Goal: Information Seeking & Learning: Learn about a topic

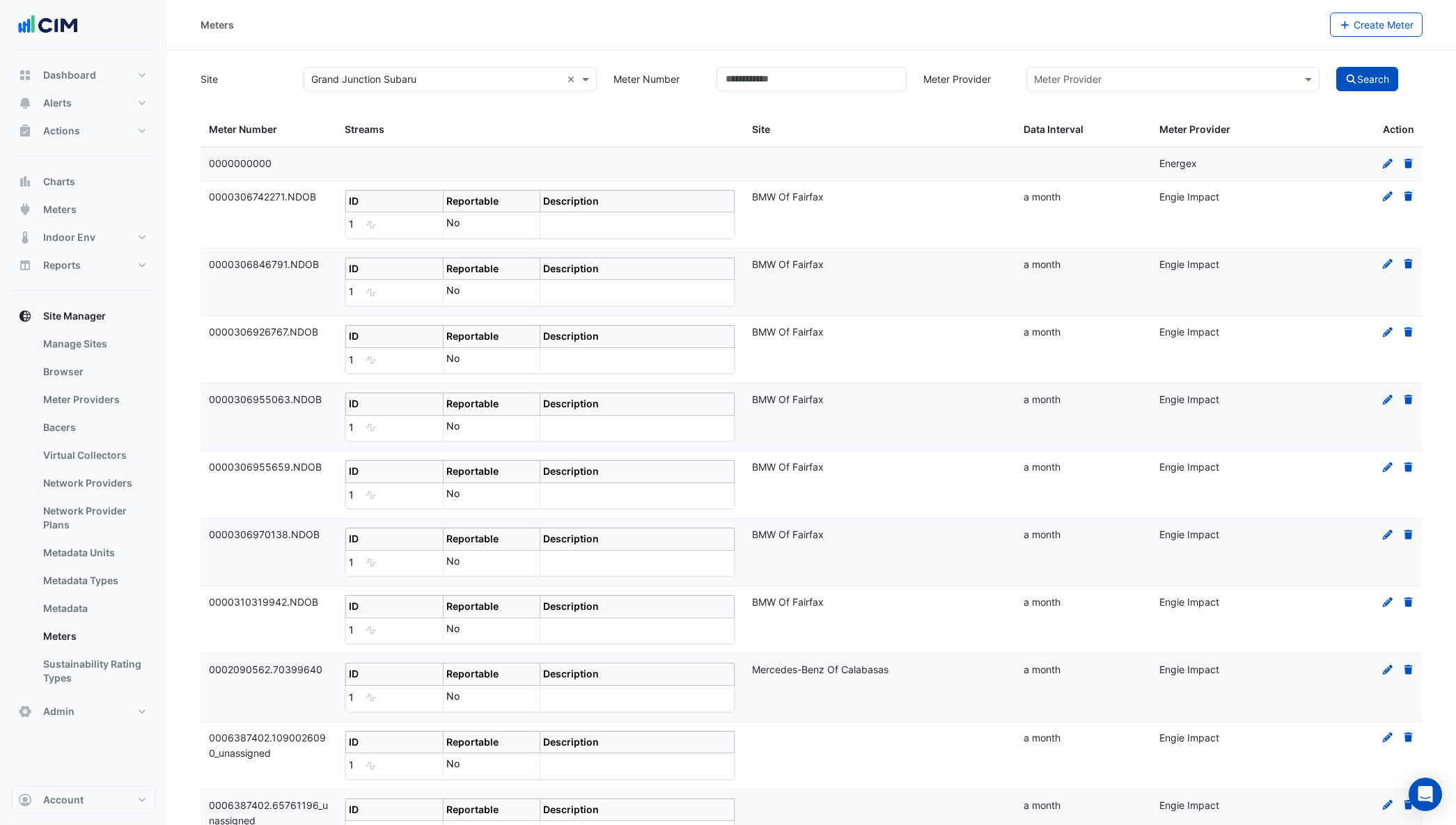
select select "***"
click at [79, 643] on link "Meters" at bounding box center [94, 636] width 124 height 28
click at [1364, 80] on button "Search" at bounding box center [1368, 79] width 63 height 24
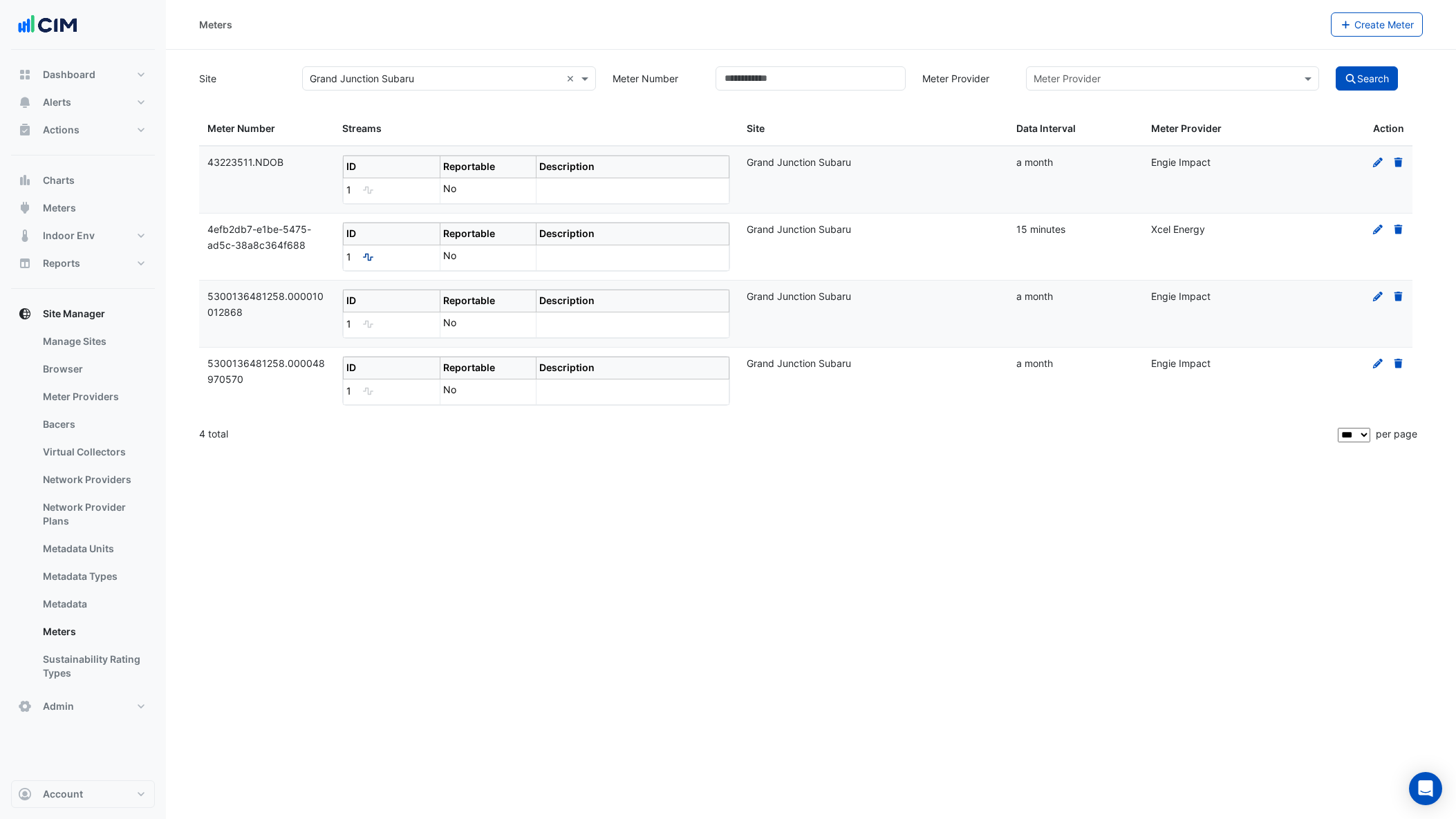
click at [371, 258] on icon at bounding box center [368, 257] width 10 height 8
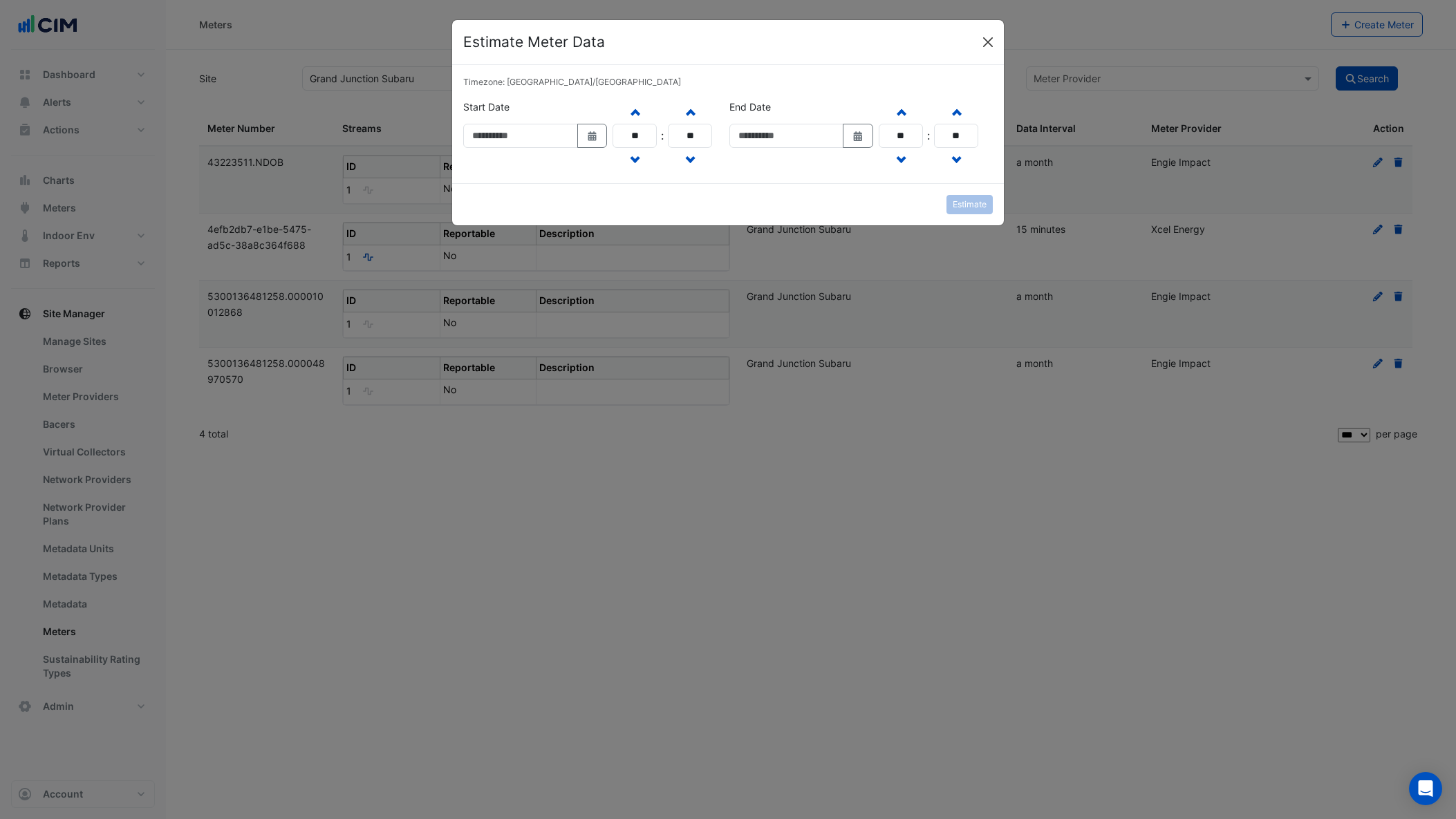
click at [994, 41] on button "Close" at bounding box center [988, 43] width 21 height 21
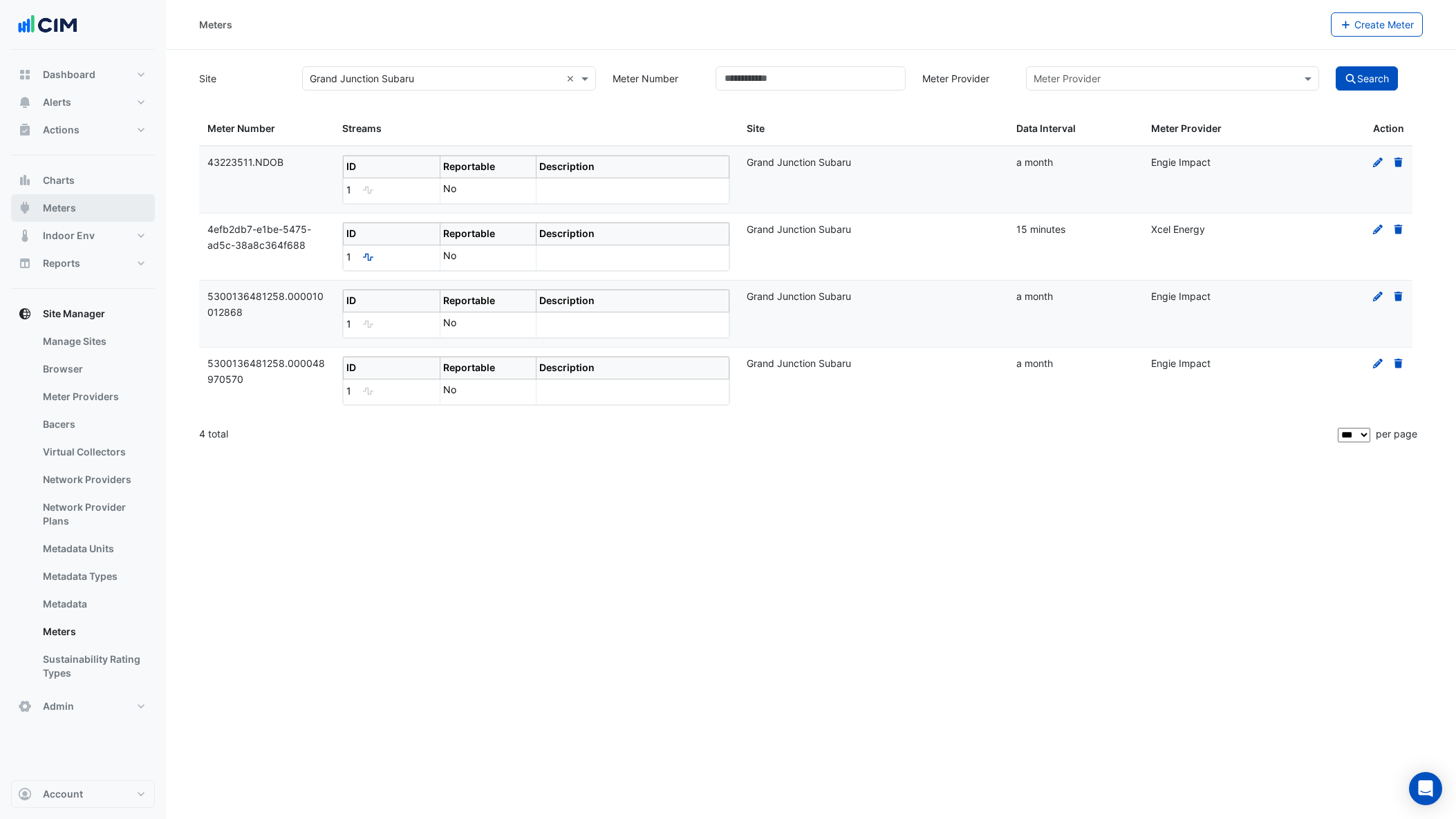
click at [59, 207] on span "Meters" at bounding box center [59, 208] width 33 height 14
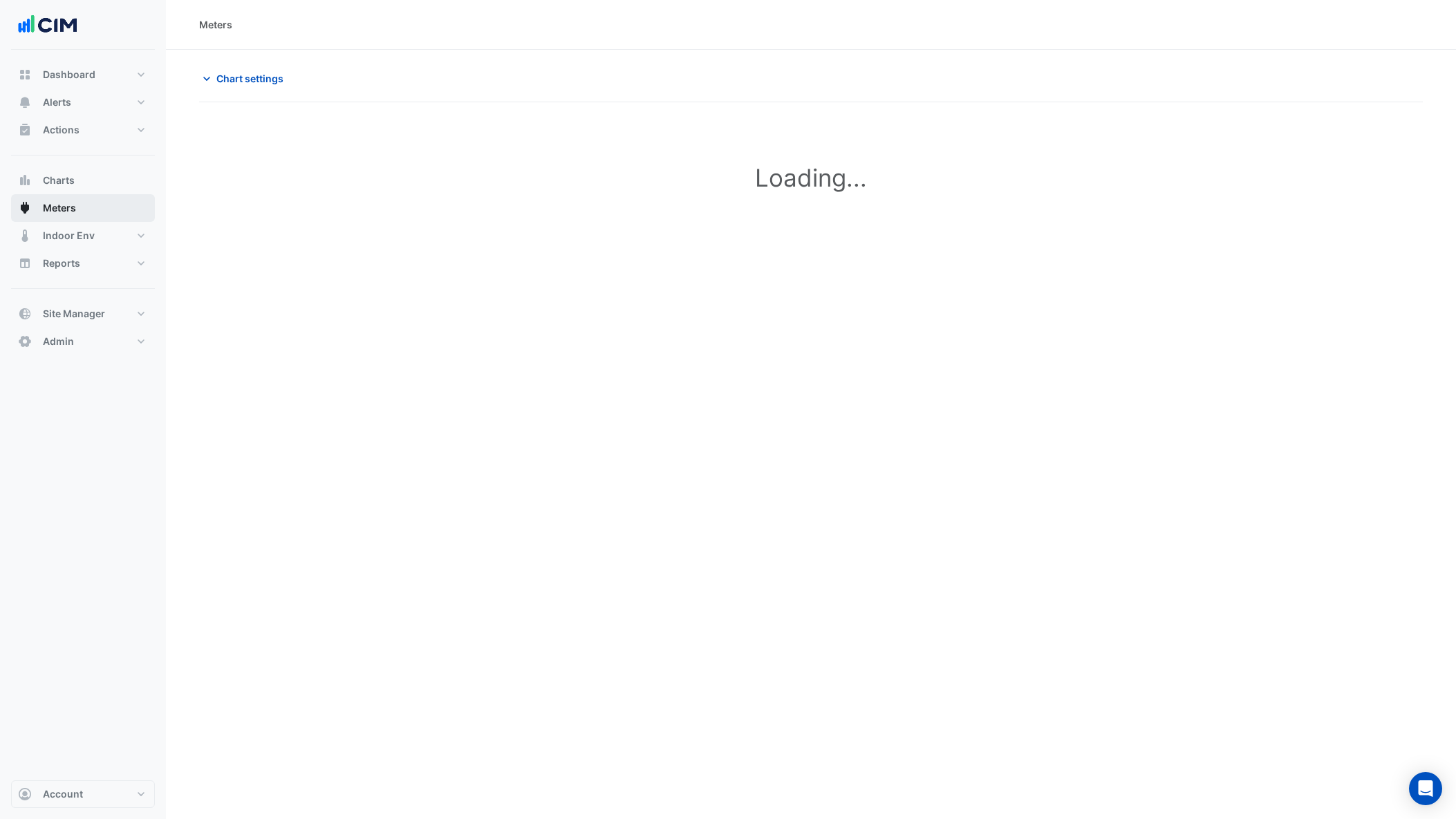
type input "**********"
click at [264, 79] on span "Chart settings" at bounding box center [249, 78] width 67 height 15
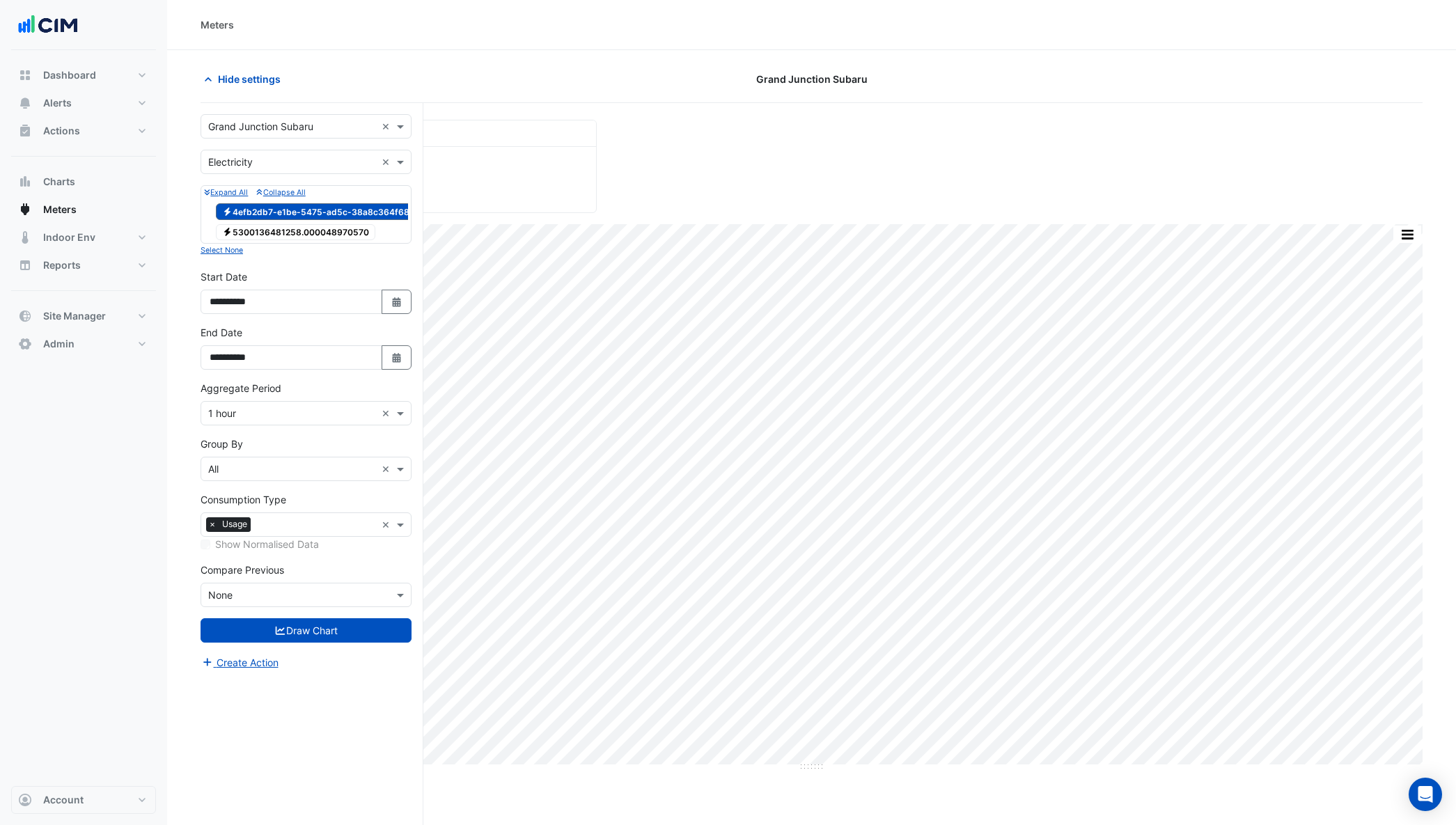
click at [302, 128] on input "text" at bounding box center [292, 127] width 168 height 15
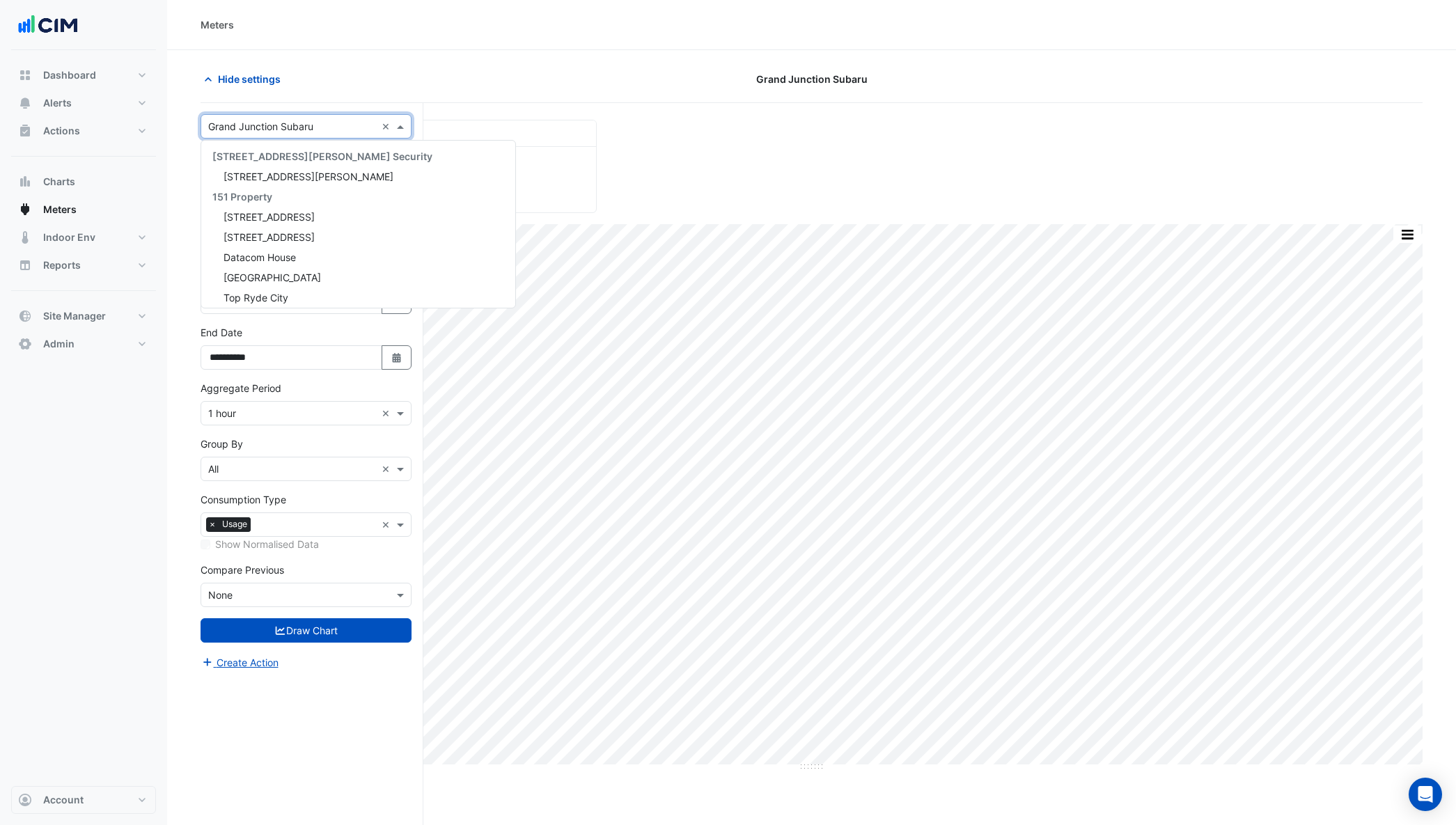
scroll to position [21327, 0]
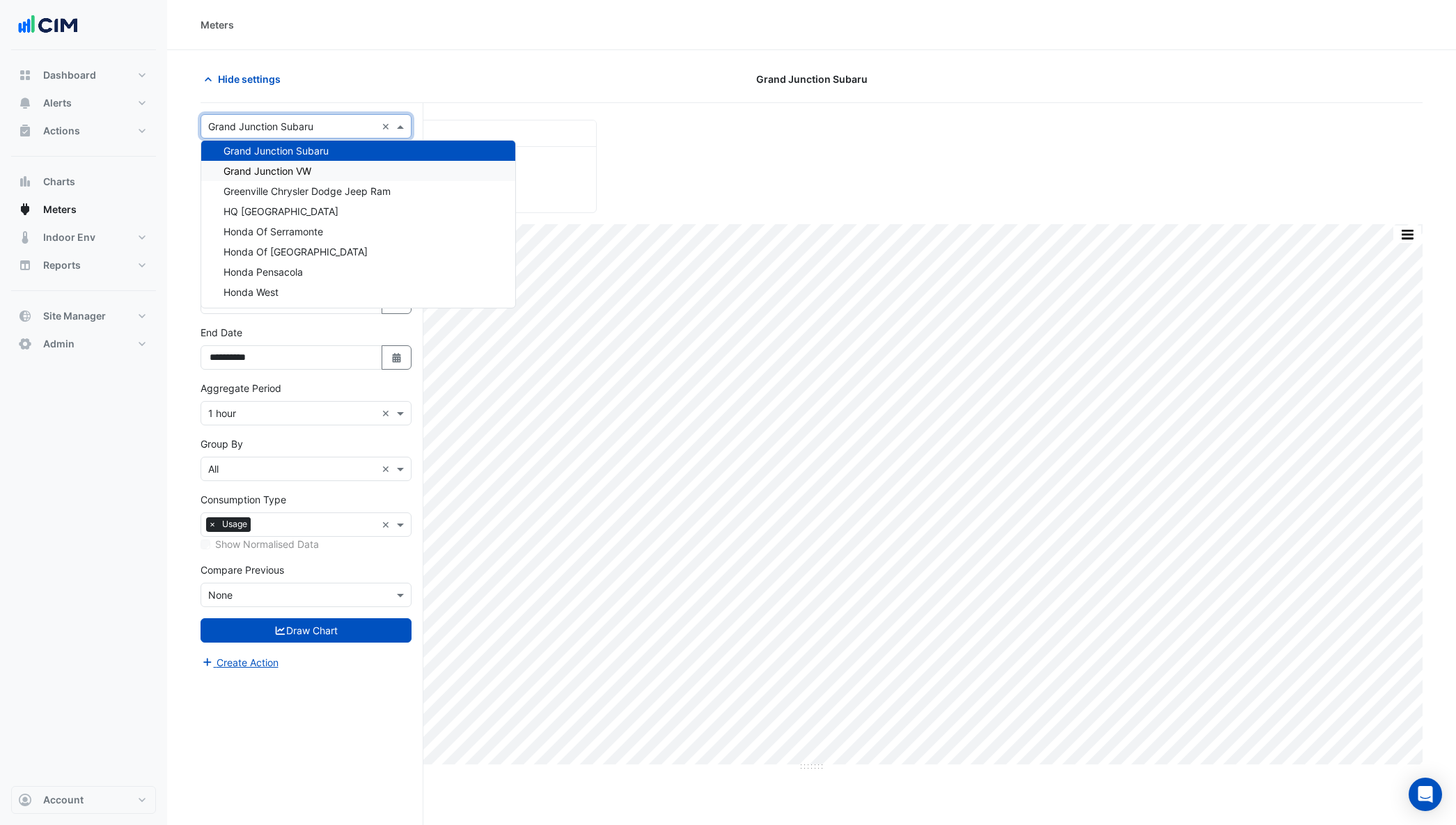
click at [296, 165] on span "Grand Junction VW" at bounding box center [267, 171] width 88 height 12
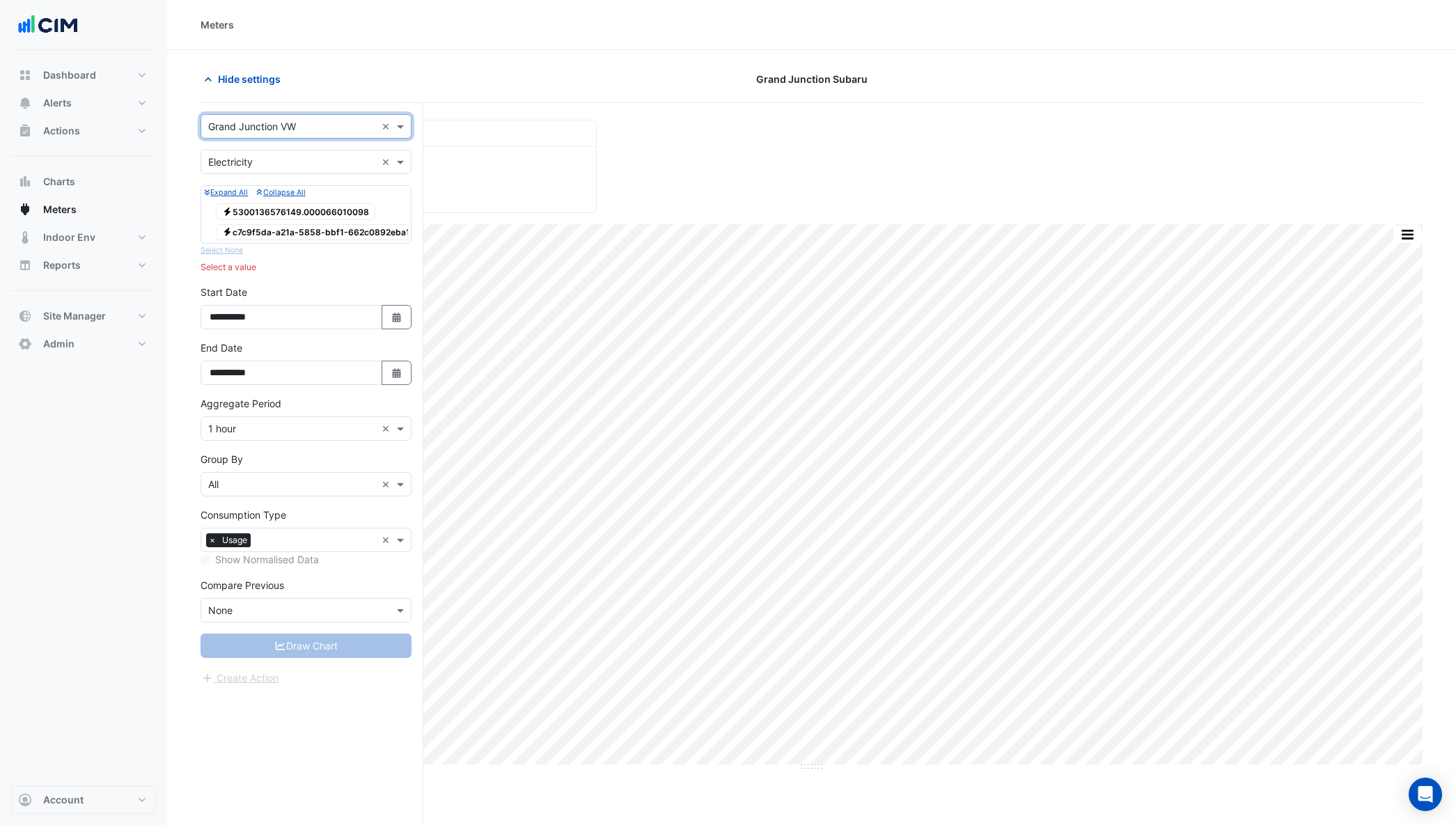
click at [289, 232] on span "Electricity c7c9f5da-a21a-5858-bbf1-662c0892eba1" at bounding box center [316, 232] width 200 height 17
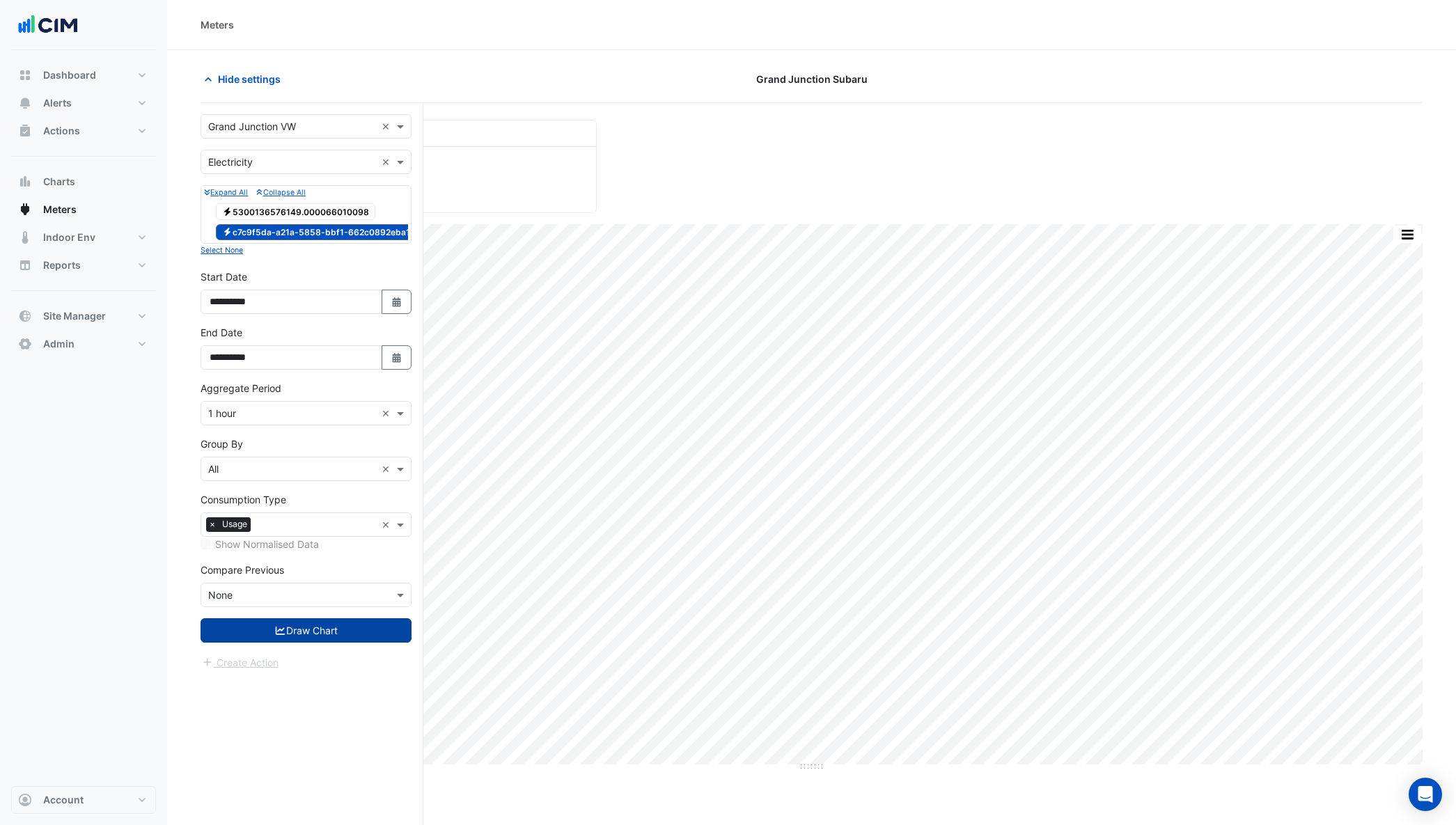
click at [325, 642] on button "Draw Chart" at bounding box center [305, 631] width 211 height 24
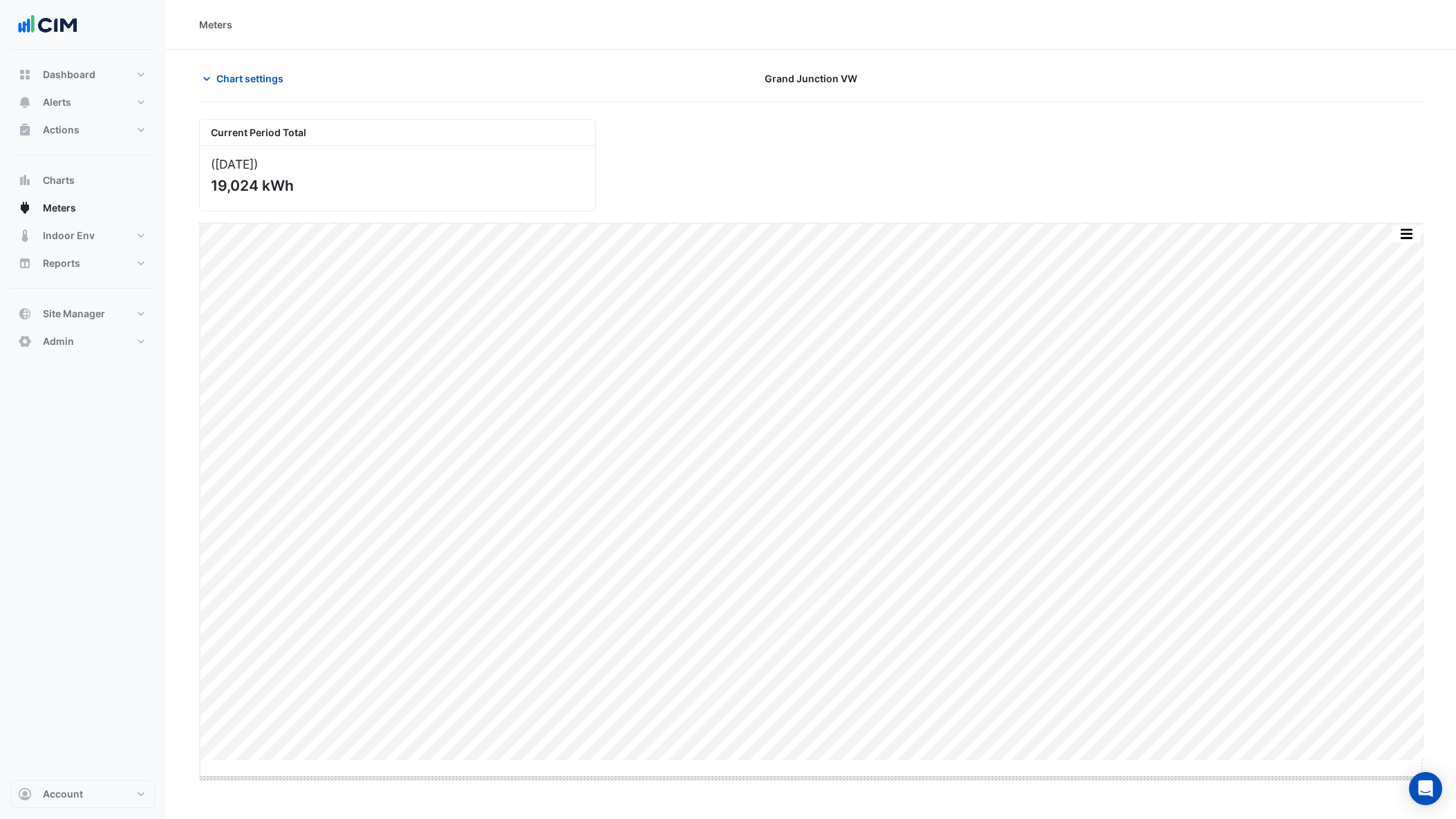
drag, startPoint x: 817, startPoint y: 762, endPoint x: 833, endPoint y: 776, distance: 21.3
click at [230, 83] on span "Chart settings" at bounding box center [249, 78] width 67 height 15
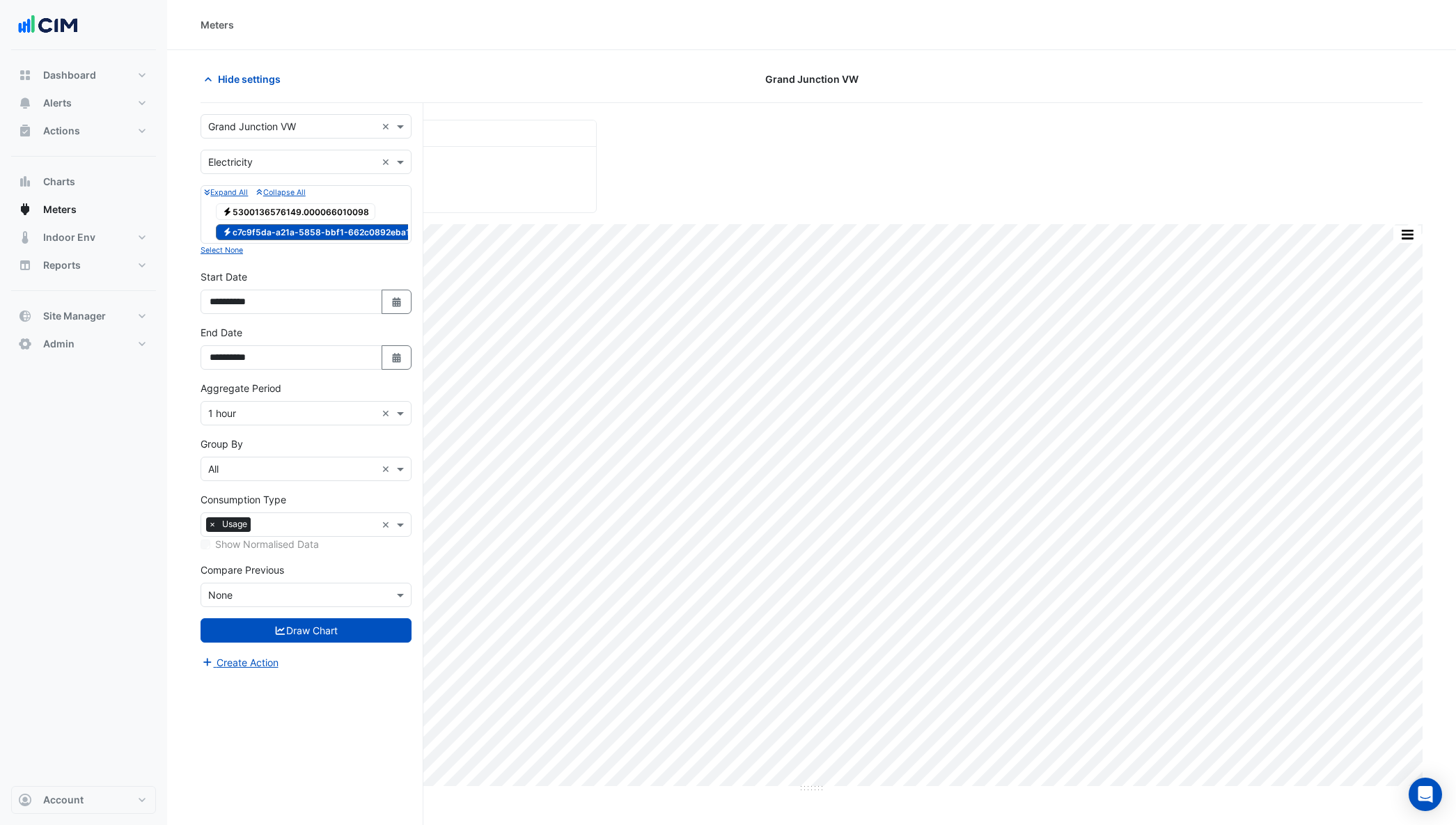
click at [345, 122] on input "text" at bounding box center [292, 127] width 168 height 15
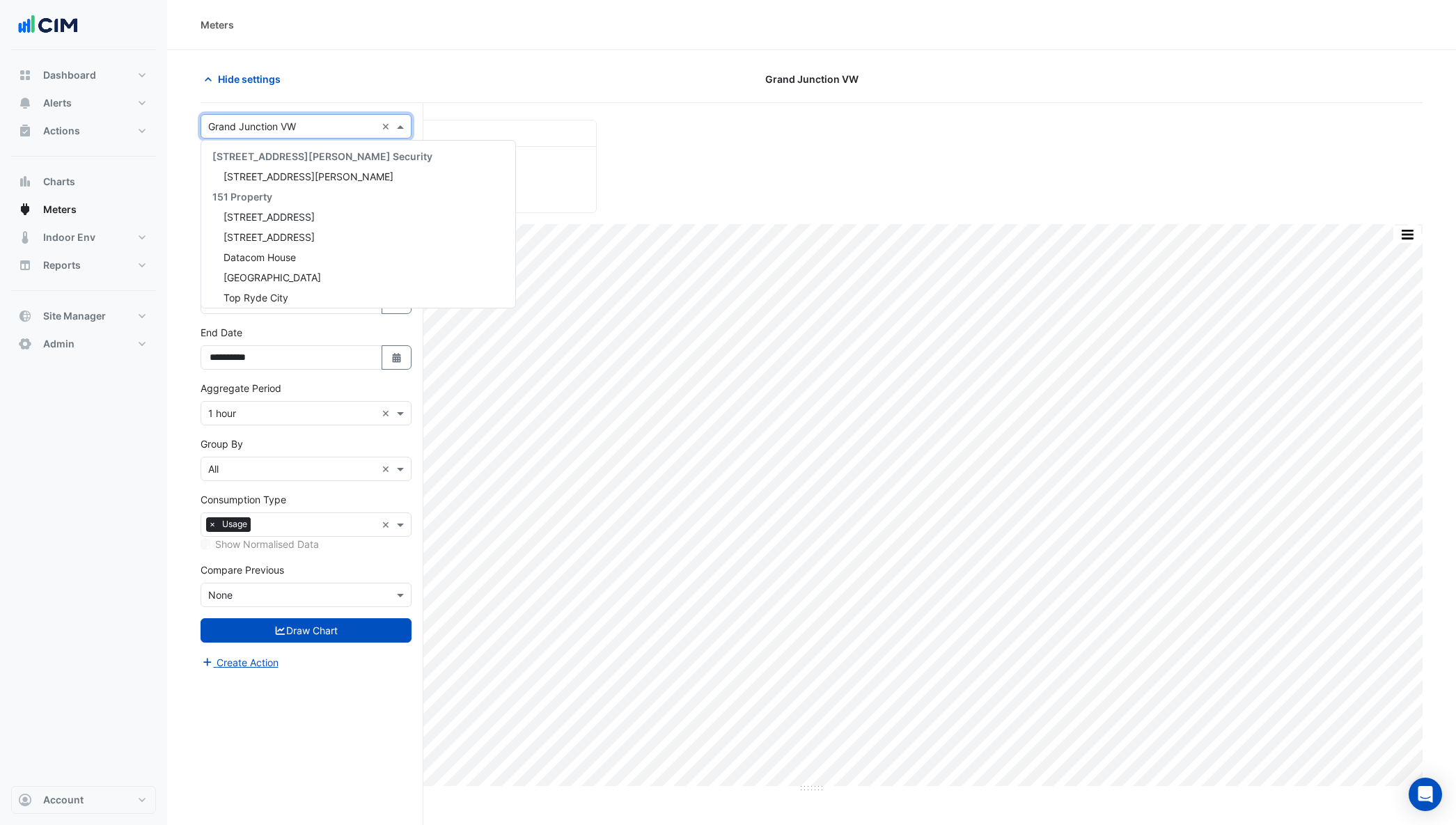
scroll to position [21347, 0]
type input "****"
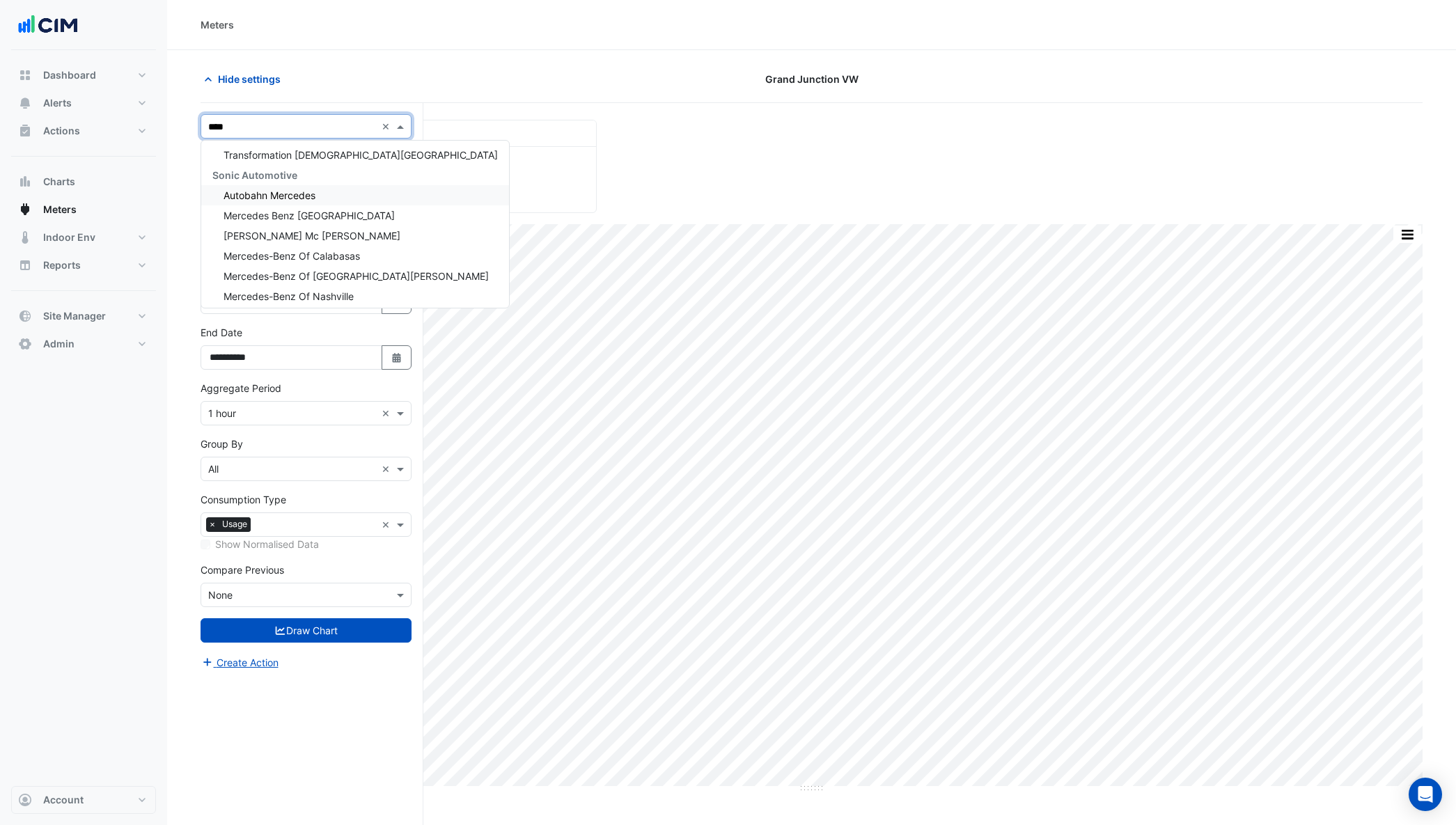
scroll to position [907, 0]
click at [336, 213] on div "Mercedes Benz [GEOGRAPHIC_DATA]" at bounding box center [355, 218] width 308 height 20
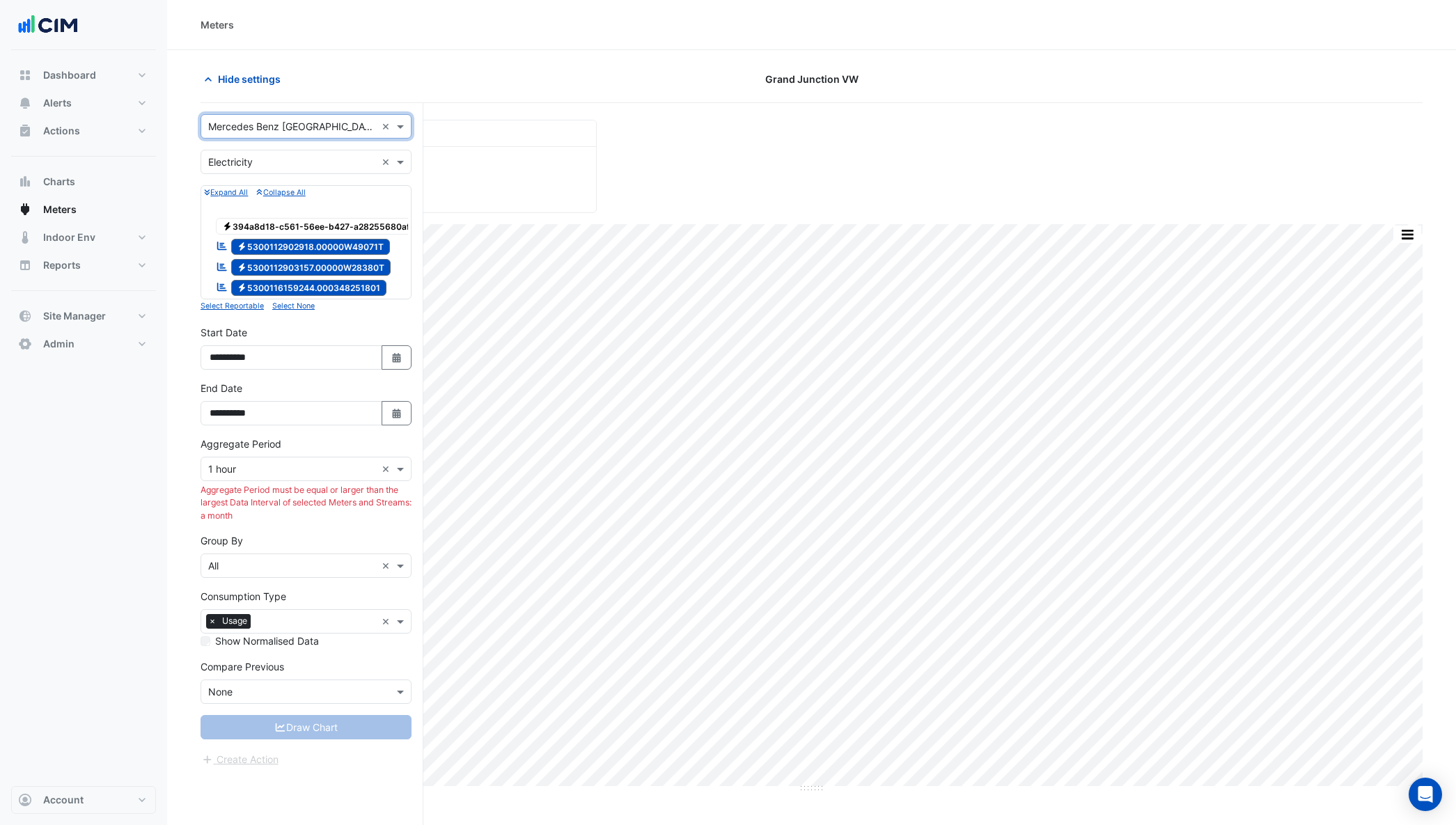
click at [294, 223] on span "Electricity 394a8d18-c561-56ee-b427-a28255680af8" at bounding box center [319, 226] width 206 height 17
click at [254, 248] on span "Electricity 5300112902918.00000W49071T" at bounding box center [311, 247] width 159 height 17
click at [264, 264] on span "Electricity 5300112903157.00000W28380T" at bounding box center [311, 267] width 160 height 17
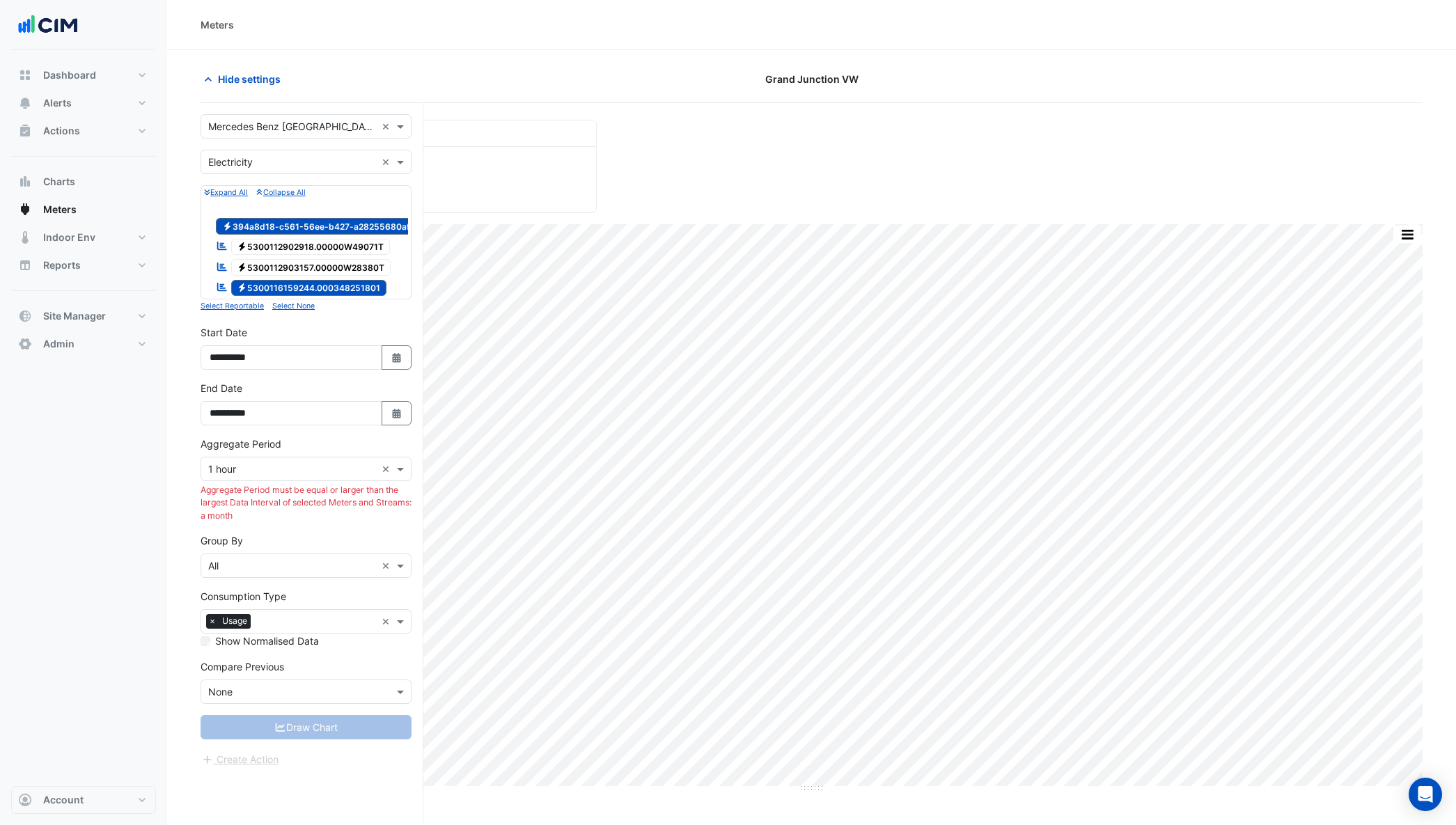
click at [265, 283] on span "Electricity 5300116159244.000348251801" at bounding box center [309, 288] width 156 height 17
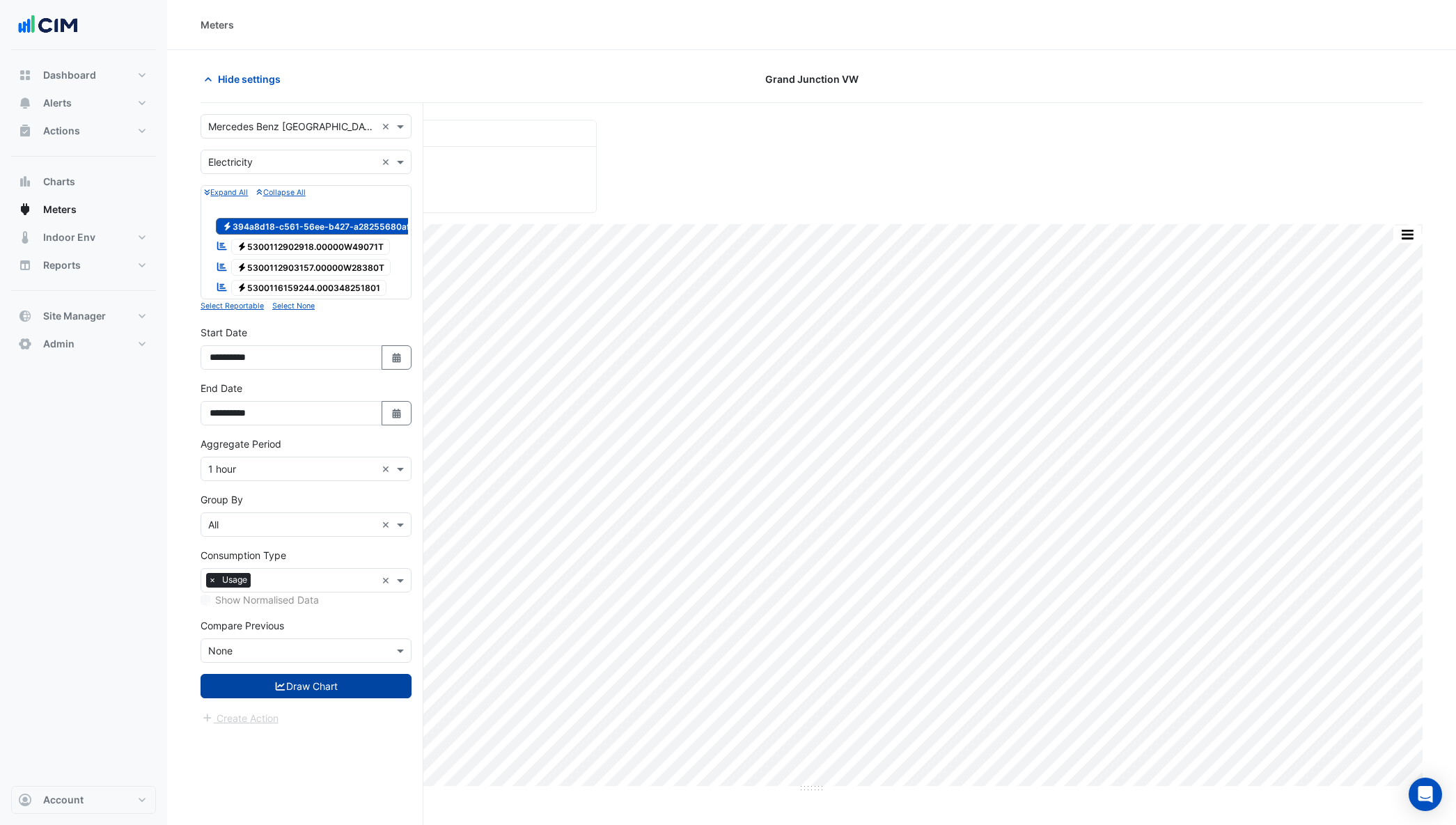
click at [319, 696] on button "Draw Chart" at bounding box center [305, 686] width 211 height 24
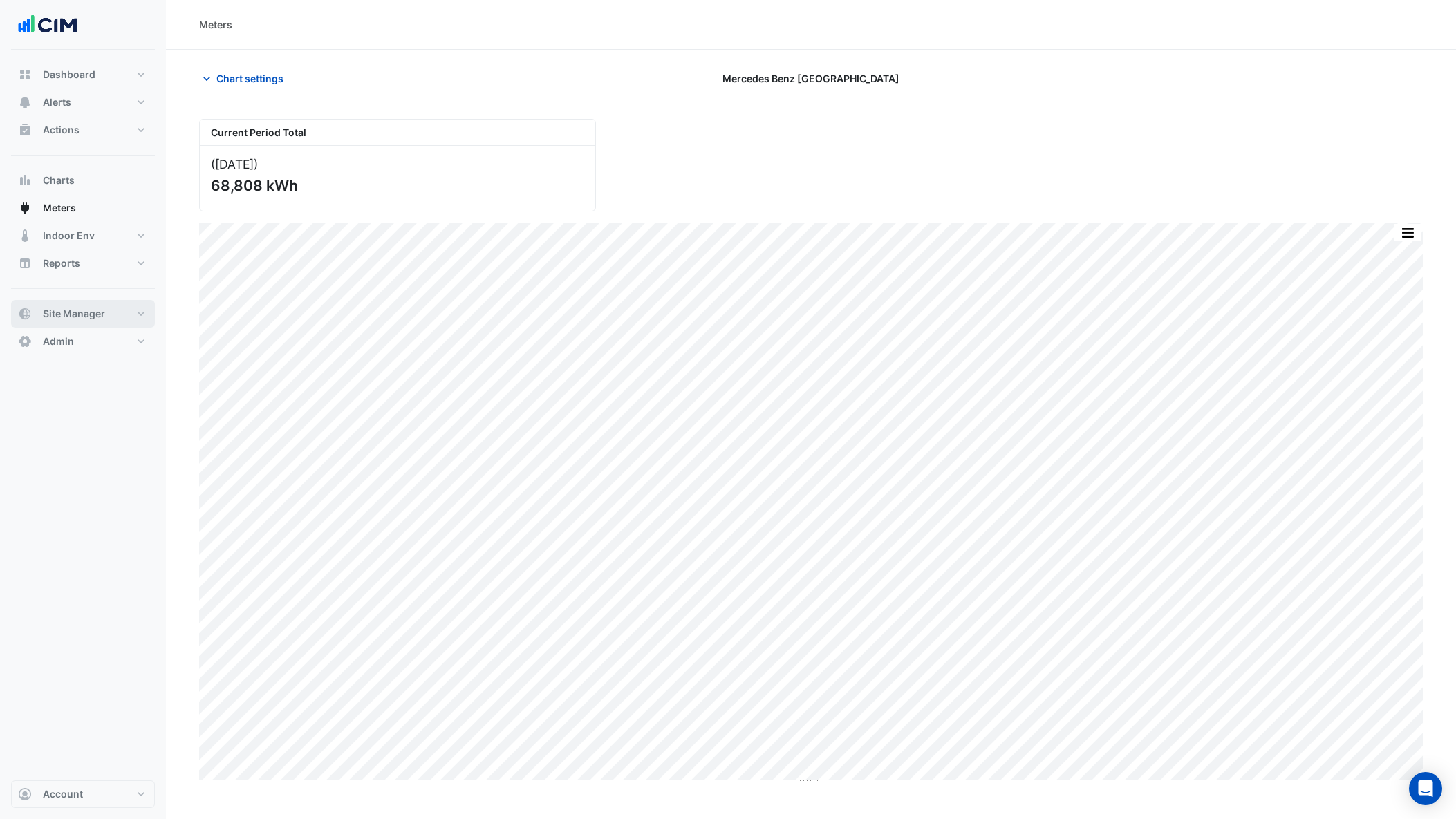
click at [67, 320] on span "Site Manager" at bounding box center [74, 314] width 63 height 14
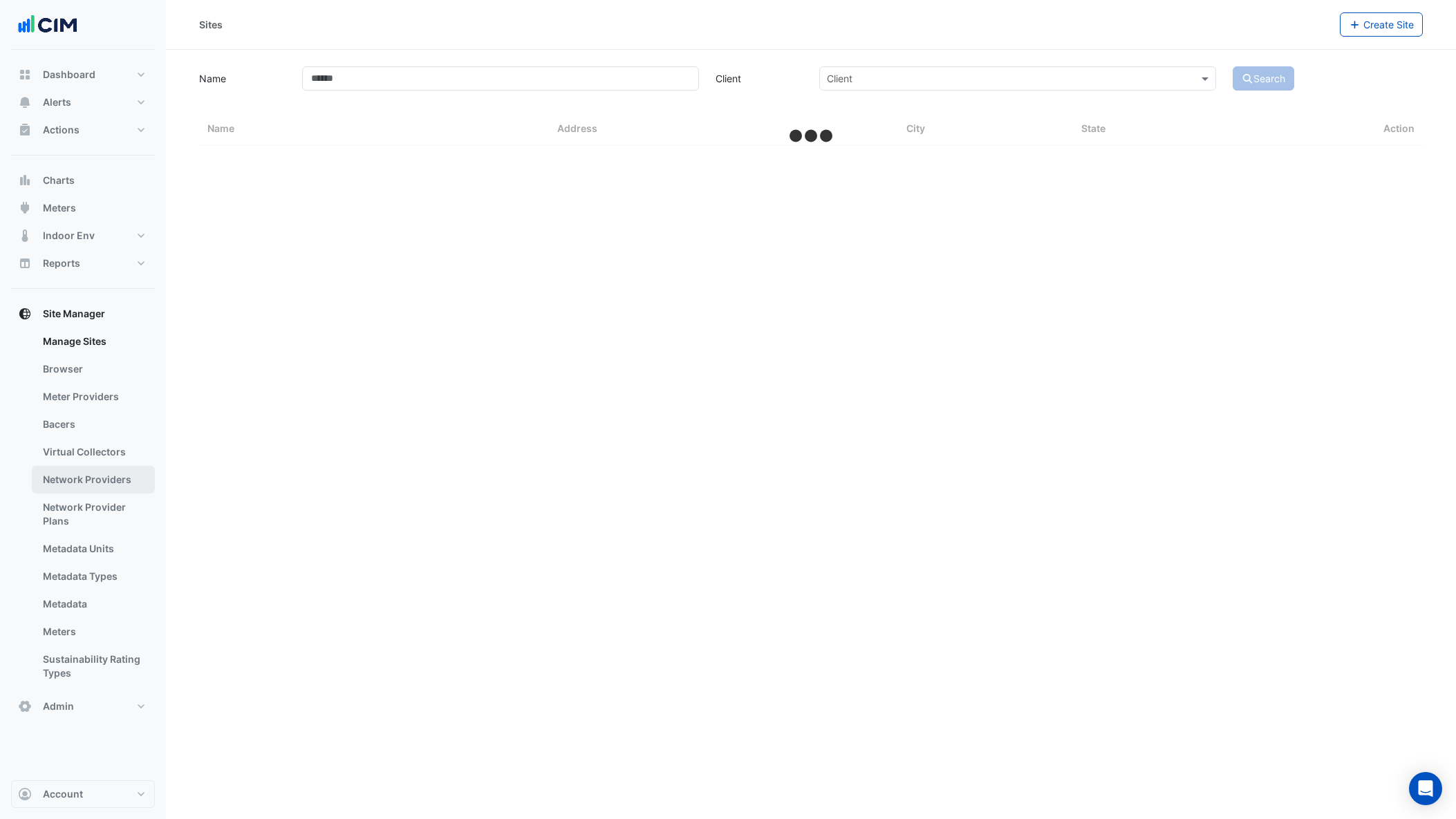
select select "***"
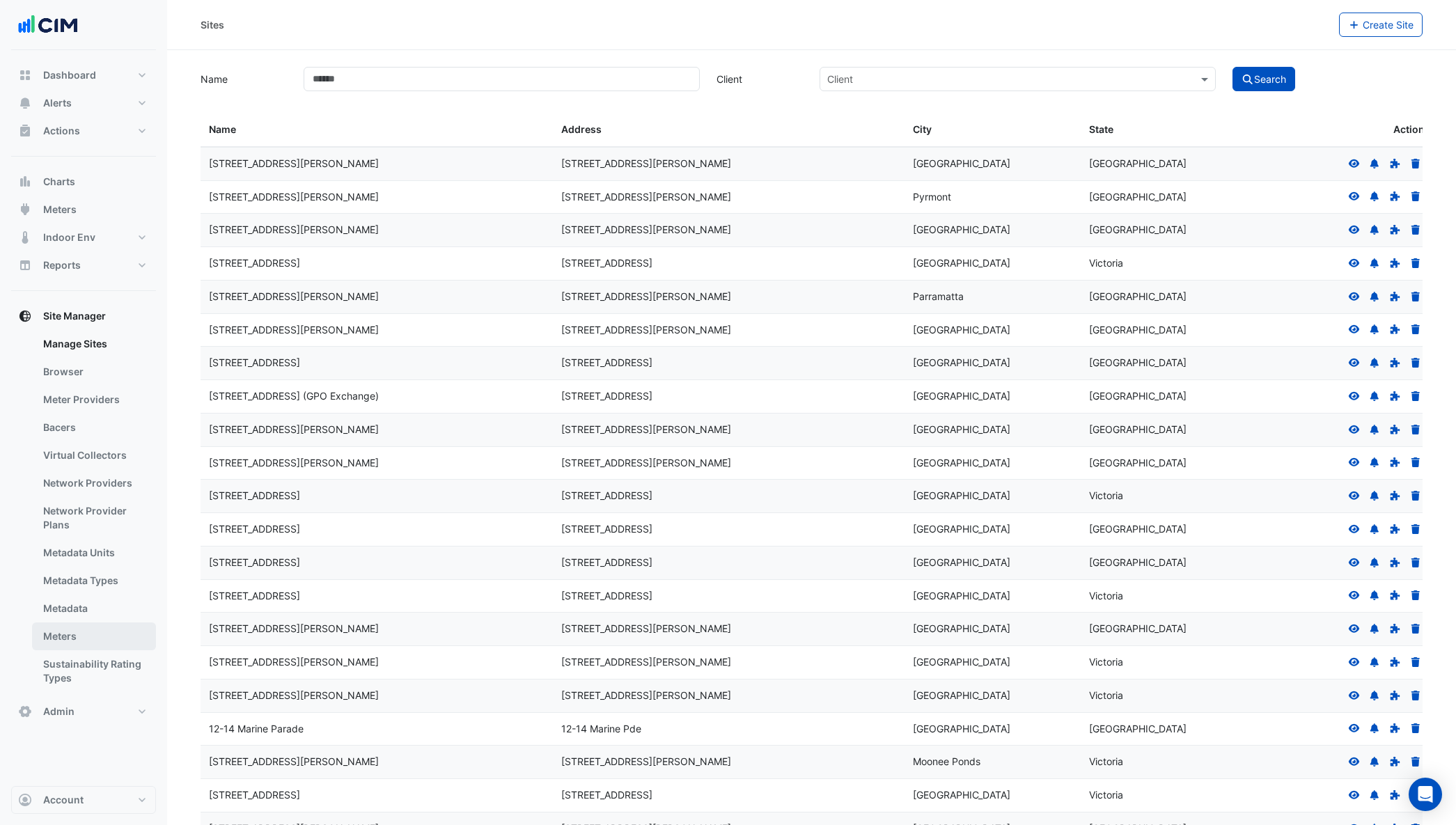
click at [104, 632] on link "Meters" at bounding box center [94, 636] width 124 height 28
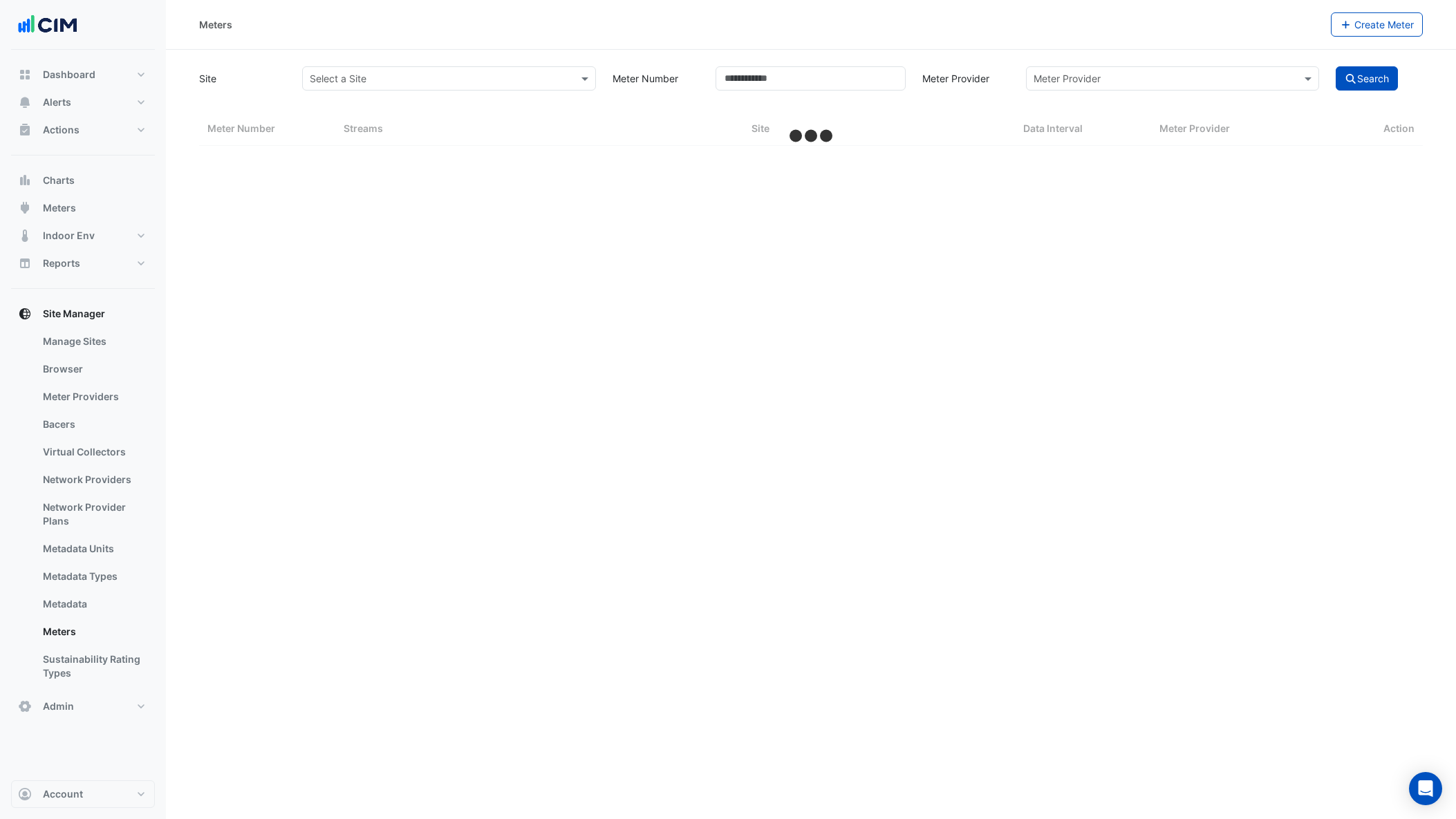
select select "***"
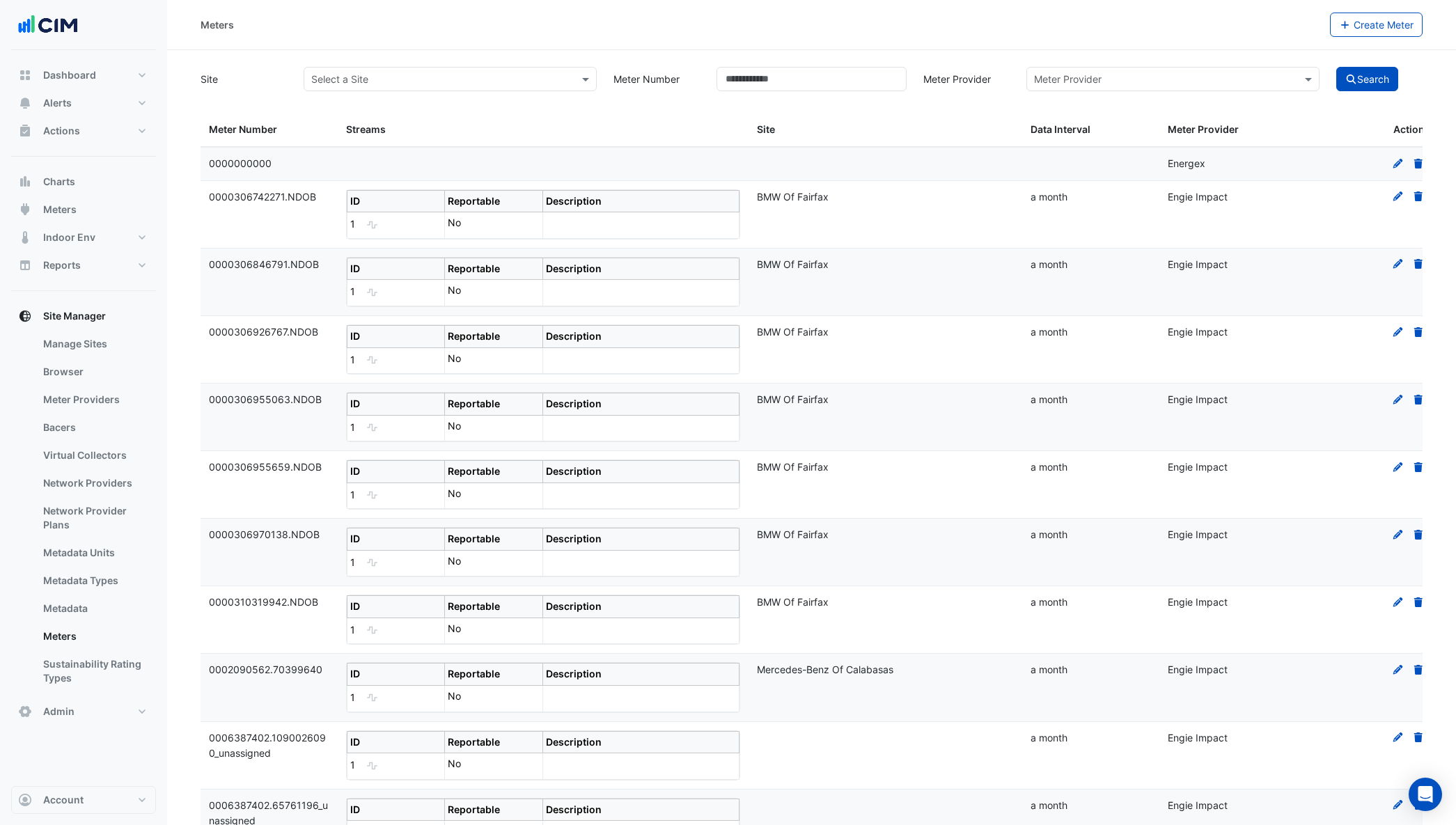
click at [447, 73] on input "text" at bounding box center [437, 80] width 250 height 15
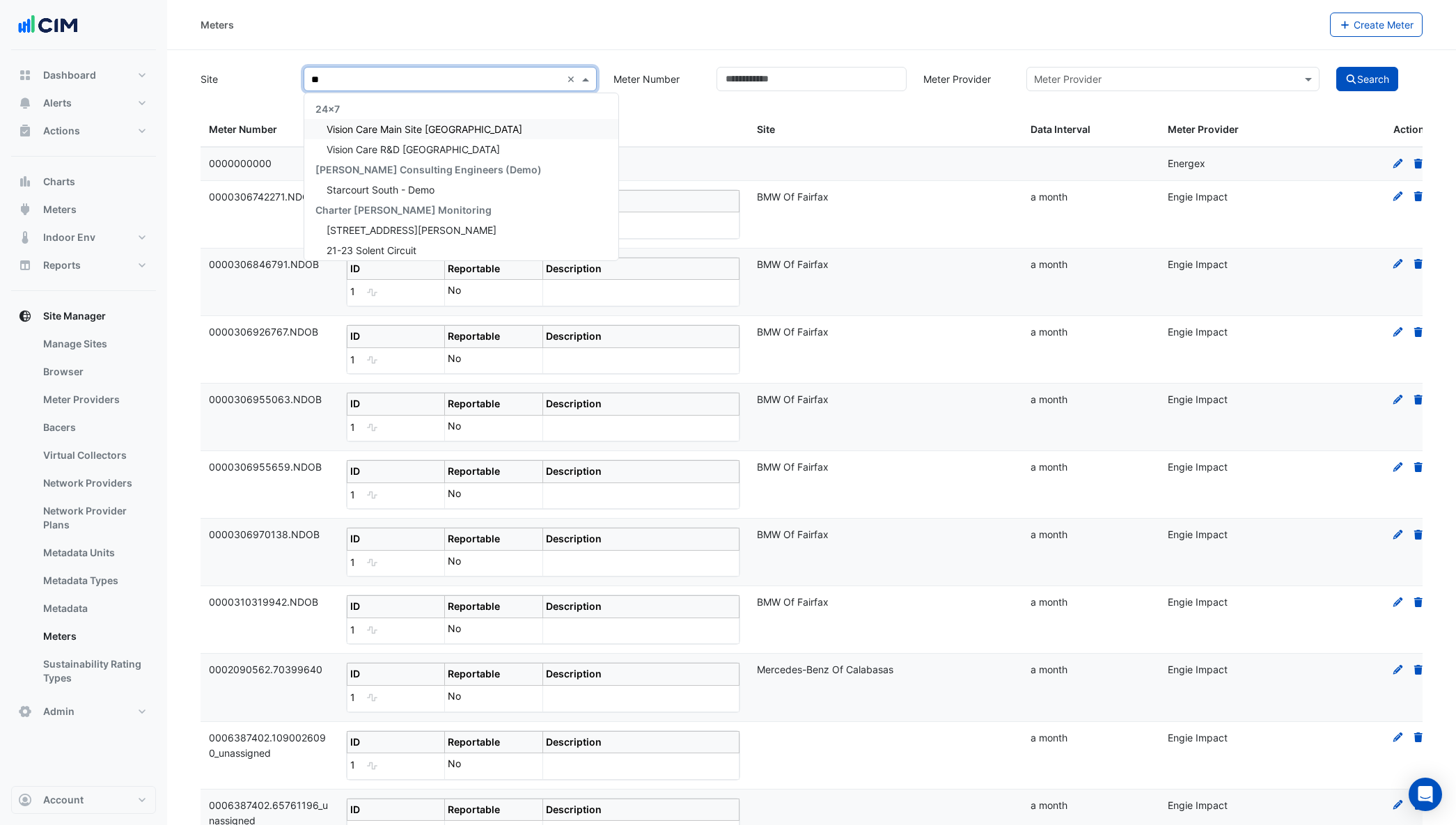
type input "*"
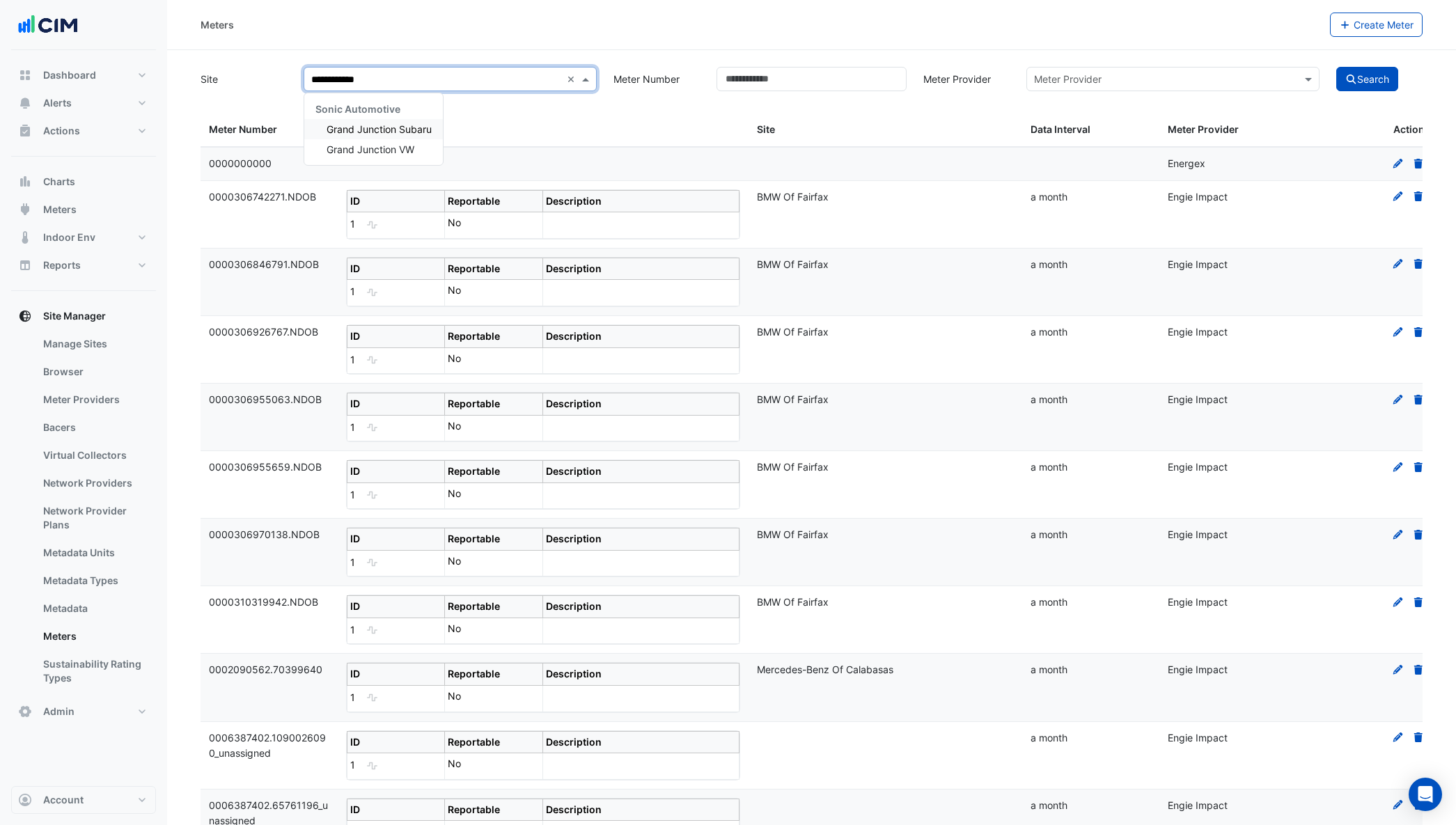
type input "**********"
click at [412, 132] on span "Grand Junction Subaru" at bounding box center [379, 129] width 105 height 12
click at [1368, 85] on button "Search" at bounding box center [1368, 79] width 63 height 24
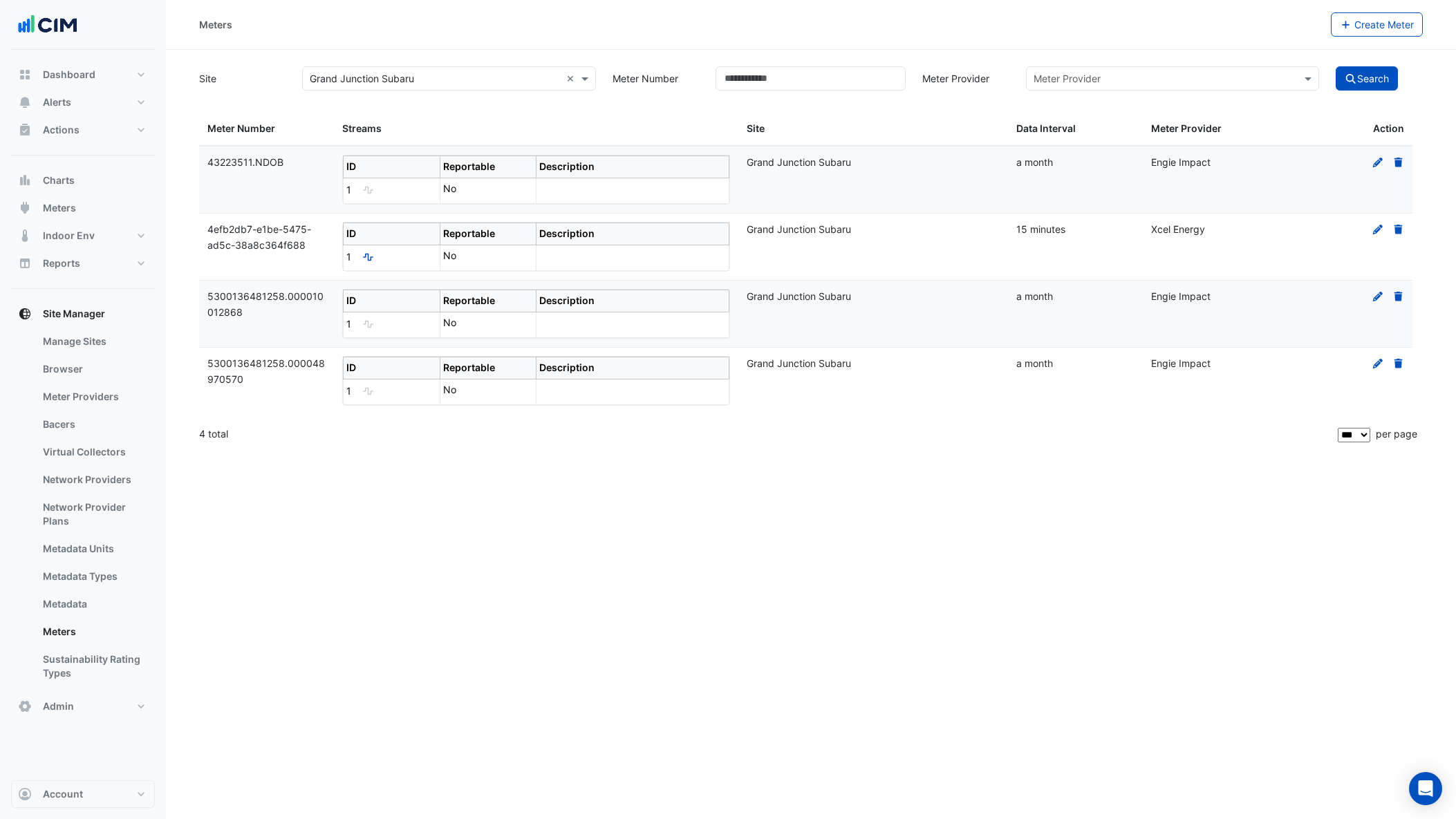
click at [232, 229] on span "4efb2db7-e1be-5475-ad5c-38a8c364f688" at bounding box center [259, 237] width 103 height 28
click at [367, 255] on icon "Estimate Meter Data" at bounding box center [368, 257] width 10 height 9
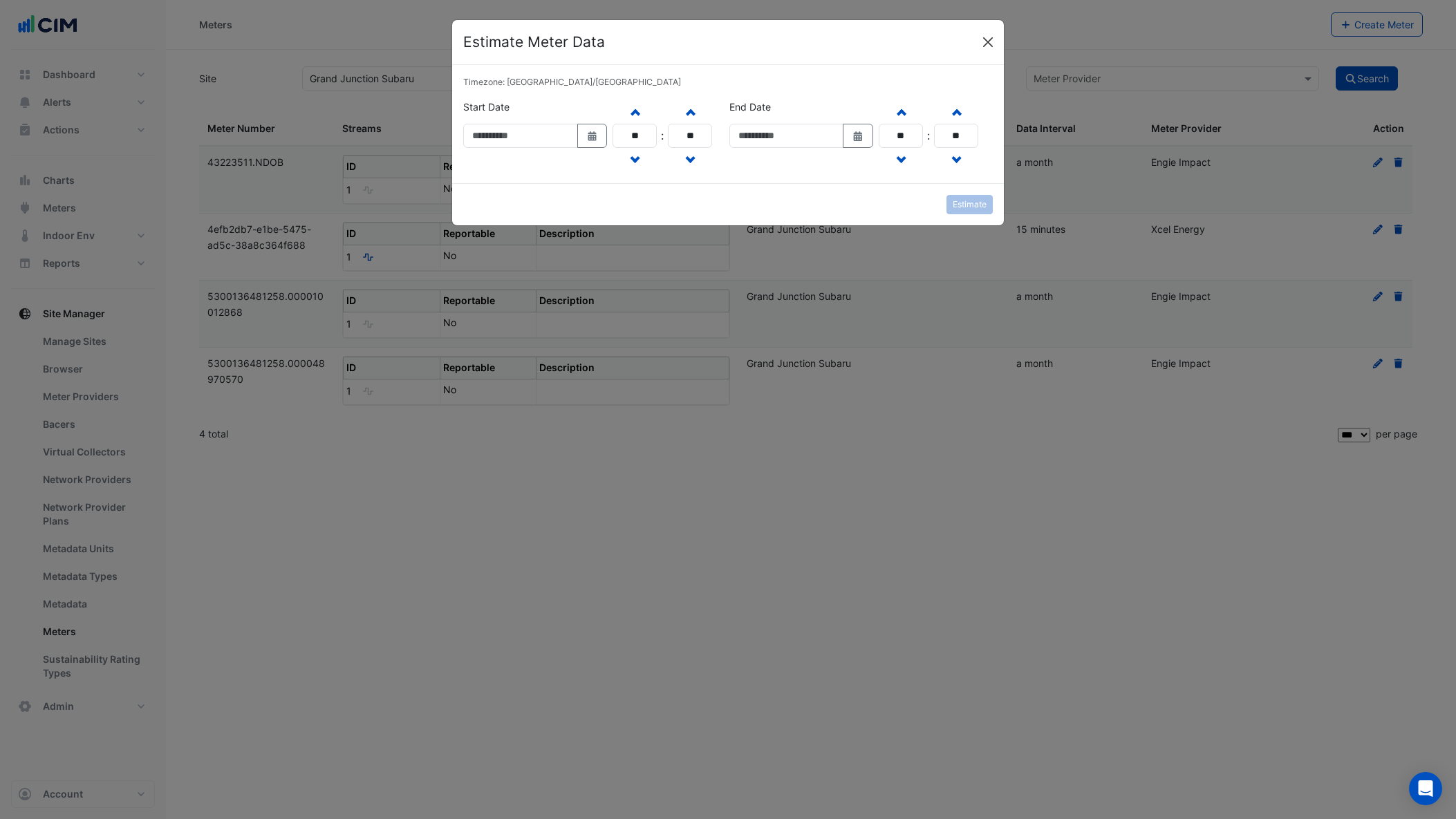
click at [990, 35] on button "Close" at bounding box center [988, 43] width 21 height 21
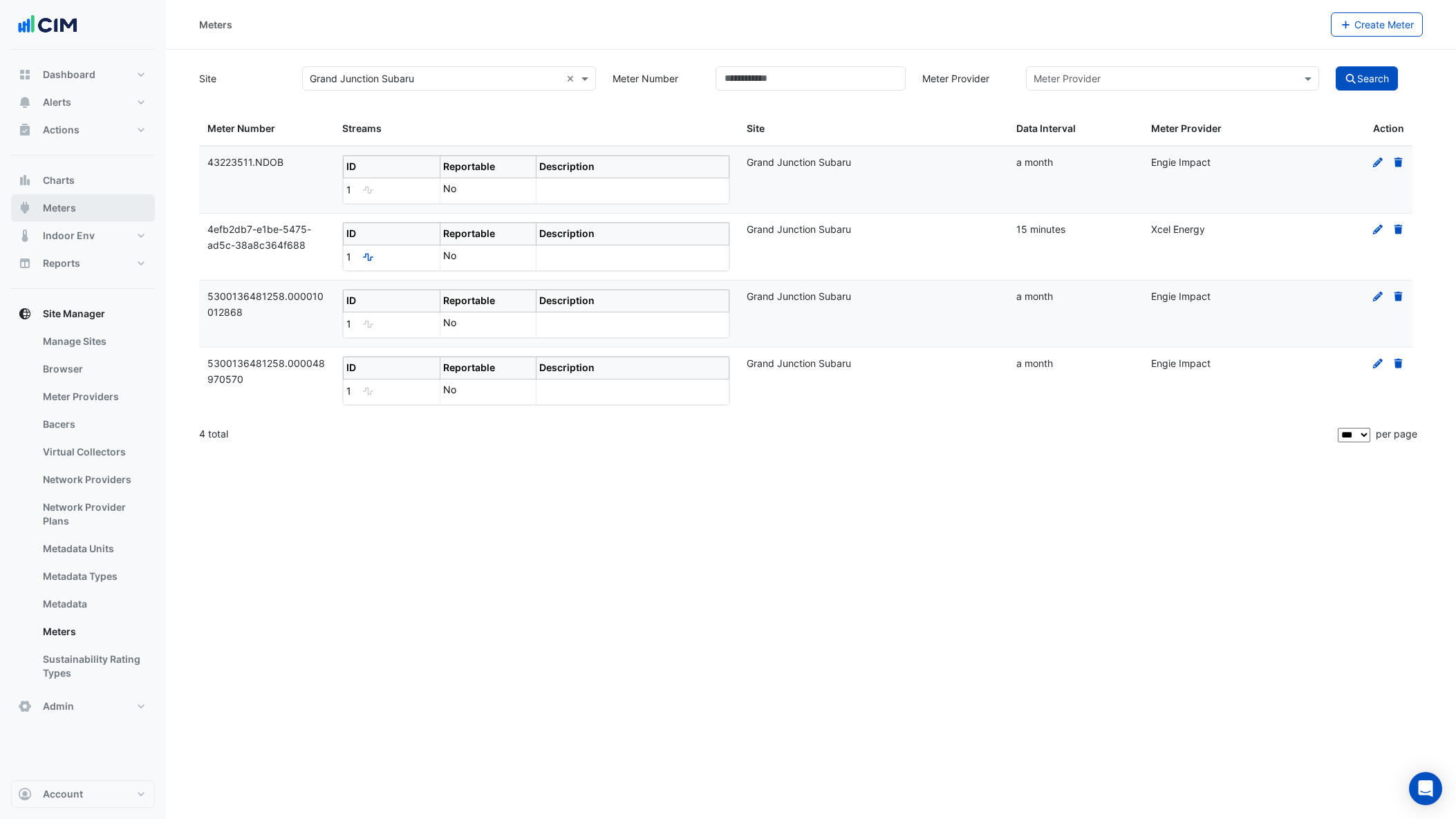
click at [73, 205] on span "Meters" at bounding box center [59, 208] width 33 height 14
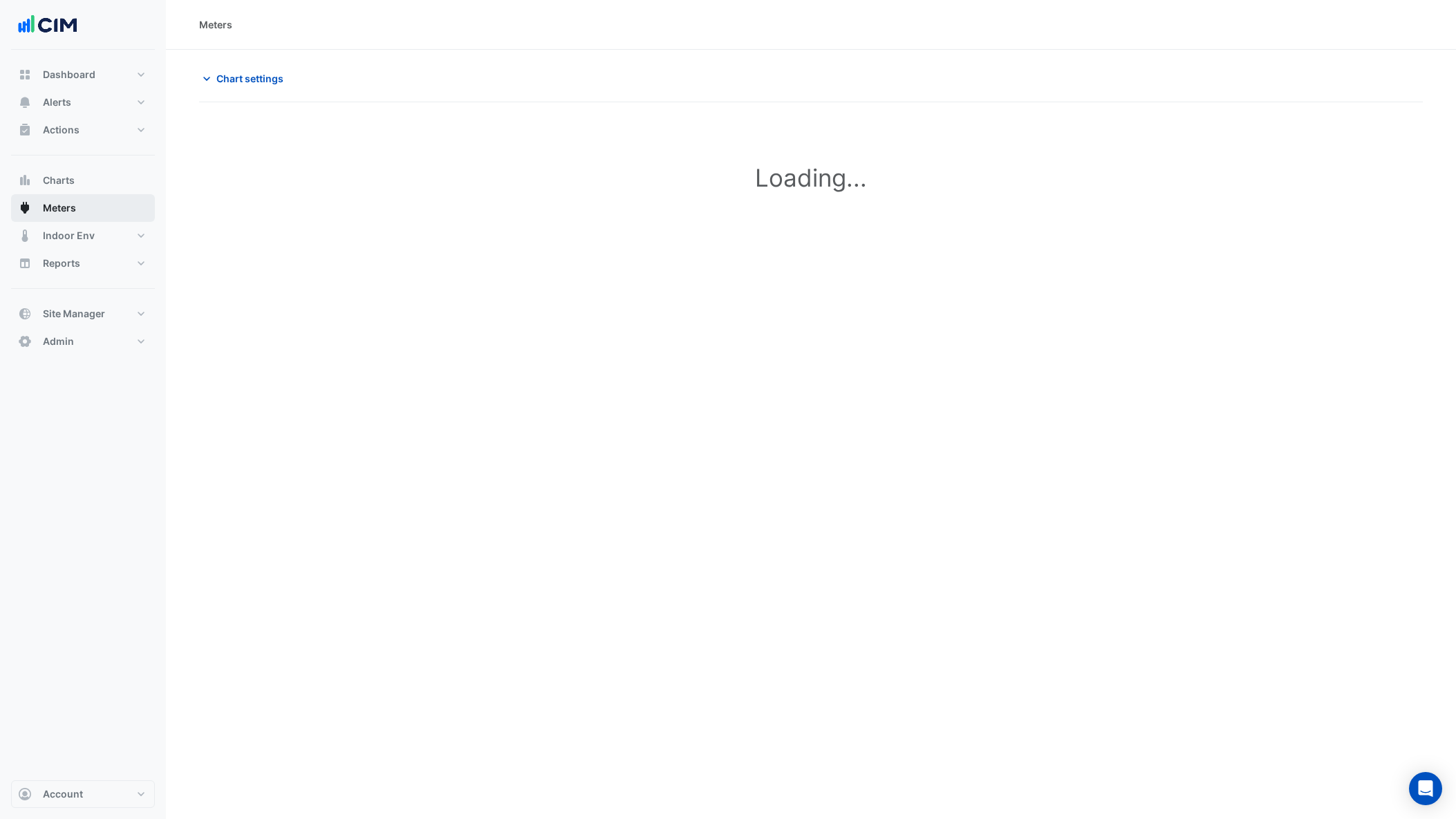
type input "**********"
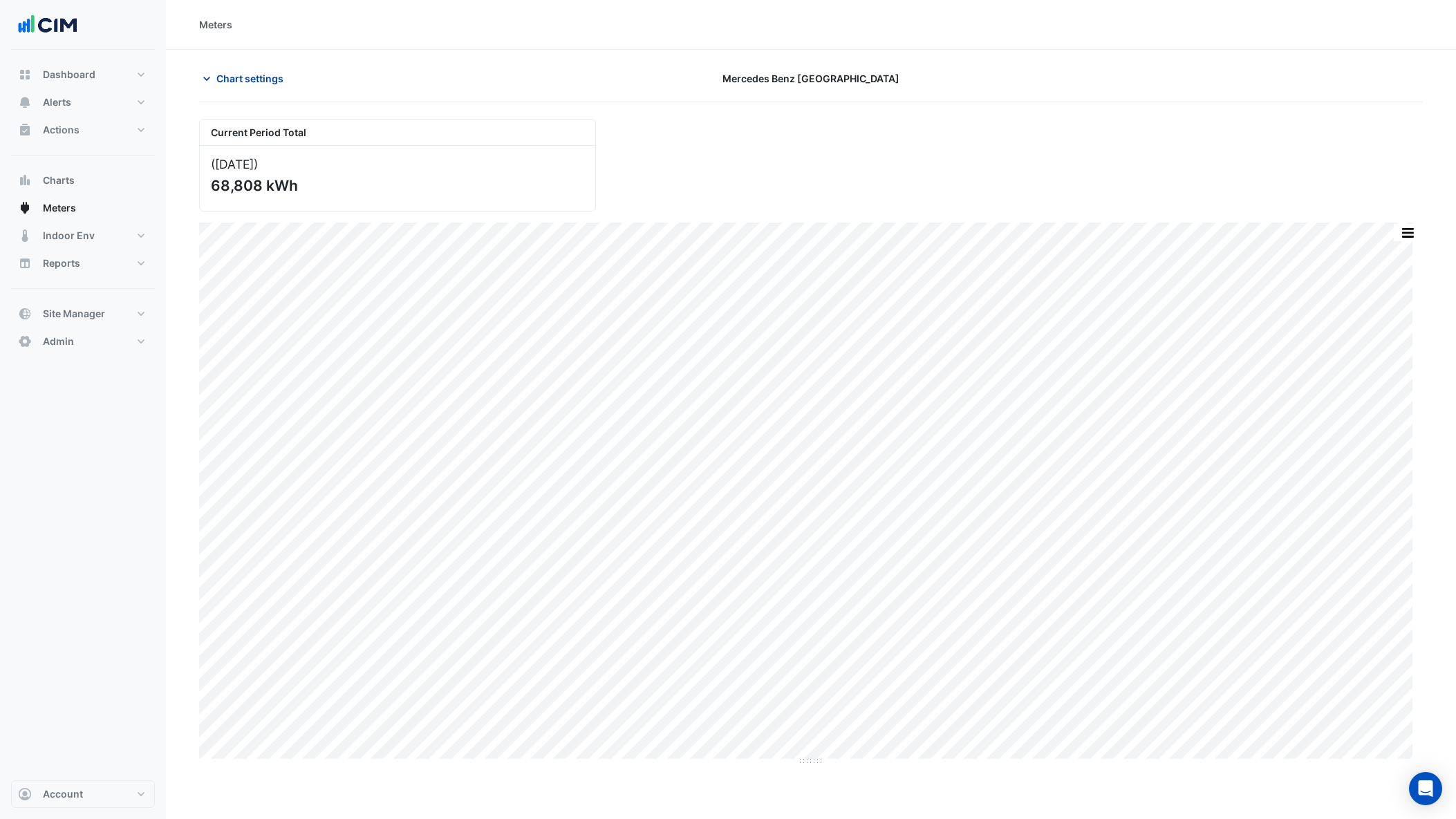
click at [259, 74] on span "Chart settings" at bounding box center [249, 78] width 67 height 15
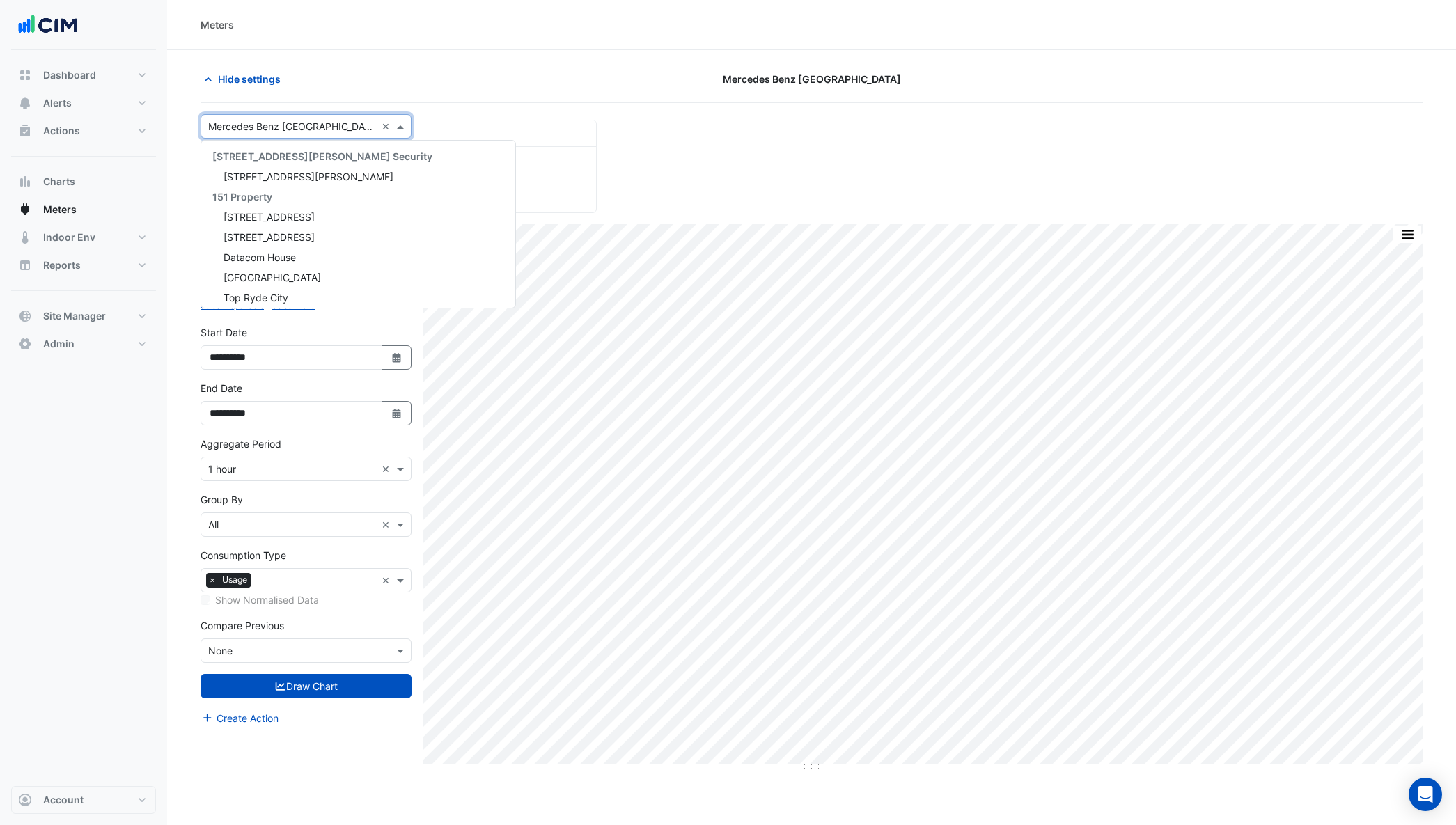
click at [299, 126] on input "text" at bounding box center [292, 127] width 168 height 15
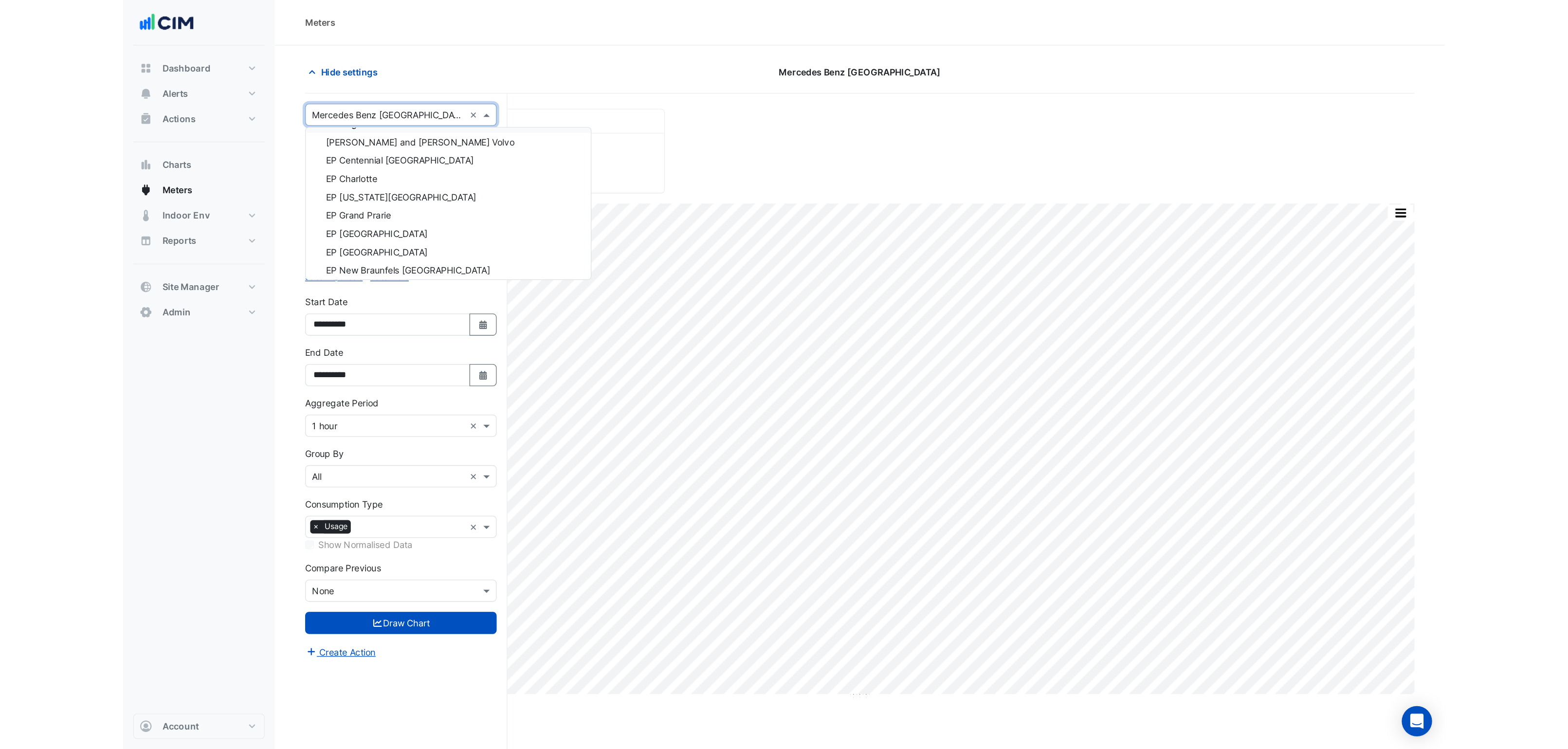
scroll to position [16343, 0]
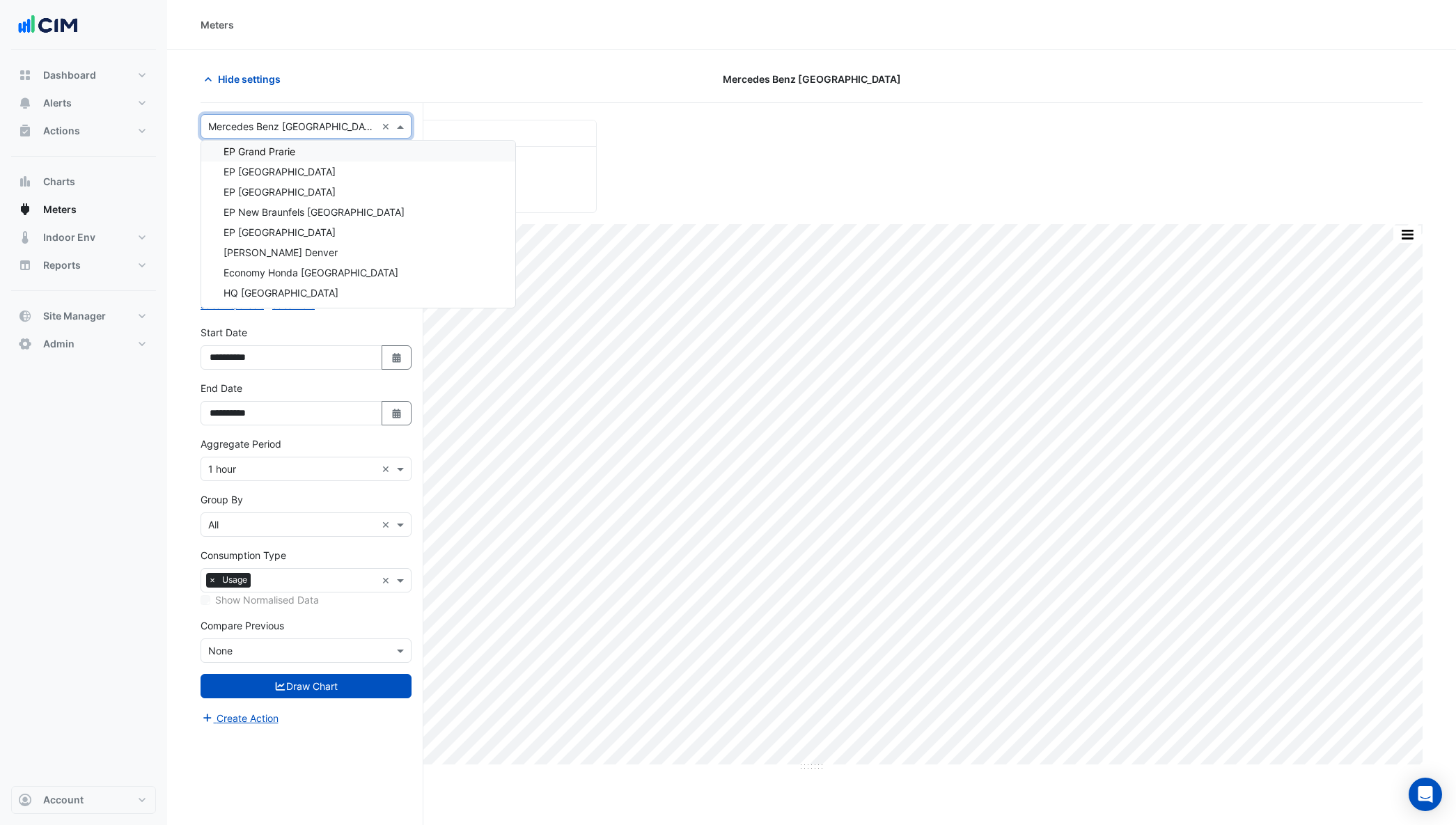
click at [352, 77] on div "Hide settings" at bounding box center [399, 79] width 413 height 24
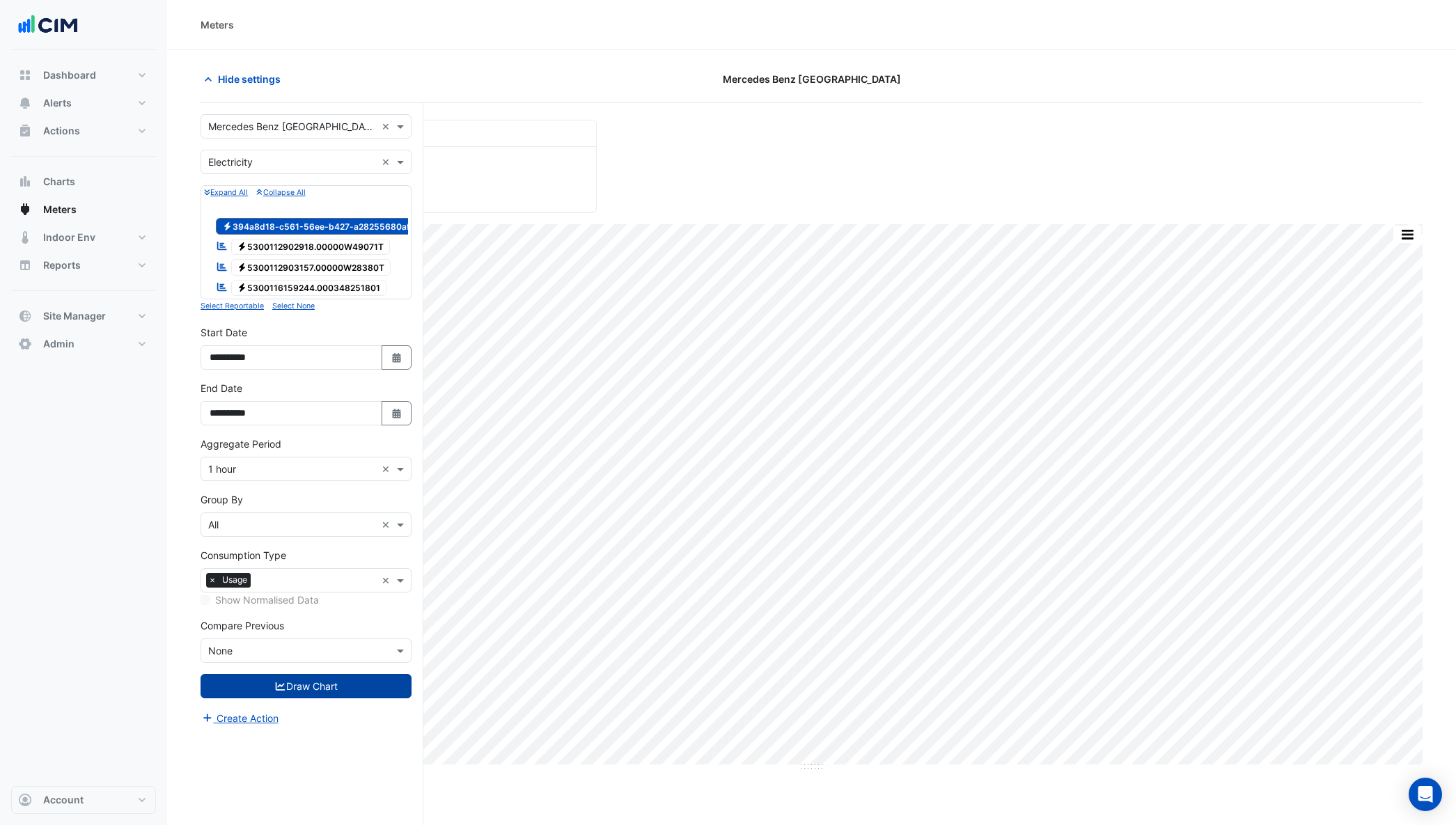
click at [291, 692] on button "Draw Chart" at bounding box center [305, 686] width 211 height 24
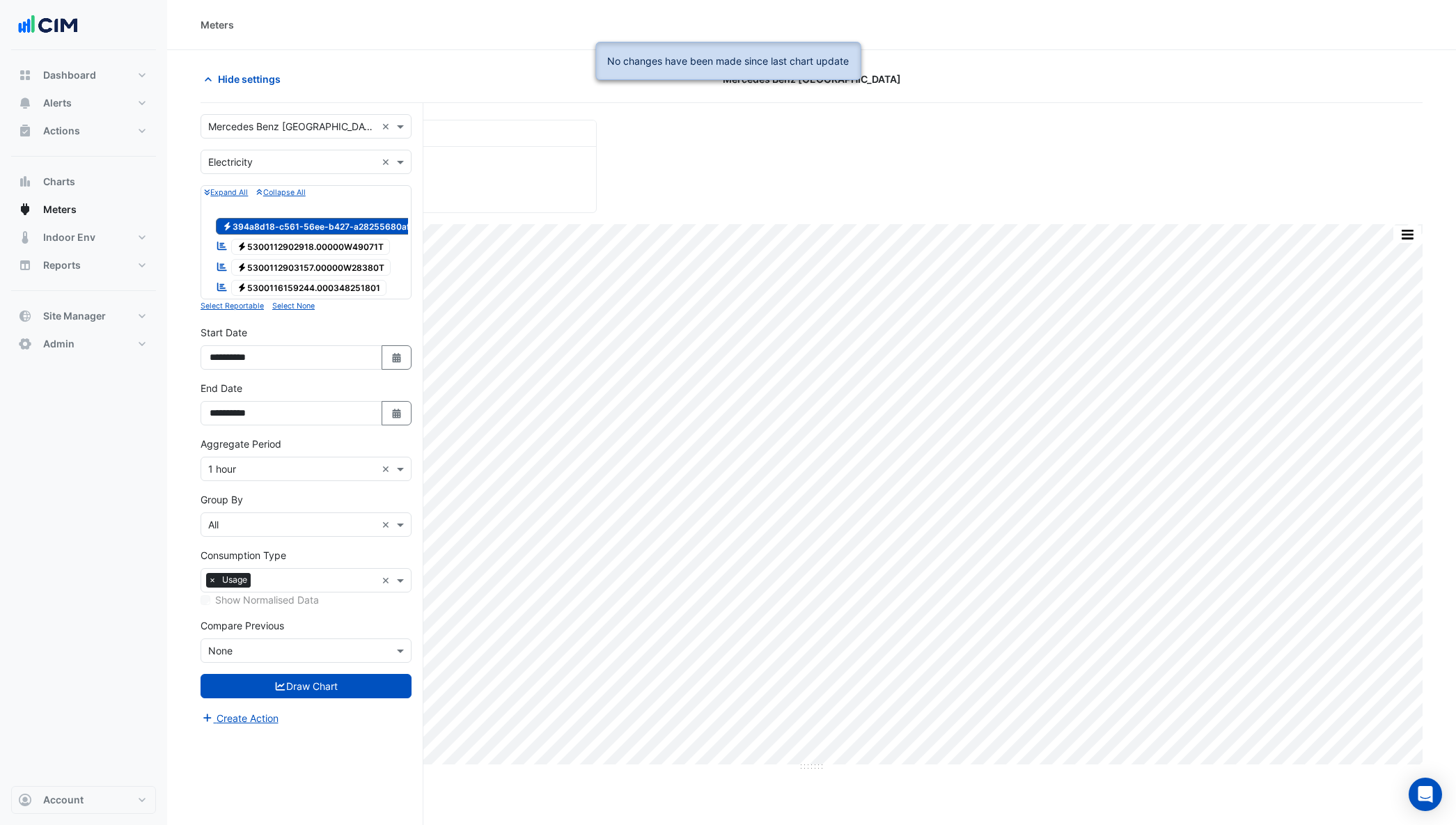
click at [298, 241] on span "Electricity 5300112902918.00000W49071T" at bounding box center [311, 247] width 159 height 17
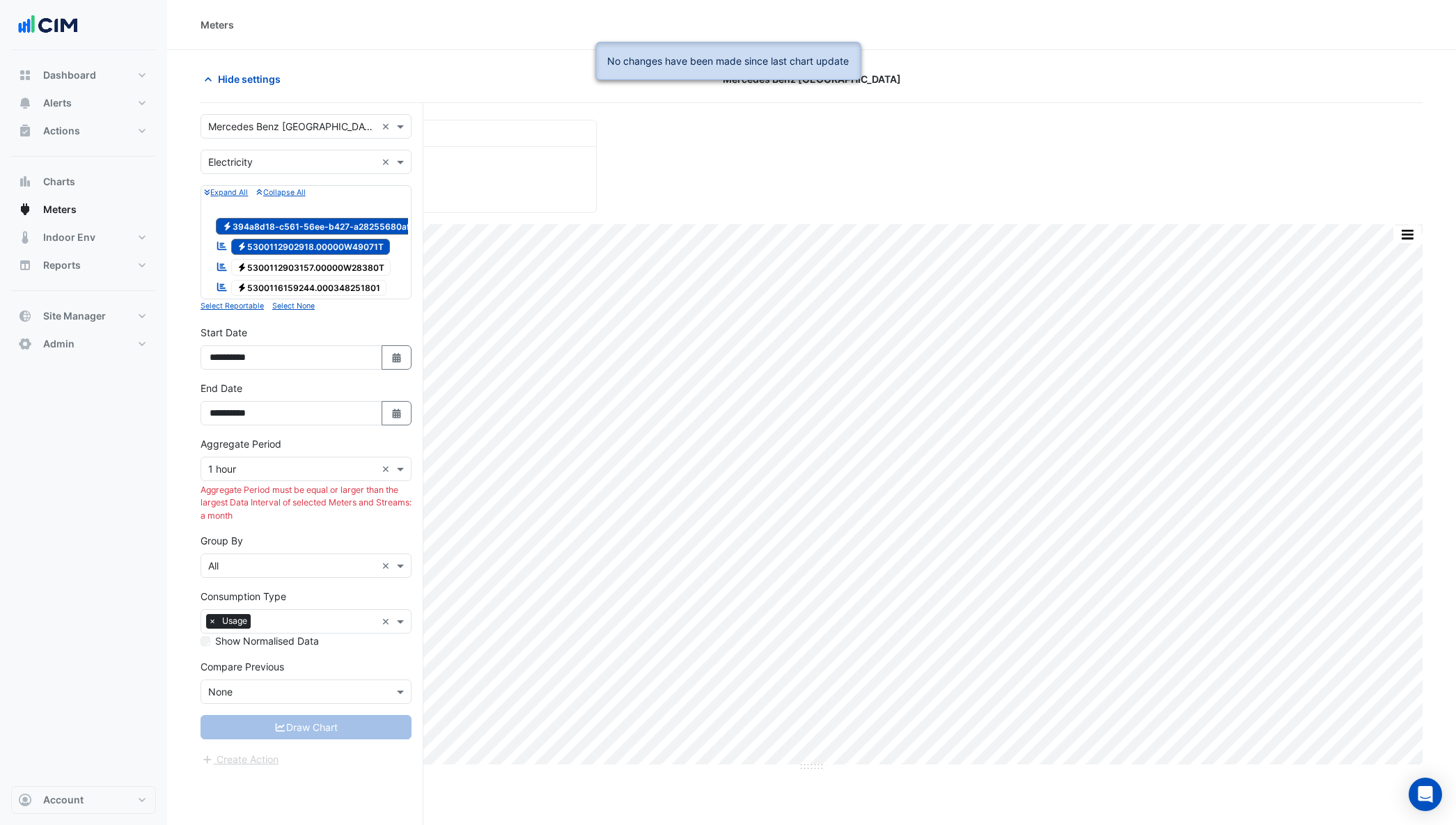
click at [300, 266] on span "Electricity 5300112903157.00000W28380T" at bounding box center [311, 267] width 160 height 17
click at [299, 275] on span "Electricity 5300112903157.00000W28380T" at bounding box center [311, 267] width 160 height 17
click at [300, 282] on span "Electricity 5300116159244.000348251801" at bounding box center [309, 288] width 156 height 17
click at [303, 256] on div at bounding box center [305, 257] width 204 height 2
click at [301, 261] on span "Electricity 5300112903157.00000W28380T" at bounding box center [311, 267] width 160 height 17
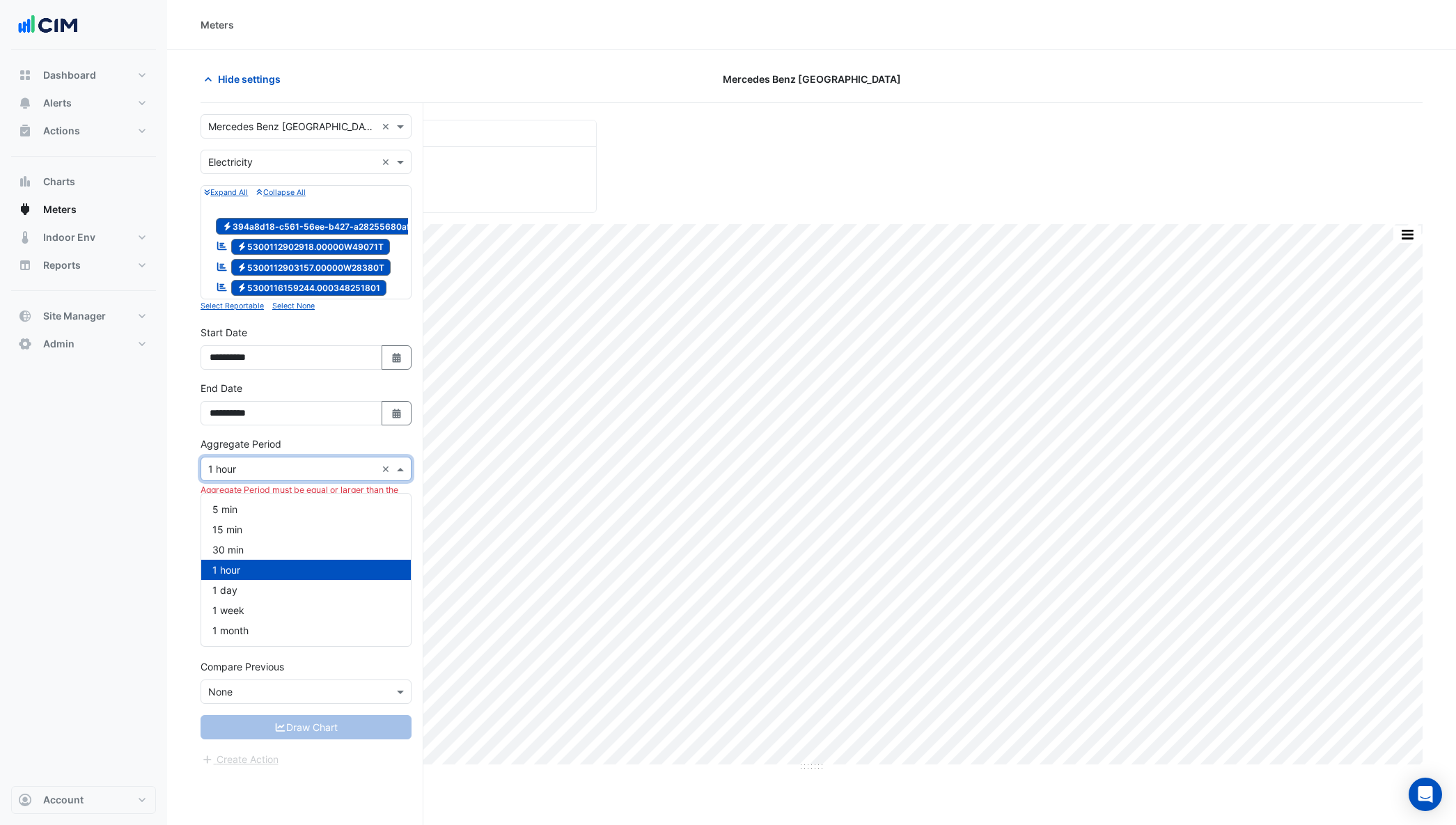
click at [340, 477] on input "text" at bounding box center [292, 469] width 168 height 15
click at [234, 630] on span "1 month" at bounding box center [230, 631] width 36 height 12
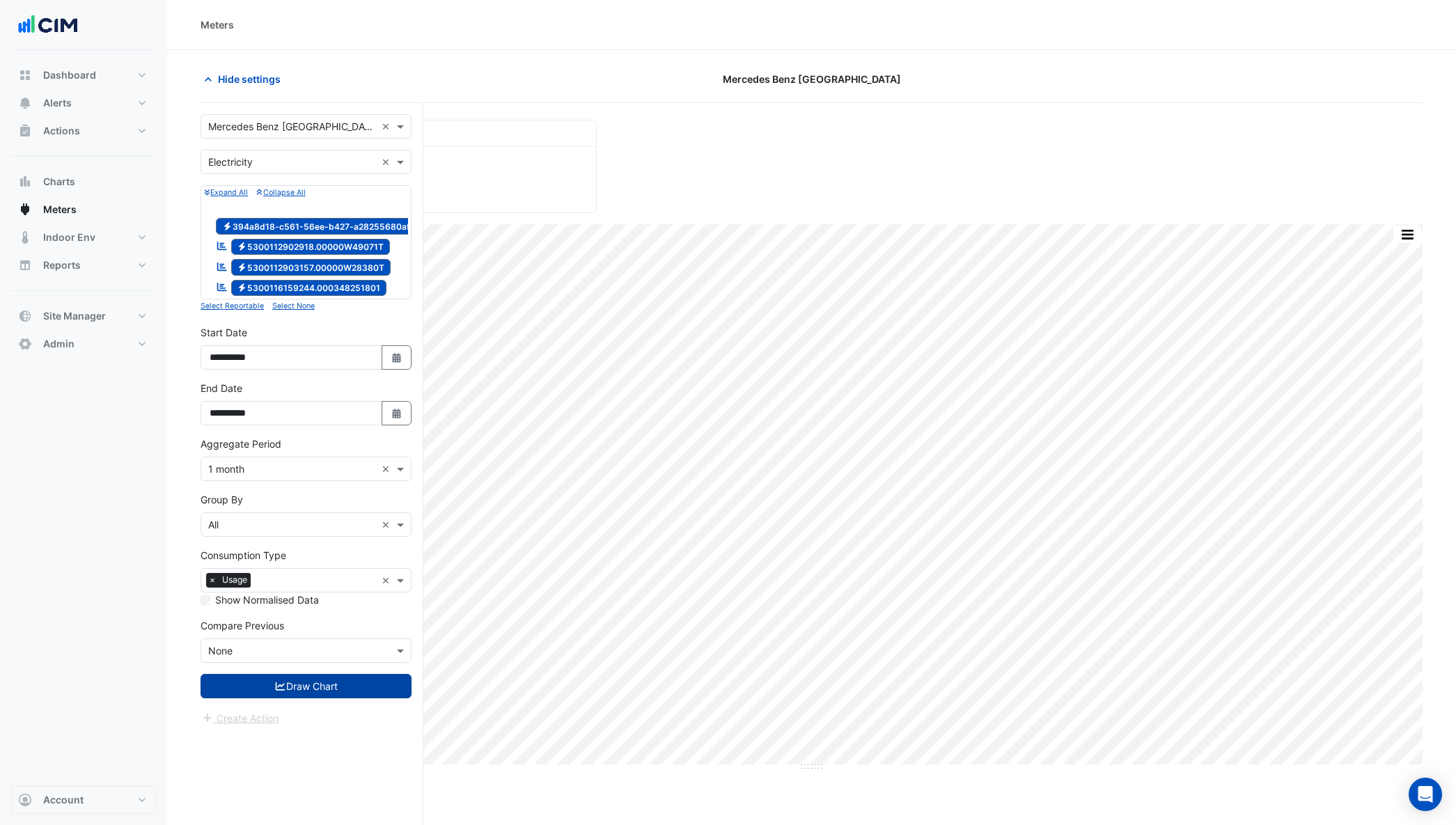
click at [318, 697] on button "Draw Chart" at bounding box center [305, 686] width 211 height 24
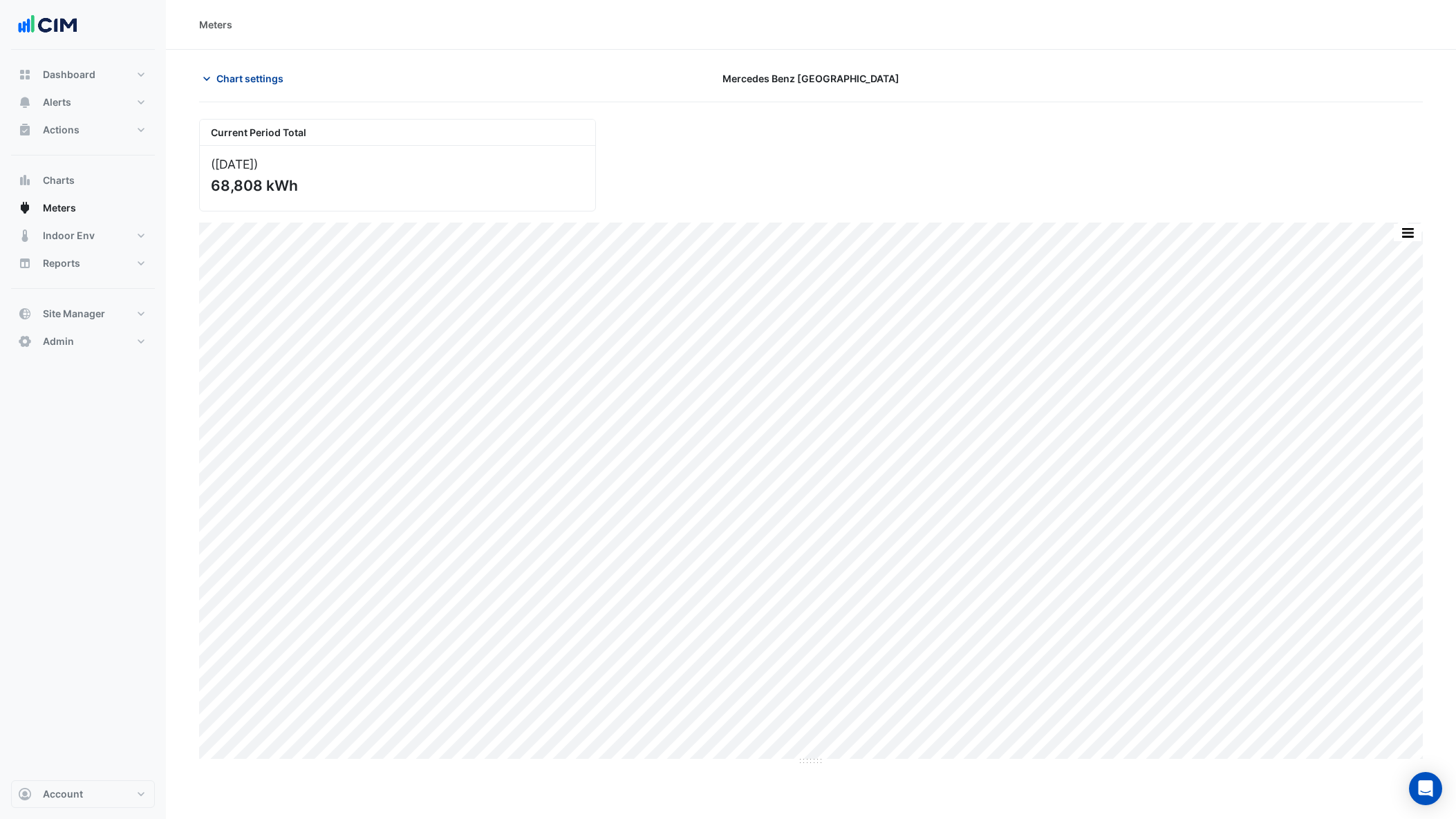
click at [248, 76] on span "Chart settings" at bounding box center [249, 78] width 67 height 15
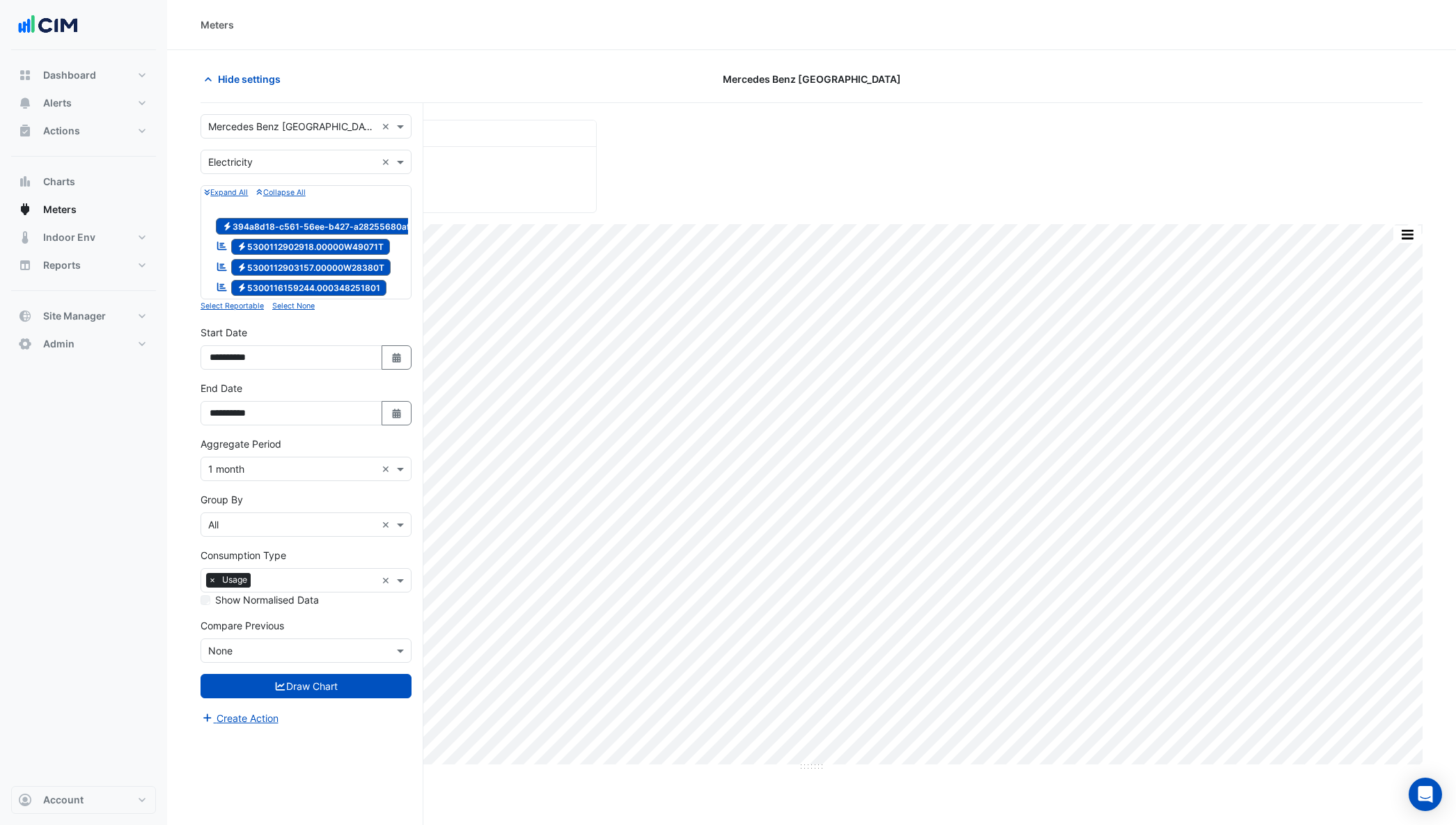
click at [256, 248] on span "Electricity 5300112902918.00000W49071T" at bounding box center [311, 247] width 159 height 17
click at [274, 268] on span "Electricity 5300112903157.00000W28380T" at bounding box center [311, 267] width 160 height 17
click at [275, 289] on span "Electricity 5300116159244.000348251801" at bounding box center [309, 288] width 156 height 17
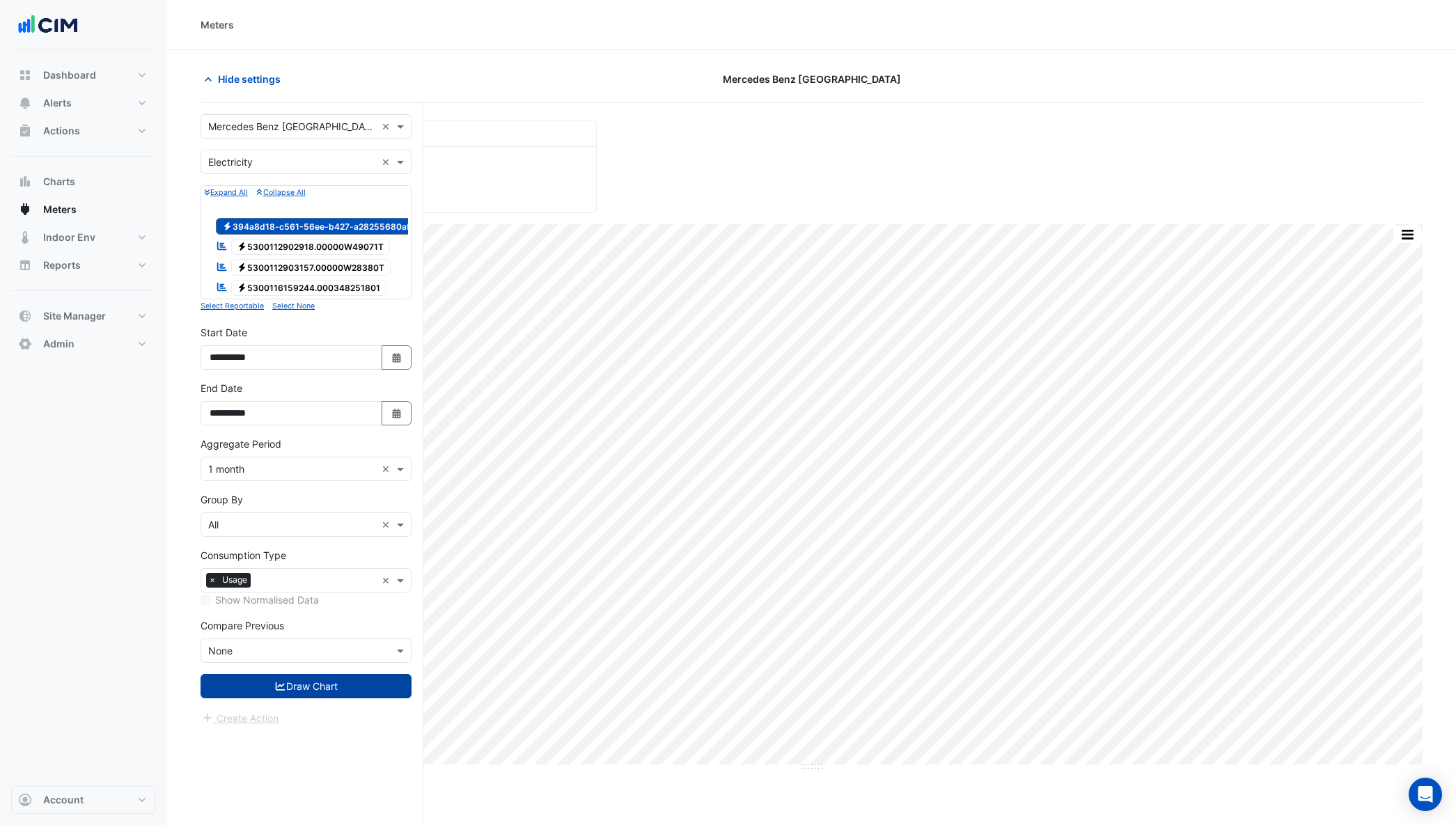
click at [302, 697] on button "Draw Chart" at bounding box center [305, 686] width 211 height 24
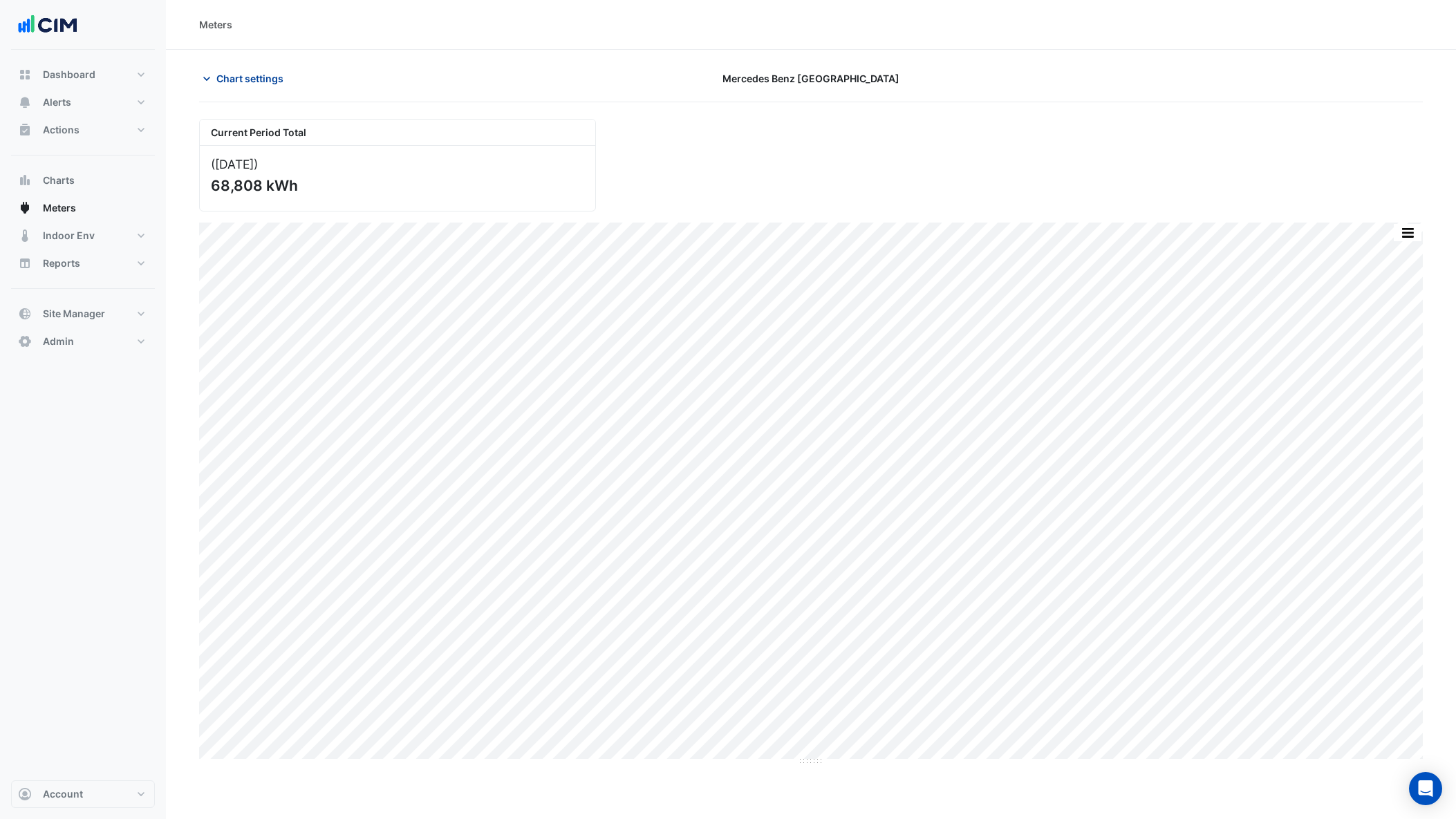
click at [235, 85] on button "Chart settings" at bounding box center [245, 78] width 93 height 24
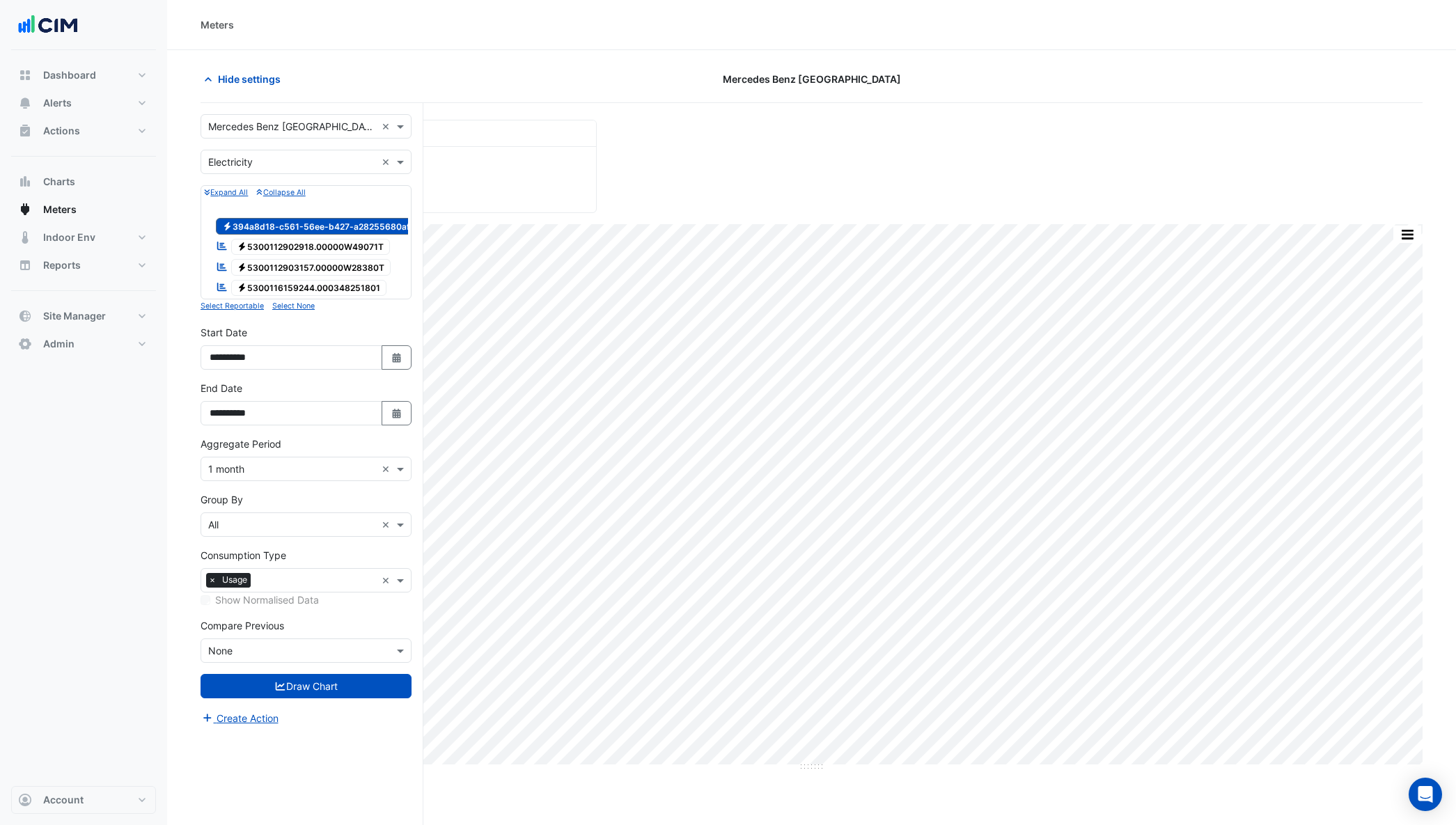
click at [265, 244] on span "Electricity 5300112902918.00000W49071T" at bounding box center [311, 247] width 159 height 17
click at [251, 220] on span "Electricity 394a8d18-c561-56ee-b427-a28255680af8" at bounding box center [319, 226] width 206 height 17
click at [272, 267] on span "Electricity 5300112903157.00000W28380T" at bounding box center [311, 267] width 160 height 17
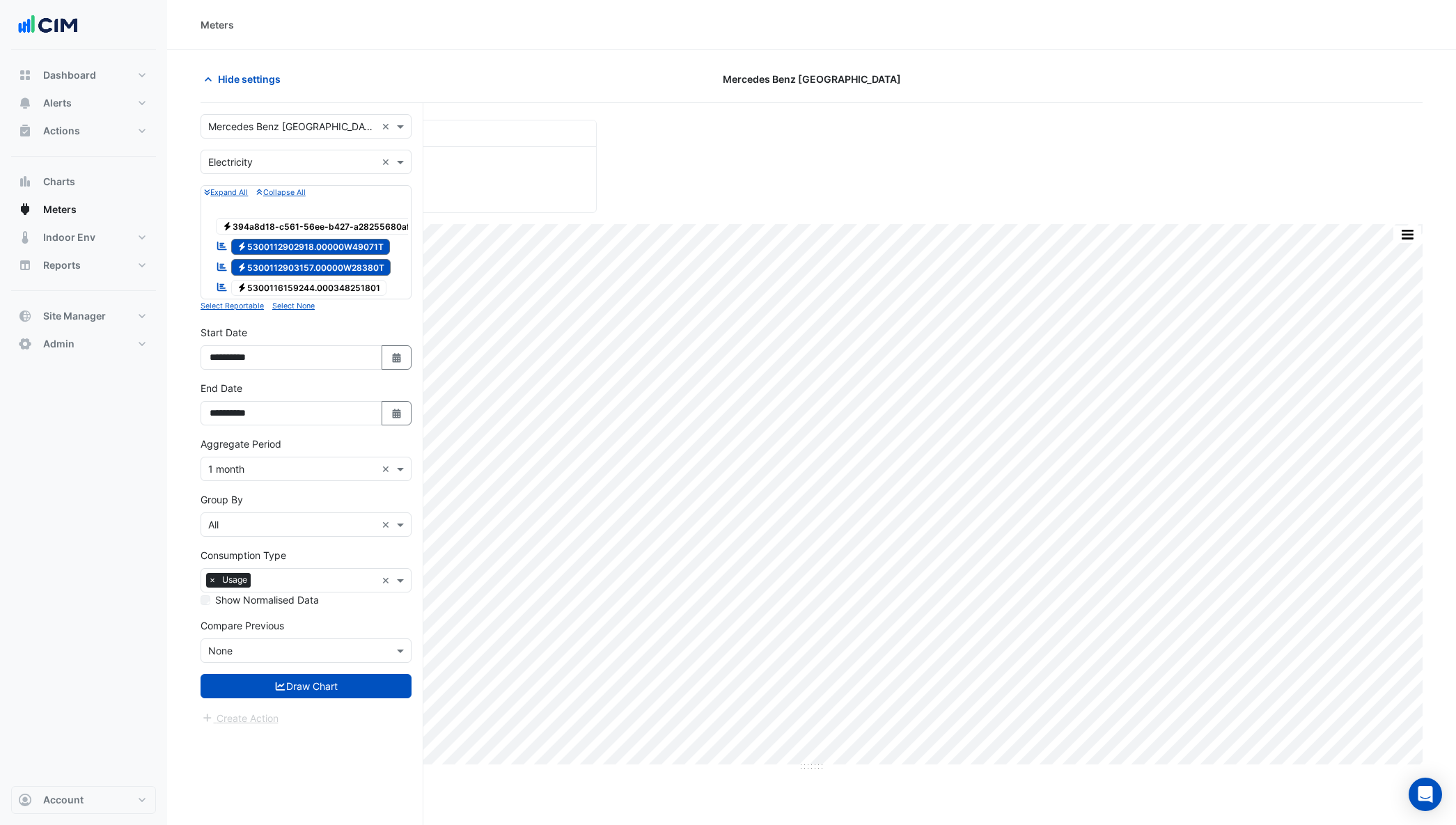
click at [275, 284] on span "Electricity 5300116159244.000348251801" at bounding box center [309, 288] width 156 height 17
click at [317, 694] on button "Draw Chart" at bounding box center [305, 686] width 211 height 24
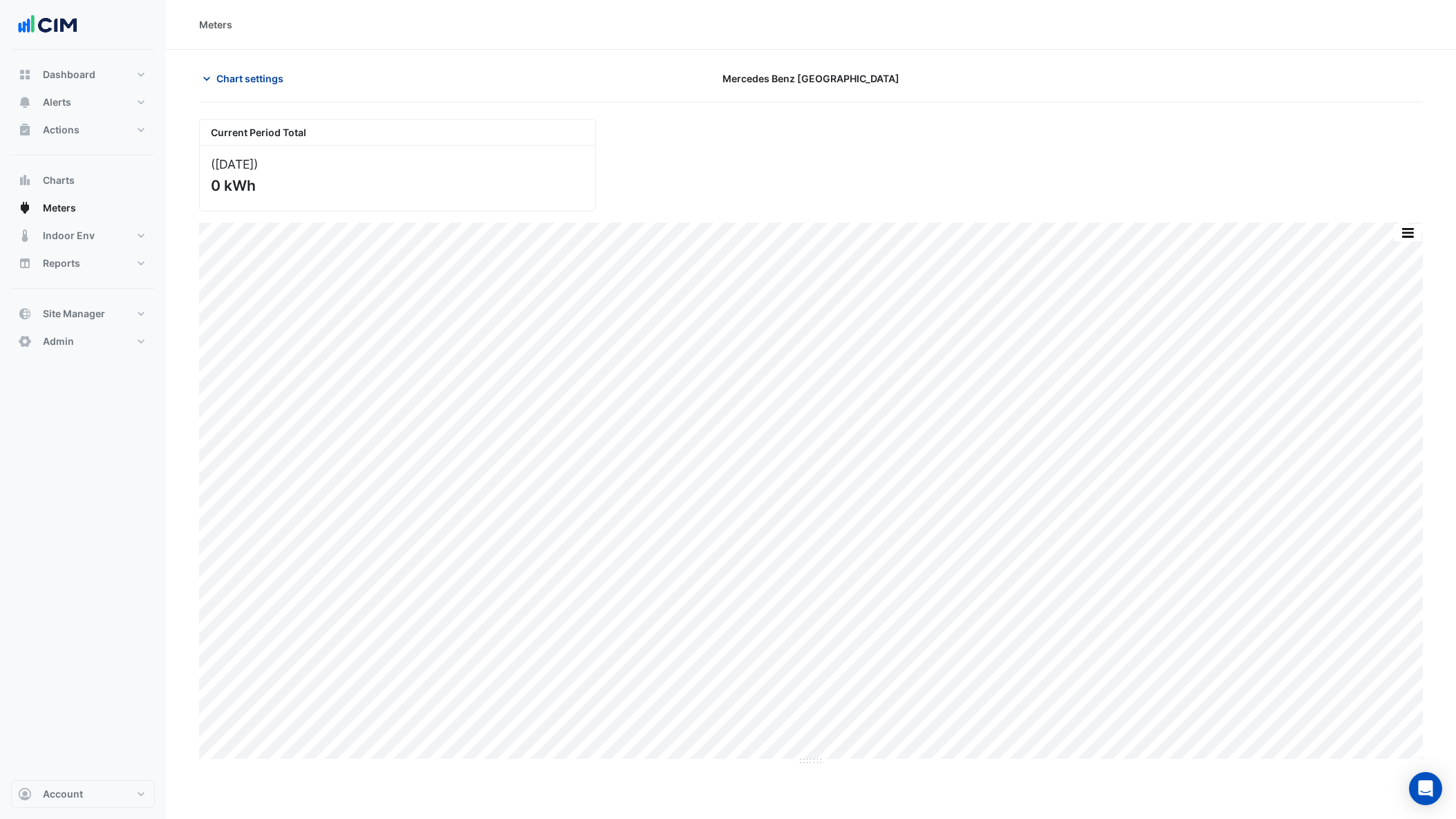
click at [248, 76] on span "Chart settings" at bounding box center [249, 78] width 67 height 15
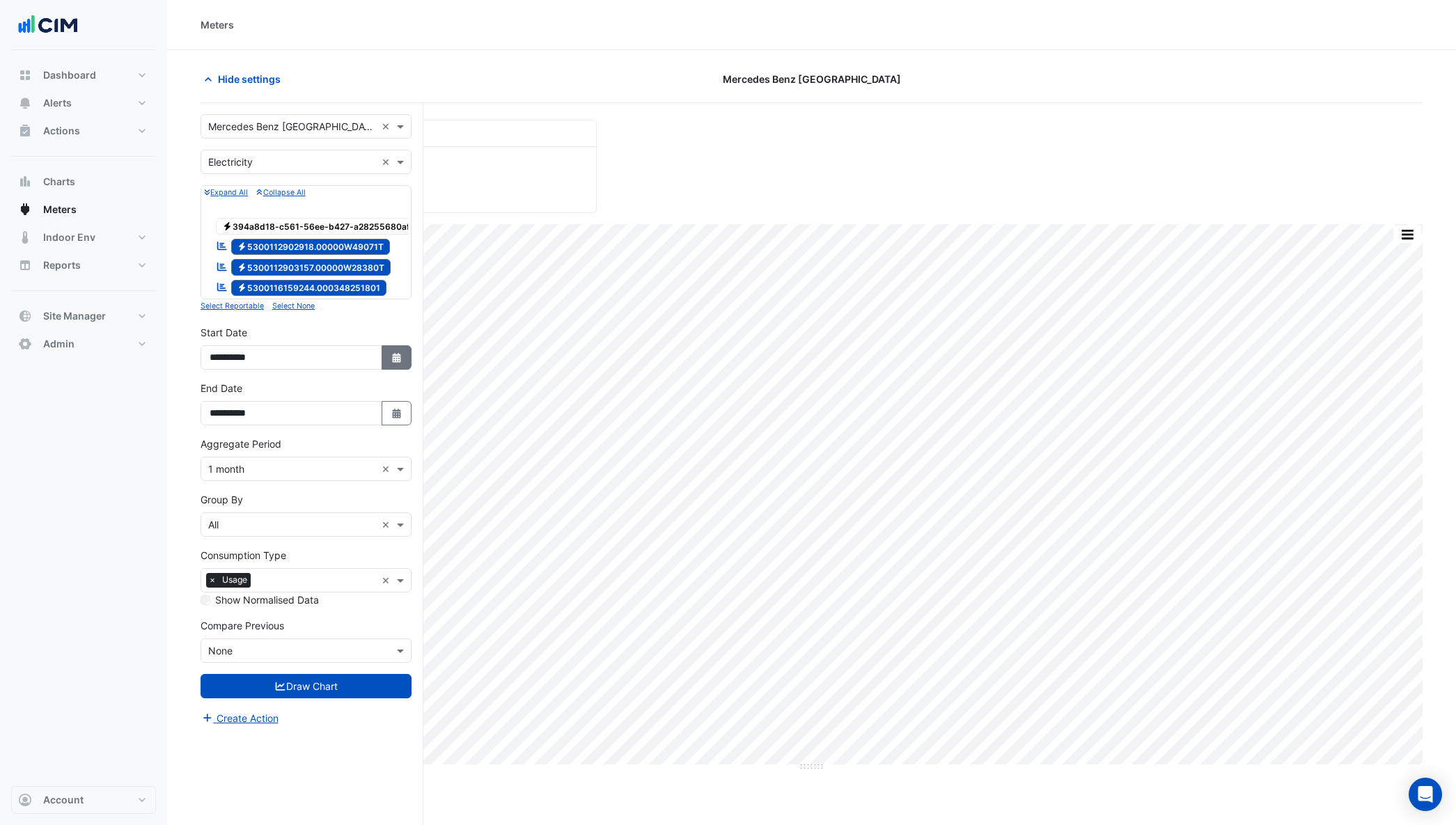
click at [394, 363] on icon "button" at bounding box center [396, 357] width 9 height 10
select select "*"
select select "****"
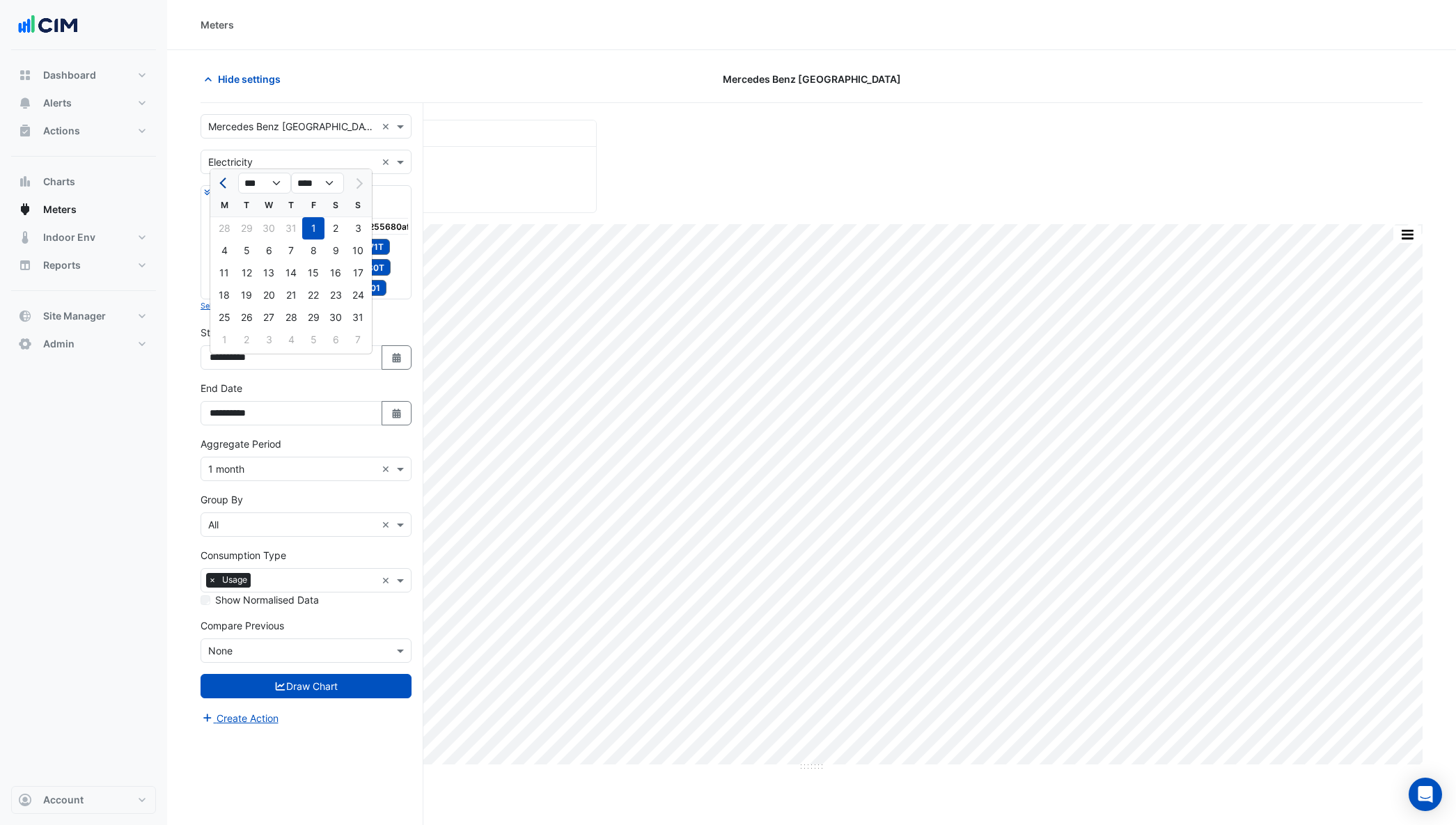
click at [224, 185] on span "Previous month" at bounding box center [225, 184] width 10 height 10
select select "*"
click at [314, 312] on div "1" at bounding box center [312, 317] width 22 height 22
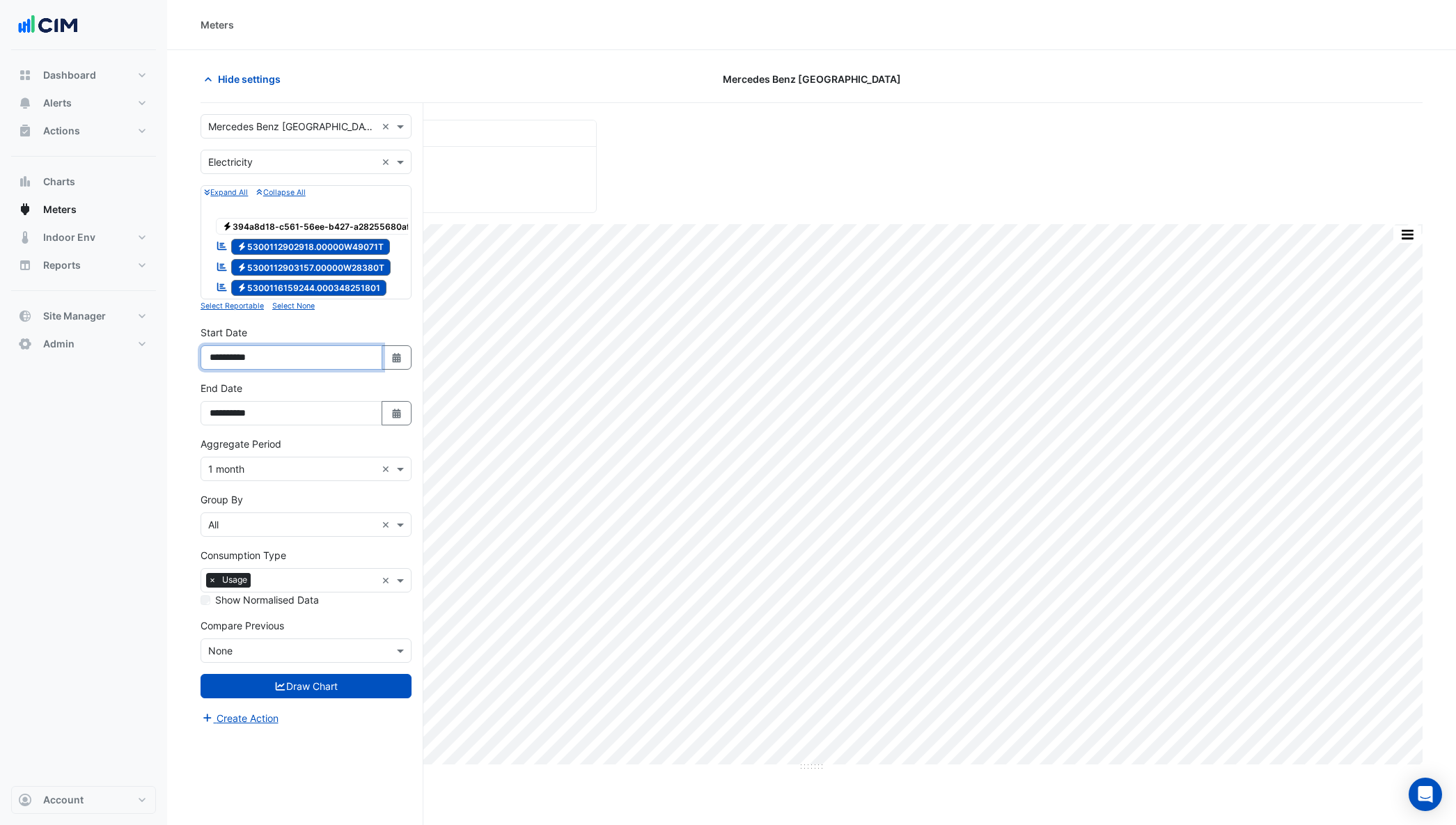
click at [306, 364] on input "**********" at bounding box center [291, 358] width 182 height 24
click at [419, 374] on div "Select a Site × Mercedes Benz Denver × Utility Type × Electricity × Expand All …" at bounding box center [312, 491] width 223 height 775
click at [397, 363] on icon "button" at bounding box center [396, 357] width 9 height 10
select select "*"
select select "****"
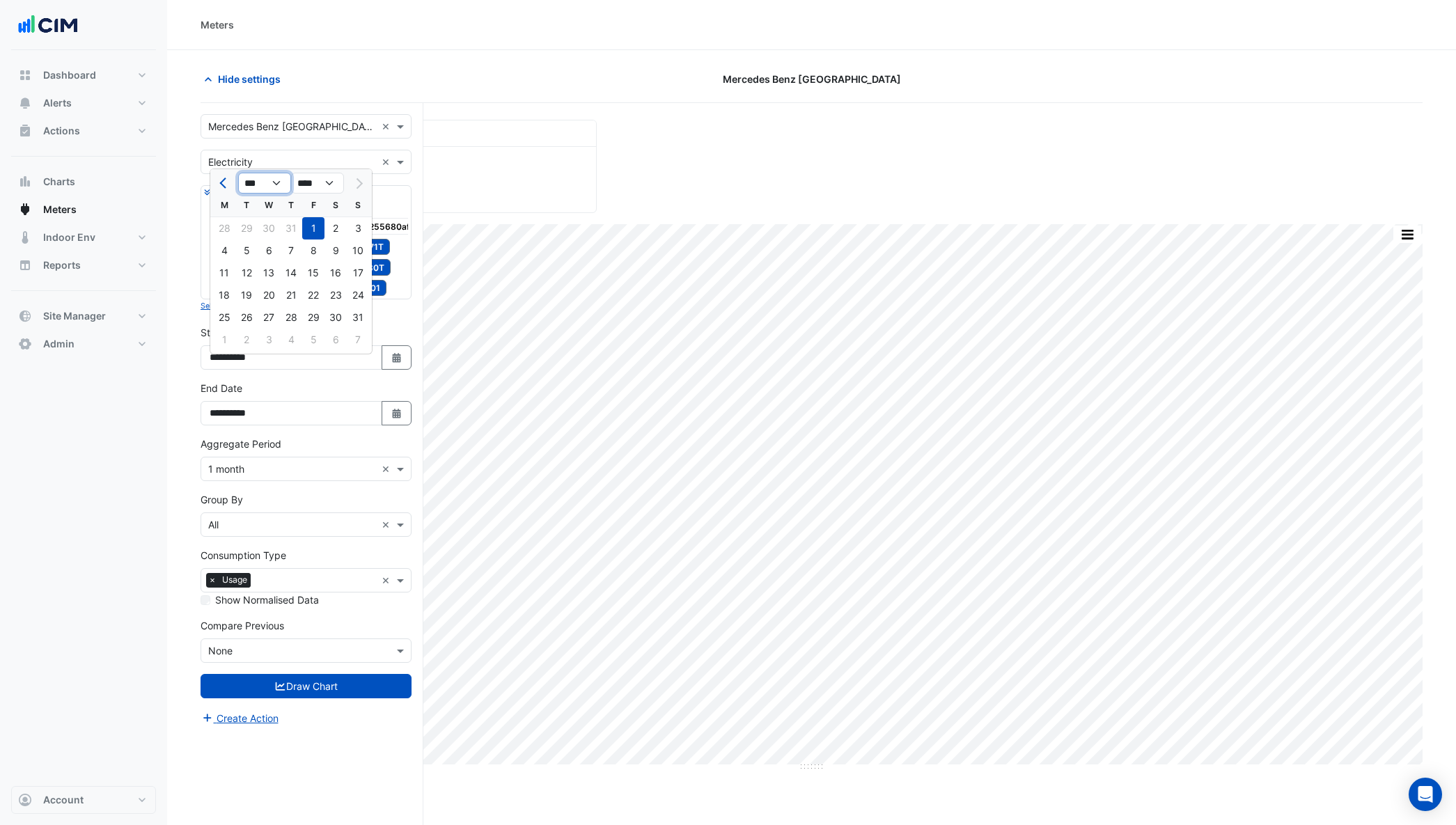
click at [268, 179] on select "*** *** *** *** *** *** *** ***" at bounding box center [264, 183] width 52 height 21
select select "*"
click at [314, 318] on div "1" at bounding box center [312, 317] width 22 height 22
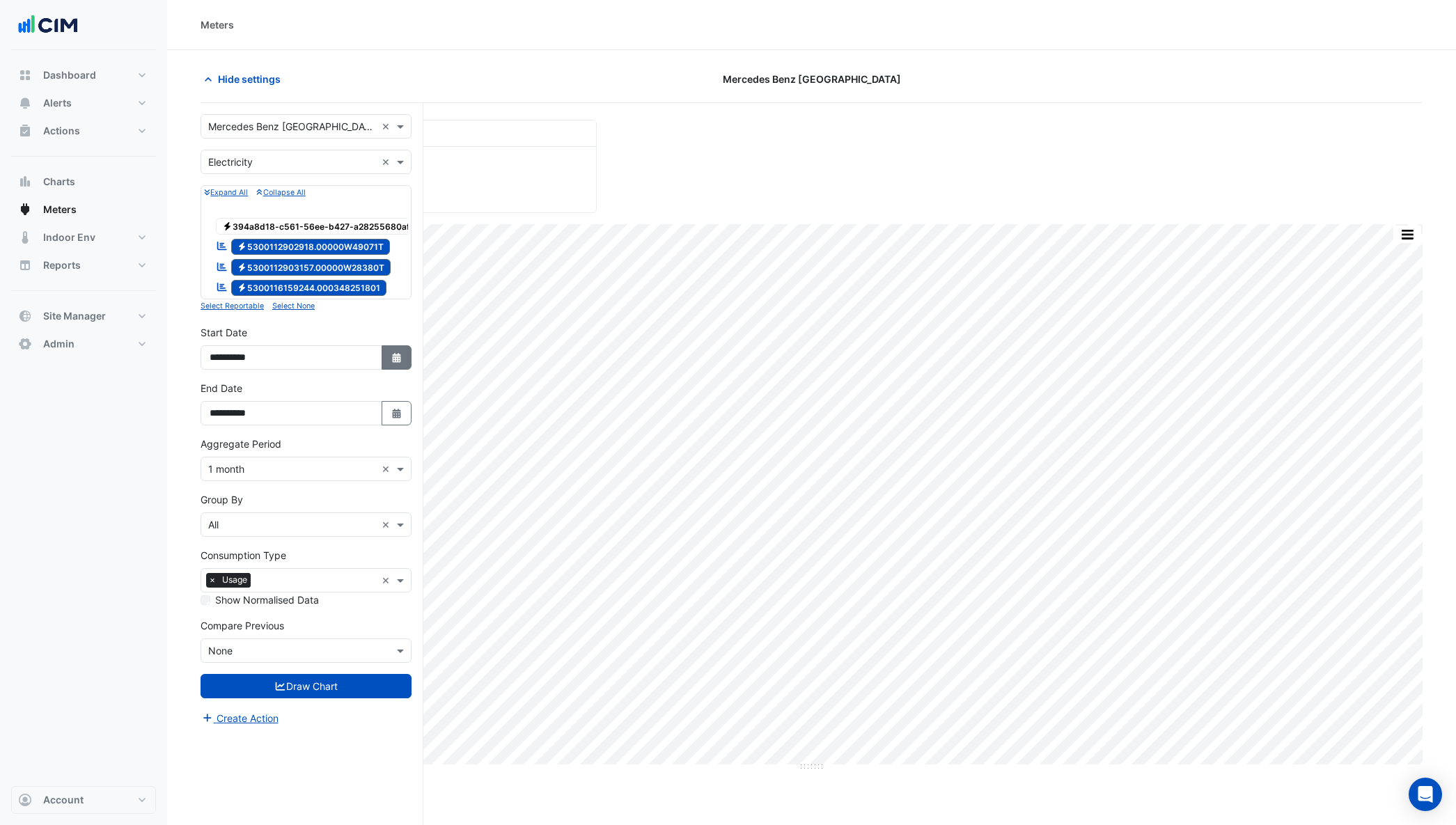
click at [403, 366] on button "Select Date" at bounding box center [396, 358] width 31 height 24
select select "*"
select select "****"
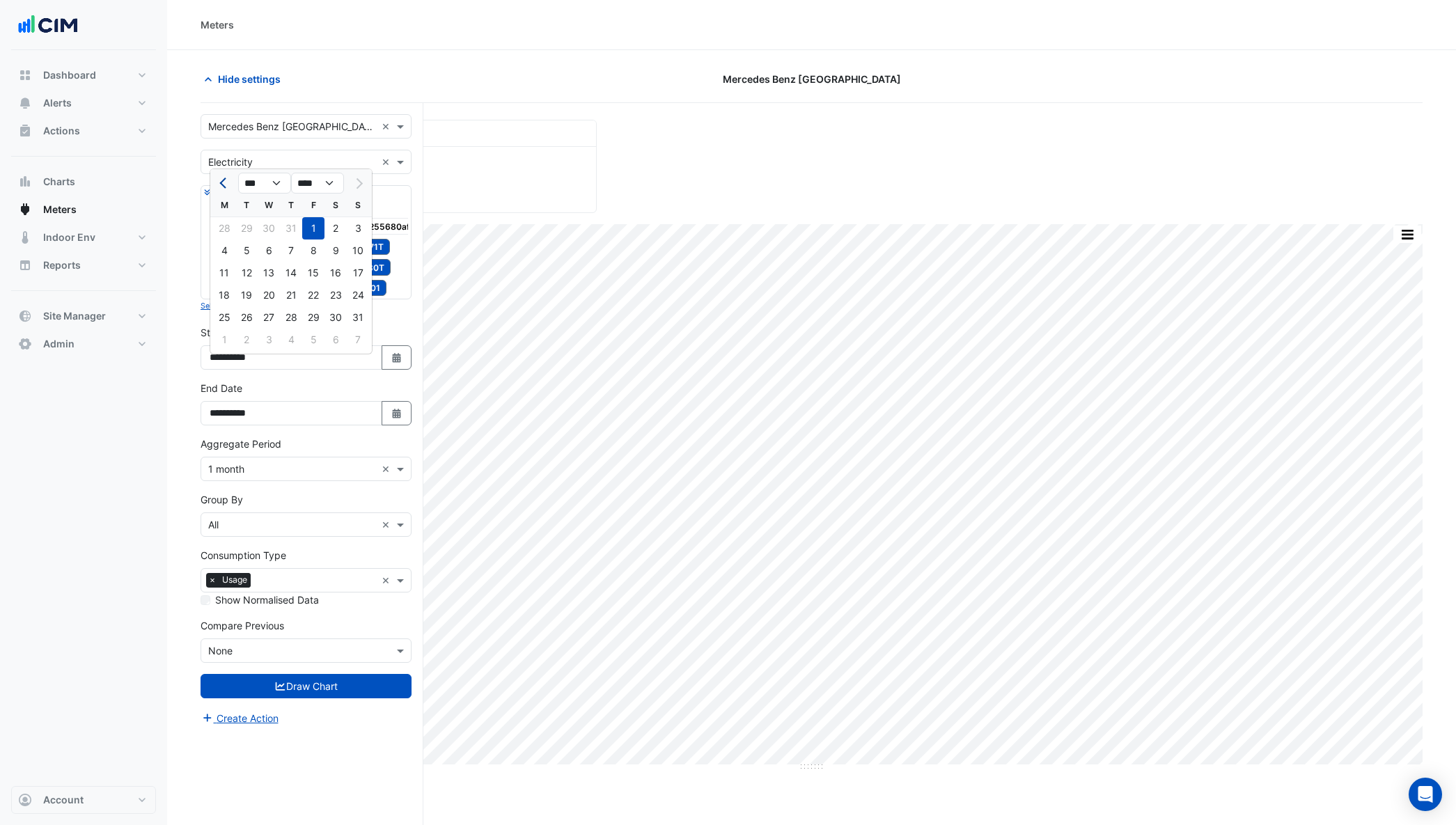
click at [227, 184] on span "Previous month" at bounding box center [225, 184] width 10 height 10
select select "*"
click at [254, 231] on div "1" at bounding box center [246, 227] width 22 height 22
type input "**********"
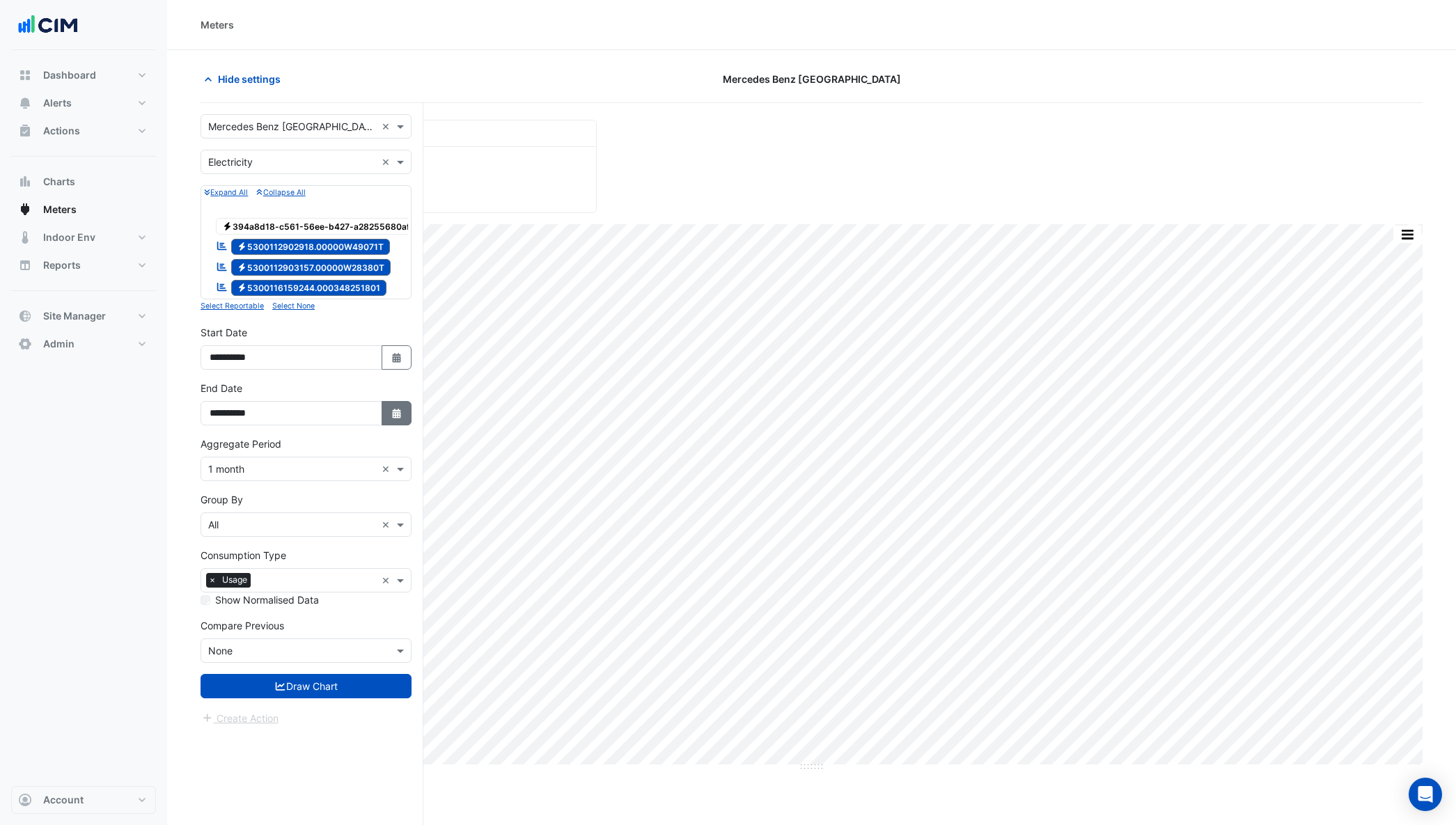
click at [400, 418] on icon "button" at bounding box center [396, 413] width 9 height 10
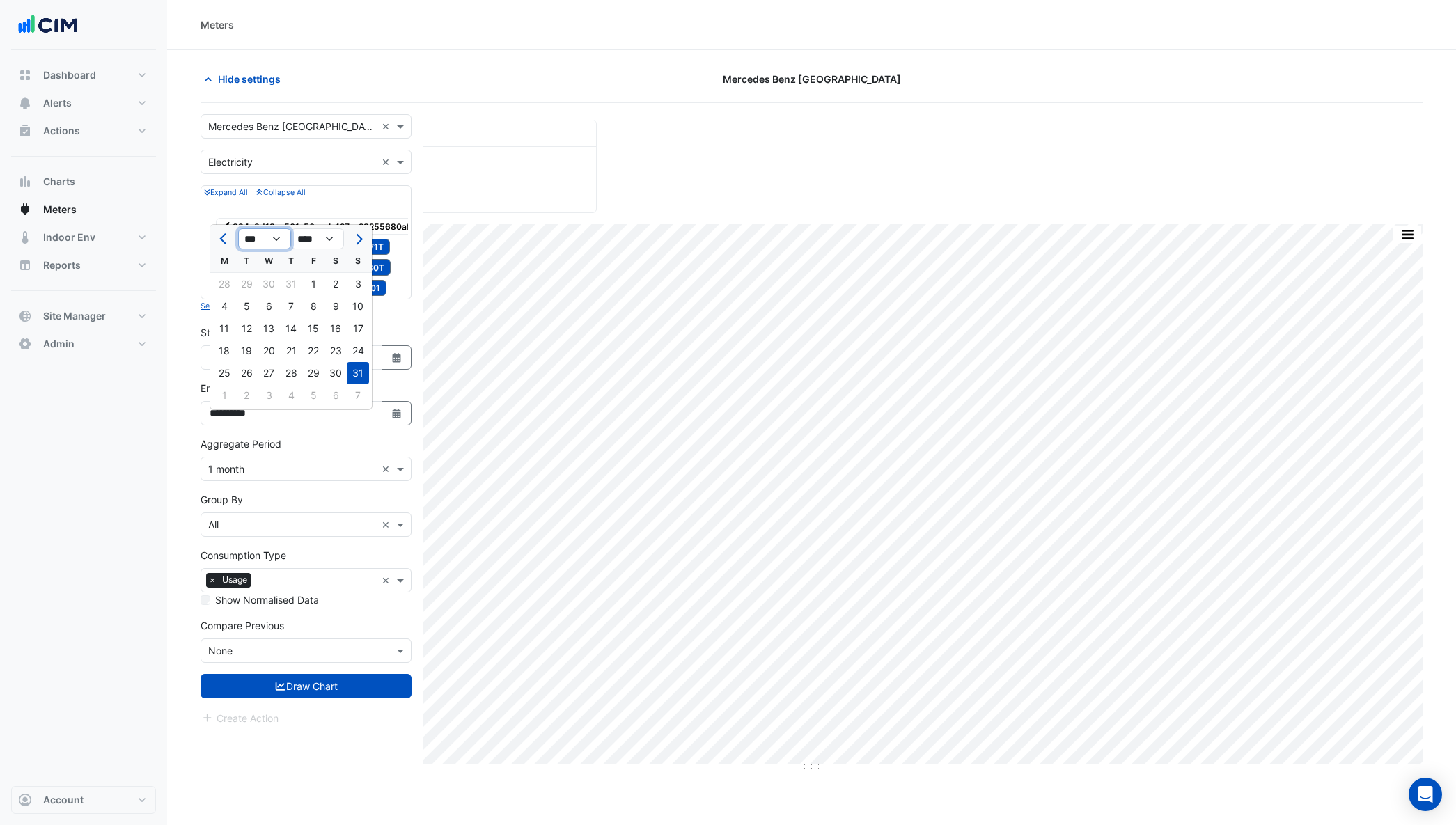
click at [280, 240] on select "*** *** *** *** *** ***" at bounding box center [264, 239] width 52 height 21
click at [261, 235] on select "*** *** *** *** *** ***" at bounding box center [264, 239] width 52 height 21
select select "*"
click at [318, 282] on div "1" at bounding box center [312, 283] width 22 height 22
type input "**********"
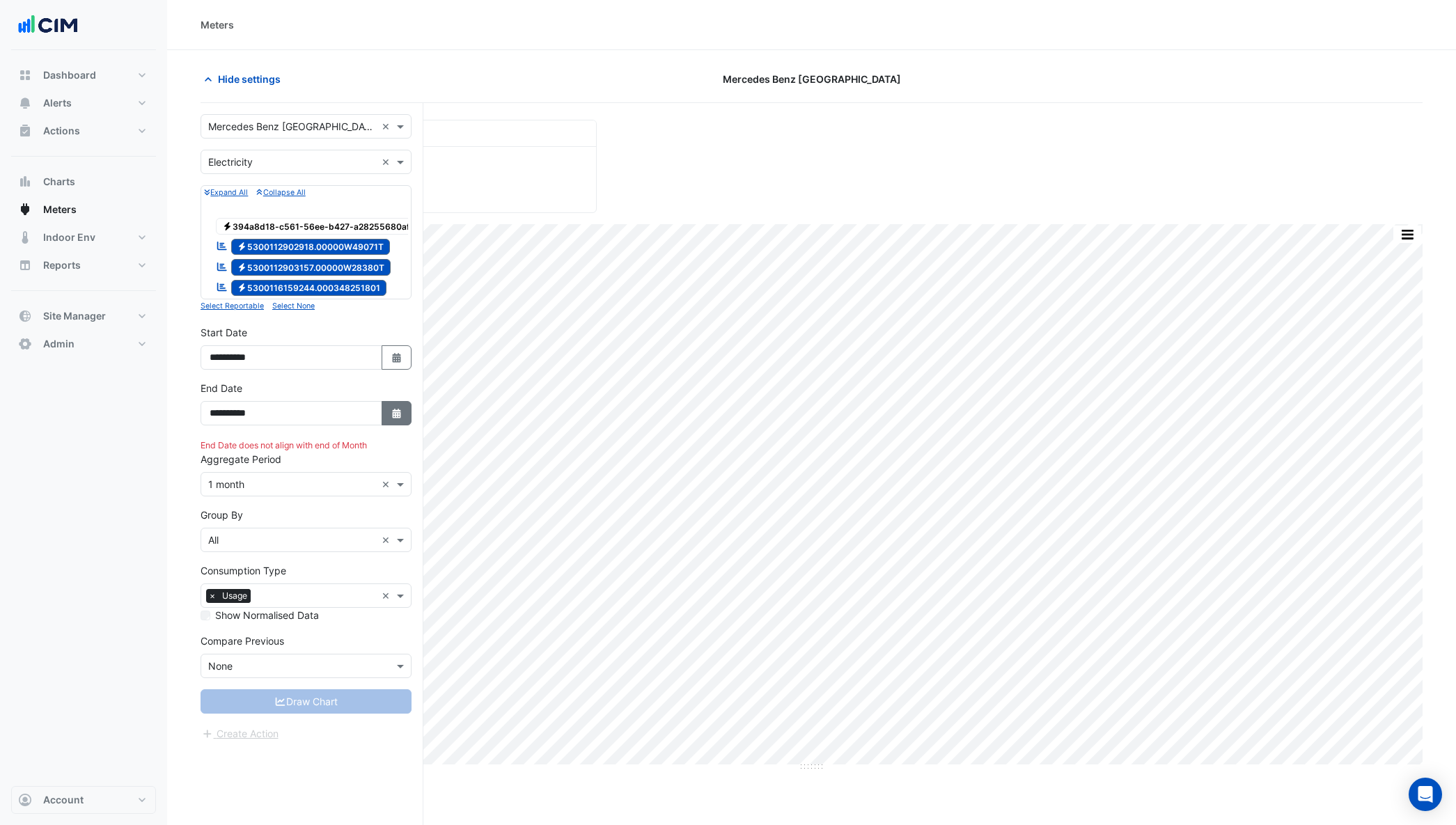
click at [391, 418] on icon "Select Date" at bounding box center [396, 413] width 12 height 10
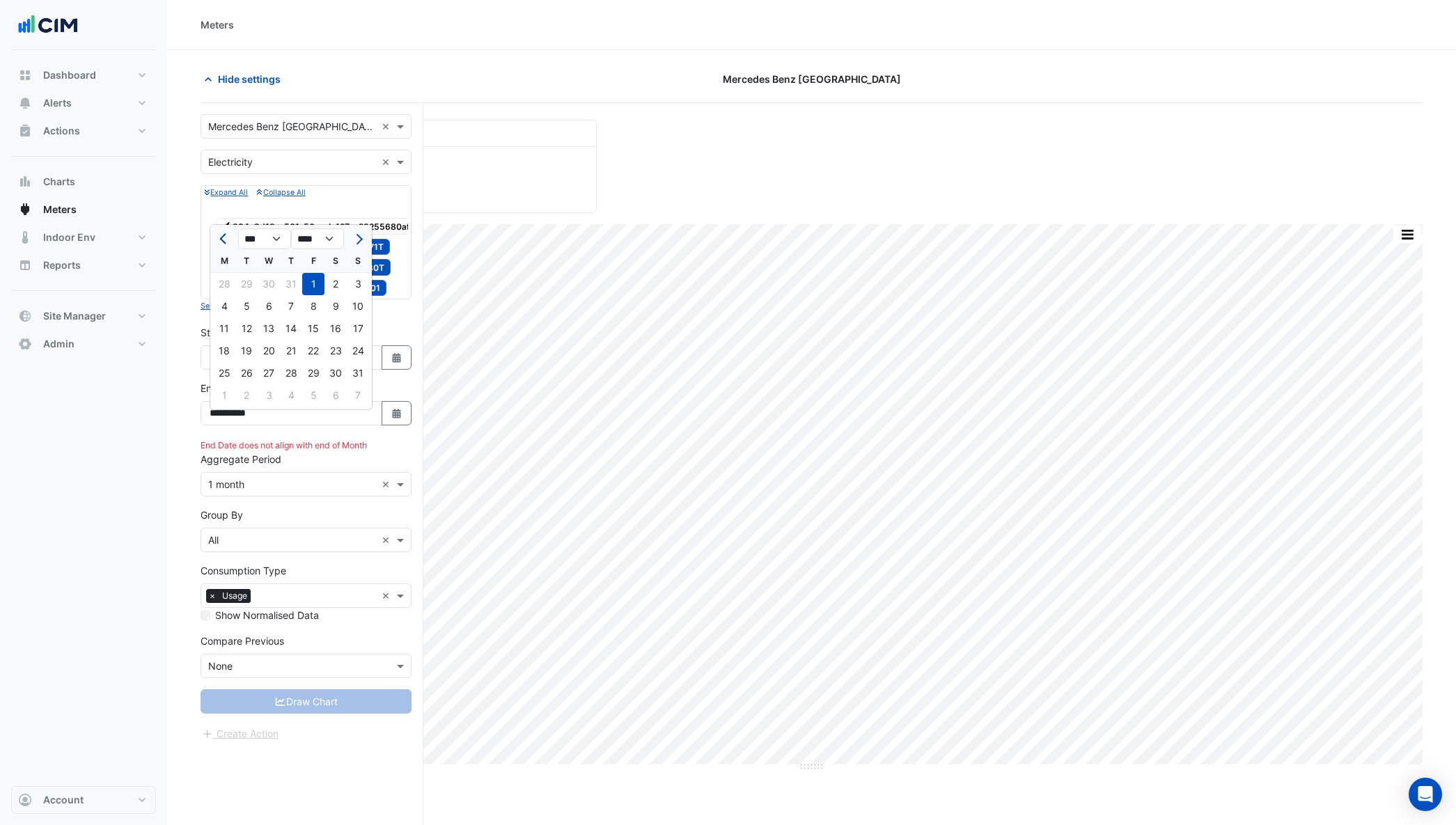
click at [225, 237] on span "Previous month" at bounding box center [225, 239] width 10 height 10
select select "*"
click at [296, 370] on div "31" at bounding box center [290, 373] width 22 height 22
type input "**********"
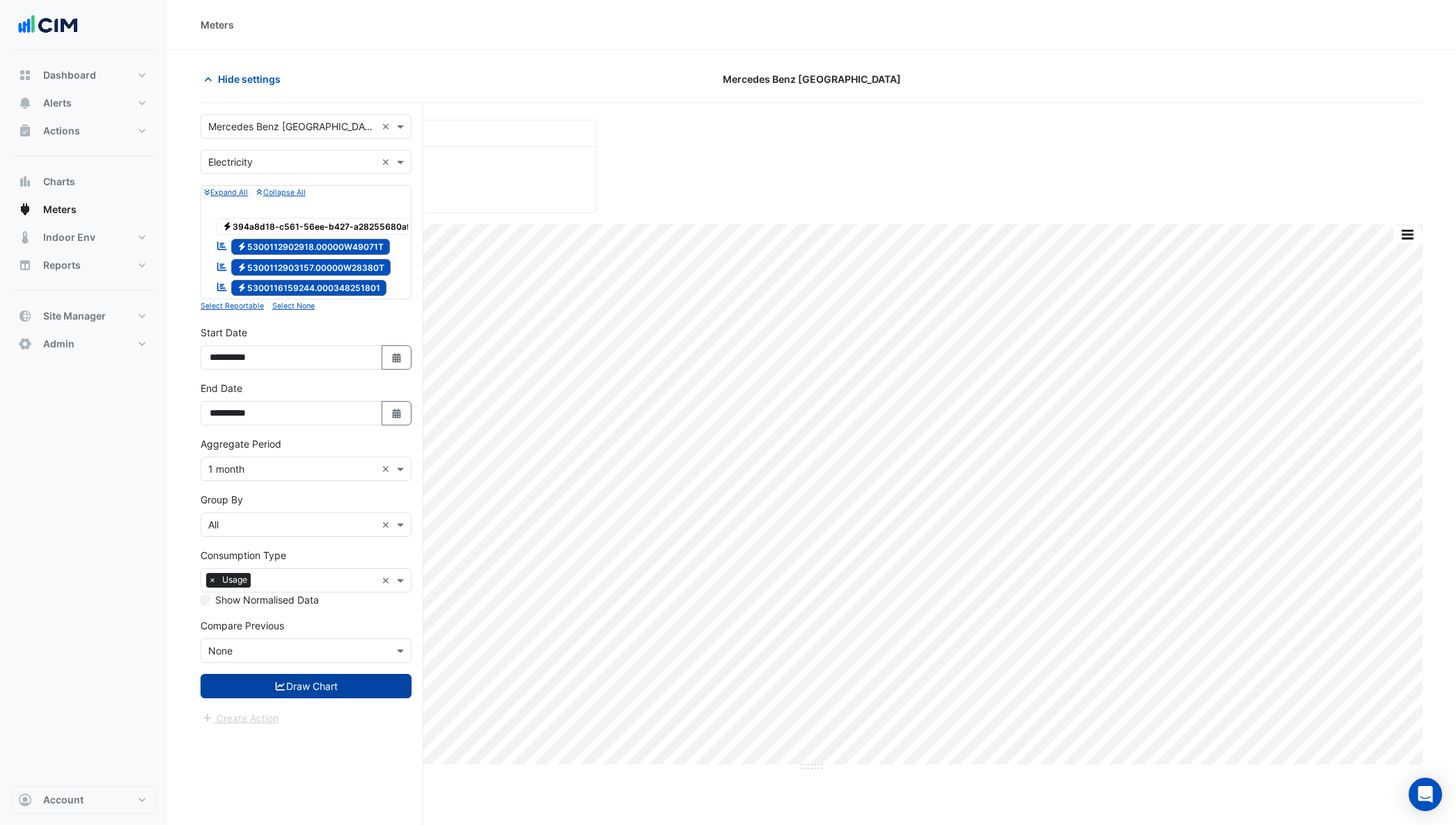
click at [326, 694] on button "Draw Chart" at bounding box center [305, 686] width 211 height 24
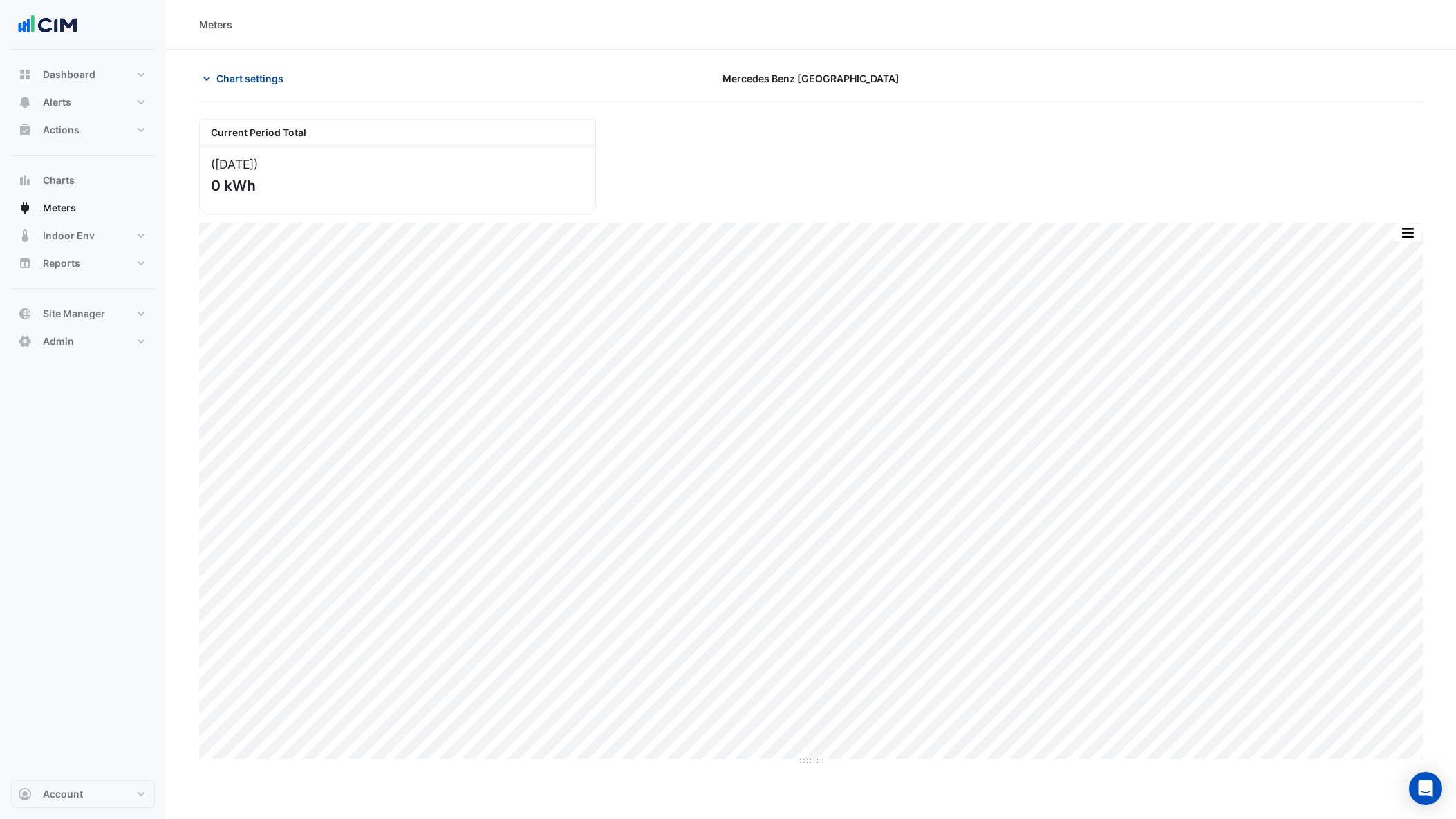
click at [268, 81] on span "Chart settings" at bounding box center [249, 78] width 67 height 15
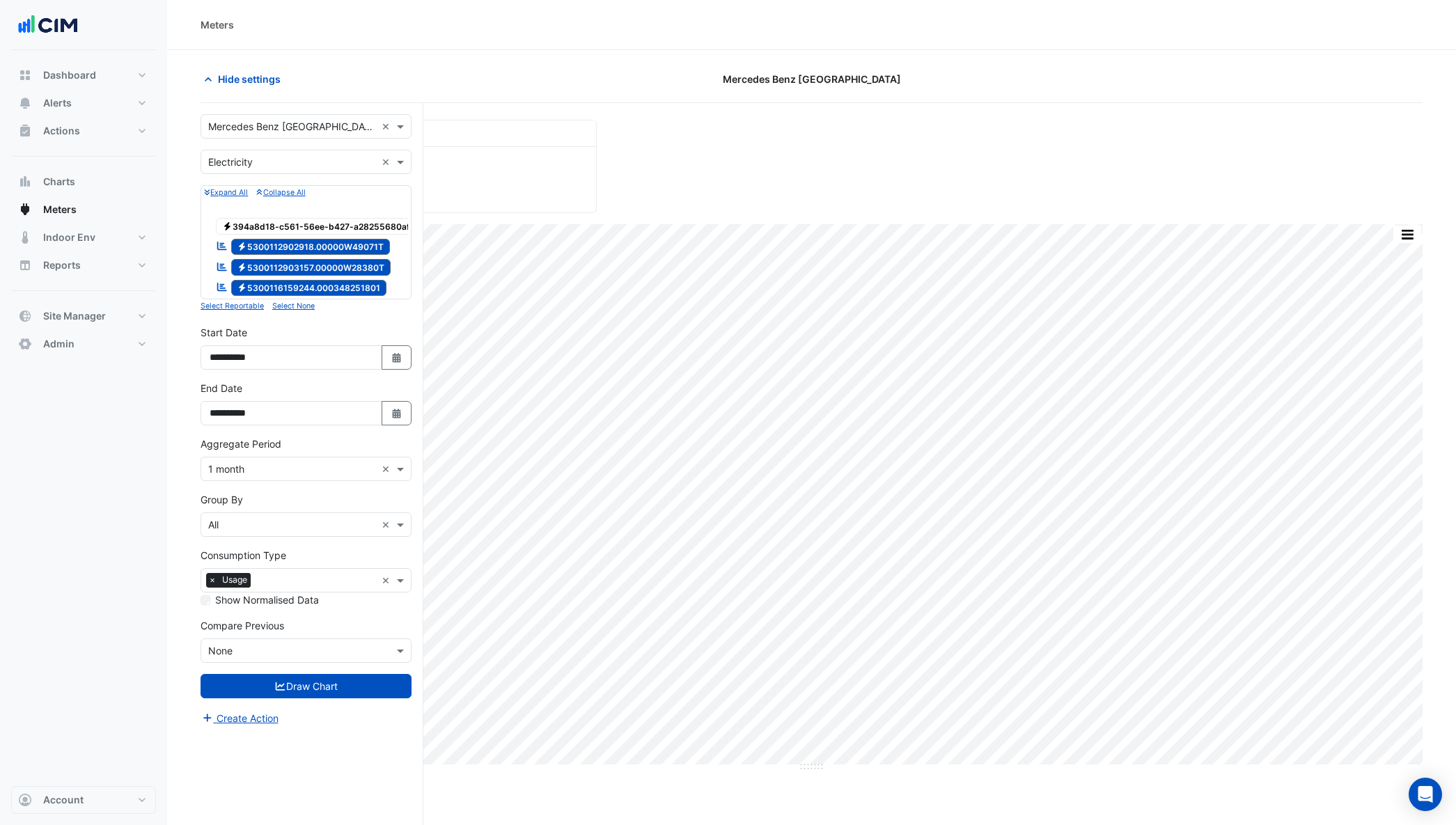
click at [276, 284] on span "Electricity 5300116159244.000348251801" at bounding box center [309, 288] width 156 height 17
click at [280, 262] on span "Electricity 5300112903157.00000W28380T" at bounding box center [311, 267] width 160 height 17
click at [283, 241] on span "Electricity 5300112902918.00000W49071T" at bounding box center [311, 247] width 159 height 17
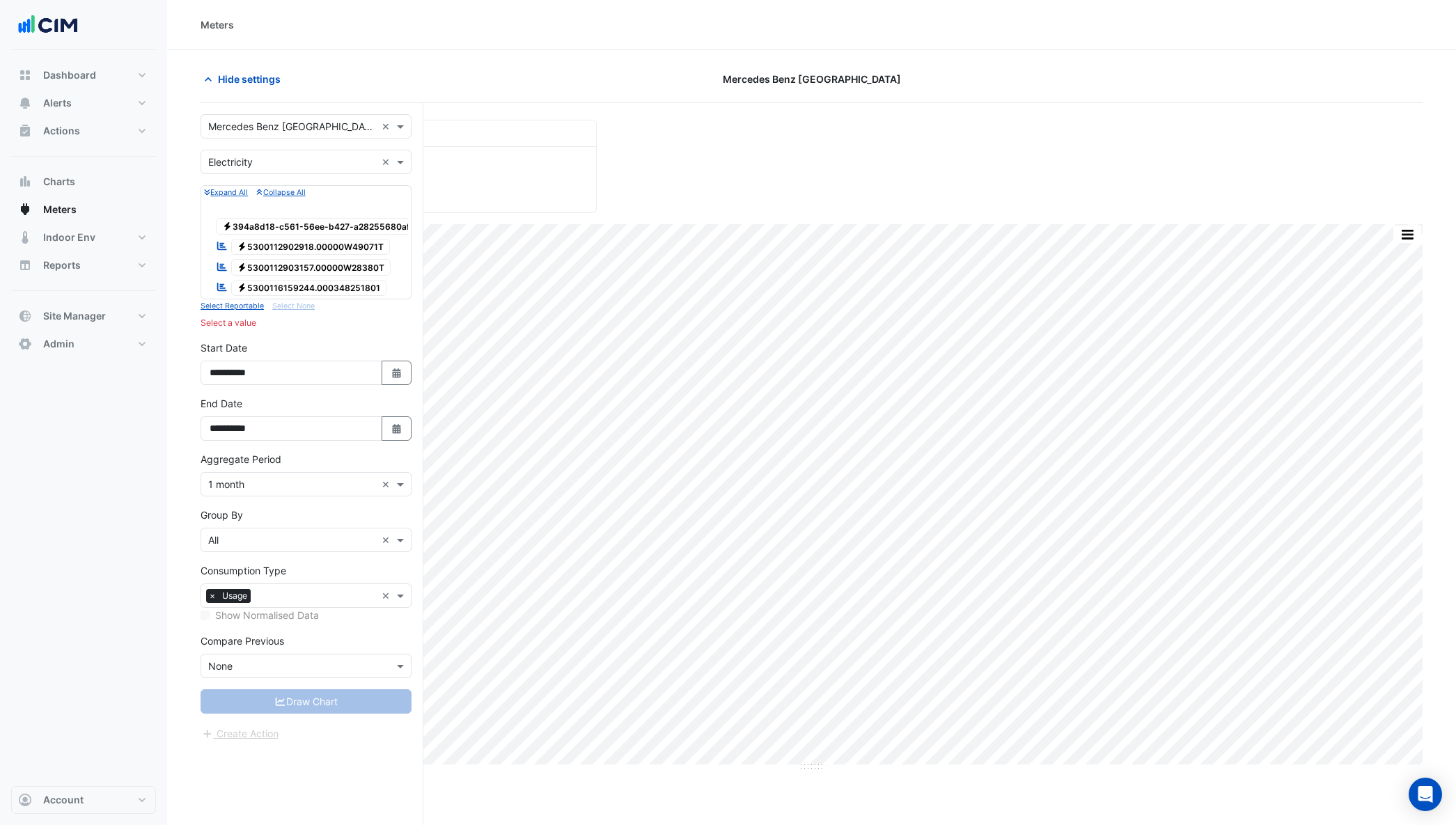
click at [284, 244] on span "Electricity 5300112902918.00000W49071T" at bounding box center [311, 247] width 159 height 17
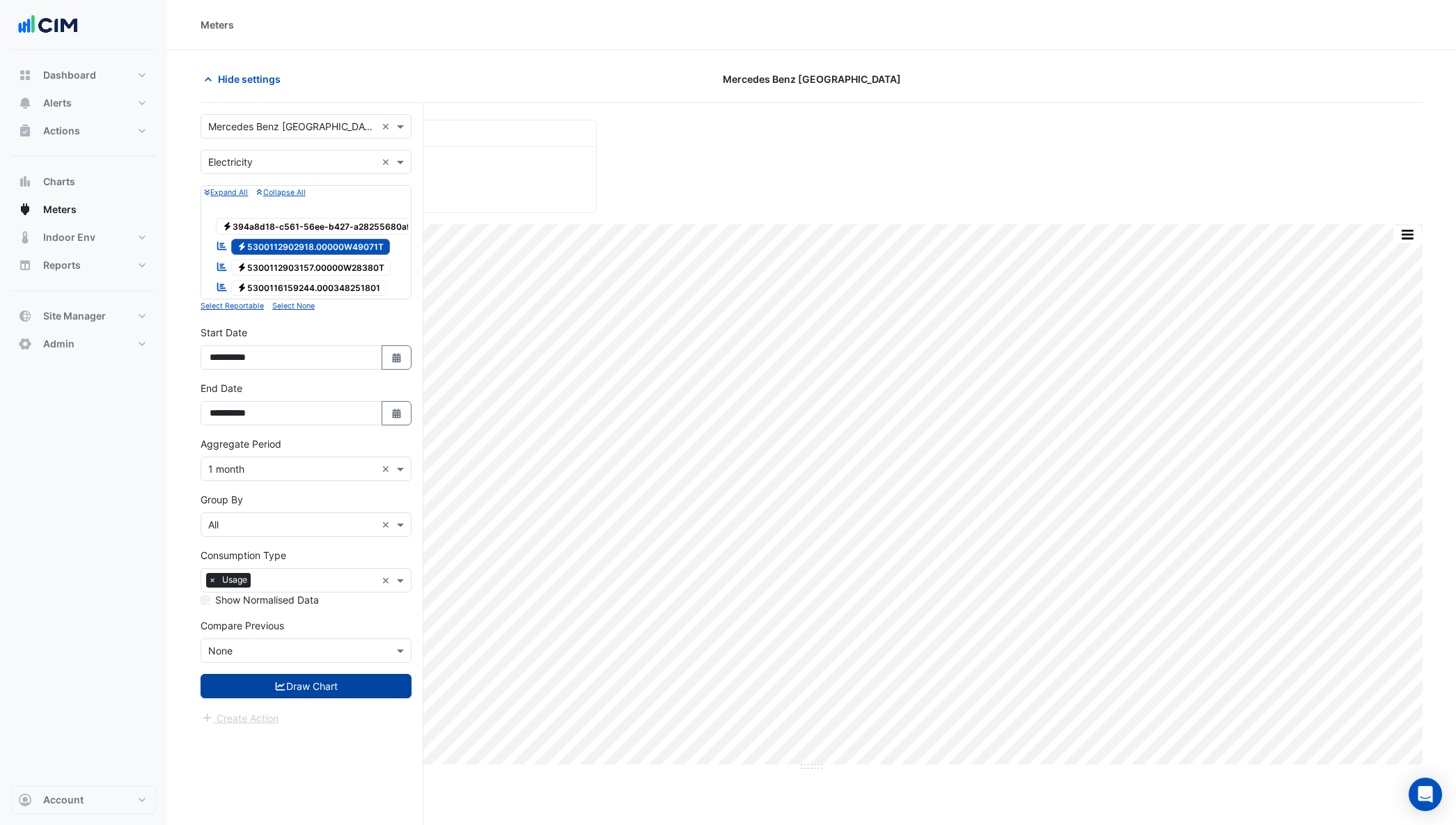
click at [278, 690] on icon "submit" at bounding box center [280, 687] width 10 height 9
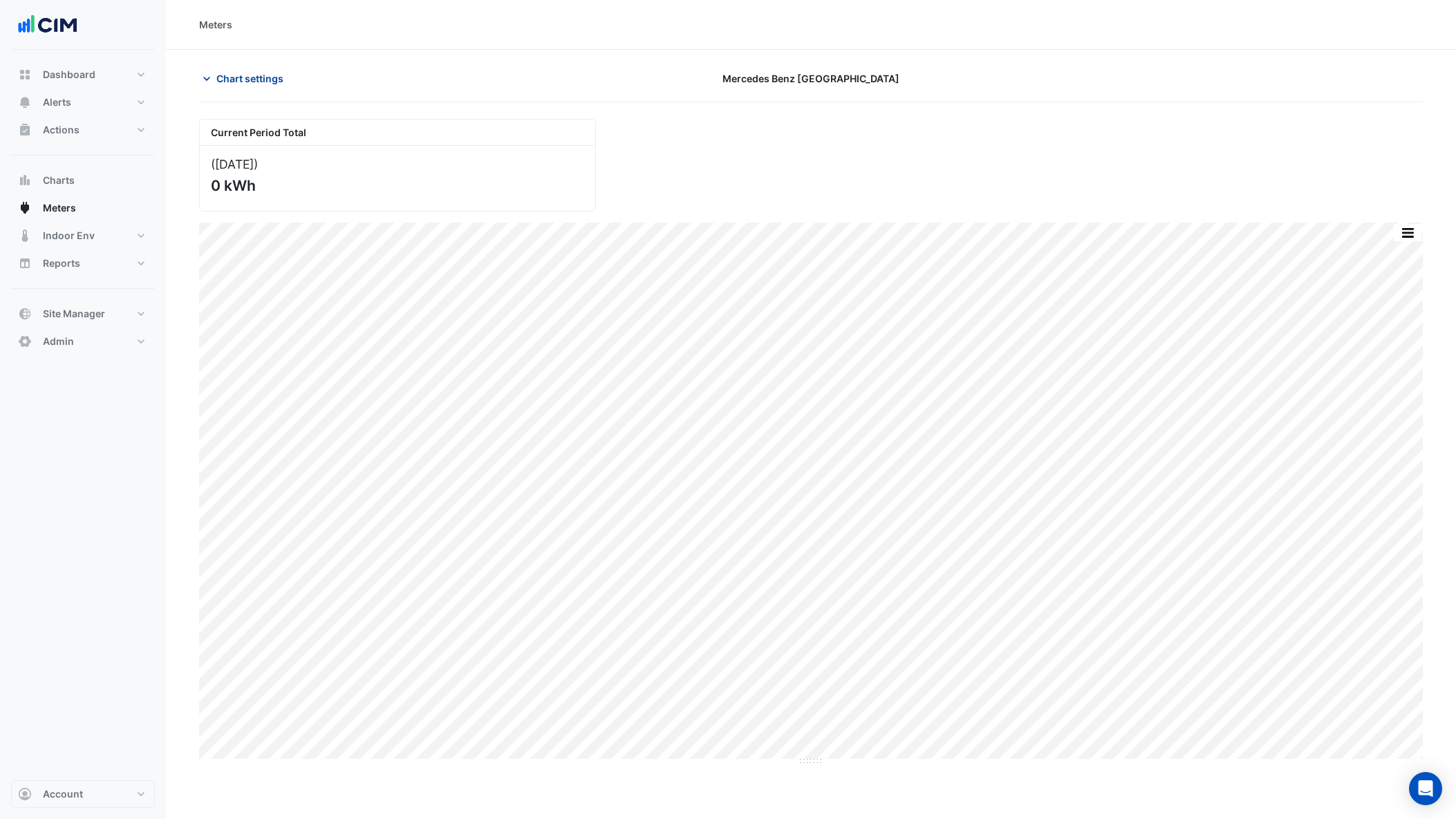
click at [248, 74] on span "Chart settings" at bounding box center [249, 78] width 67 height 15
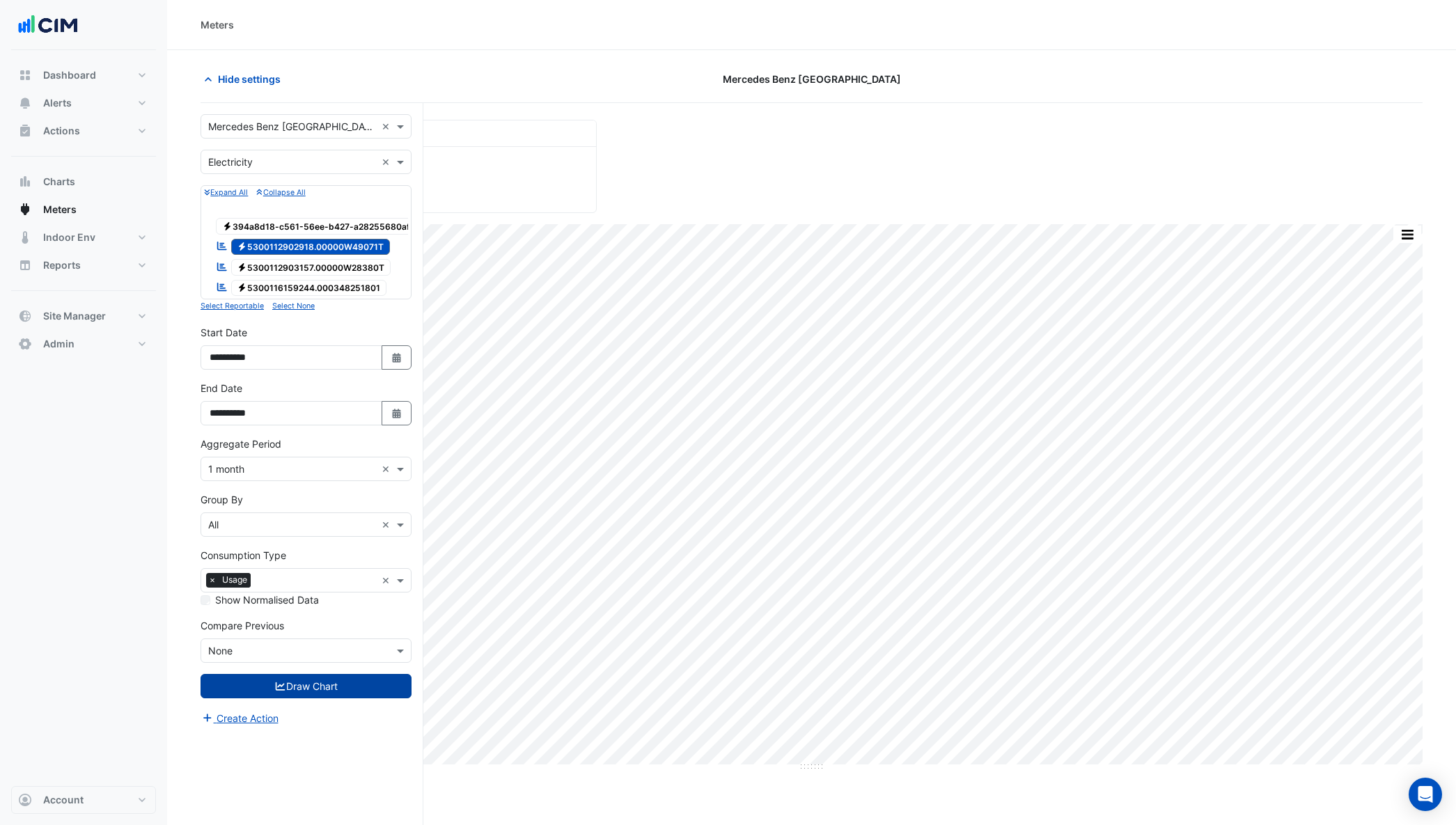
click at [281, 266] on span "Electricity 5300112903157.00000W28380T" at bounding box center [311, 267] width 160 height 17
click at [284, 241] on span "Electricity 5300112902918.00000W49071T" at bounding box center [311, 247] width 159 height 17
click at [300, 698] on button "Draw Chart" at bounding box center [305, 686] width 211 height 24
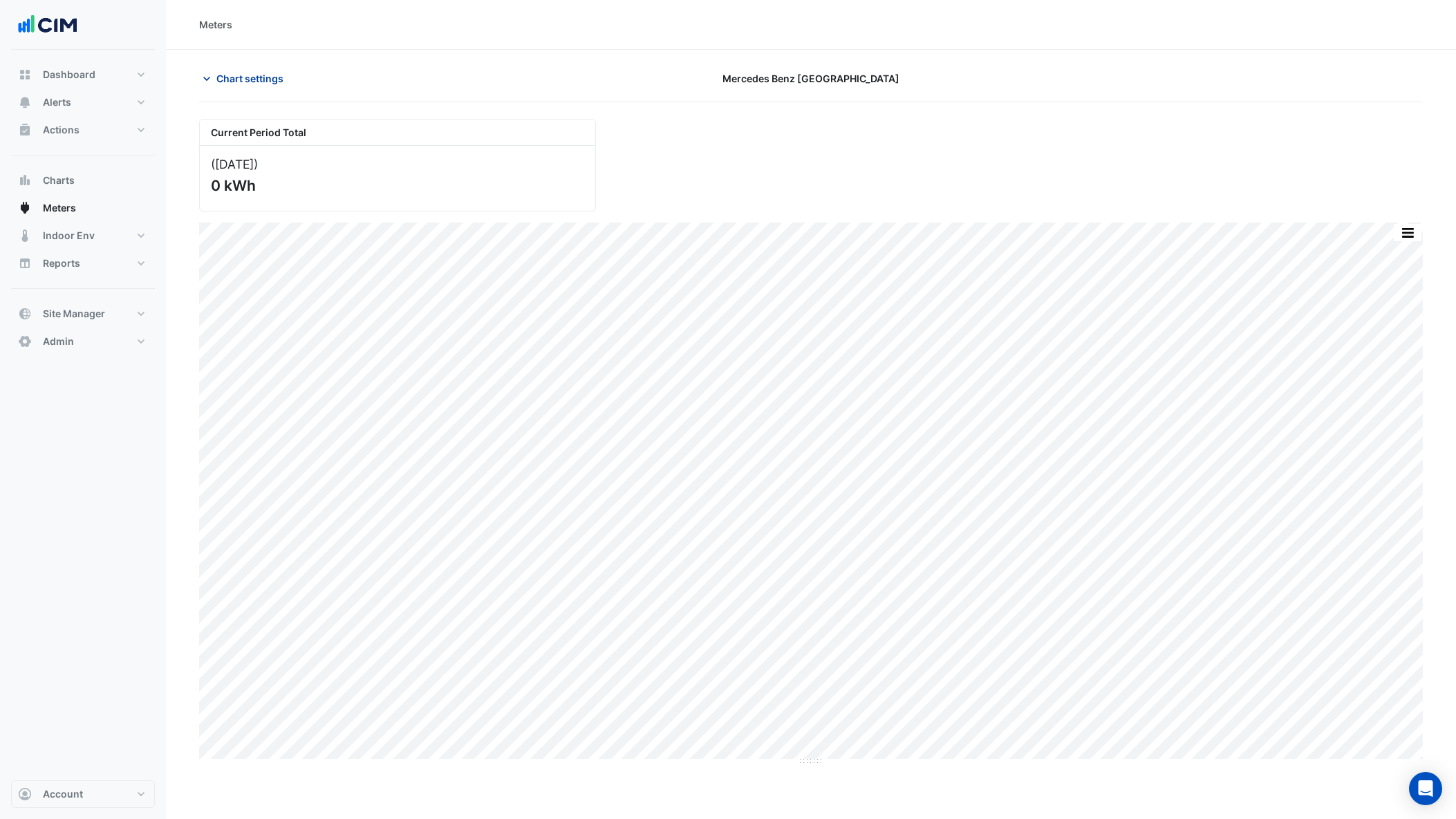
click at [261, 74] on span "Chart settings" at bounding box center [249, 78] width 67 height 15
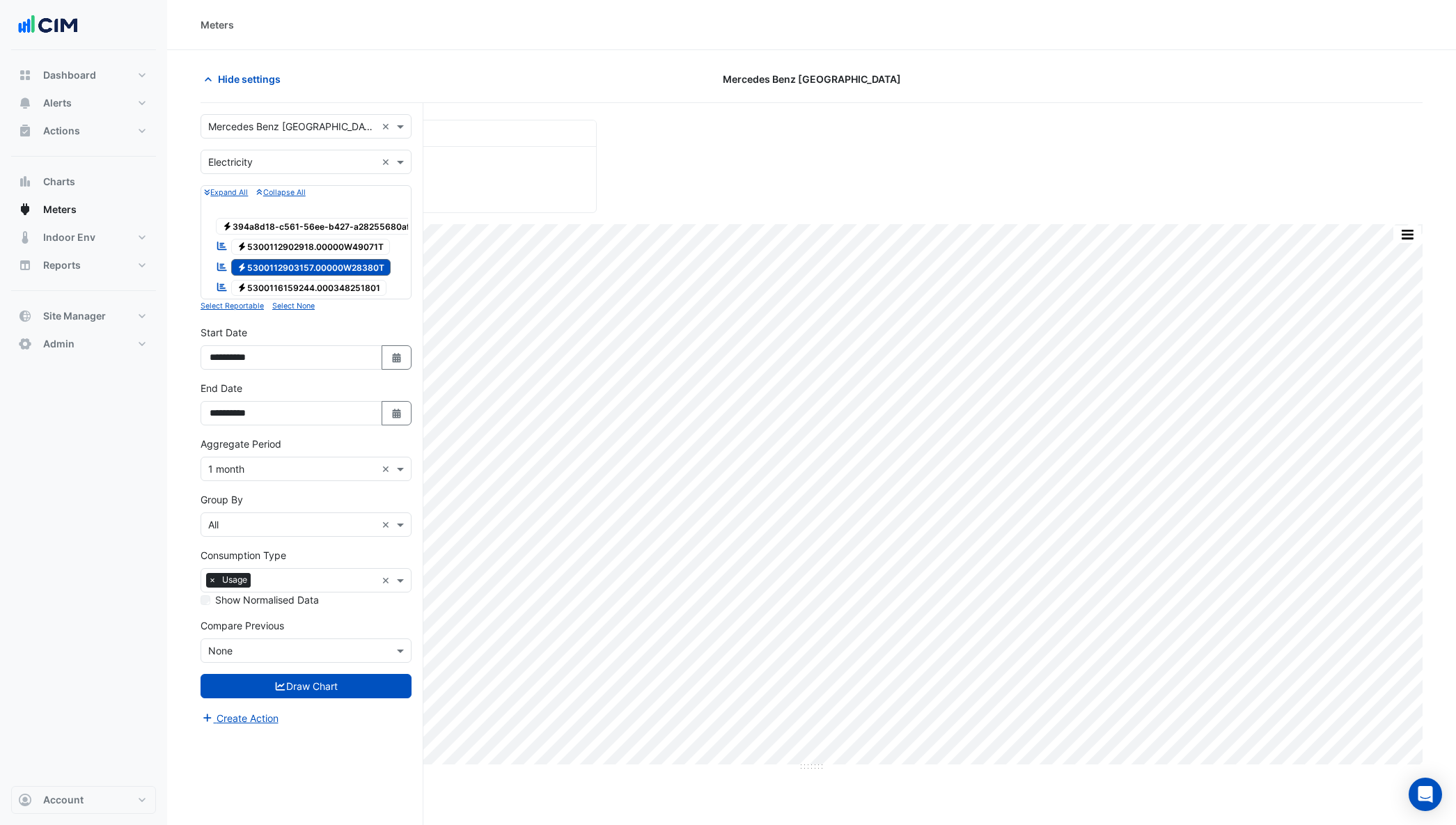
click at [275, 286] on span "Electricity 5300116159244.000348251801" at bounding box center [309, 288] width 156 height 17
click at [280, 264] on span "Electricity 5300112903157.00000W28380T" at bounding box center [311, 267] width 160 height 17
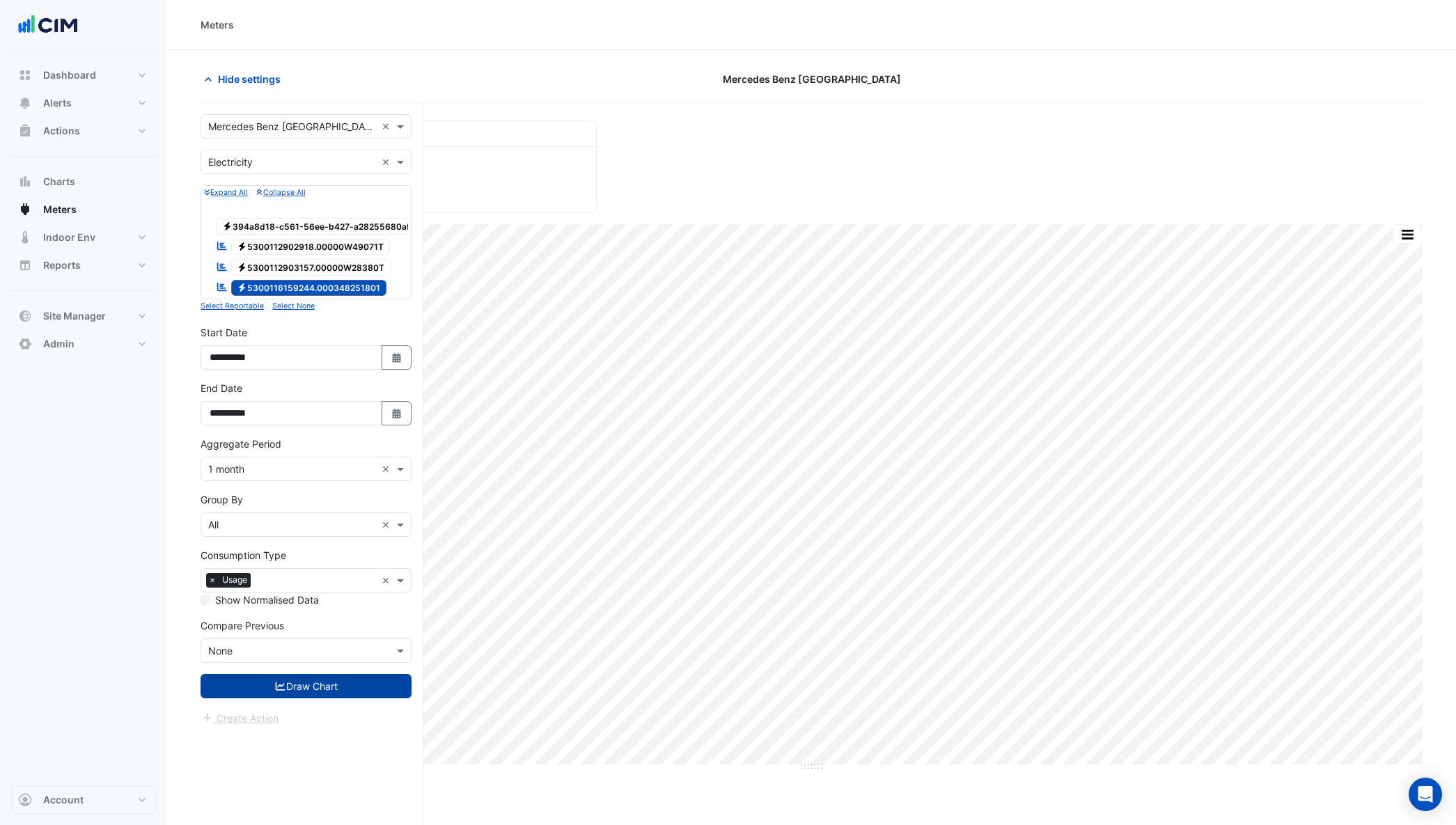
click at [317, 696] on button "Draw Chart" at bounding box center [305, 686] width 211 height 24
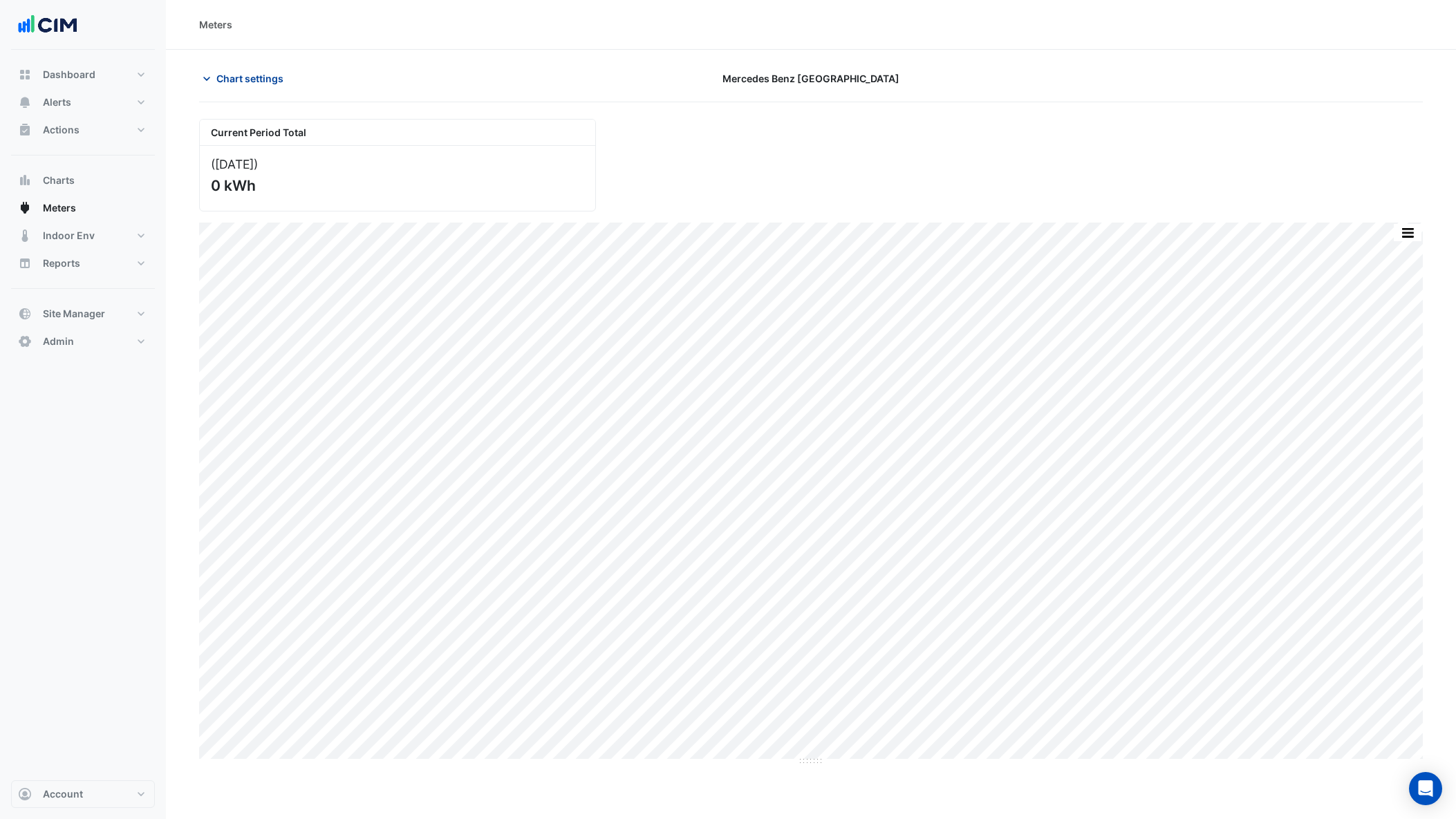
click at [255, 66] on button "Chart settings" at bounding box center [245, 78] width 93 height 24
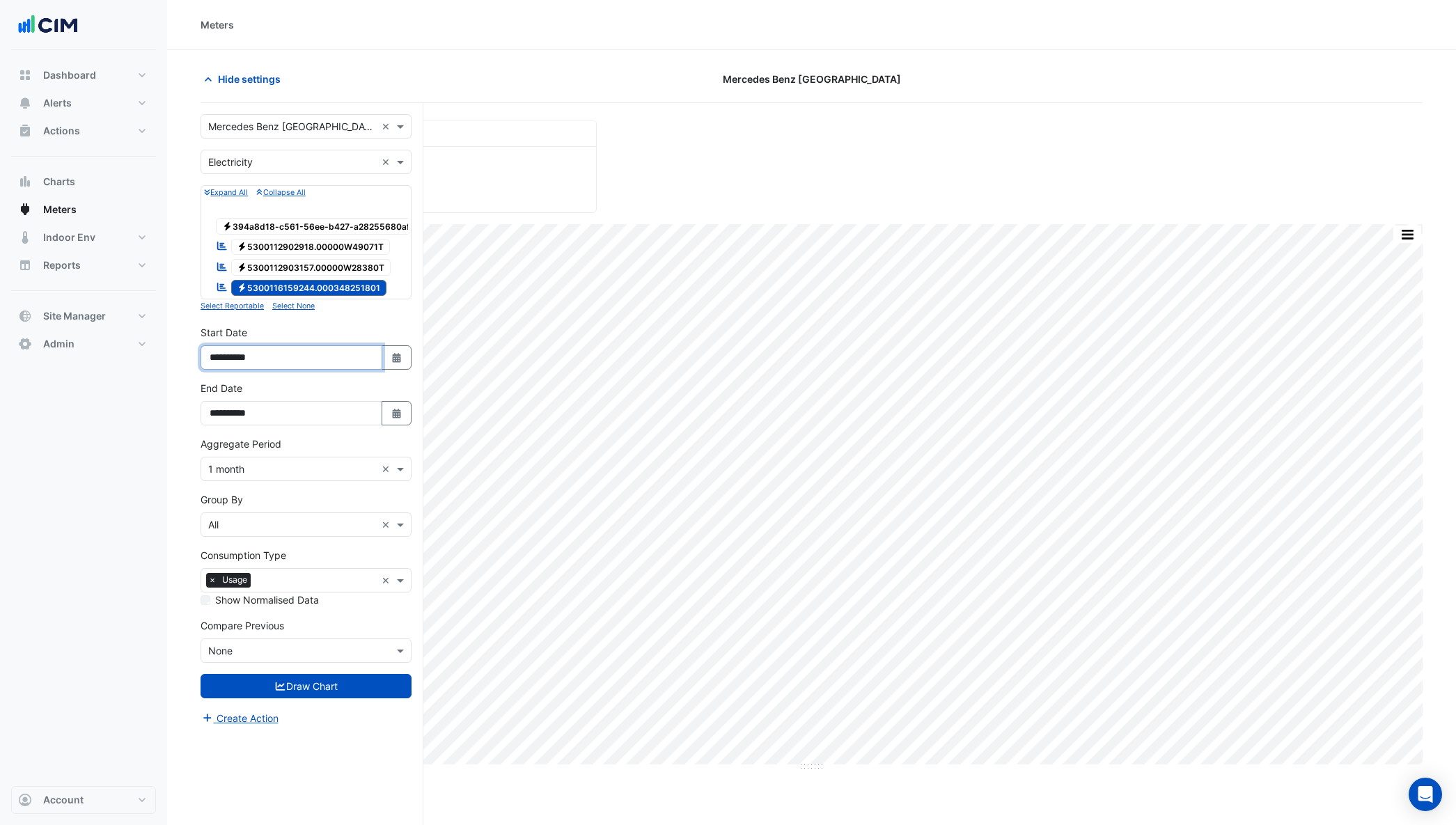
click at [285, 370] on input "**********" at bounding box center [291, 358] width 182 height 24
click at [248, 369] on input "**********" at bounding box center [291, 358] width 182 height 24
click at [304, 691] on button "Draw Chart" at bounding box center [305, 686] width 211 height 24
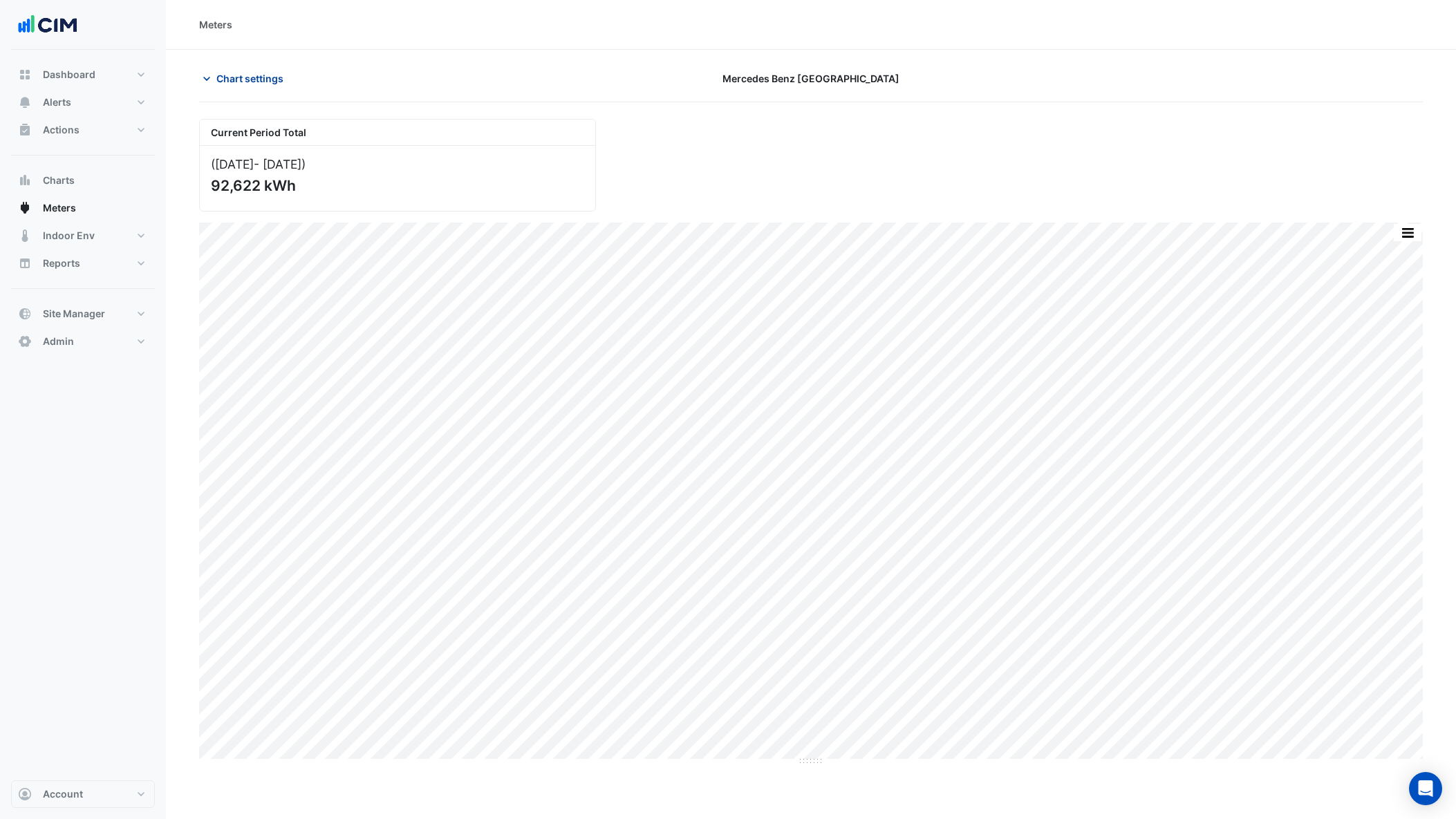
click at [246, 76] on span "Chart settings" at bounding box center [249, 78] width 67 height 15
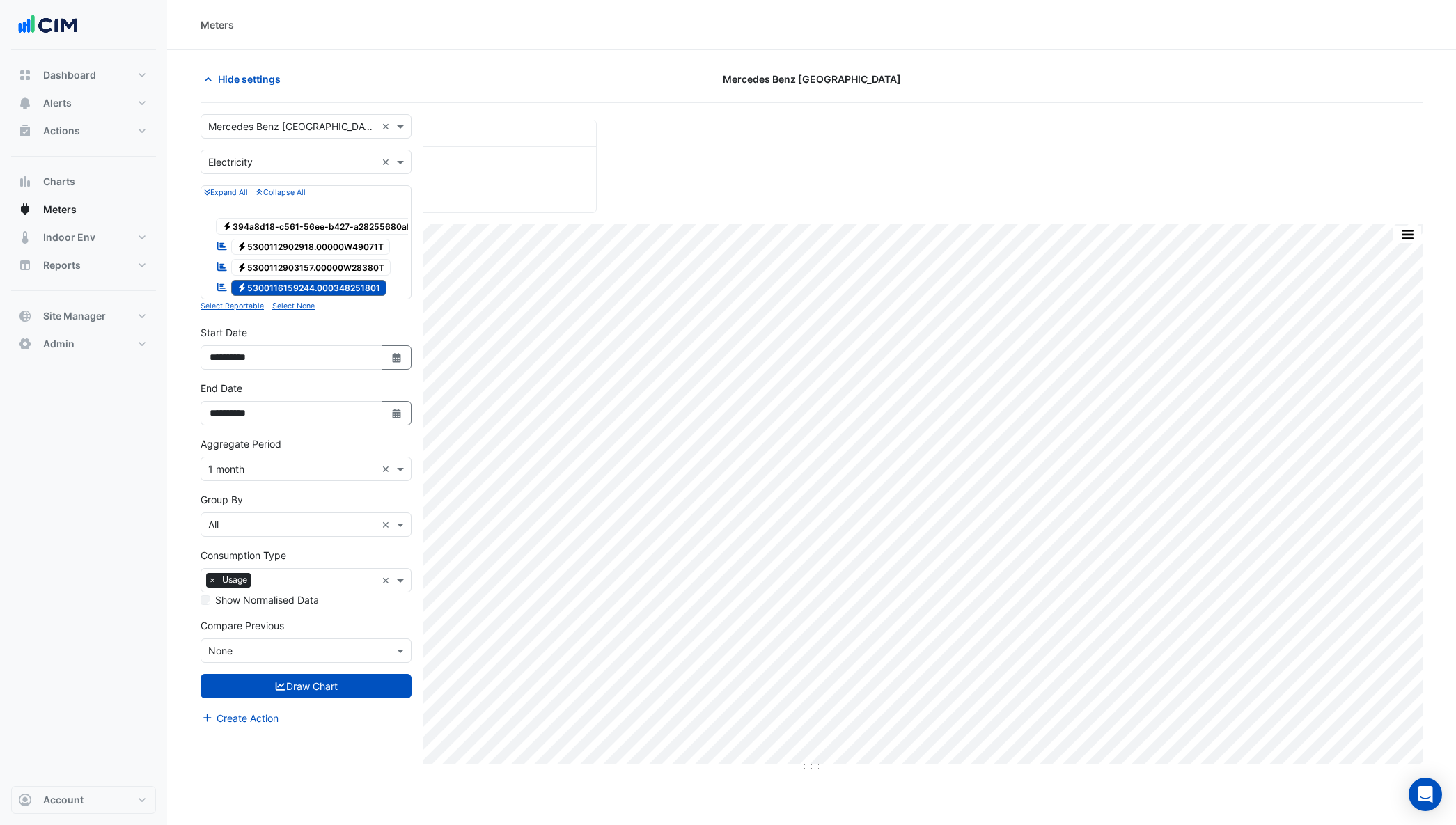
click at [242, 269] on icon at bounding box center [242, 267] width 6 height 9
drag, startPoint x: 265, startPoint y: 244, endPoint x: 264, endPoint y: 264, distance: 20.0
click at [265, 244] on span "Electricity 5300112902918.00000W49071T" at bounding box center [311, 247] width 159 height 17
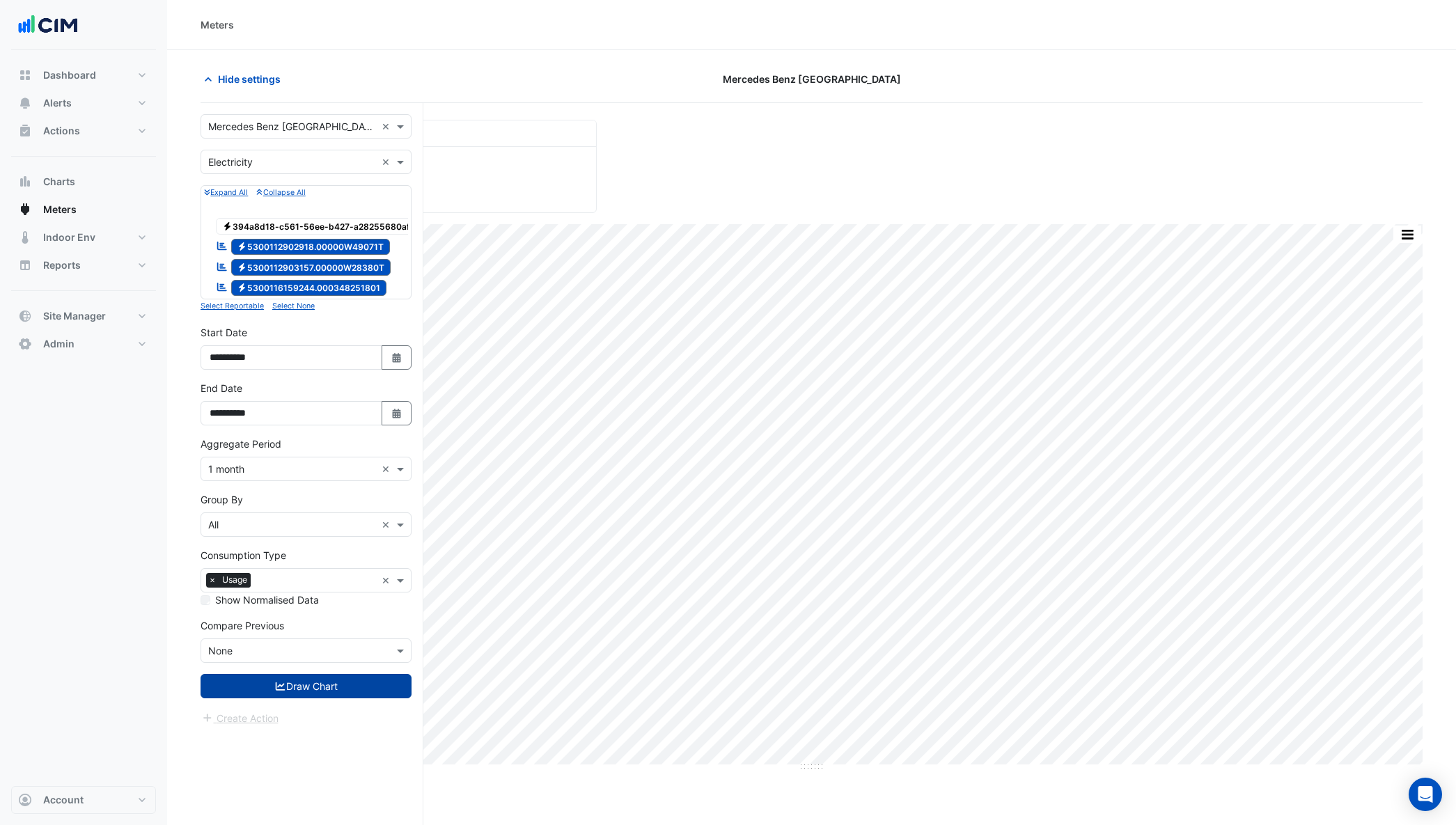
click at [305, 694] on button "Draw Chart" at bounding box center [305, 686] width 211 height 24
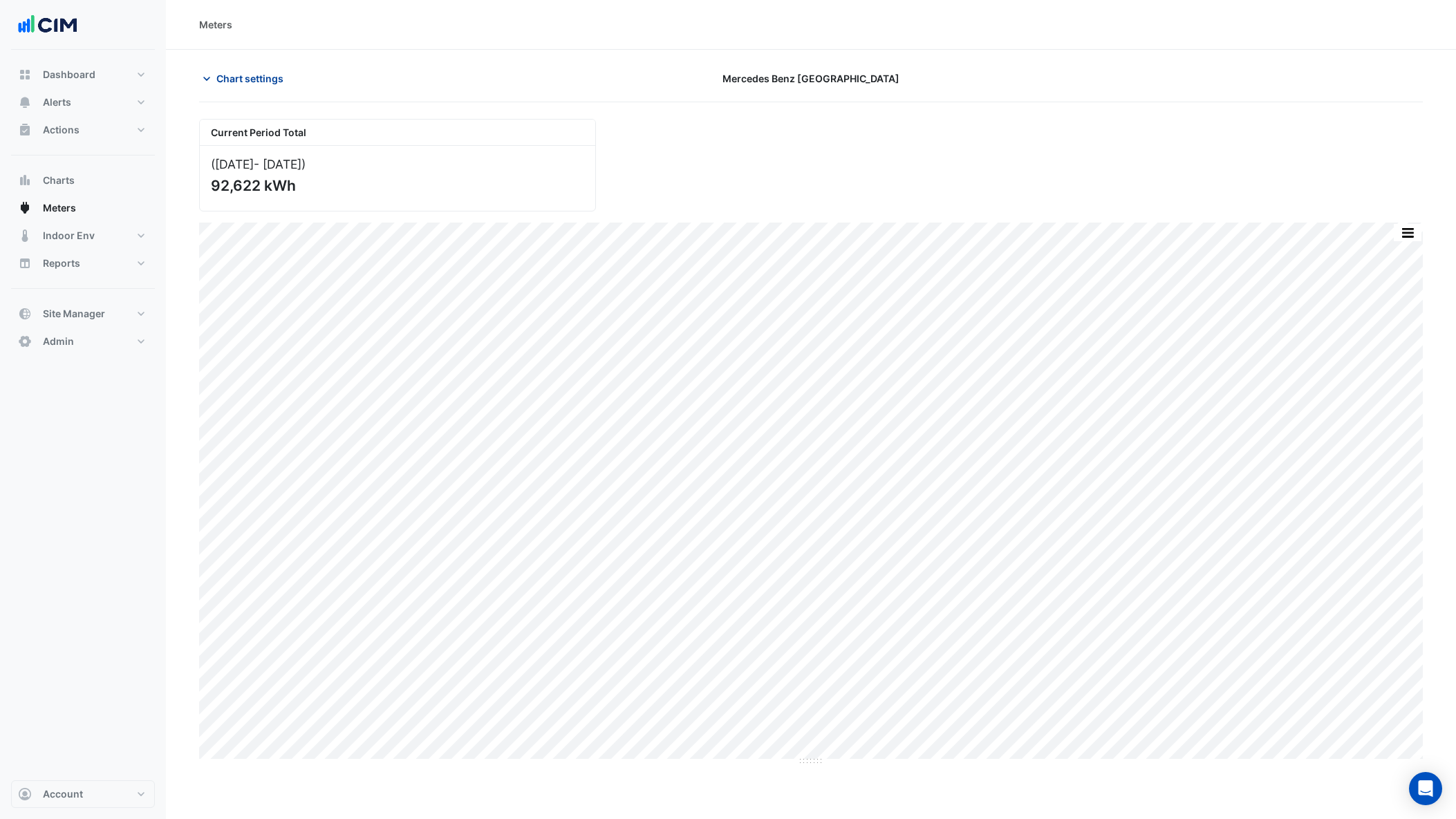
click at [258, 77] on span "Chart settings" at bounding box center [249, 78] width 67 height 15
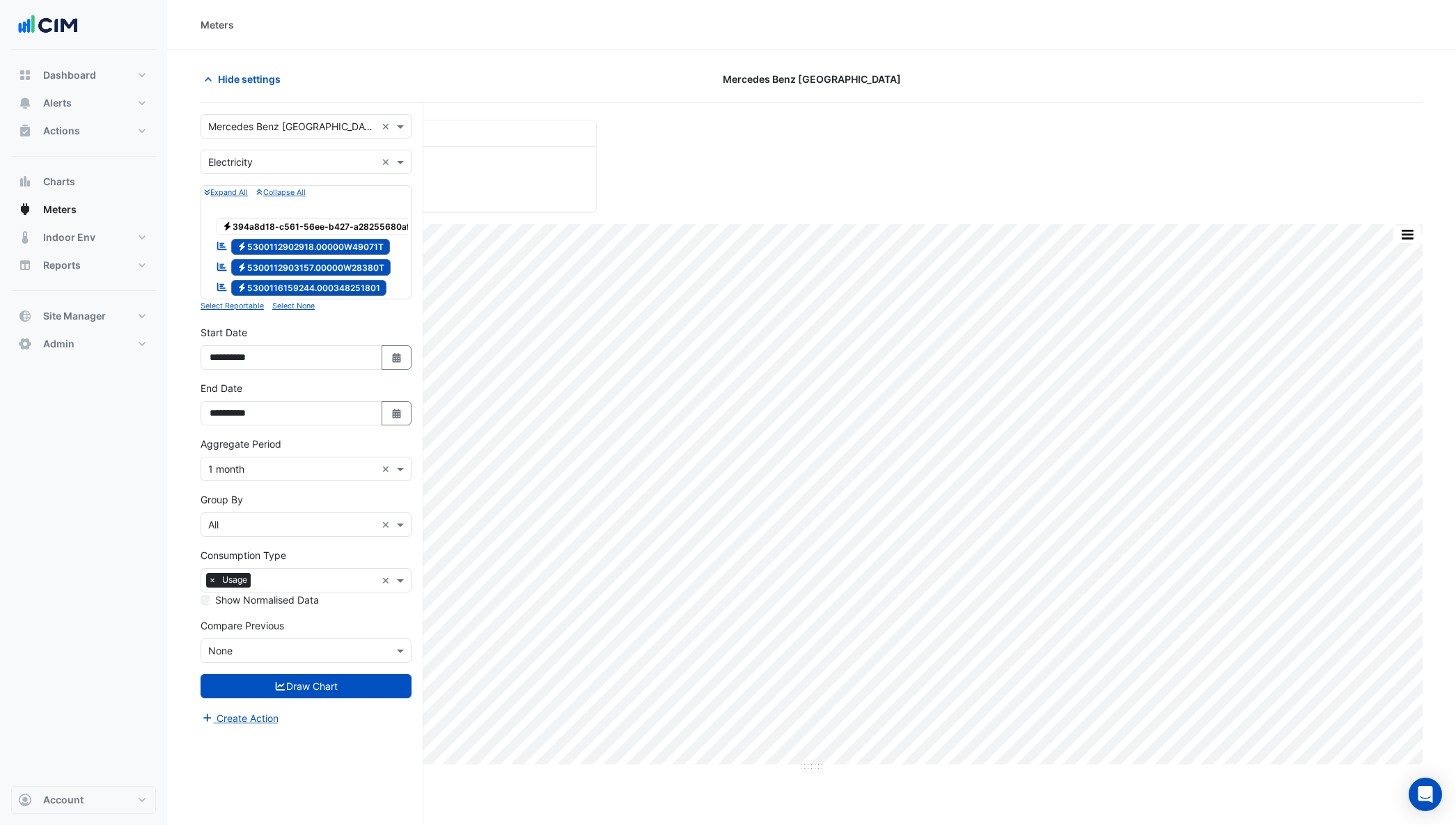
click at [270, 229] on span "Electricity 394a8d18-c561-56ee-b427-a28255680af8" at bounding box center [319, 226] width 206 height 17
click at [298, 697] on button "Draw Chart" at bounding box center [305, 686] width 211 height 24
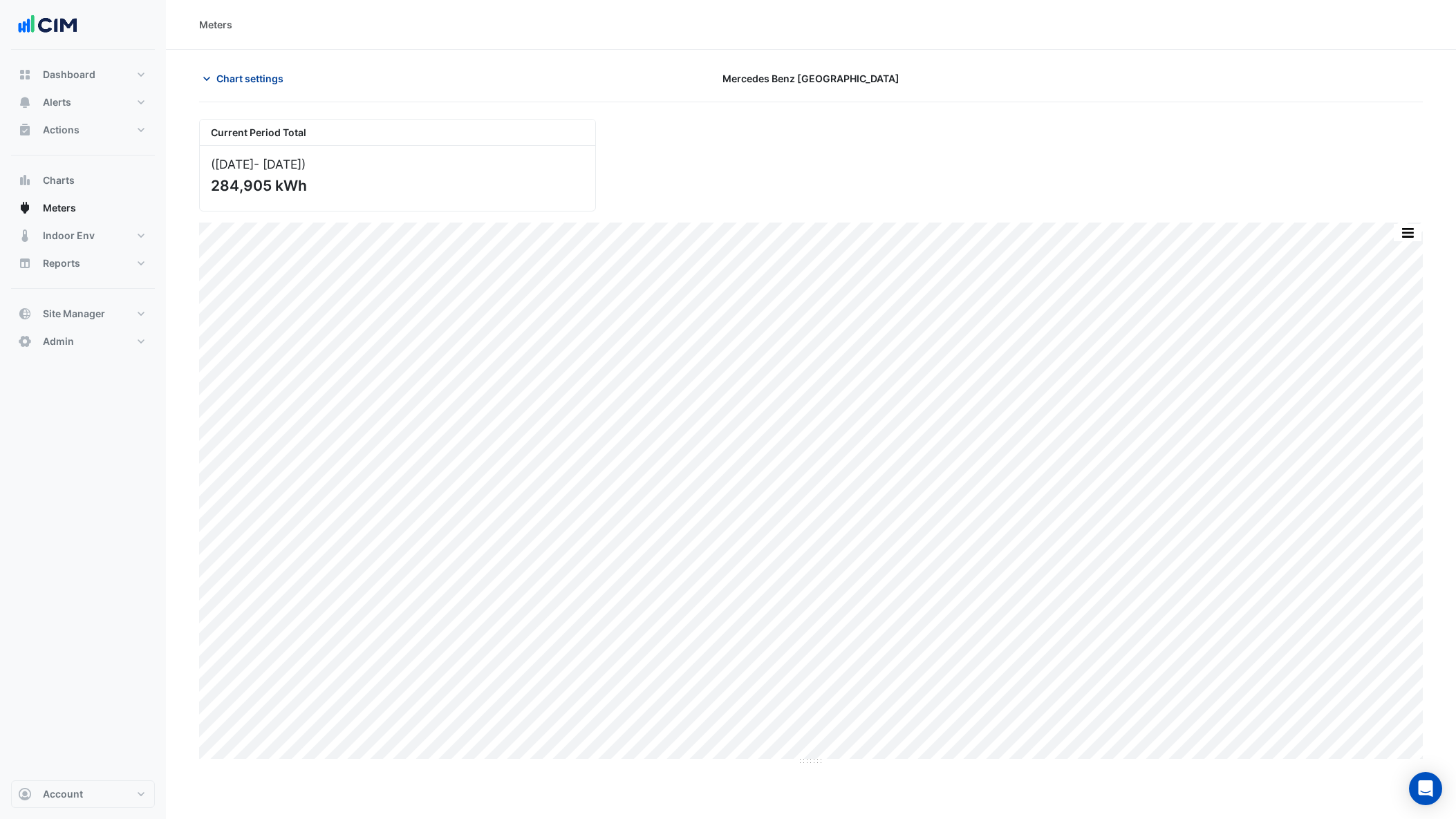
click at [255, 76] on span "Chart settings" at bounding box center [249, 78] width 67 height 15
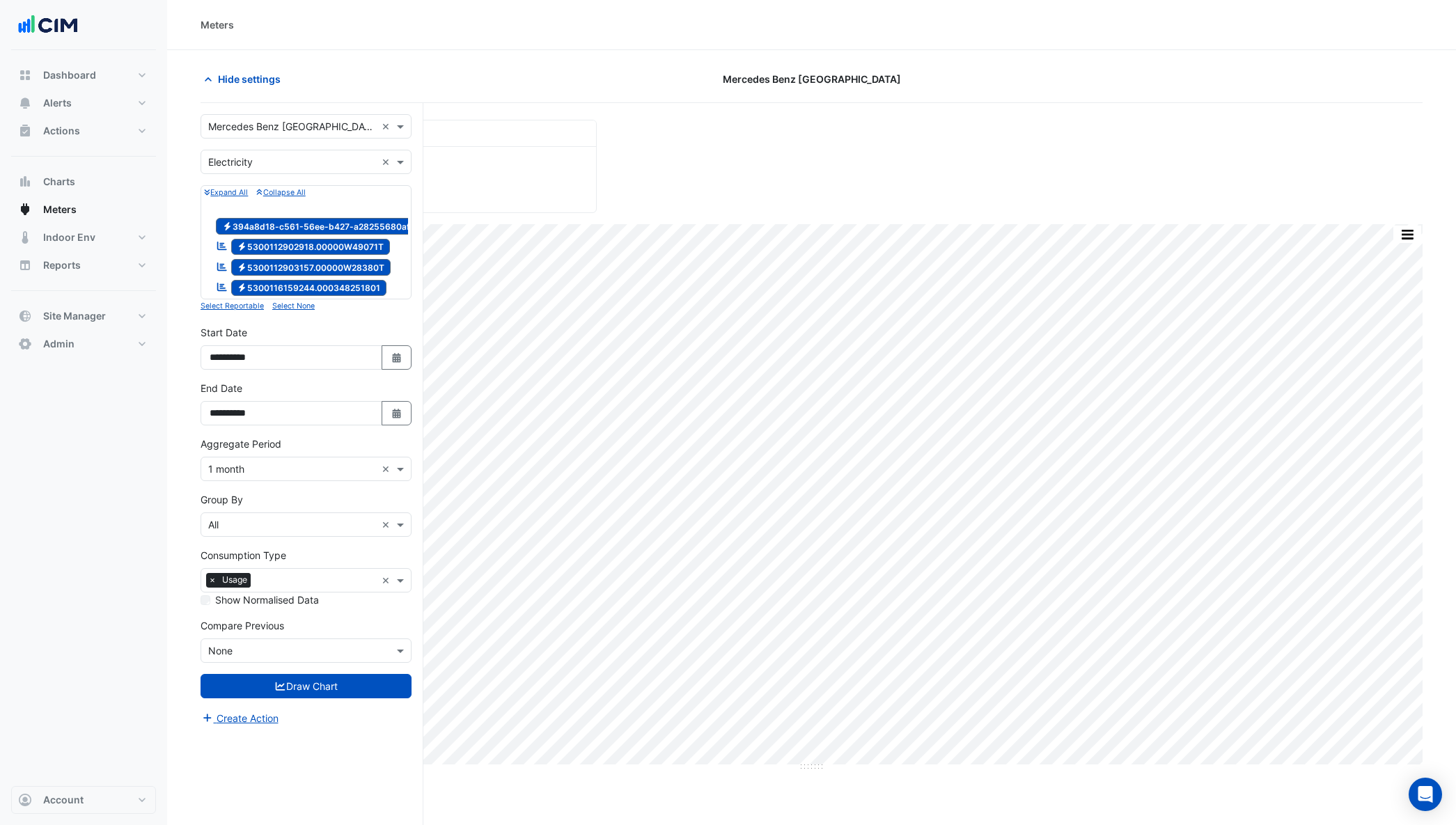
click at [284, 244] on span "Electricity 5300112902918.00000W49071T" at bounding box center [311, 247] width 159 height 17
click at [287, 266] on span "Electricity 5300112903157.00000W28380T" at bounding box center [311, 267] width 160 height 17
click at [290, 287] on span "Electricity 5300116159244.000348251801" at bounding box center [309, 288] width 156 height 17
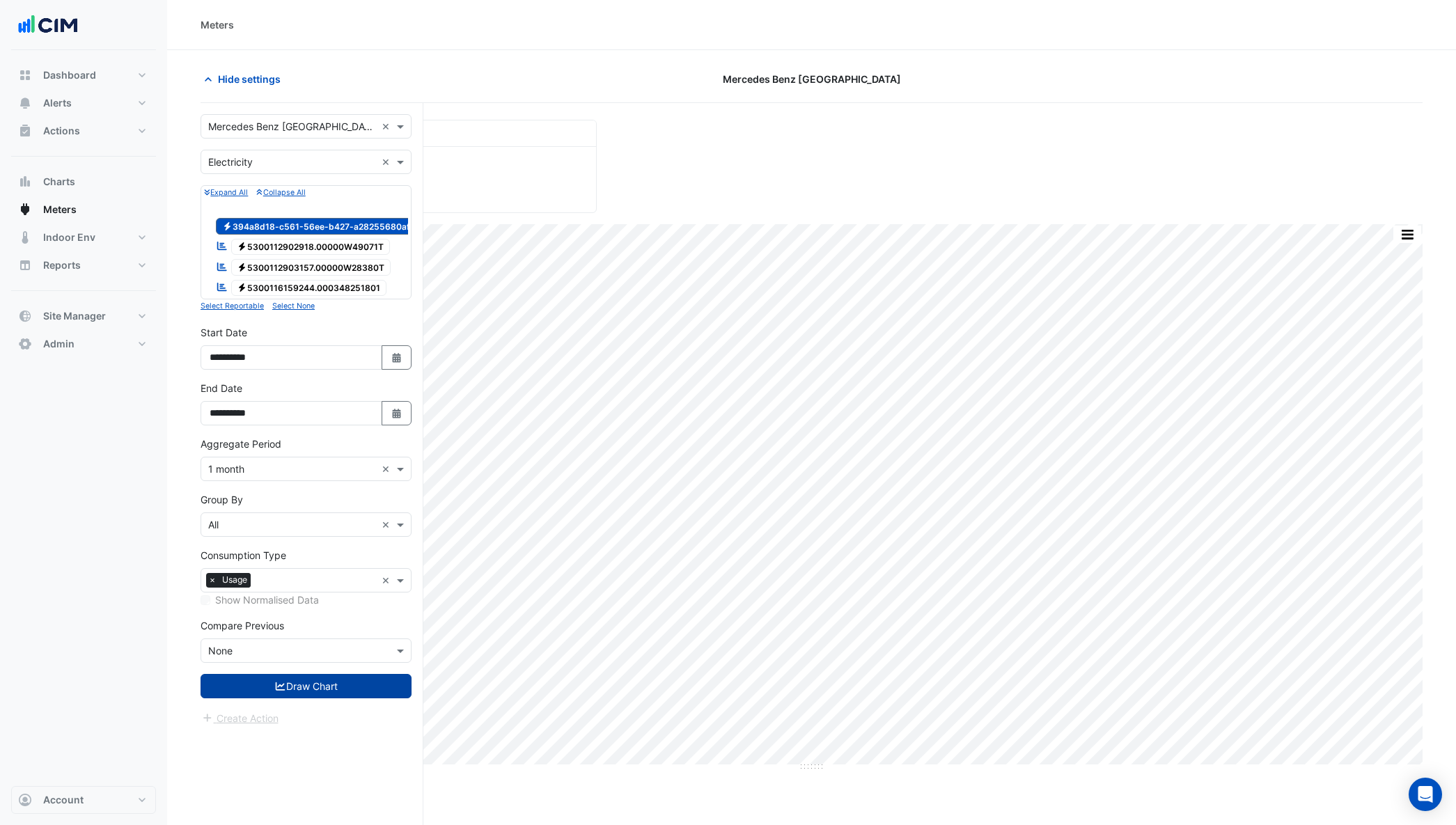
click at [298, 698] on button "Draw Chart" at bounding box center [305, 686] width 211 height 24
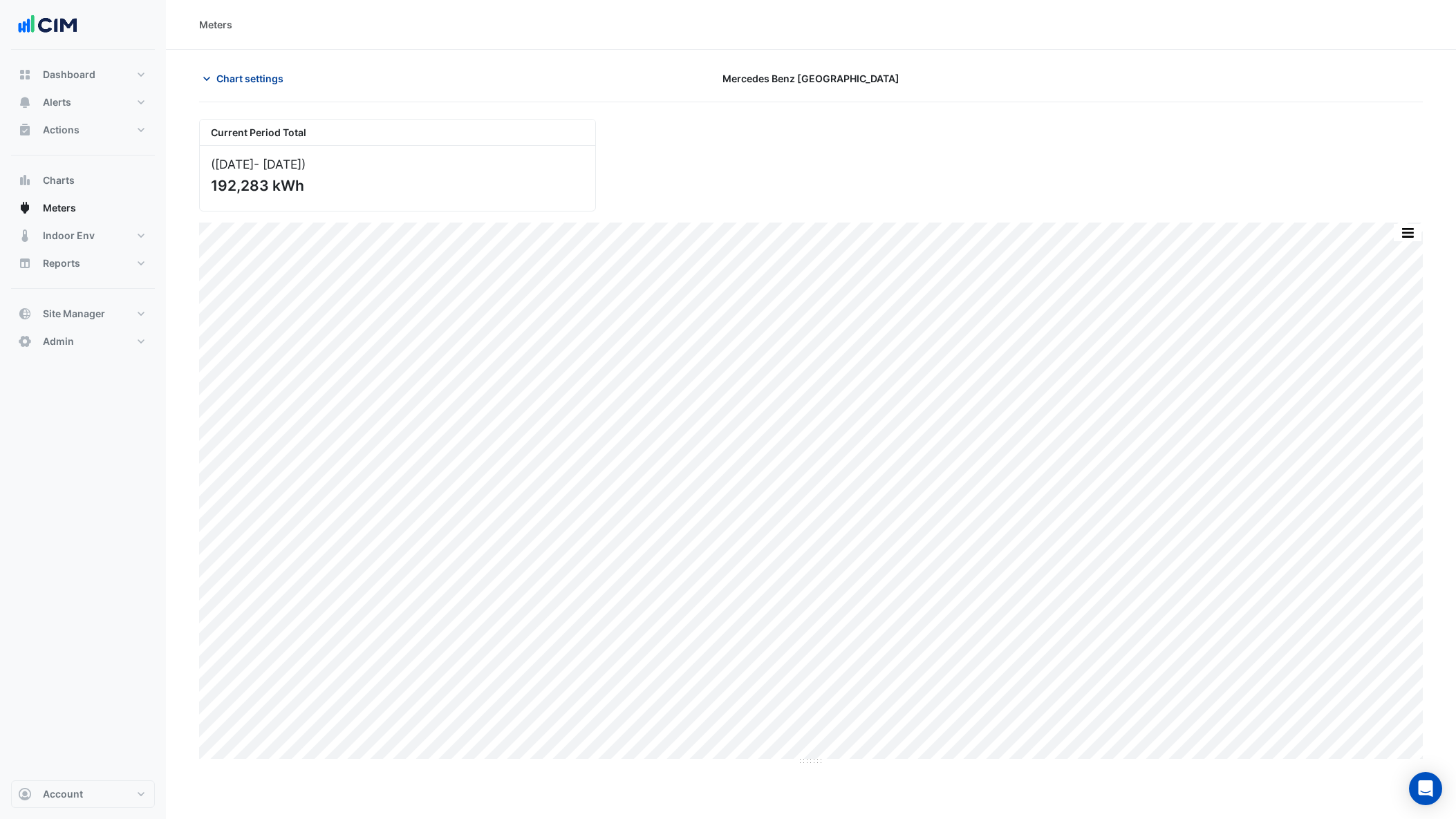
click at [251, 68] on button "Chart settings" at bounding box center [245, 78] width 93 height 24
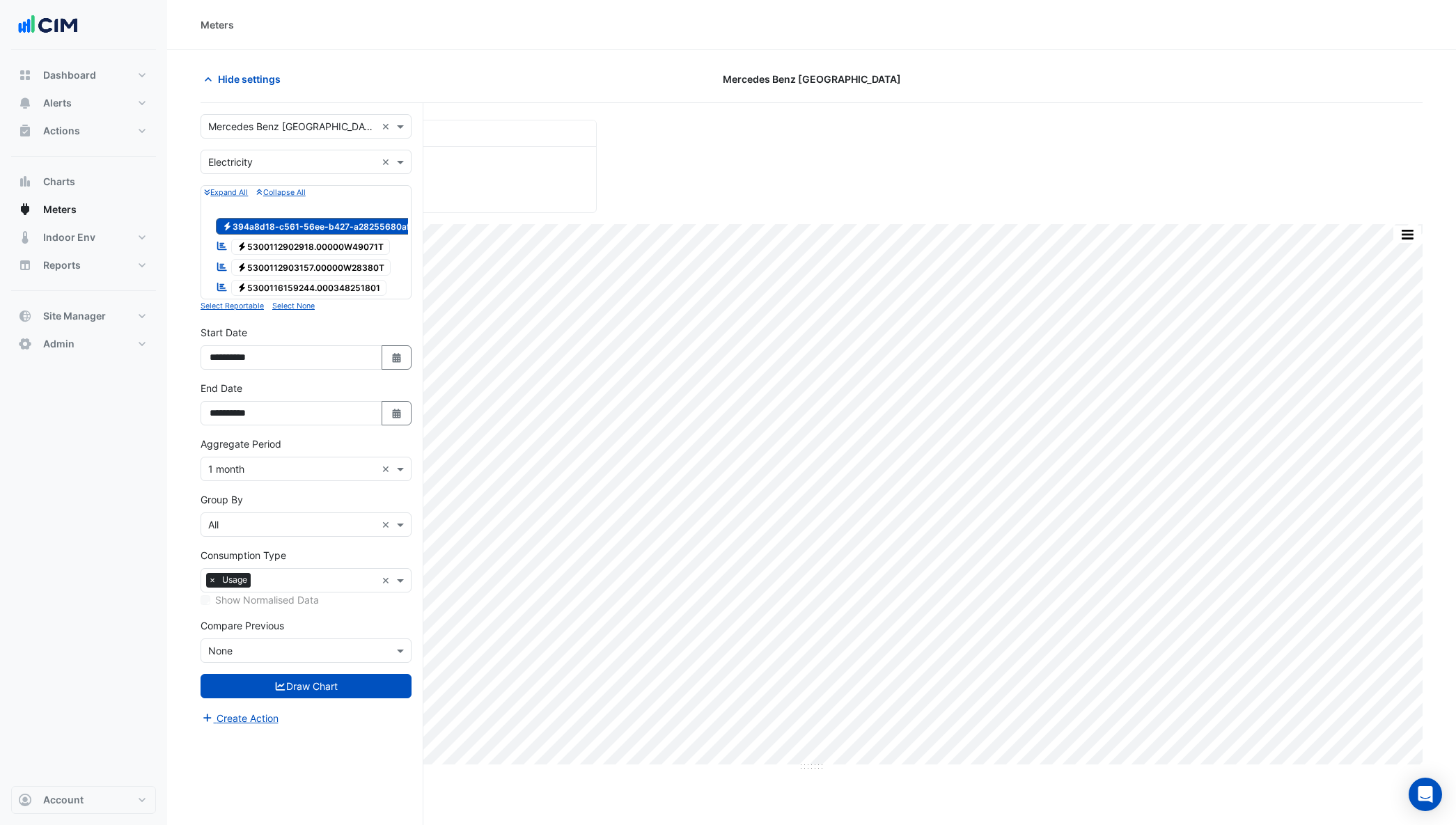
click at [637, 206] on div "Current Period Total ([DATE] - [DATE] ) 192,283 kWh" at bounding box center [812, 160] width 1239 height 104
click at [261, 244] on span "Electricity 5300112902918.00000W49071T" at bounding box center [311, 247] width 159 height 17
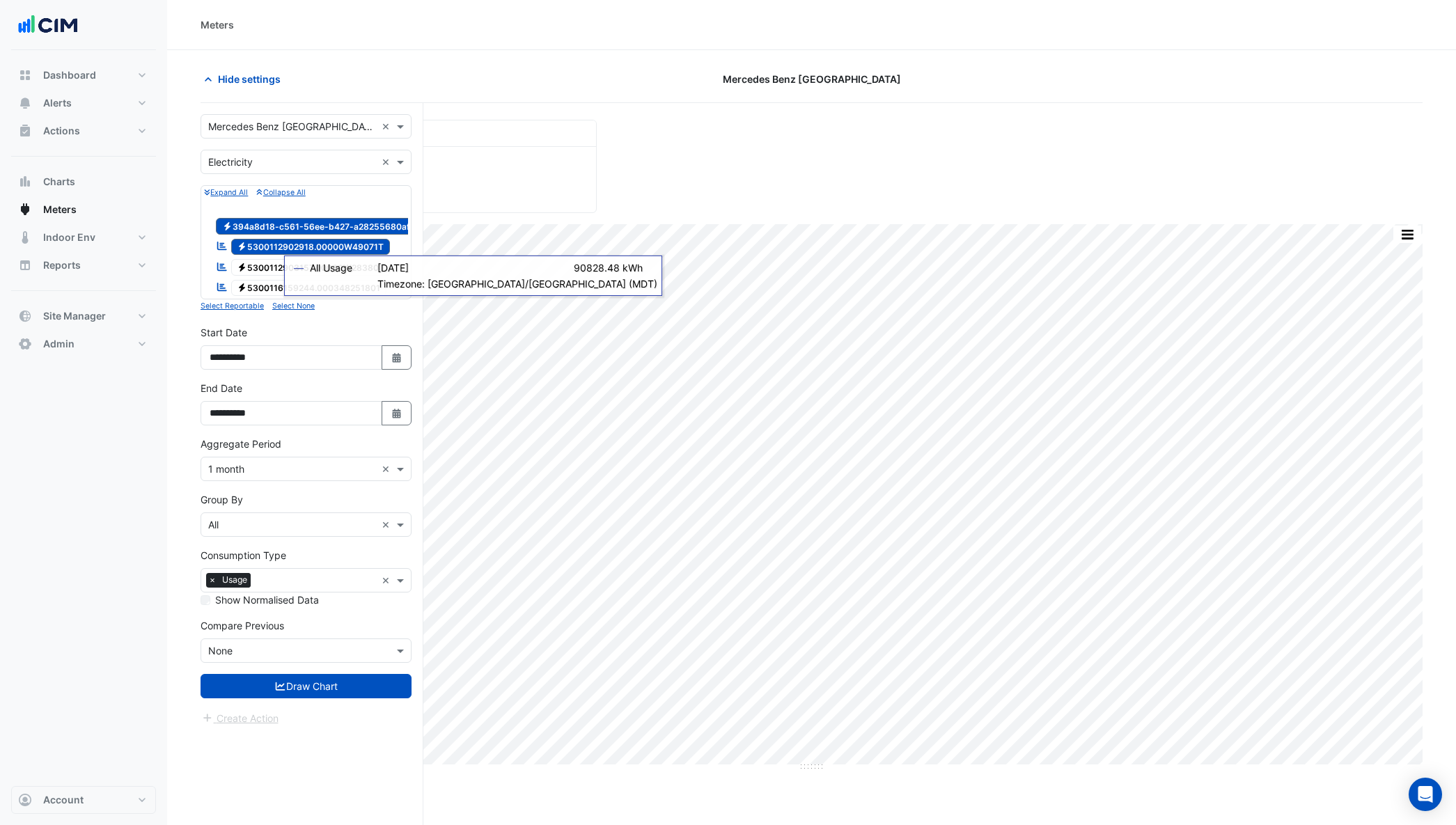
click at [270, 246] on span "Electricity 5300112902918.00000W49071T" at bounding box center [311, 247] width 159 height 17
click at [291, 533] on input "text" at bounding box center [292, 525] width 168 height 15
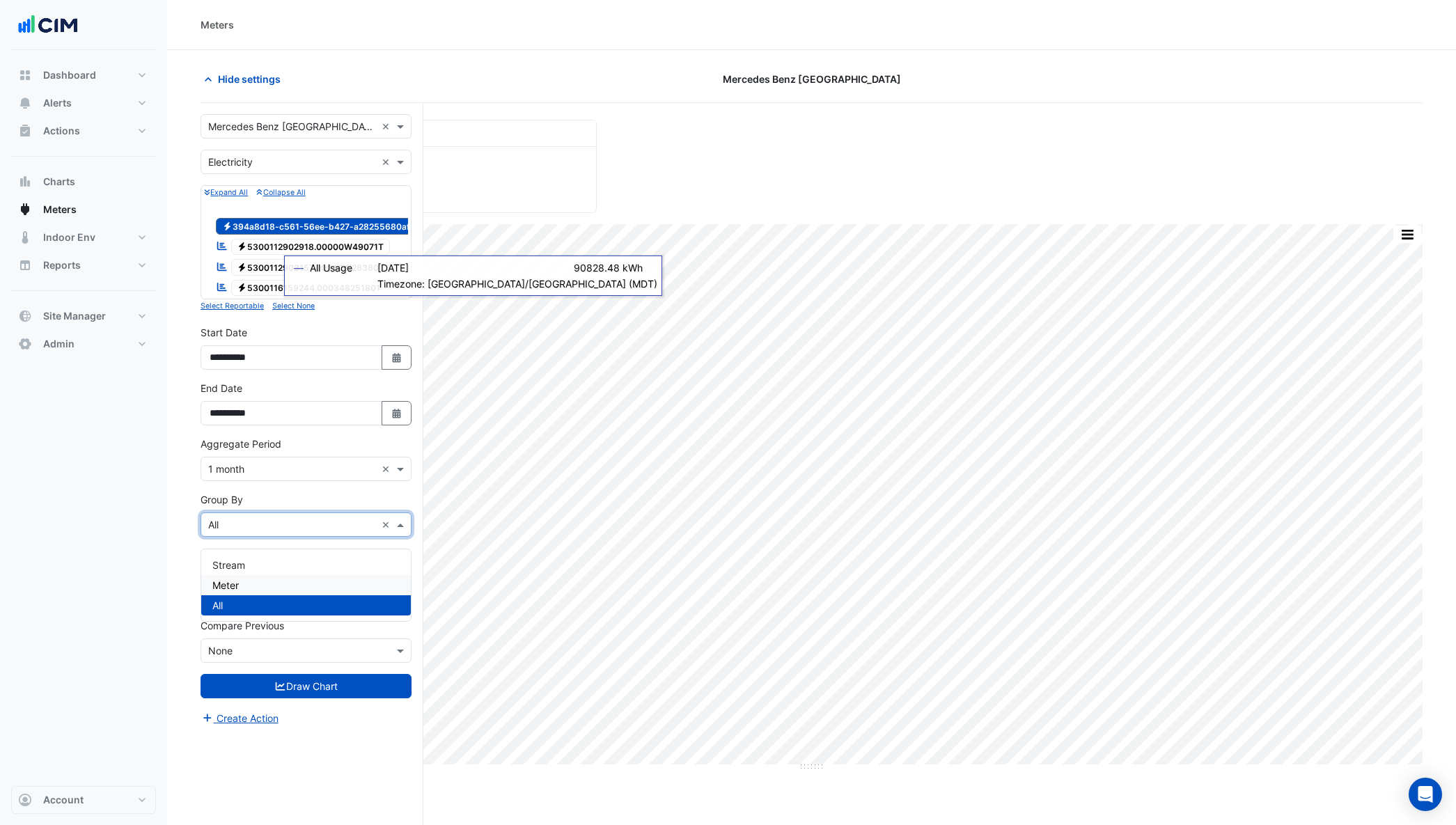
click at [273, 589] on div "Meter" at bounding box center [306, 584] width 210 height 20
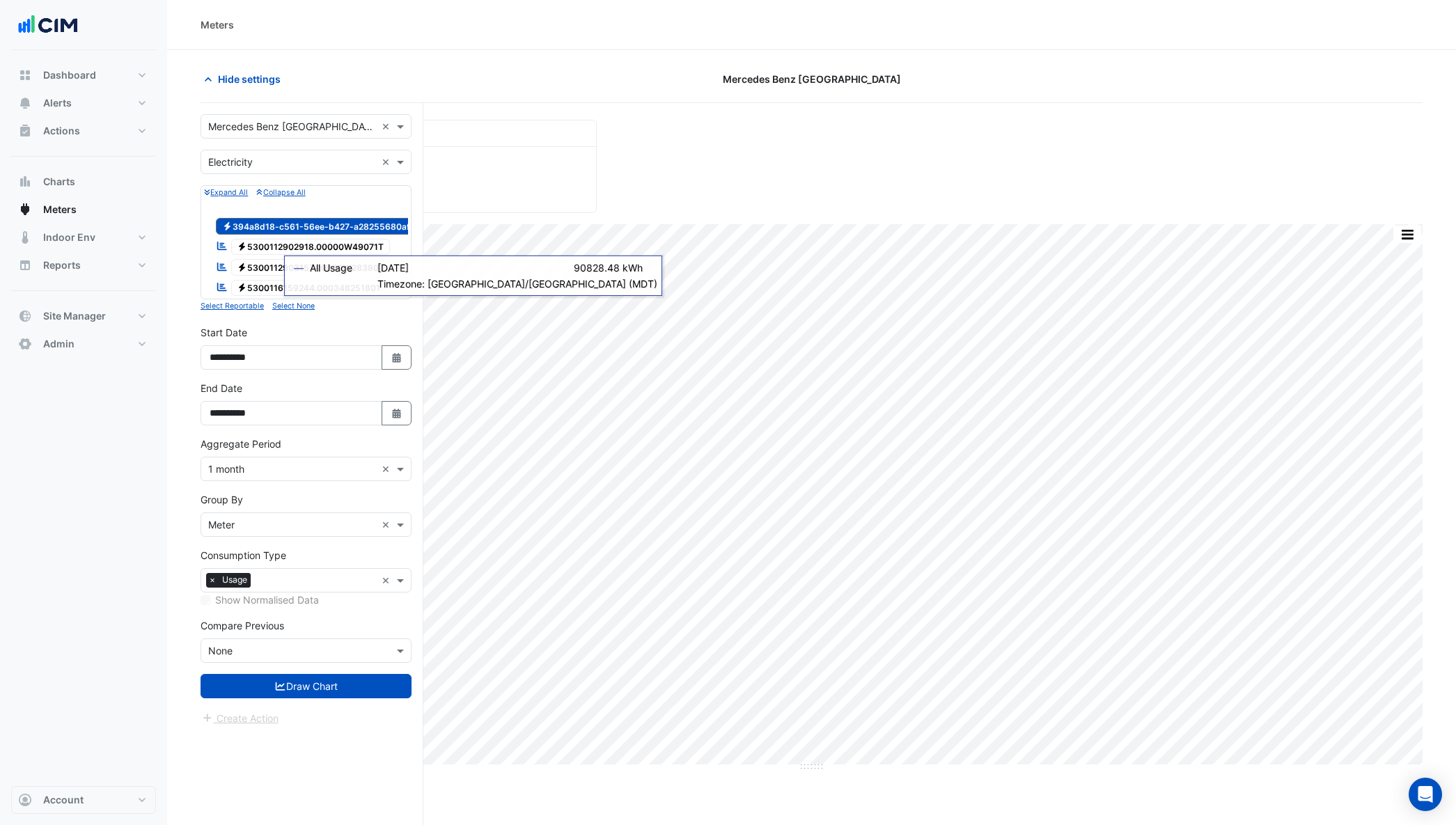
click at [136, 486] on div "Dashboard Portfolio Ratings Performance Alerts Site Rules Templates Actions Sit…" at bounding box center [84, 417] width 145 height 736
click at [278, 244] on span "Electricity 5300112902918.00000W49071T" at bounding box center [311, 247] width 159 height 17
click at [278, 266] on span "Electricity 5300112903157.00000W28380T" at bounding box center [311, 267] width 160 height 17
click at [270, 286] on span "Electricity 5300116159244.000348251801" at bounding box center [309, 288] width 156 height 17
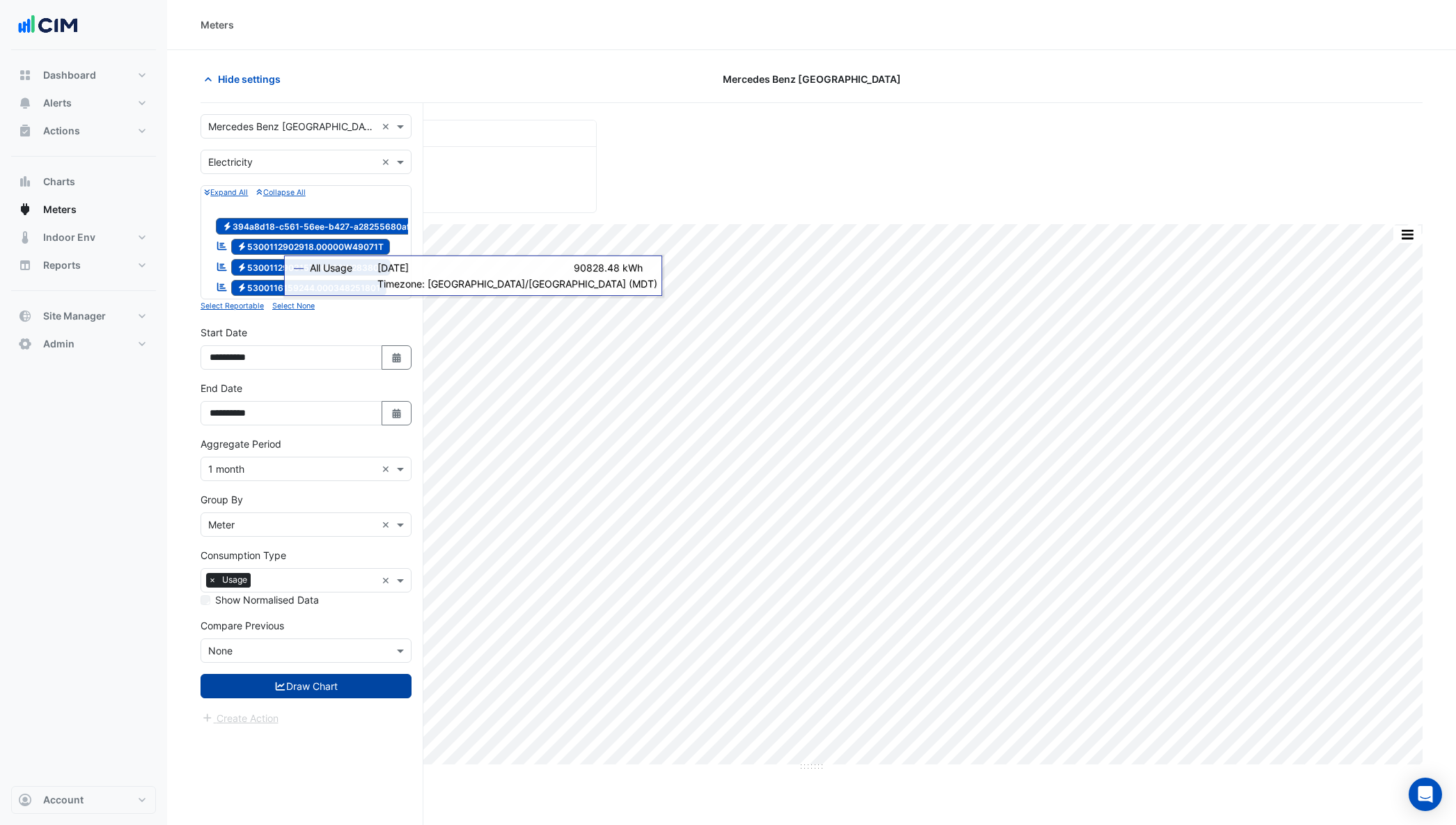
click at [291, 698] on button "Draw Chart" at bounding box center [305, 686] width 211 height 24
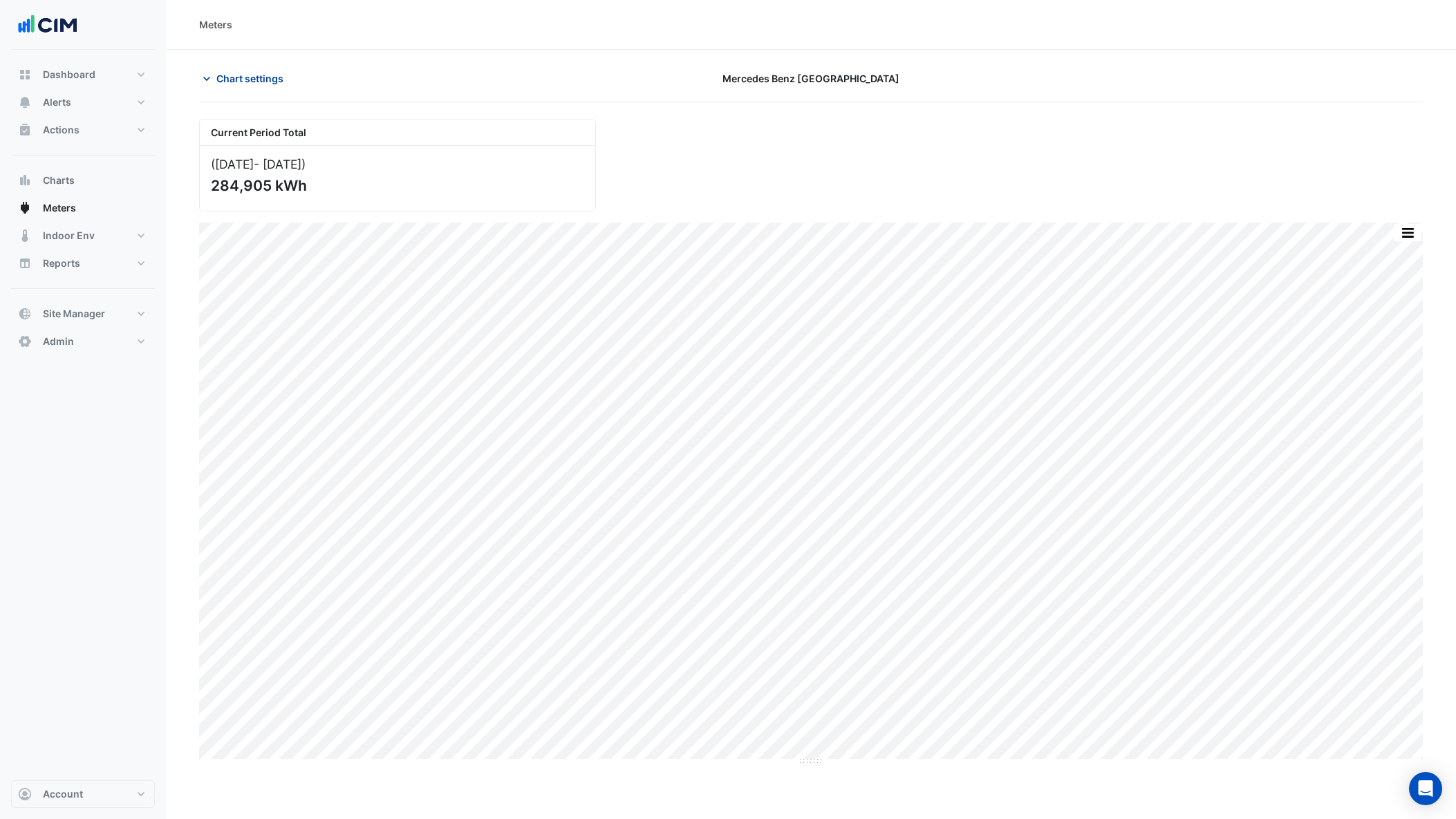
click at [217, 75] on span "Chart settings" at bounding box center [249, 78] width 67 height 15
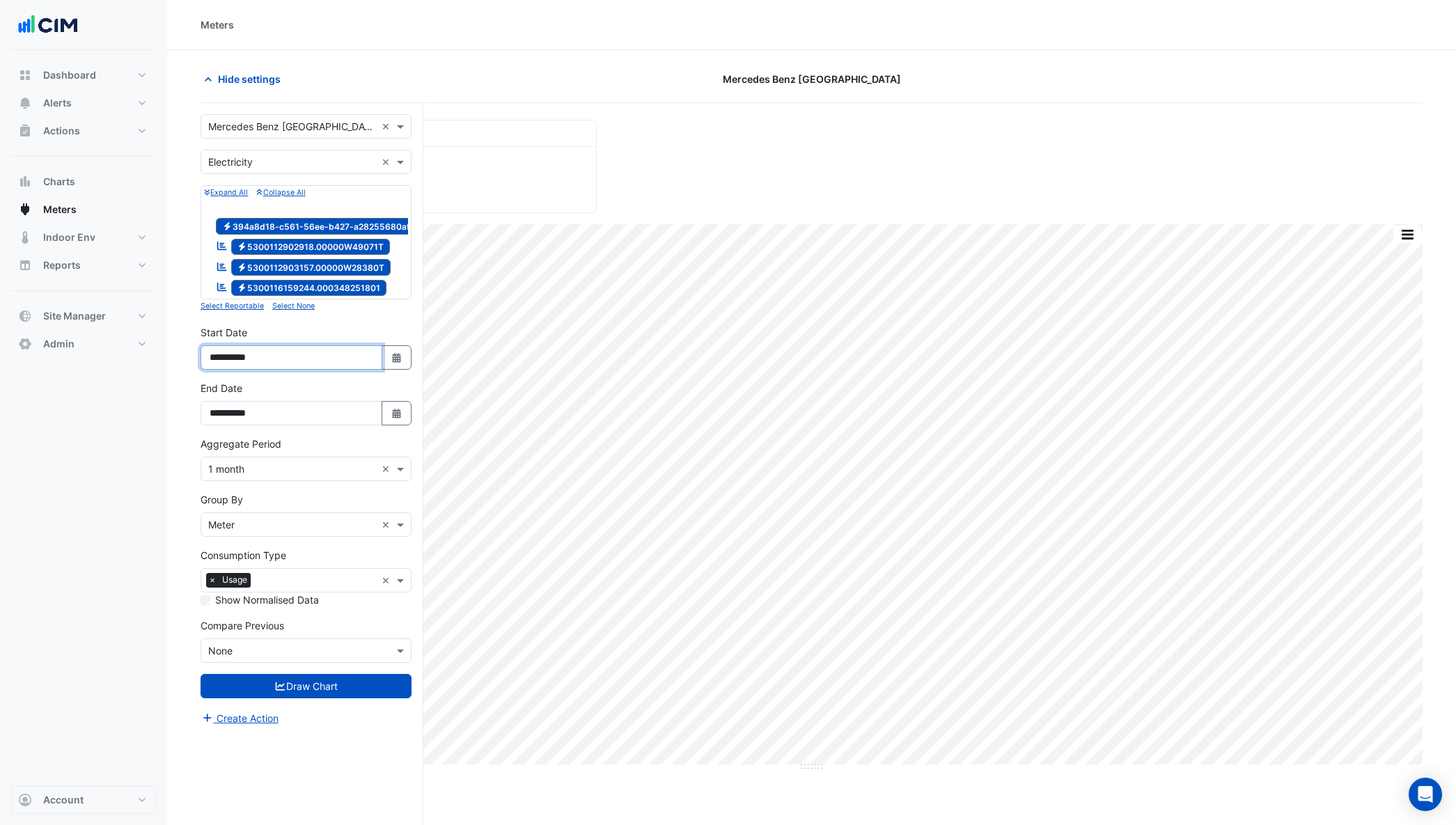
click at [249, 370] on input "**********" at bounding box center [291, 358] width 182 height 24
click at [295, 697] on button "Draw Chart" at bounding box center [305, 686] width 211 height 24
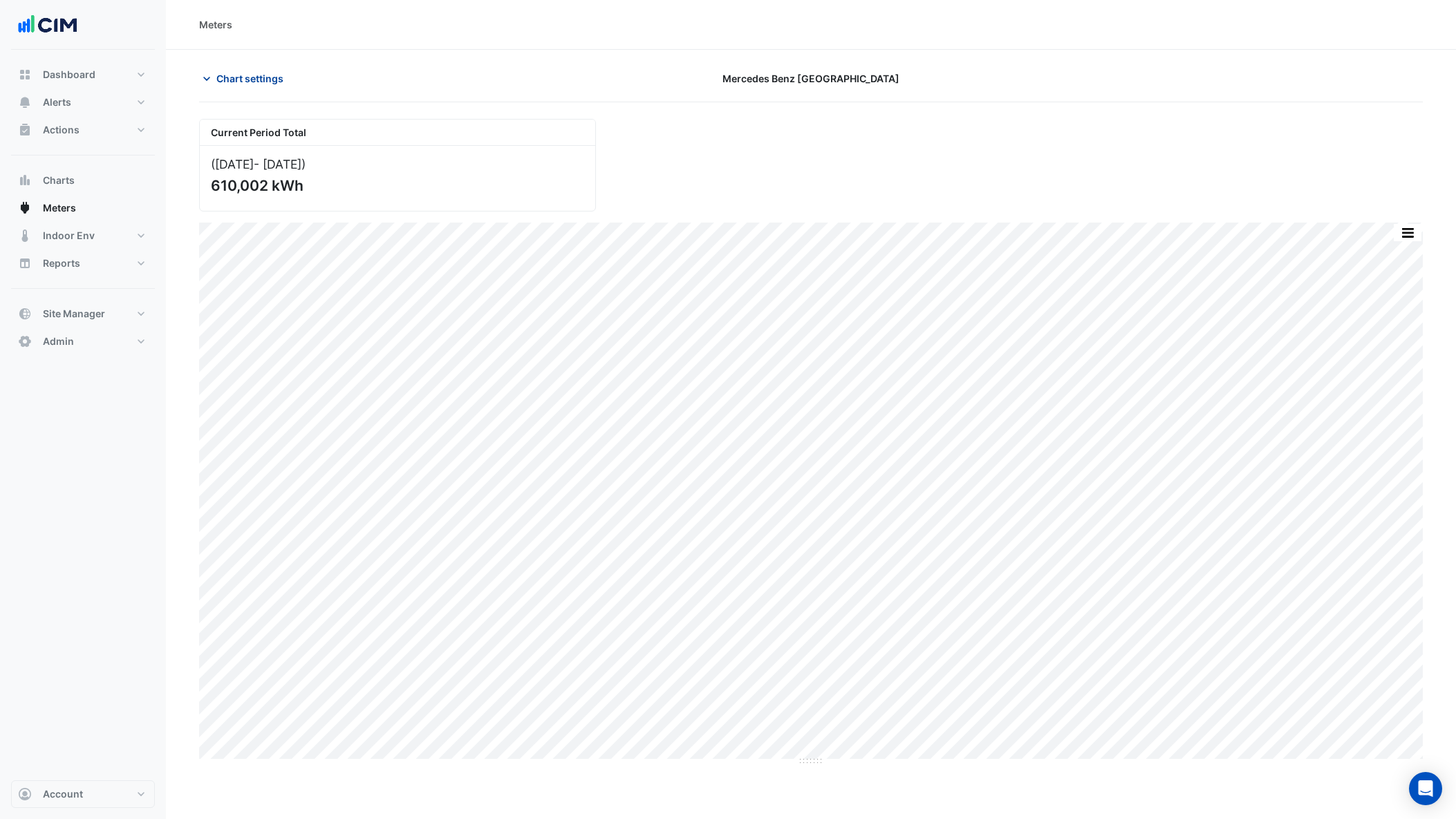
click at [252, 83] on span "Chart settings" at bounding box center [249, 78] width 67 height 15
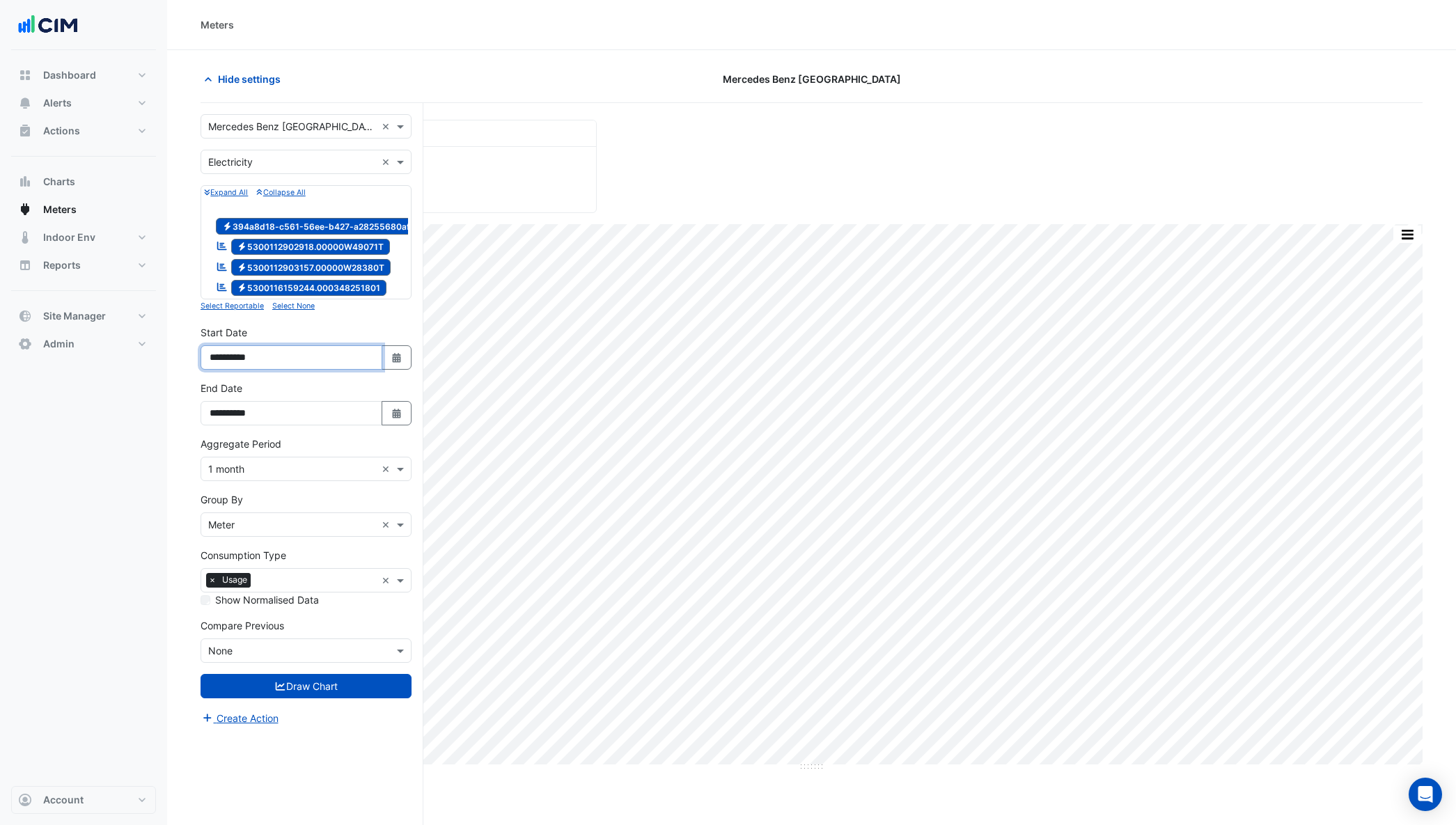
click at [248, 367] on input "**********" at bounding box center [291, 358] width 182 height 24
type input "**********"
click at [318, 690] on button "Draw Chart" at bounding box center [305, 686] width 211 height 24
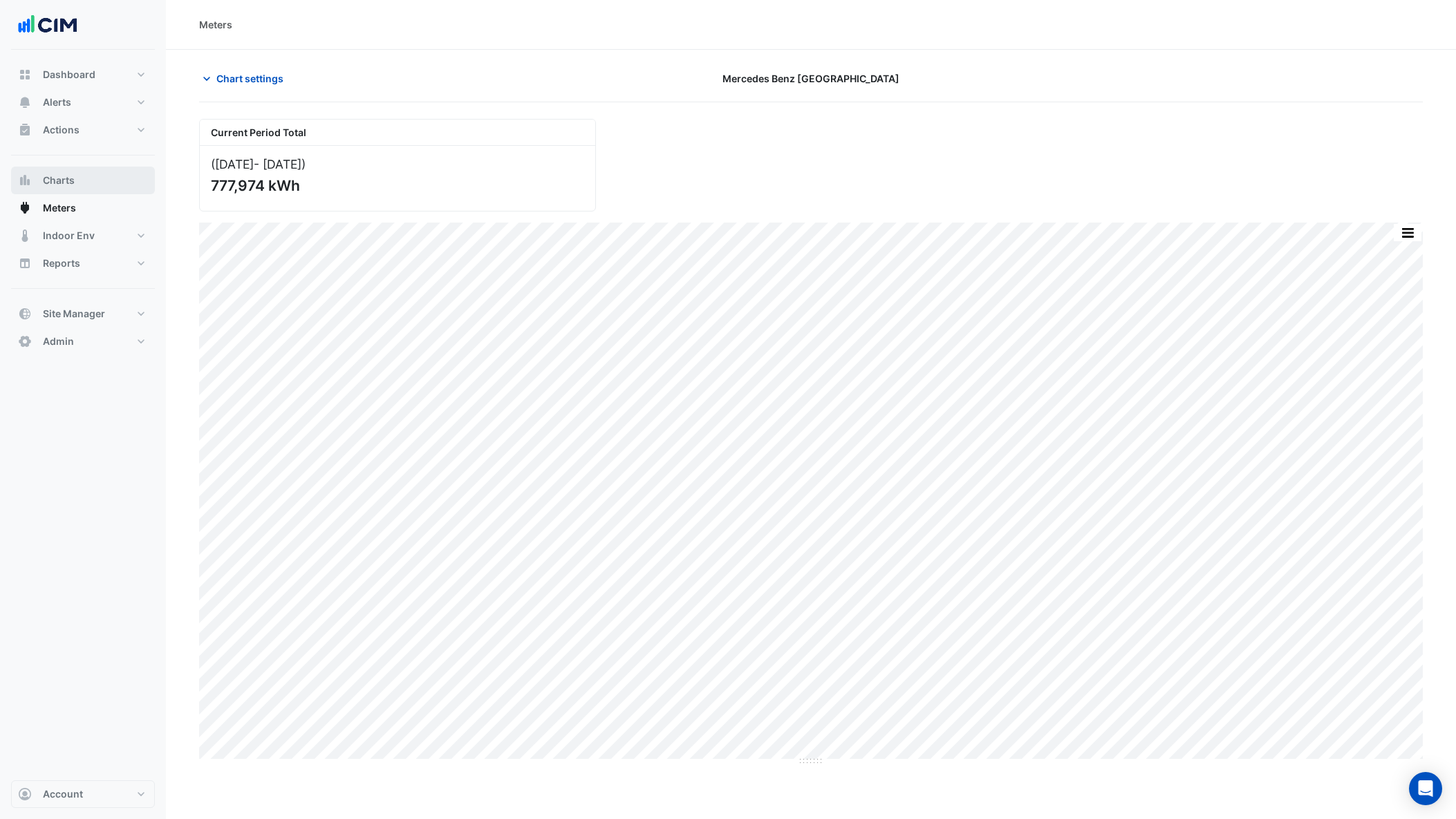
click at [70, 186] on span "Charts" at bounding box center [58, 181] width 32 height 14
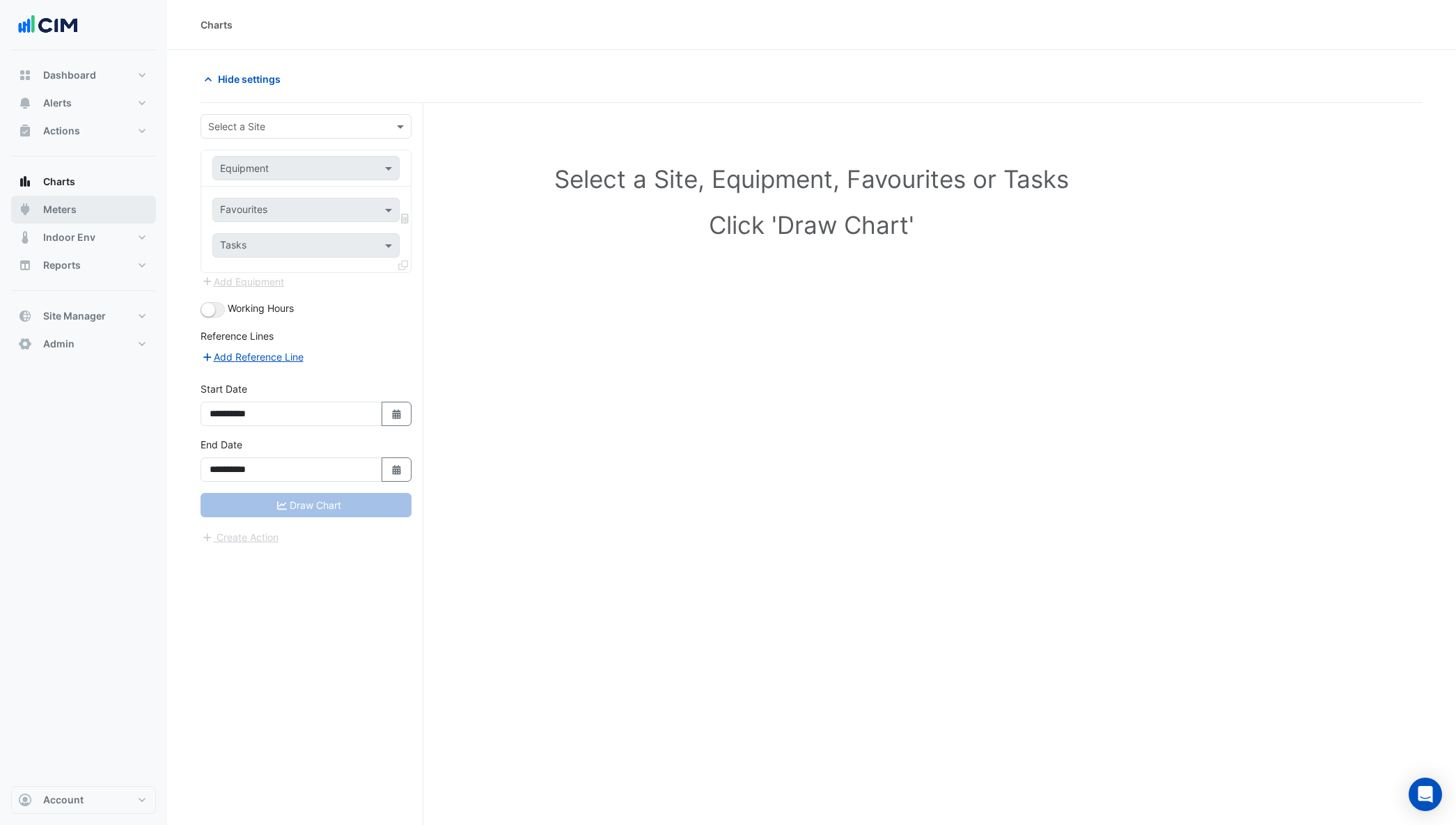
click at [77, 203] on button "Meters" at bounding box center [84, 210] width 145 height 28
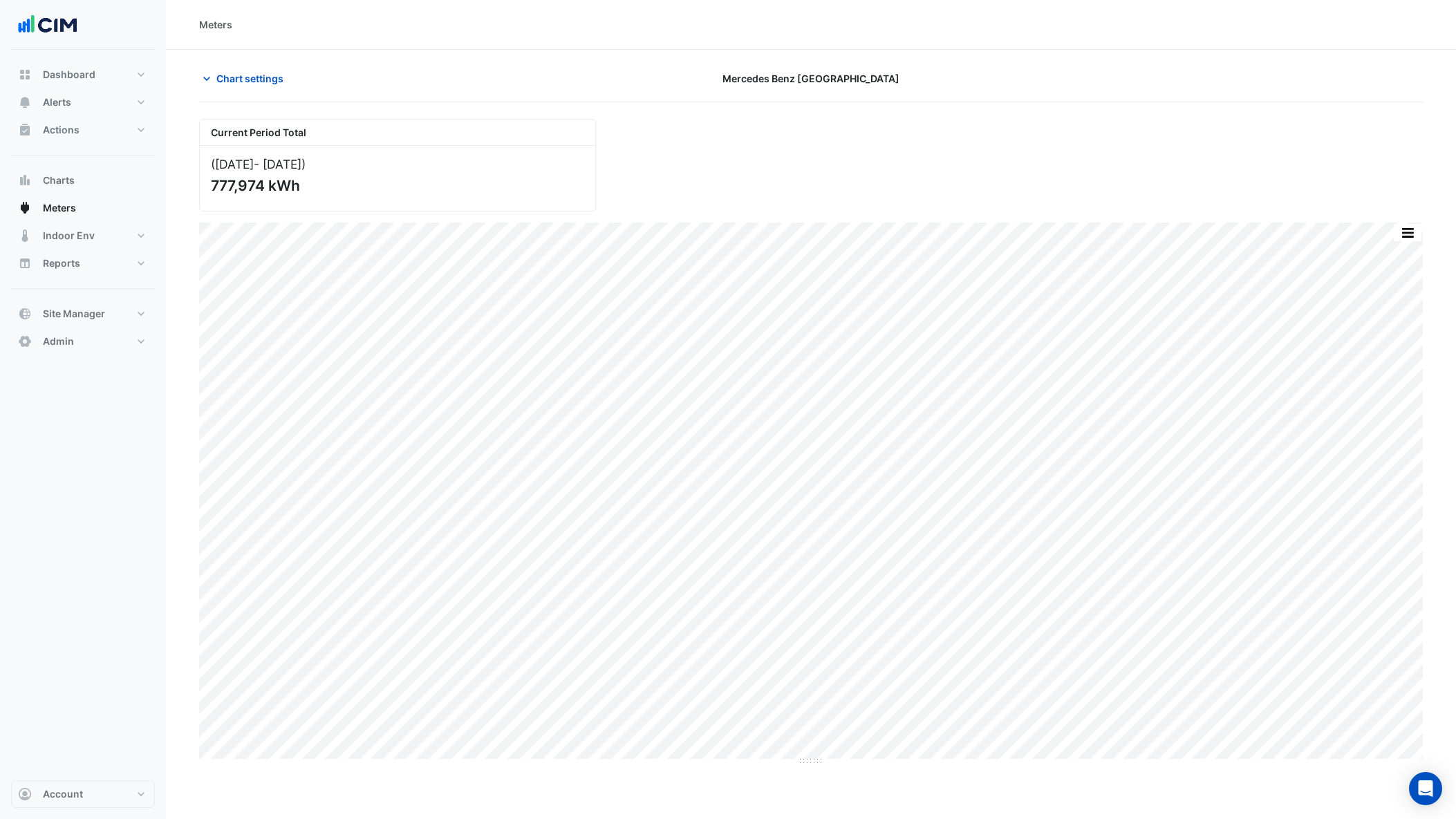
drag, startPoint x: 240, startPoint y: 76, endPoint x: 247, endPoint y: 104, distance: 28.9
click at [240, 76] on span "Chart settings" at bounding box center [249, 78] width 67 height 15
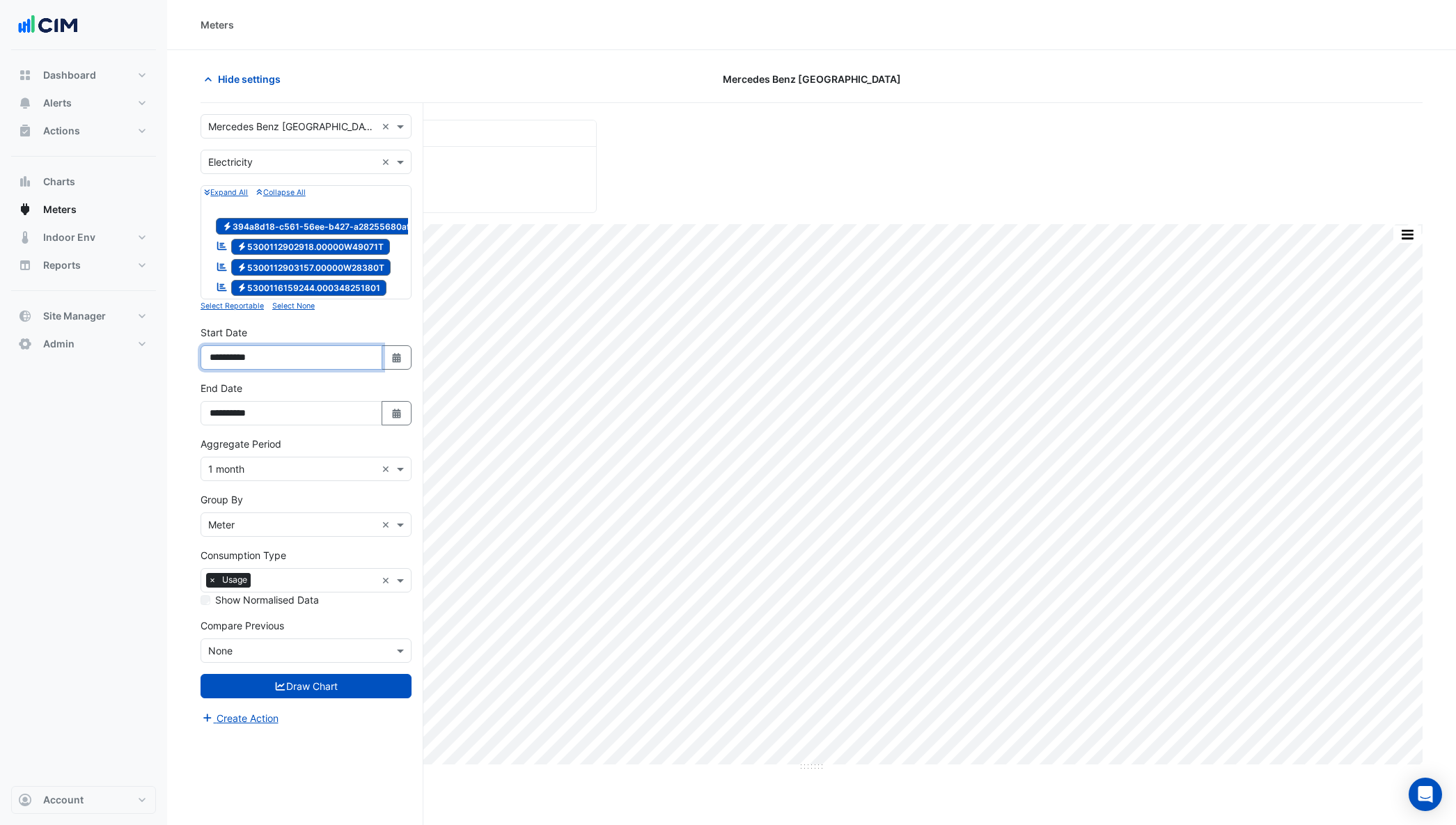
click at [248, 365] on input "**********" at bounding box center [291, 358] width 182 height 24
type input "**********"
click at [322, 697] on button "Draw Chart" at bounding box center [305, 686] width 211 height 24
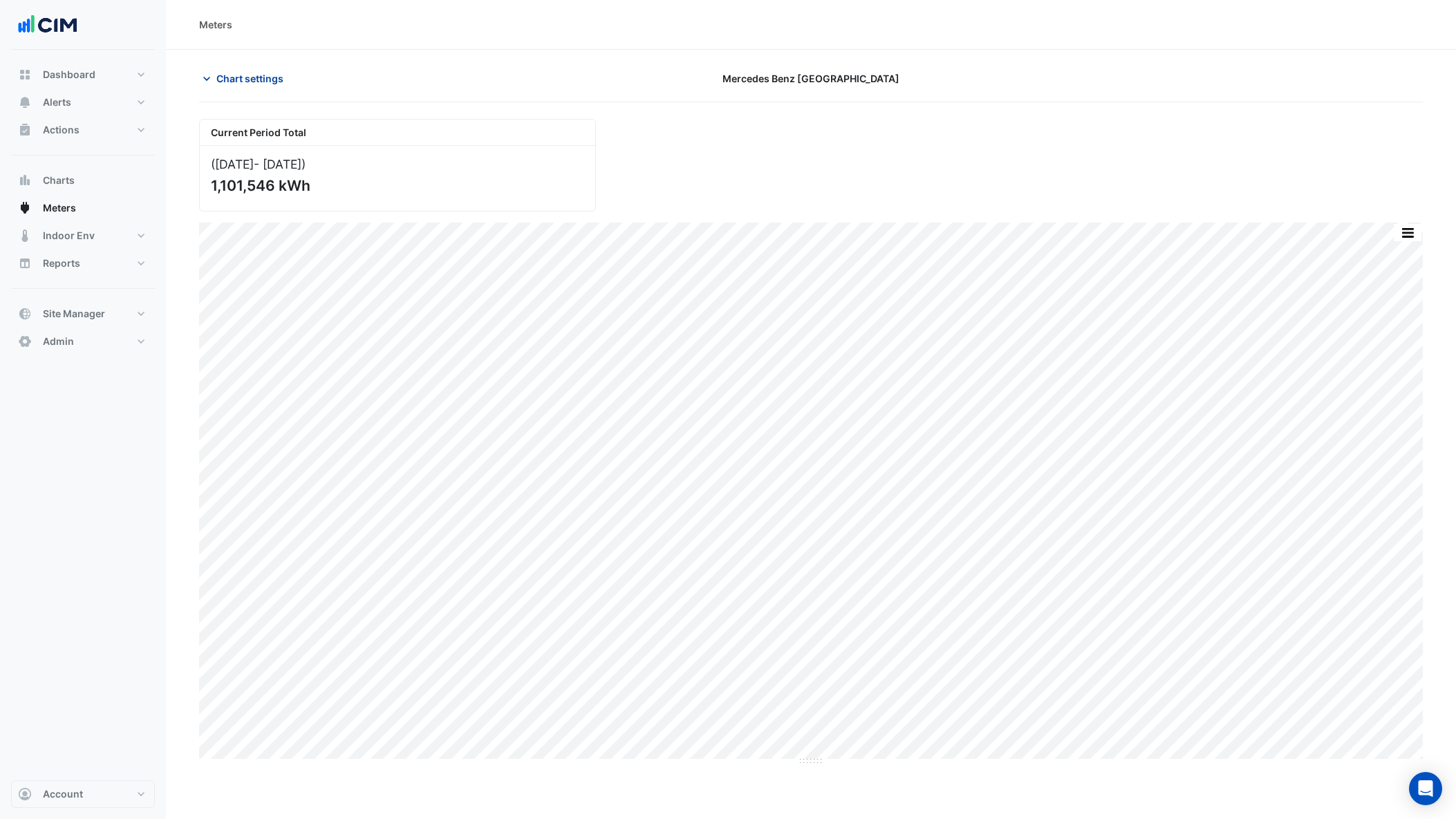
click at [221, 84] on span "Chart settings" at bounding box center [249, 78] width 67 height 15
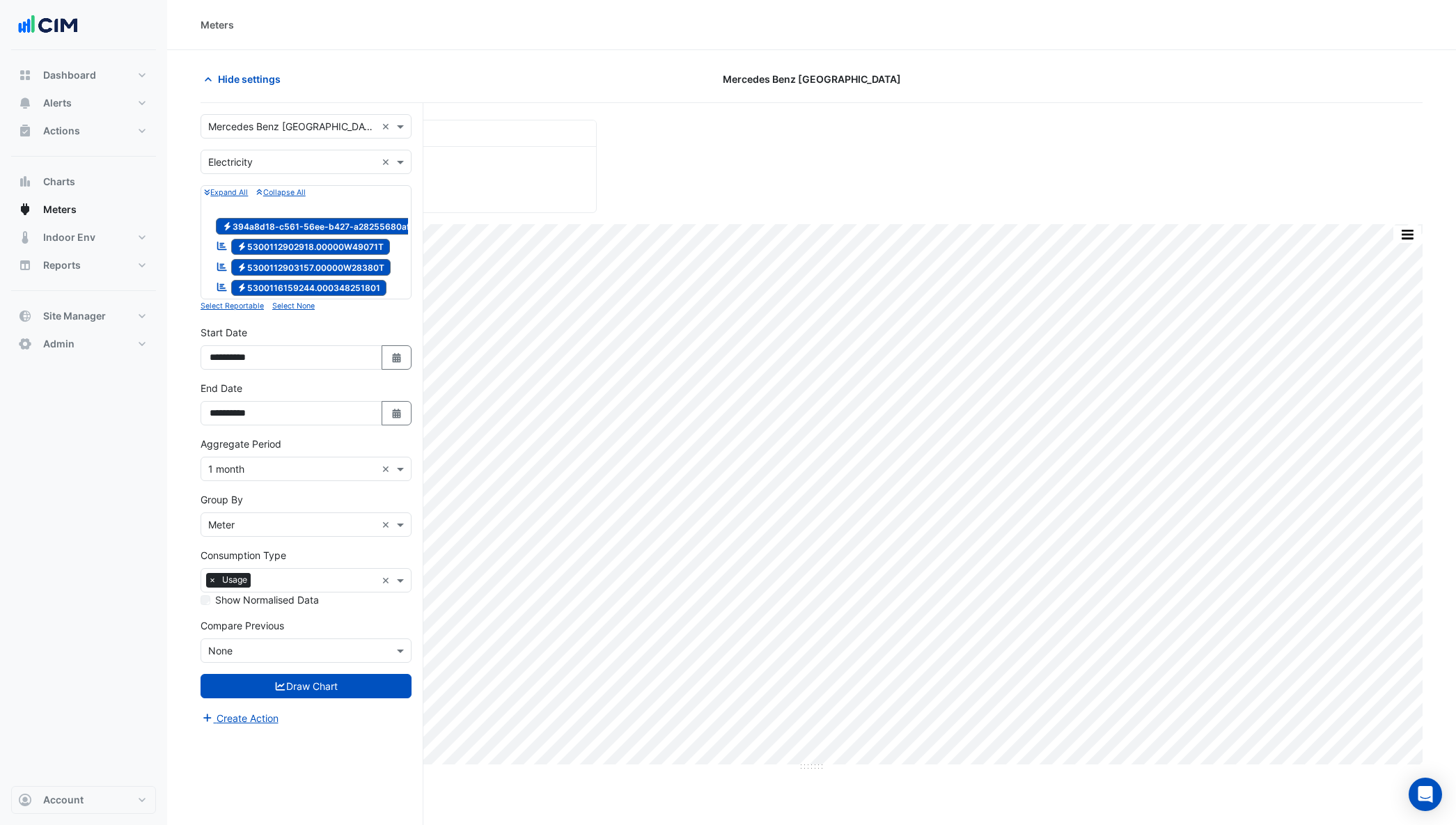
click at [303, 481] on div "Aggregate Period × 1 month ×" at bounding box center [305, 469] width 211 height 24
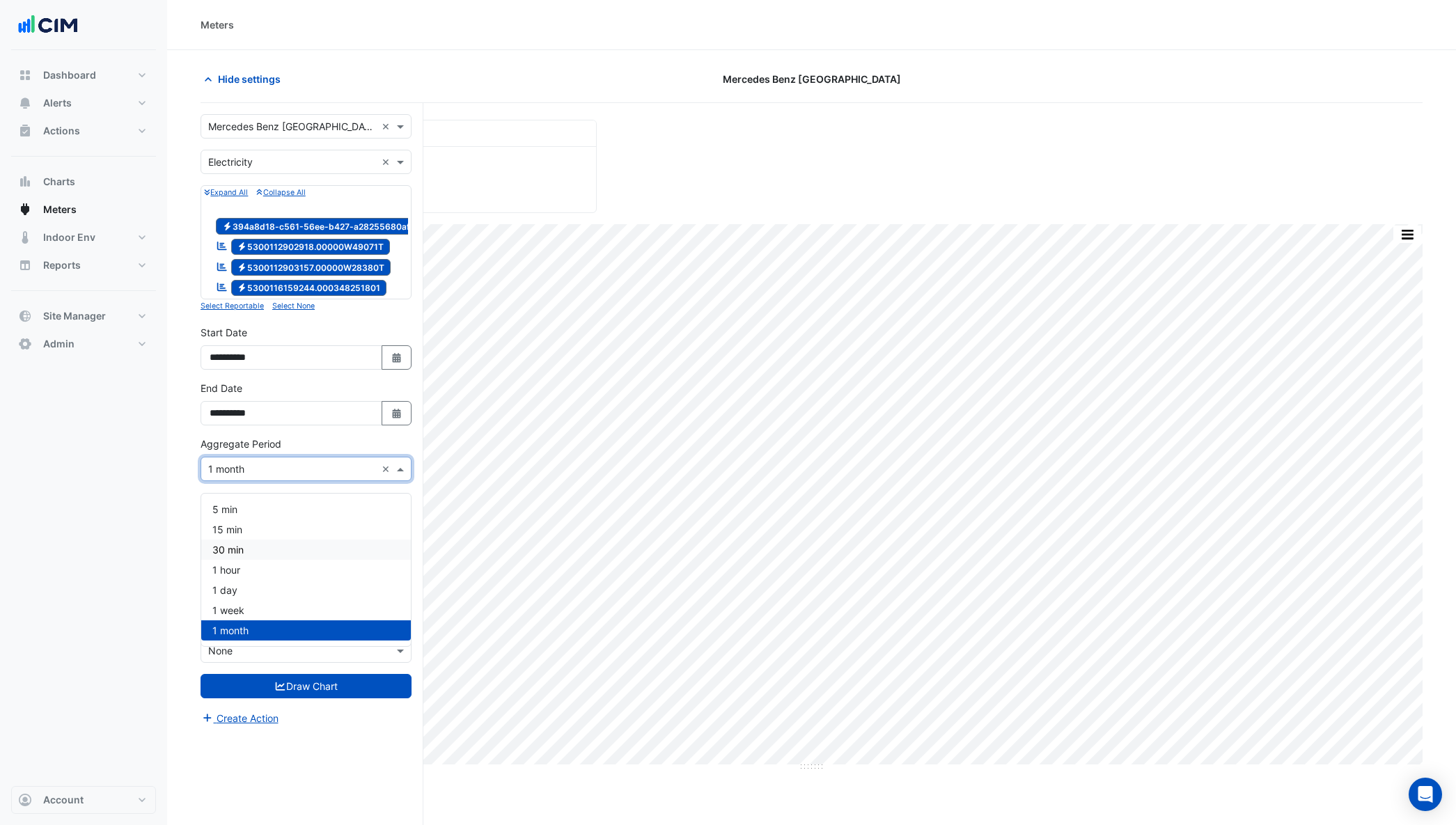
click at [258, 545] on div "30 min" at bounding box center [306, 549] width 210 height 20
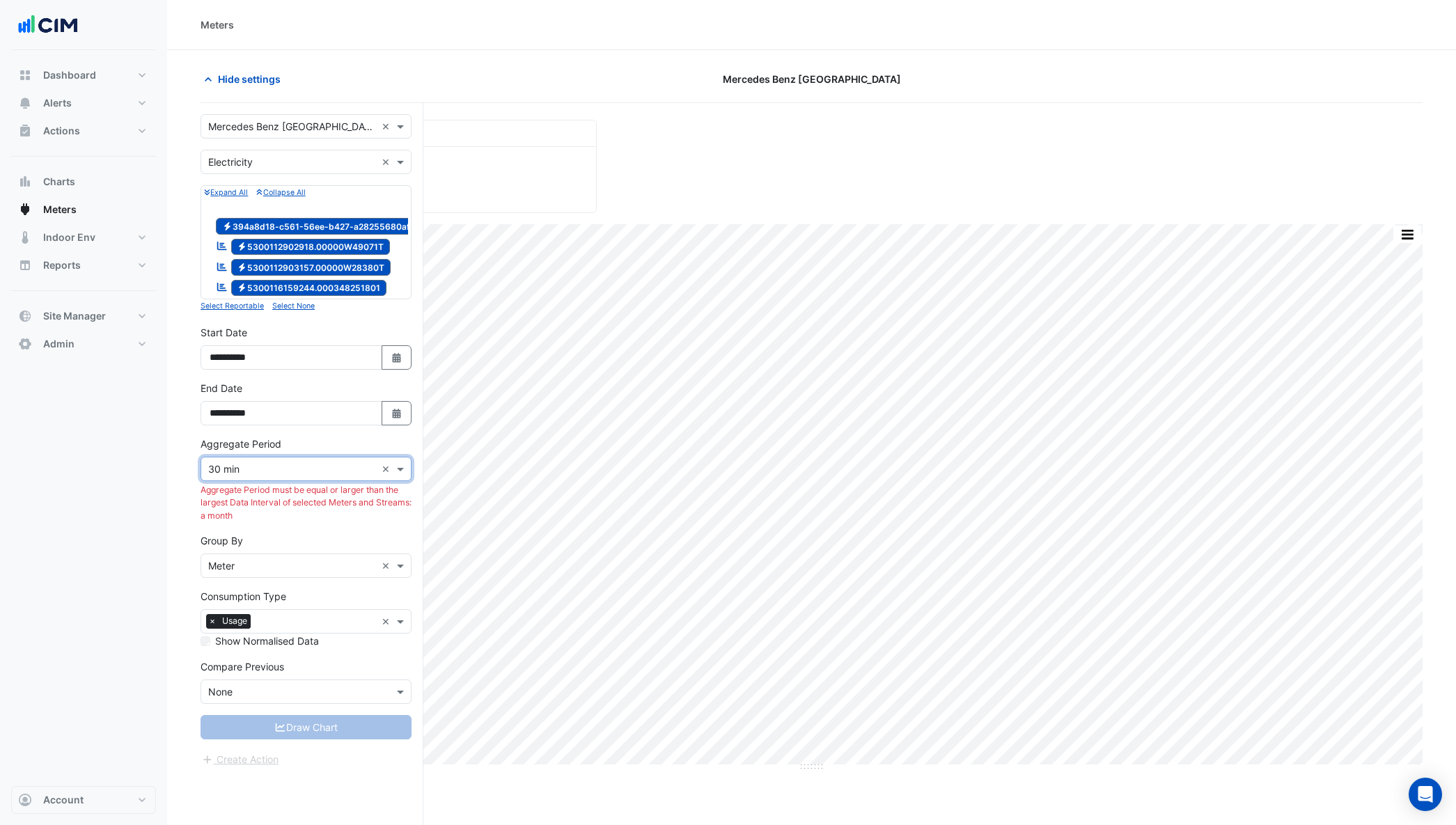
click at [261, 248] on span "Electricity 5300112902918.00000W49071T" at bounding box center [311, 247] width 159 height 17
click at [266, 269] on span "Electricity 5300112903157.00000W28380T" at bounding box center [311, 267] width 160 height 17
click at [262, 288] on span "Electricity 5300116159244.000348251801" at bounding box center [309, 288] width 156 height 17
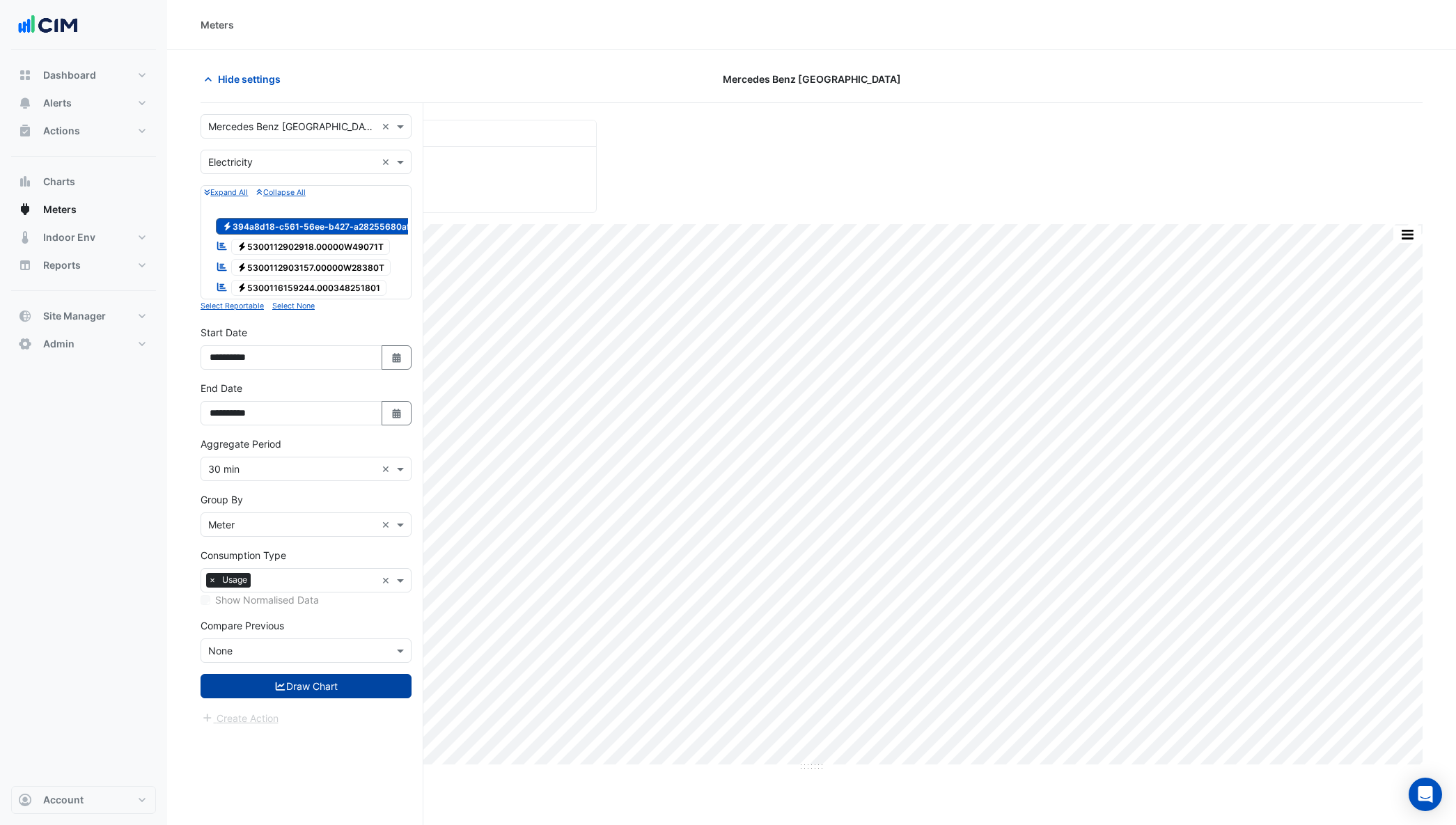
click at [346, 694] on button "Draw Chart" at bounding box center [305, 686] width 211 height 24
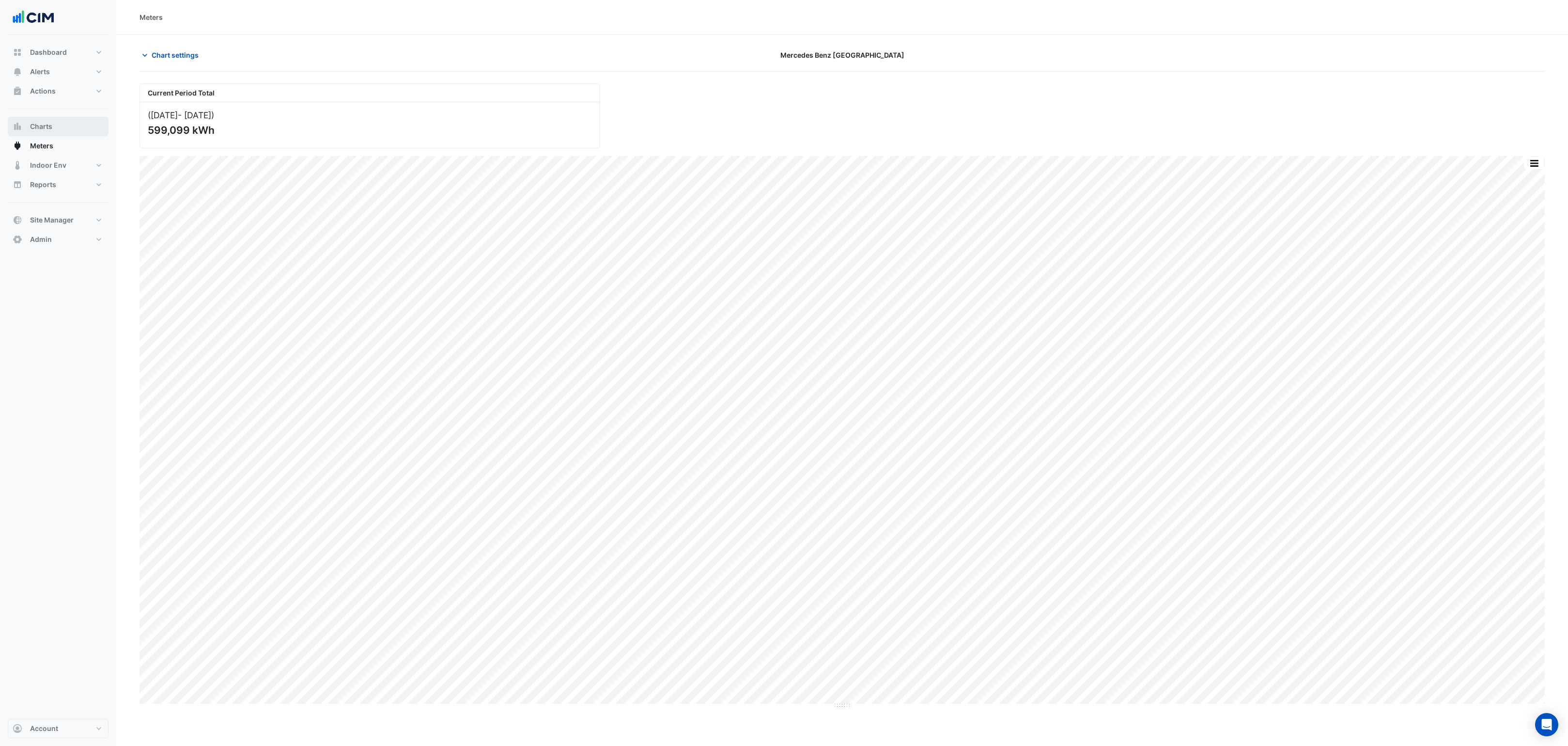
click at [59, 119] on button "Charts" at bounding box center [58, 127] width 101 height 19
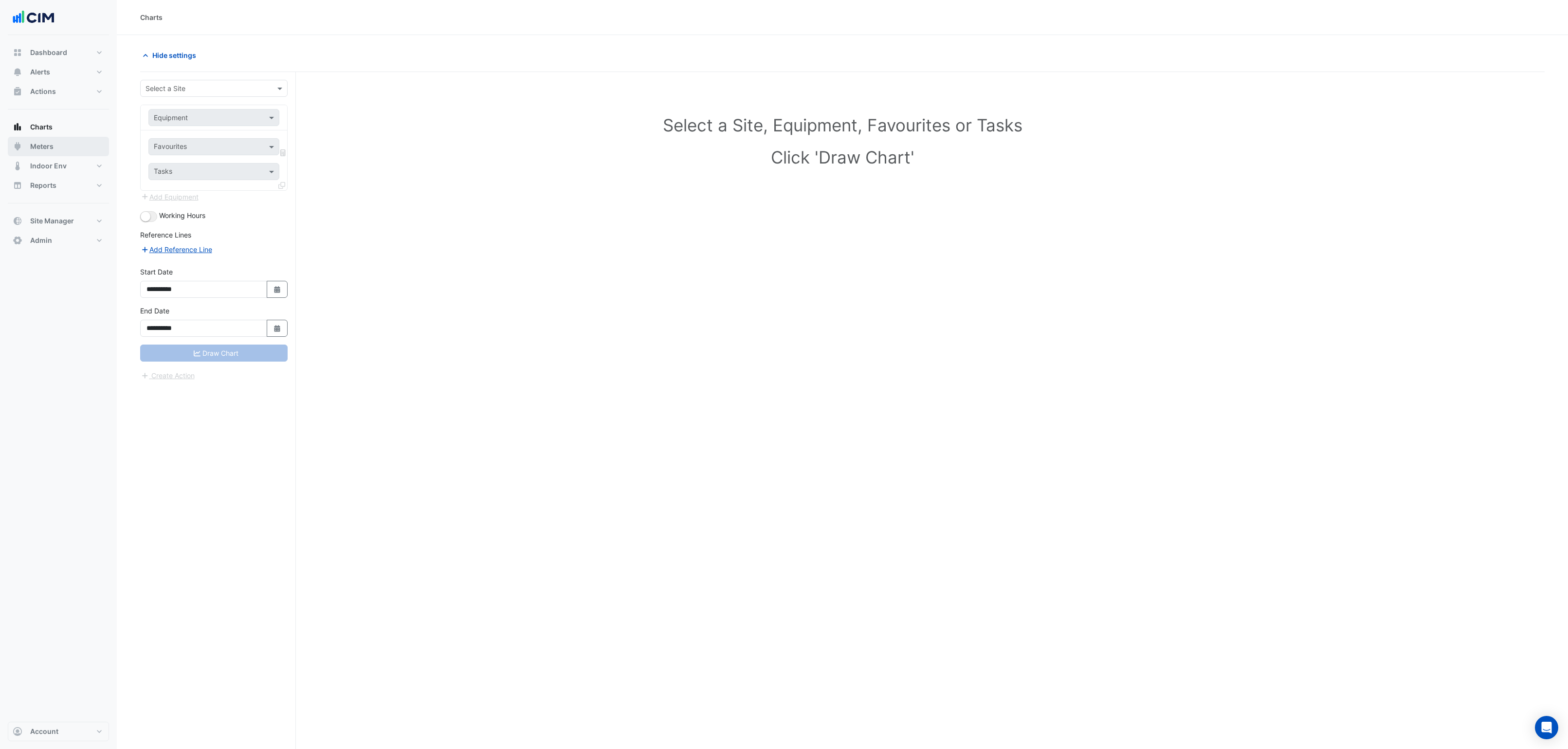
click at [42, 146] on span "Meters" at bounding box center [42, 147] width 23 height 10
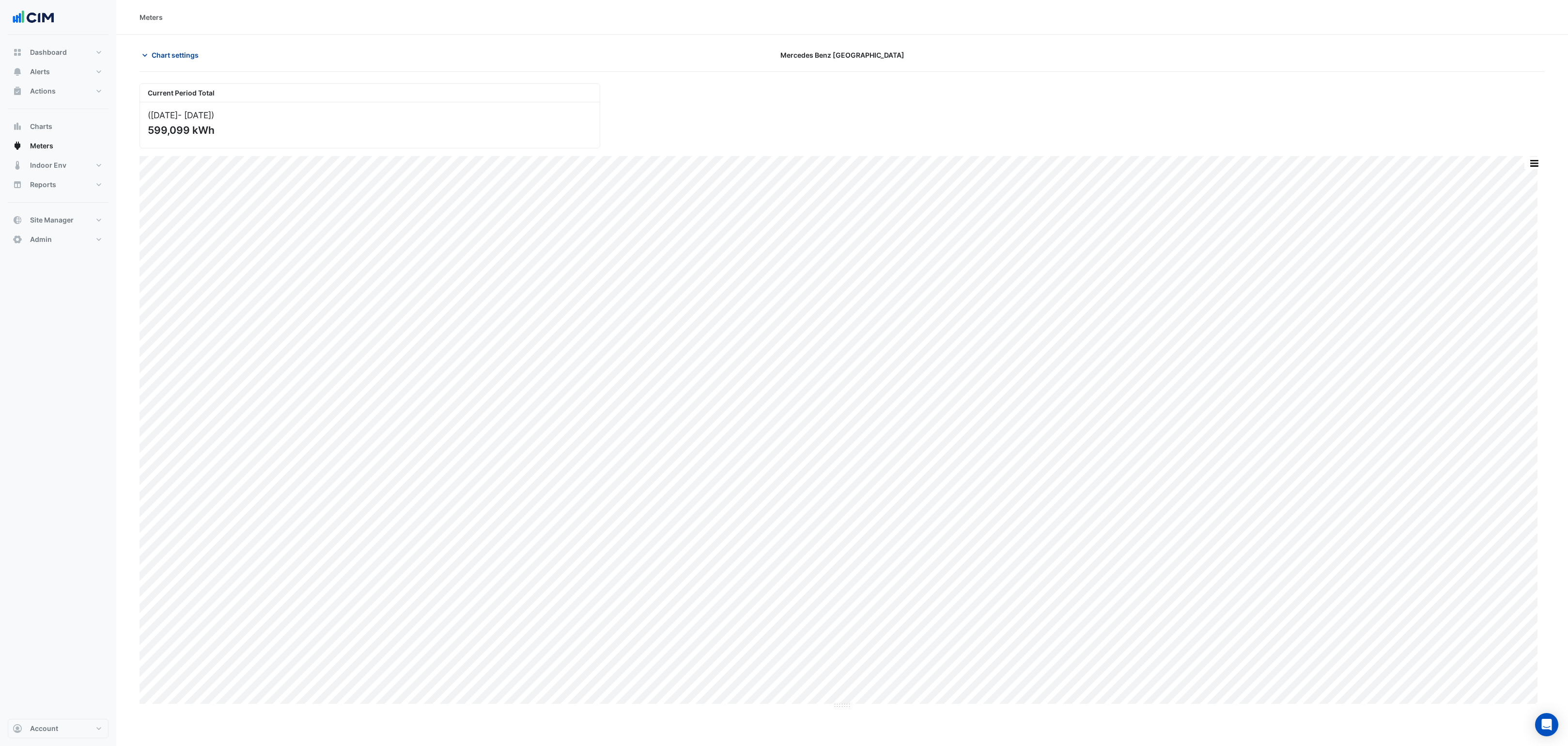
click at [163, 60] on button "Chart settings" at bounding box center [172, 55] width 65 height 17
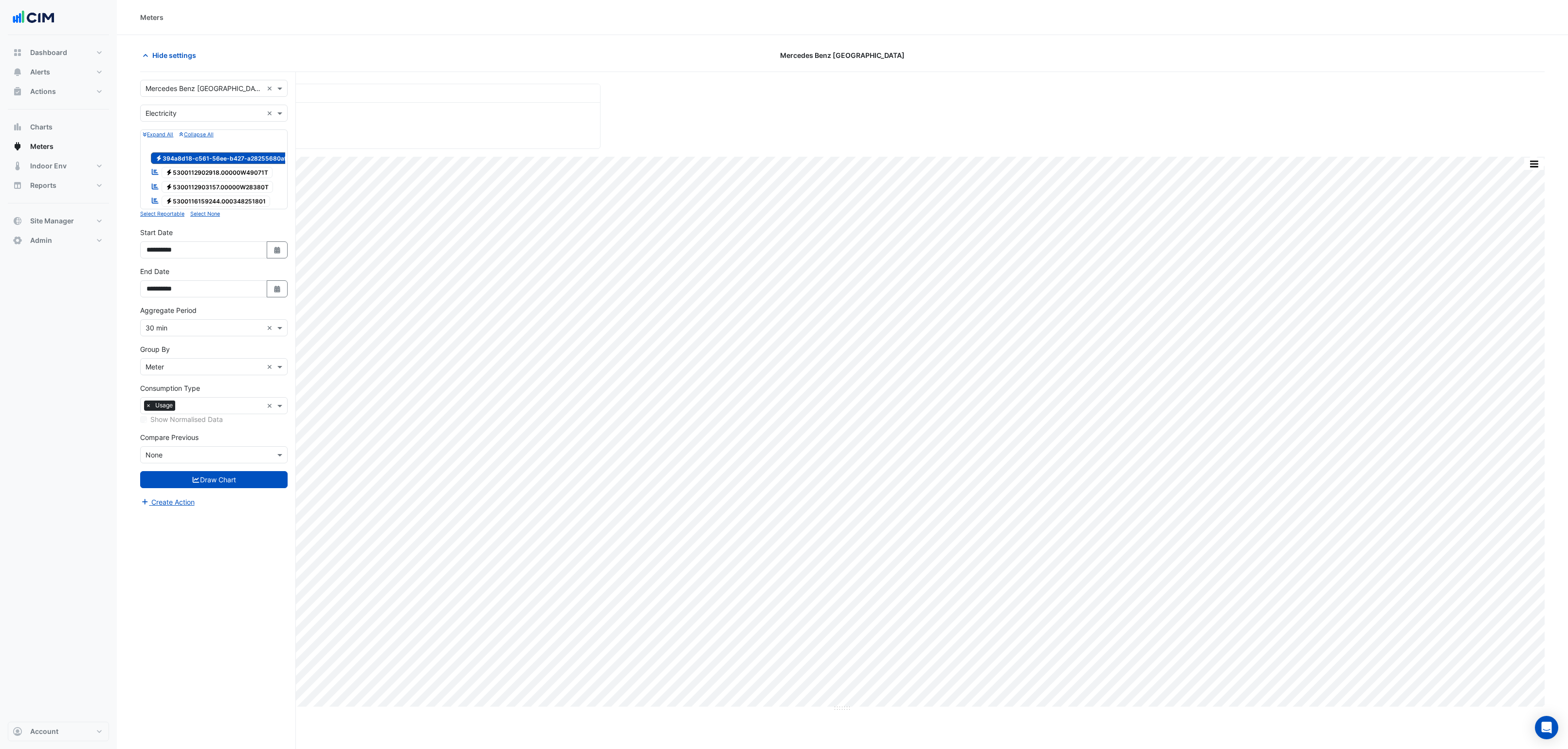
click at [185, 333] on input "text" at bounding box center [204, 328] width 117 height 10
click at [168, 371] on span "15 min" at bounding box center [159, 370] width 21 height 9
click at [170, 259] on input "**********" at bounding box center [204, 250] width 127 height 17
click at [175, 258] on input "**********" at bounding box center [204, 250] width 127 height 17
type input "**********"
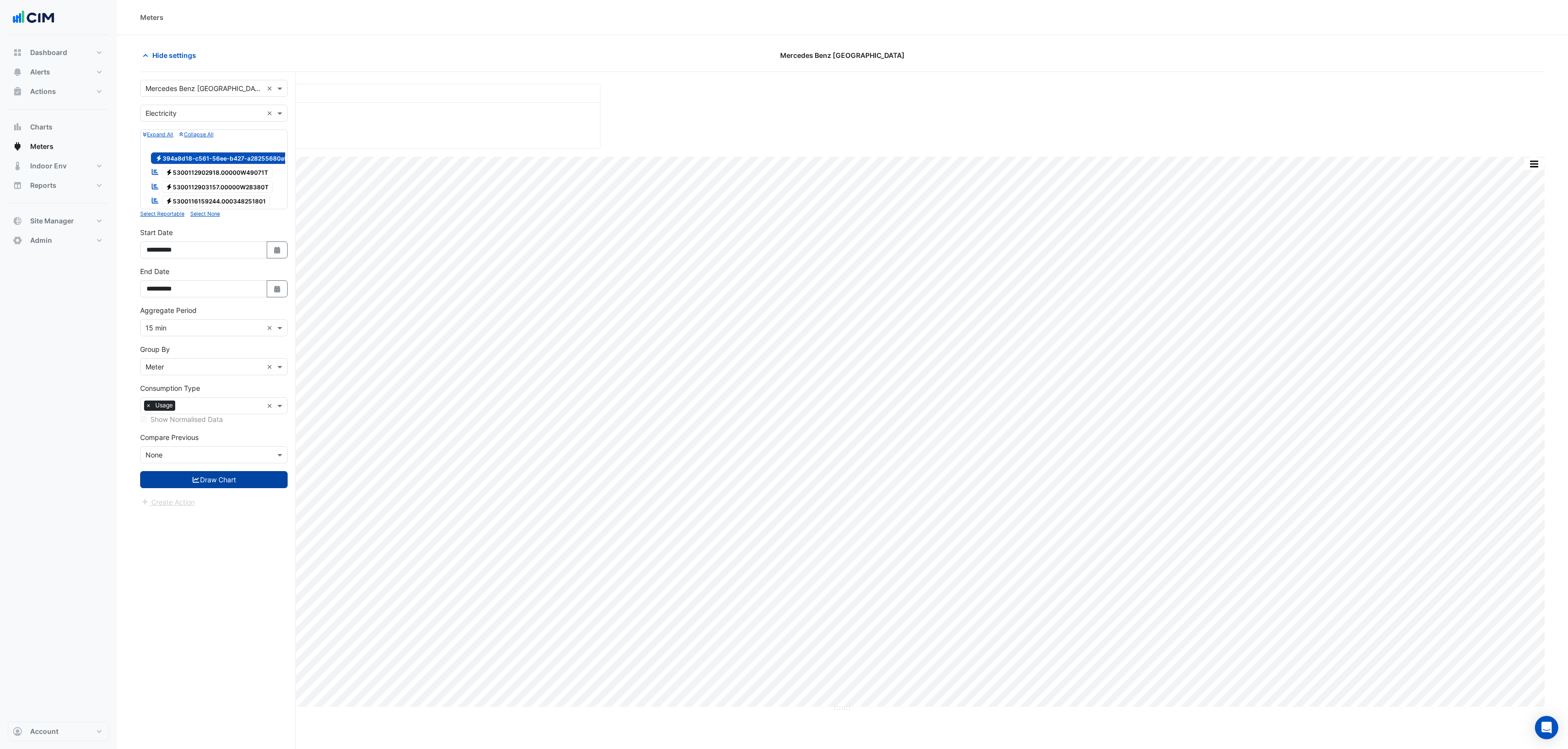
click at [209, 485] on button "Draw Chart" at bounding box center [213, 479] width 147 height 17
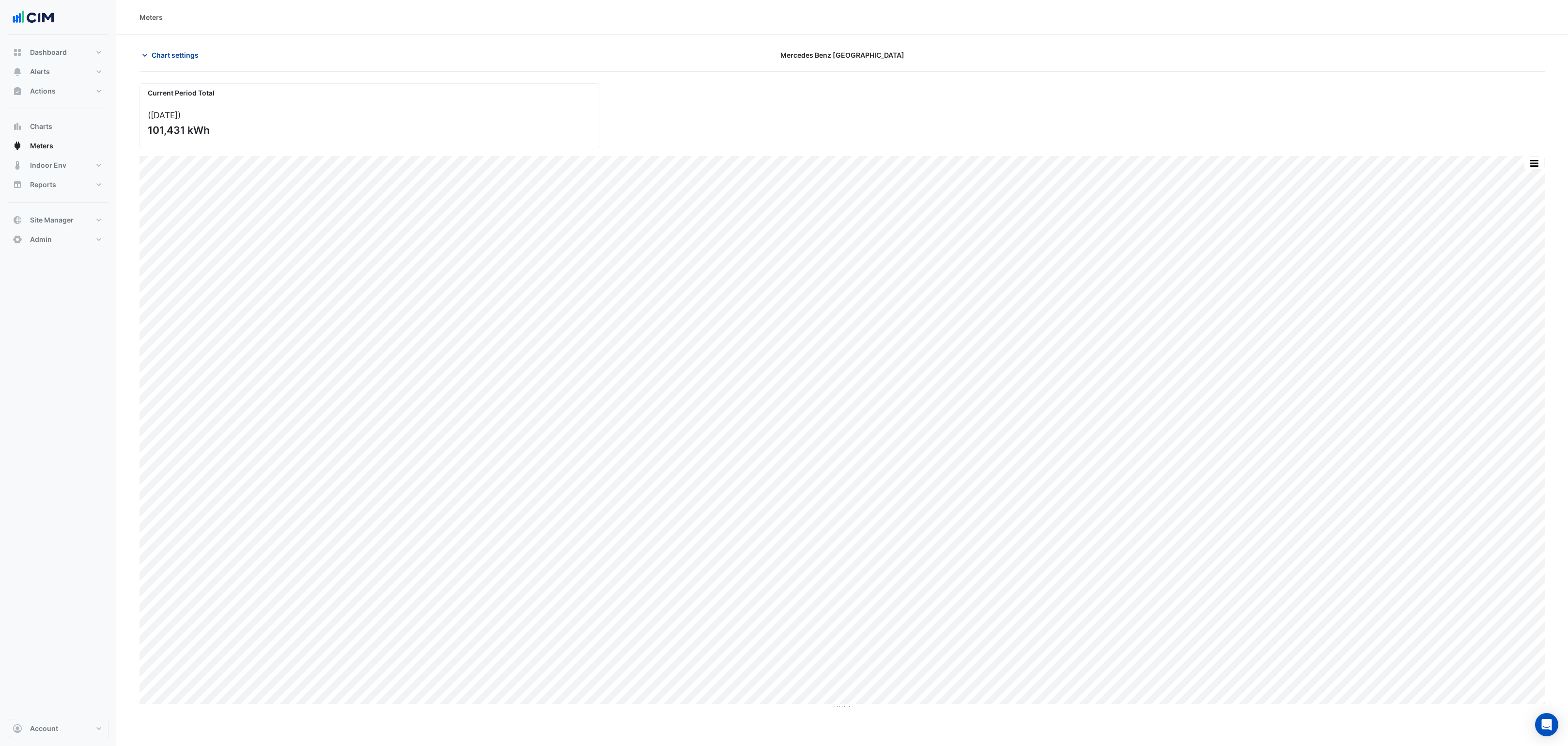
drag, startPoint x: 169, startPoint y: 51, endPoint x: 177, endPoint y: 56, distance: 9.4
click at [169, 51] on span "Chart settings" at bounding box center [175, 55] width 47 height 10
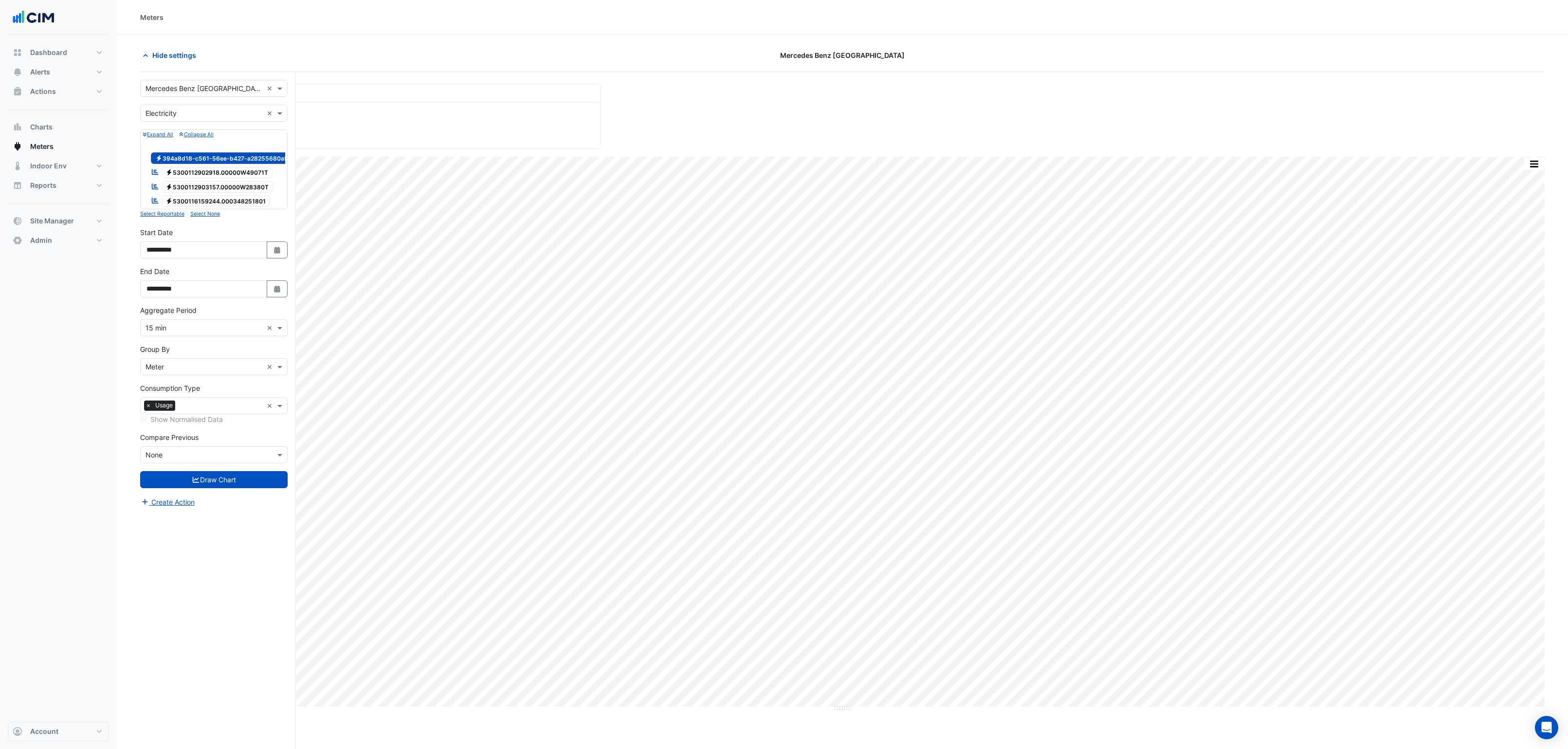
click at [208, 84] on input "text" at bounding box center [204, 89] width 117 height 10
click at [207, 91] on input "text" at bounding box center [204, 89] width 117 height 10
click at [212, 87] on input "text" at bounding box center [204, 89] width 117 height 10
click at [275, 94] on div "Select a Site × Mercedes Benz Denver ×" at bounding box center [213, 89] width 147 height 17
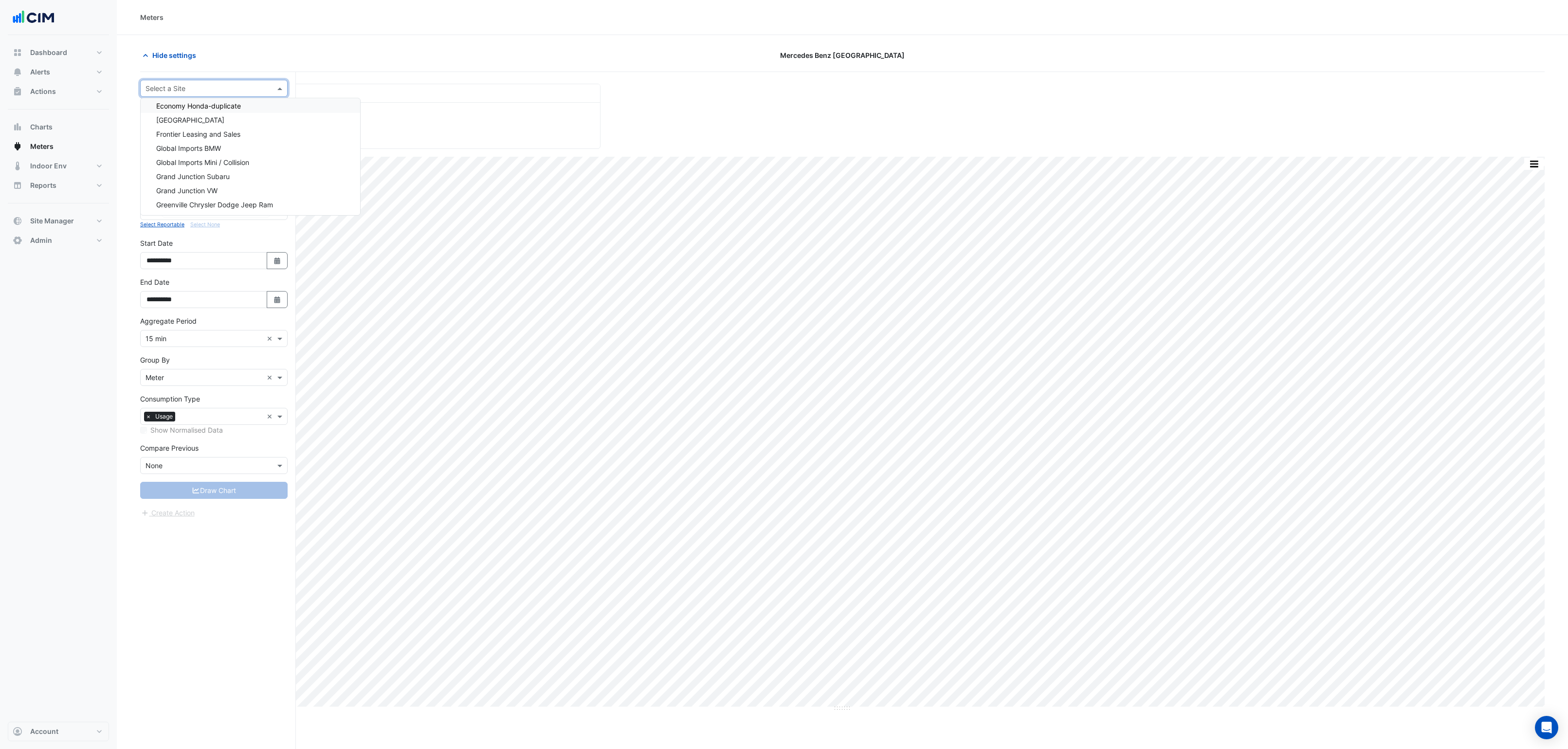
click at [278, 87] on span at bounding box center [281, 88] width 12 height 10
click at [268, 89] on div at bounding box center [214, 88] width 147 height 11
type input "*"
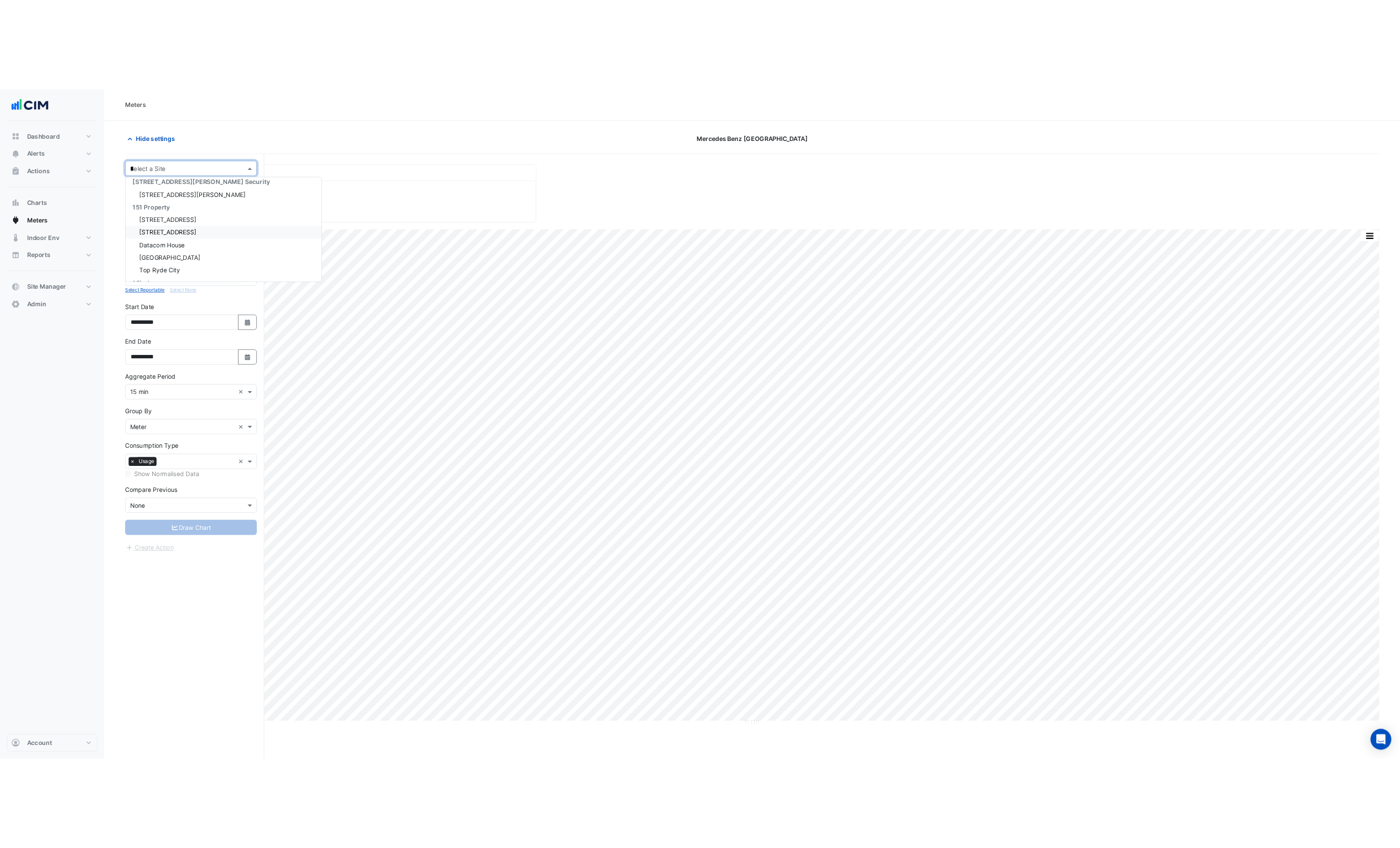
scroll to position [0, 0]
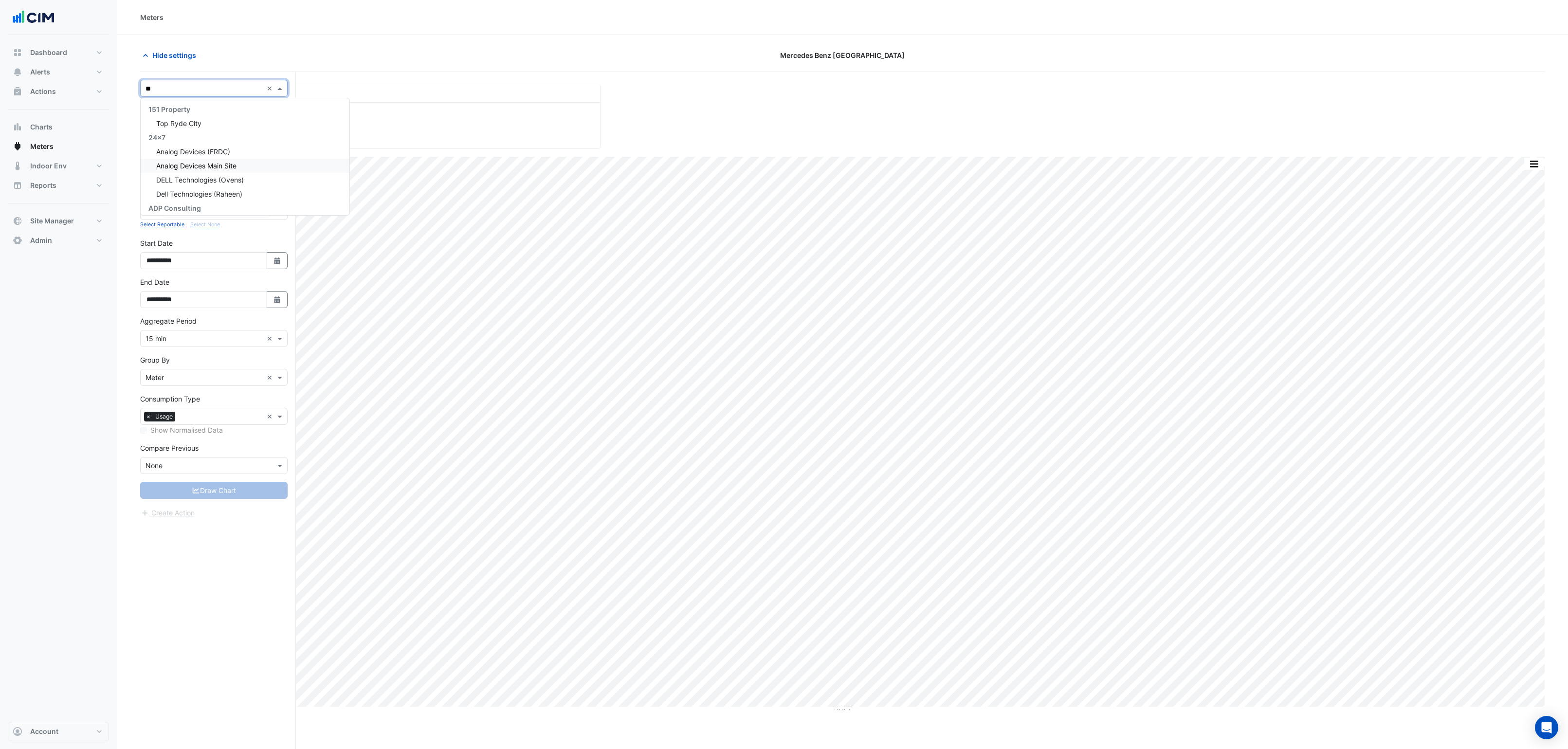
type input "*"
type input "*****"
click at [211, 193] on span "Grand Junction Subaru" at bounding box center [193, 194] width 73 height 9
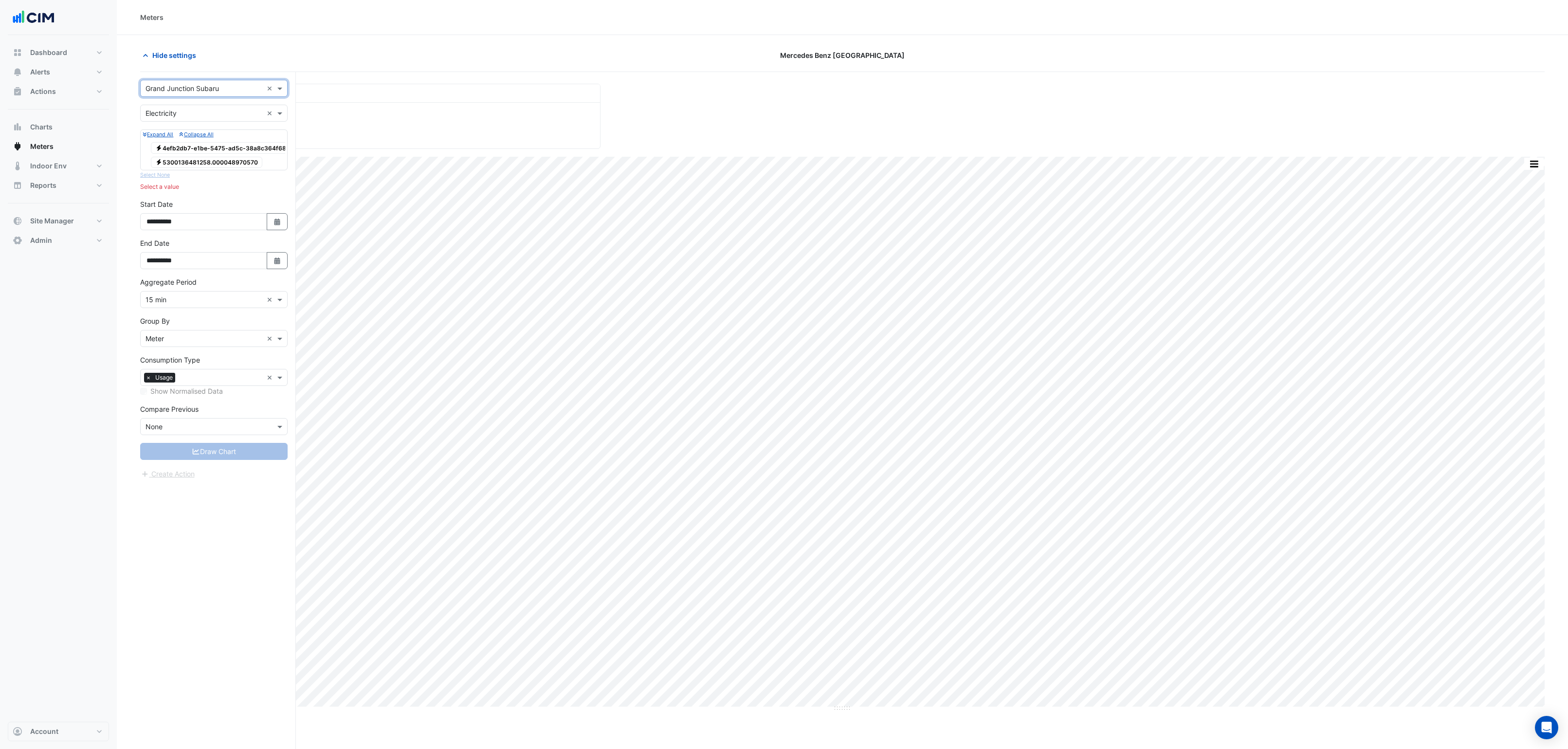
click at [192, 147] on span "Electricity 4efb2db7-e1be-5475-ad5c-38a8c364f688" at bounding box center [223, 147] width 144 height 12
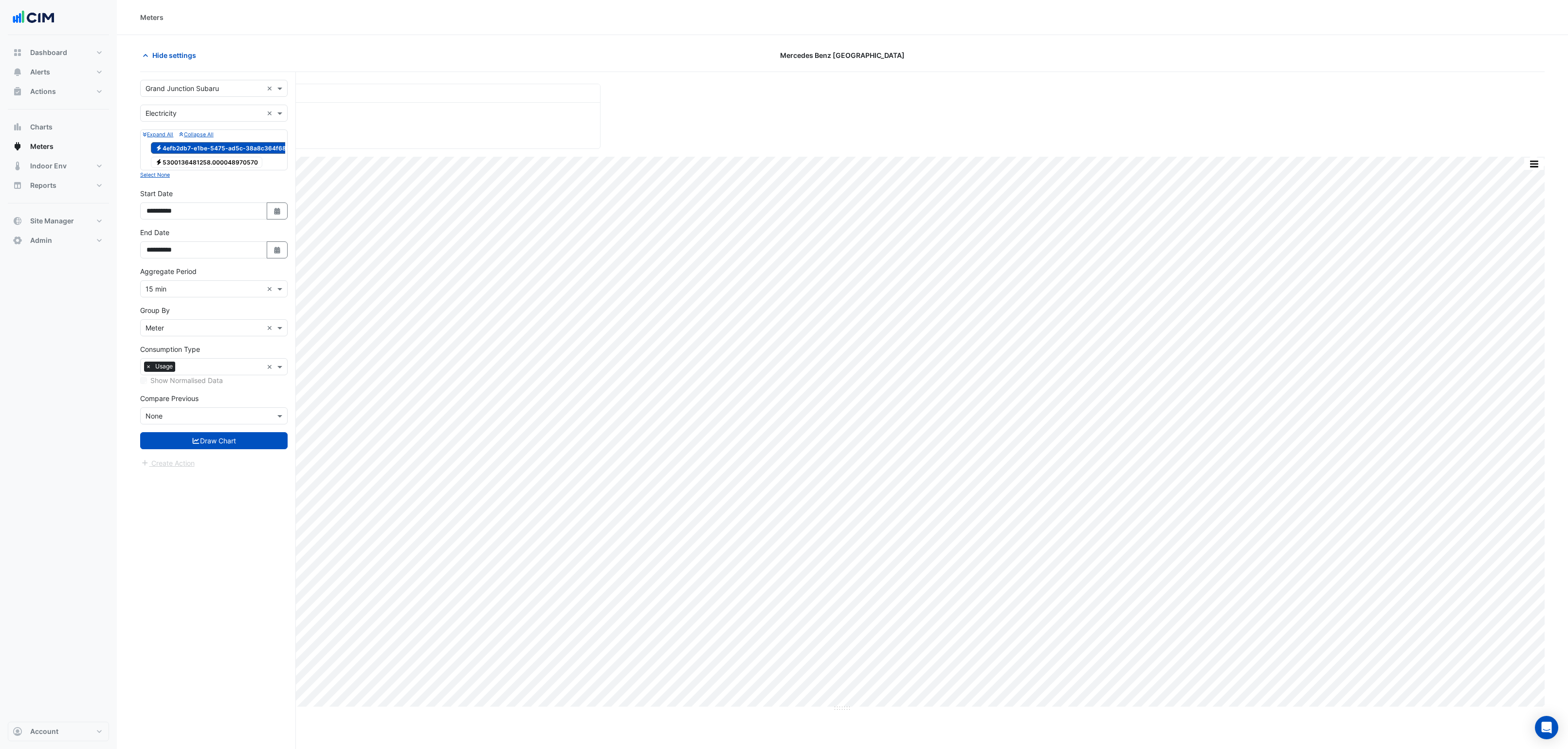
click at [191, 161] on span "Electricity 5300136481258.000048970570" at bounding box center [207, 162] width 111 height 12
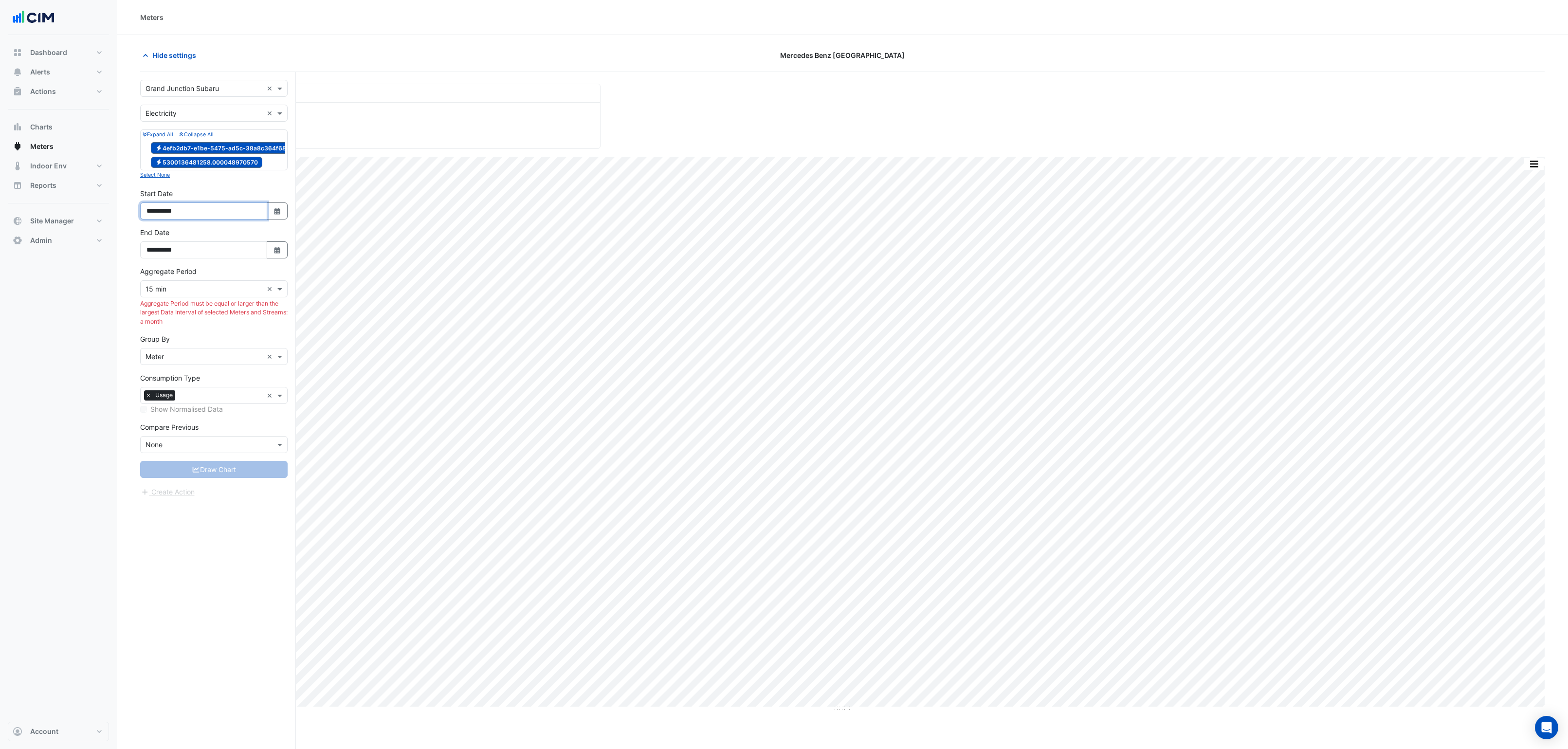
click at [174, 220] on input "**********" at bounding box center [204, 211] width 127 height 17
type input "**********"
click at [171, 257] on input "**********" at bounding box center [204, 250] width 127 height 17
click at [180, 297] on div "Aggregate Period × 15 min ×" at bounding box center [213, 289] width 147 height 17
click at [167, 399] on span "1 month" at bounding box center [161, 402] width 25 height 9
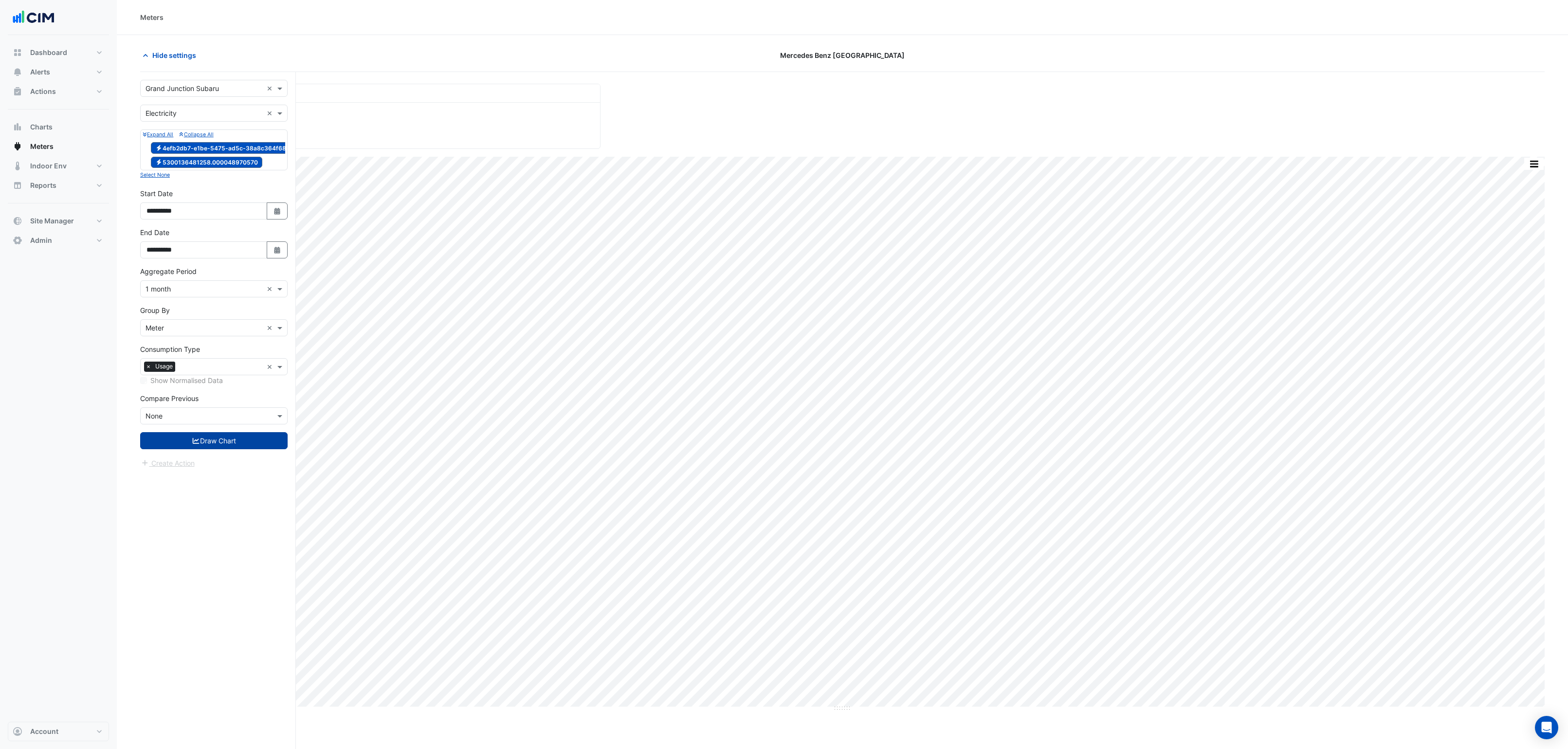
click at [197, 444] on icon "submit" at bounding box center [196, 441] width 7 height 6
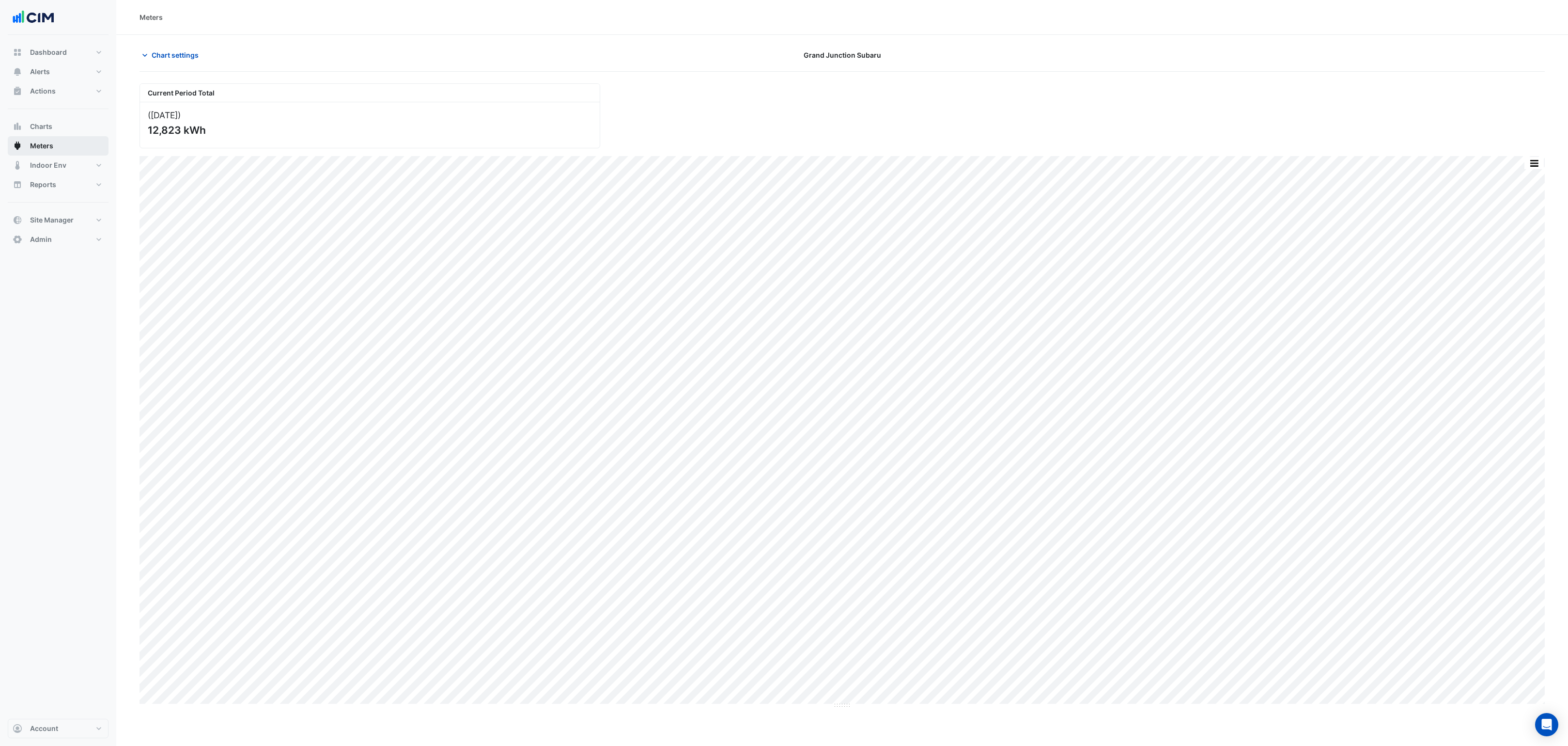
click at [49, 147] on span "Meters" at bounding box center [41, 146] width 23 height 10
click at [177, 50] on span "Chart settings" at bounding box center [175, 55] width 47 height 10
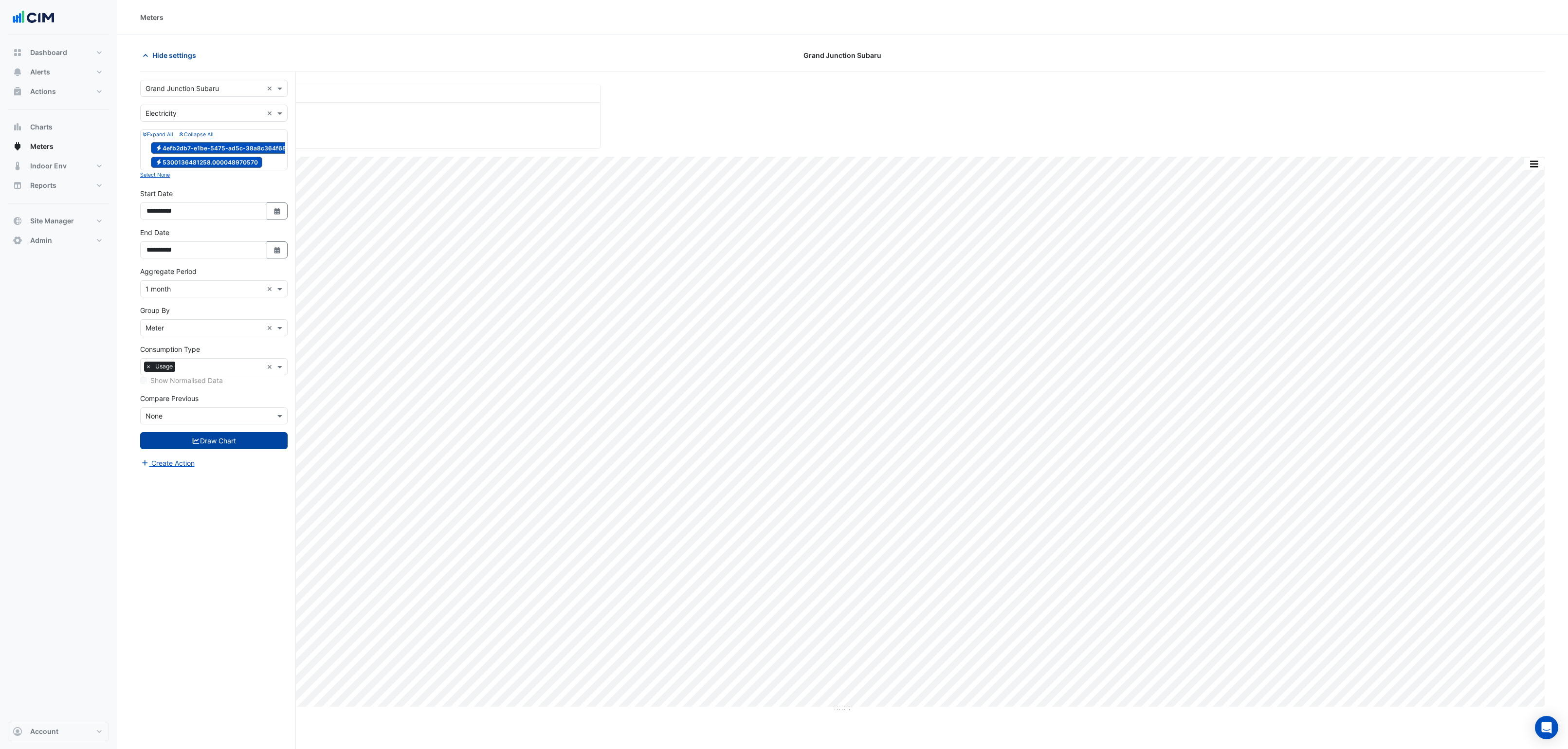
click at [175, 54] on span "Hide settings" at bounding box center [174, 55] width 44 height 10
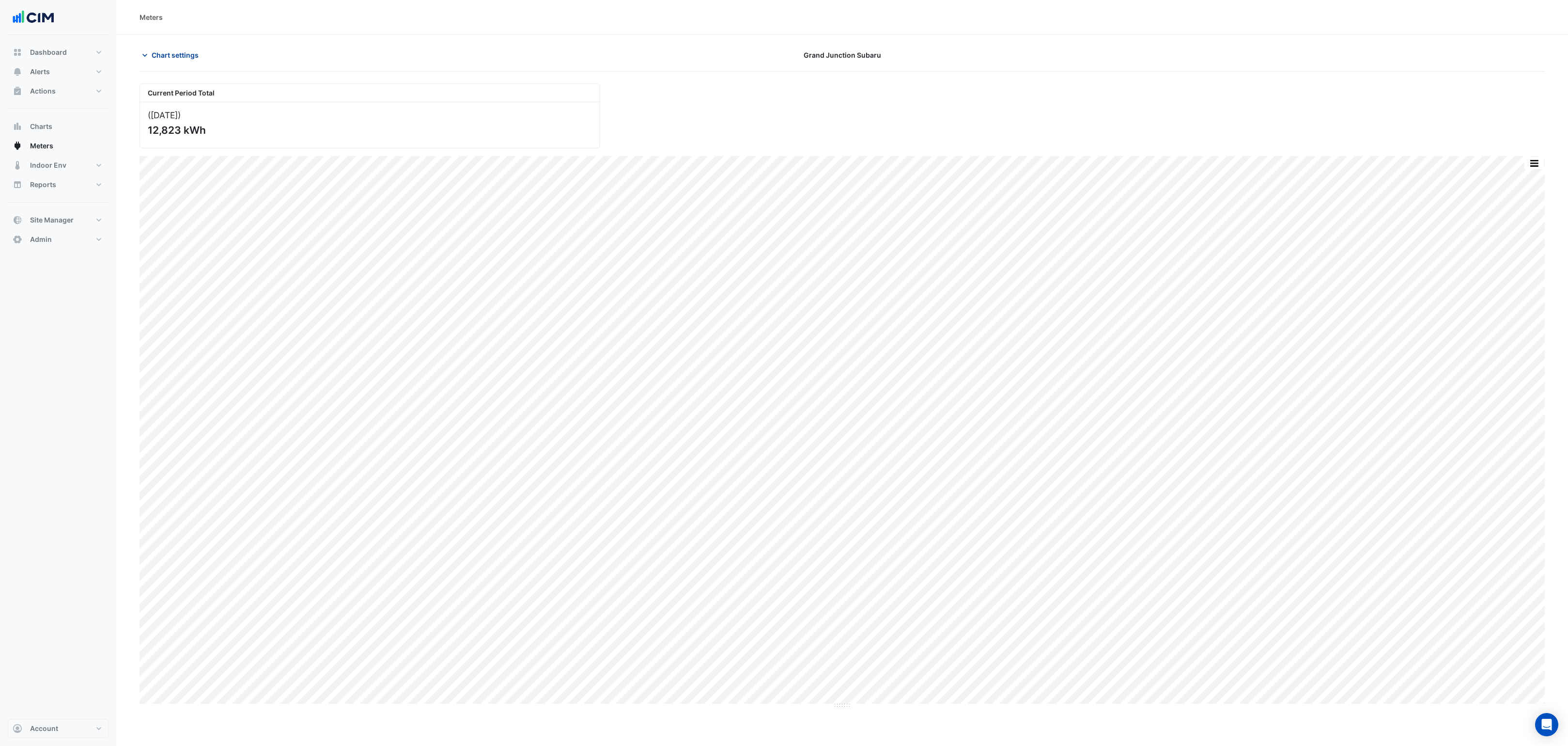
click at [174, 54] on span "Chart settings" at bounding box center [175, 55] width 47 height 10
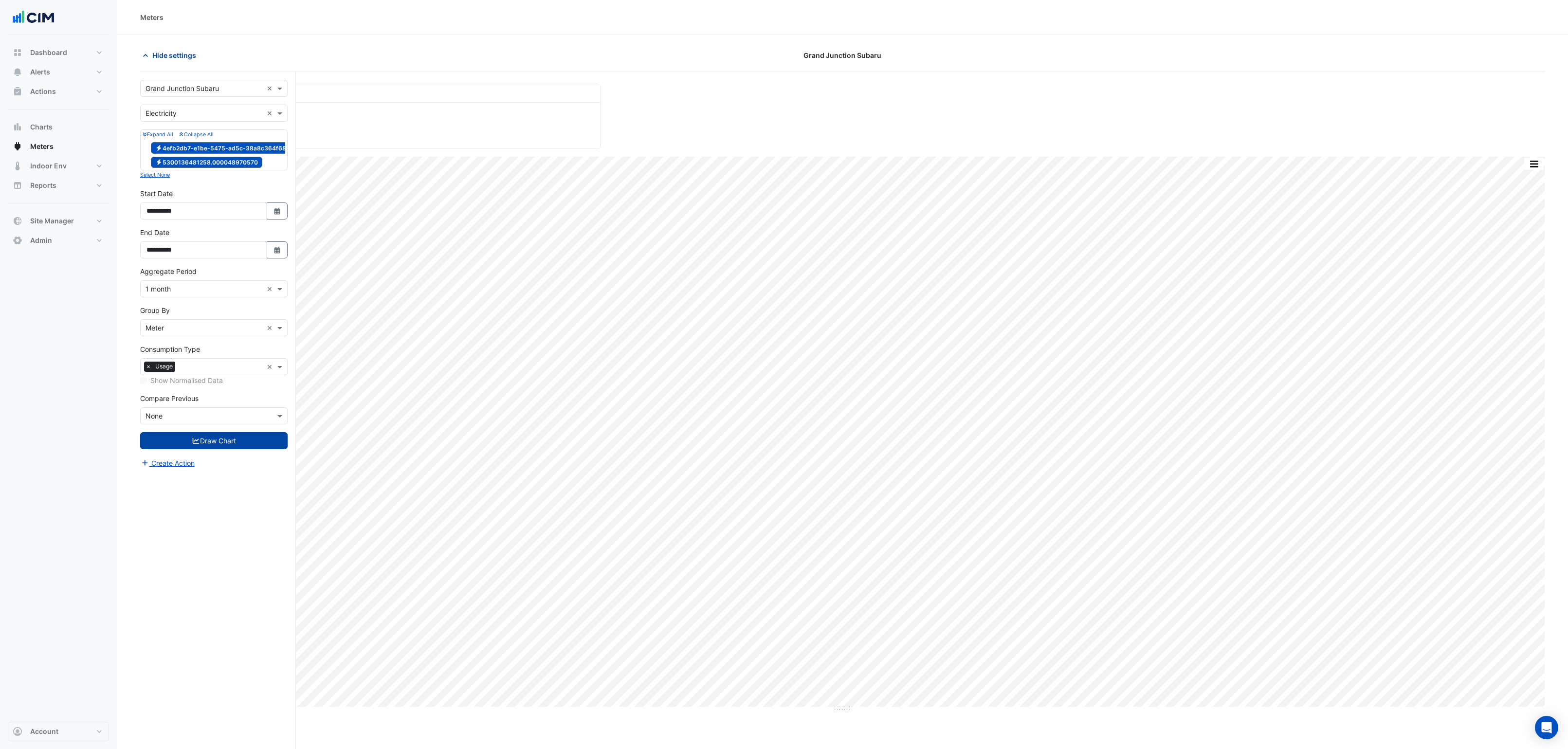
click at [175, 54] on span "Hide settings" at bounding box center [174, 55] width 44 height 10
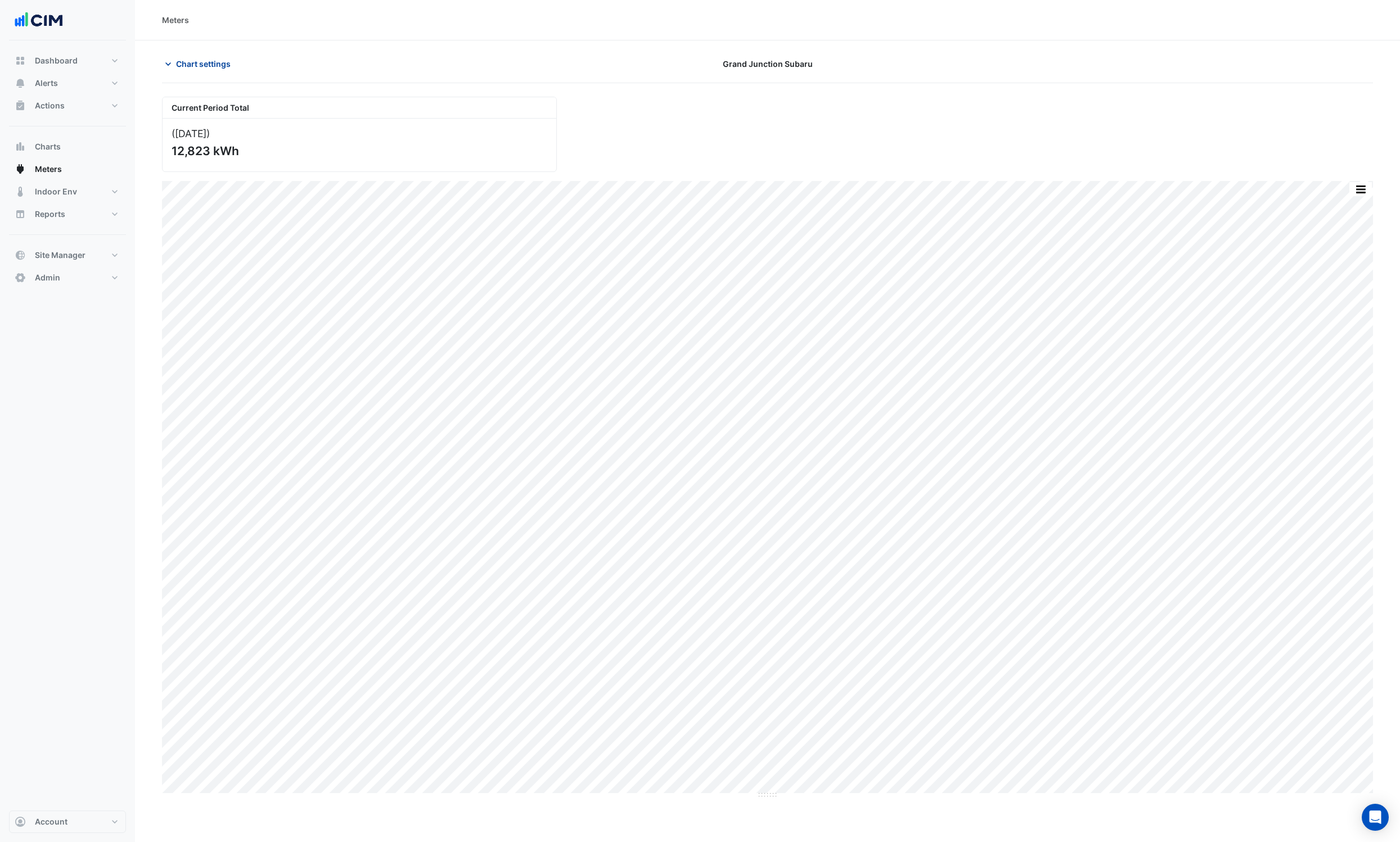
click at [200, 69] on span "Chart settings" at bounding box center [203, 64] width 54 height 12
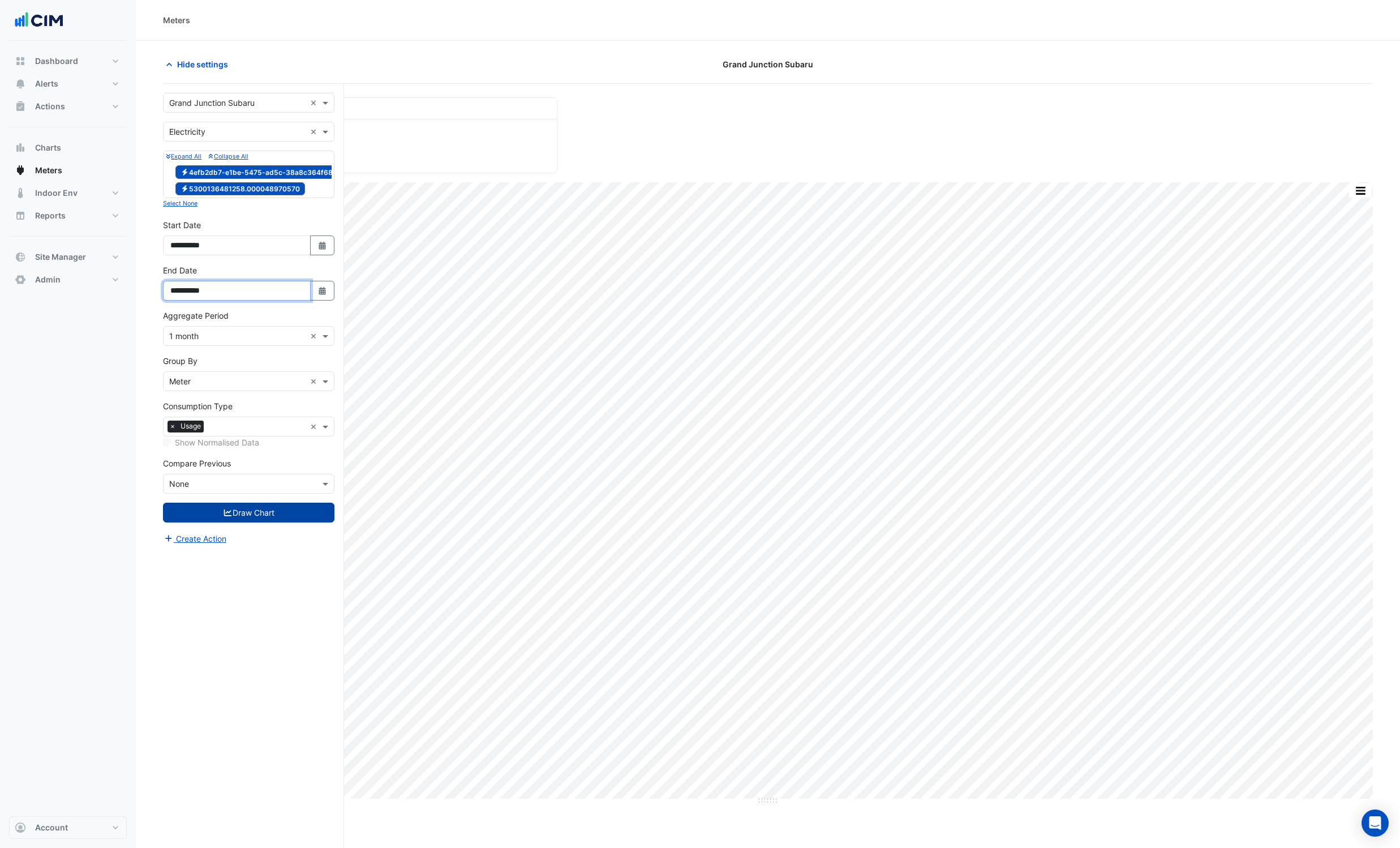
click at [201, 301] on input "**********" at bounding box center [237, 291] width 148 height 20
type input "**********"
click at [252, 519] on button "Draw Chart" at bounding box center [248, 513] width 171 height 20
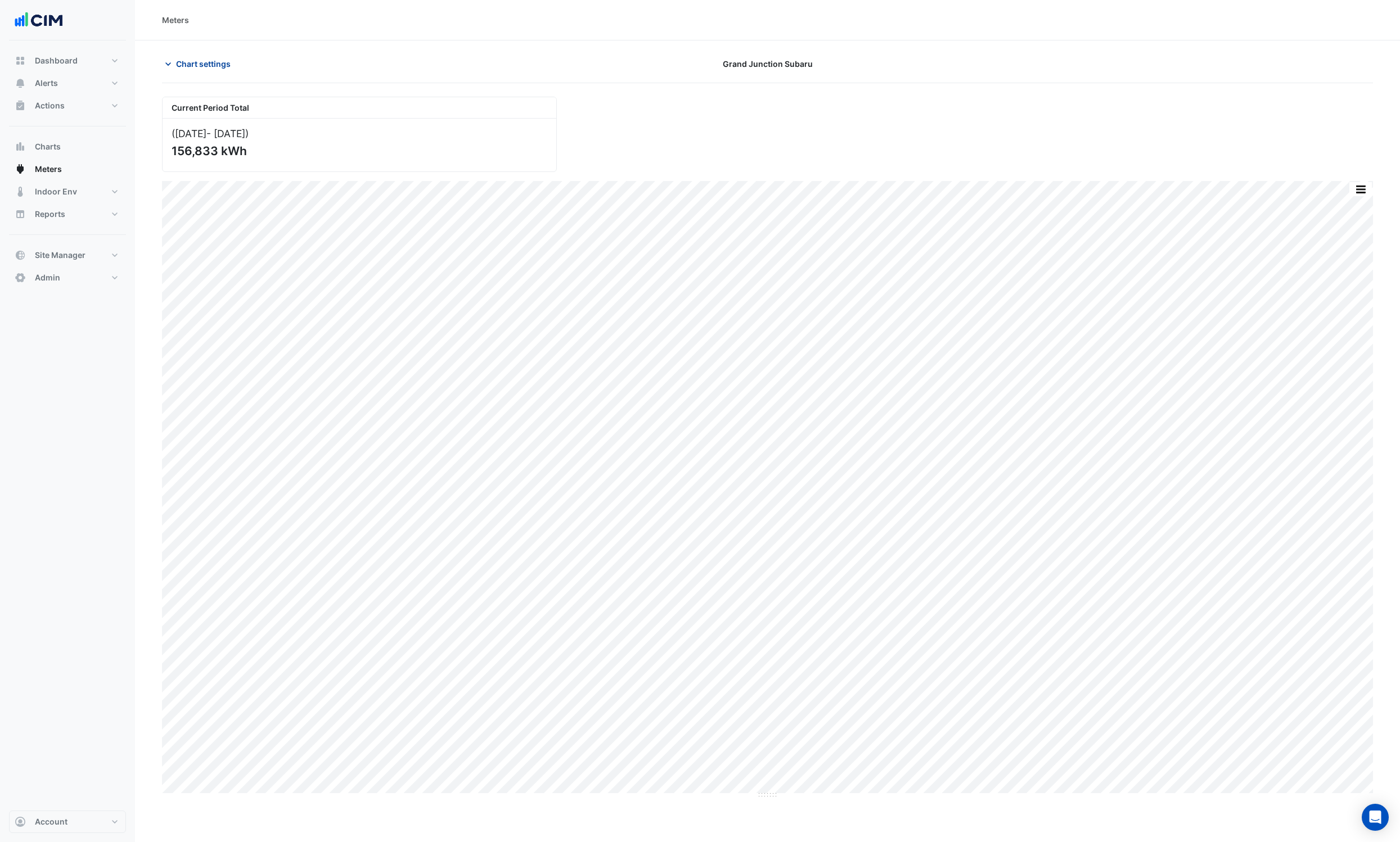
click at [206, 63] on span "Chart settings" at bounding box center [203, 64] width 54 height 12
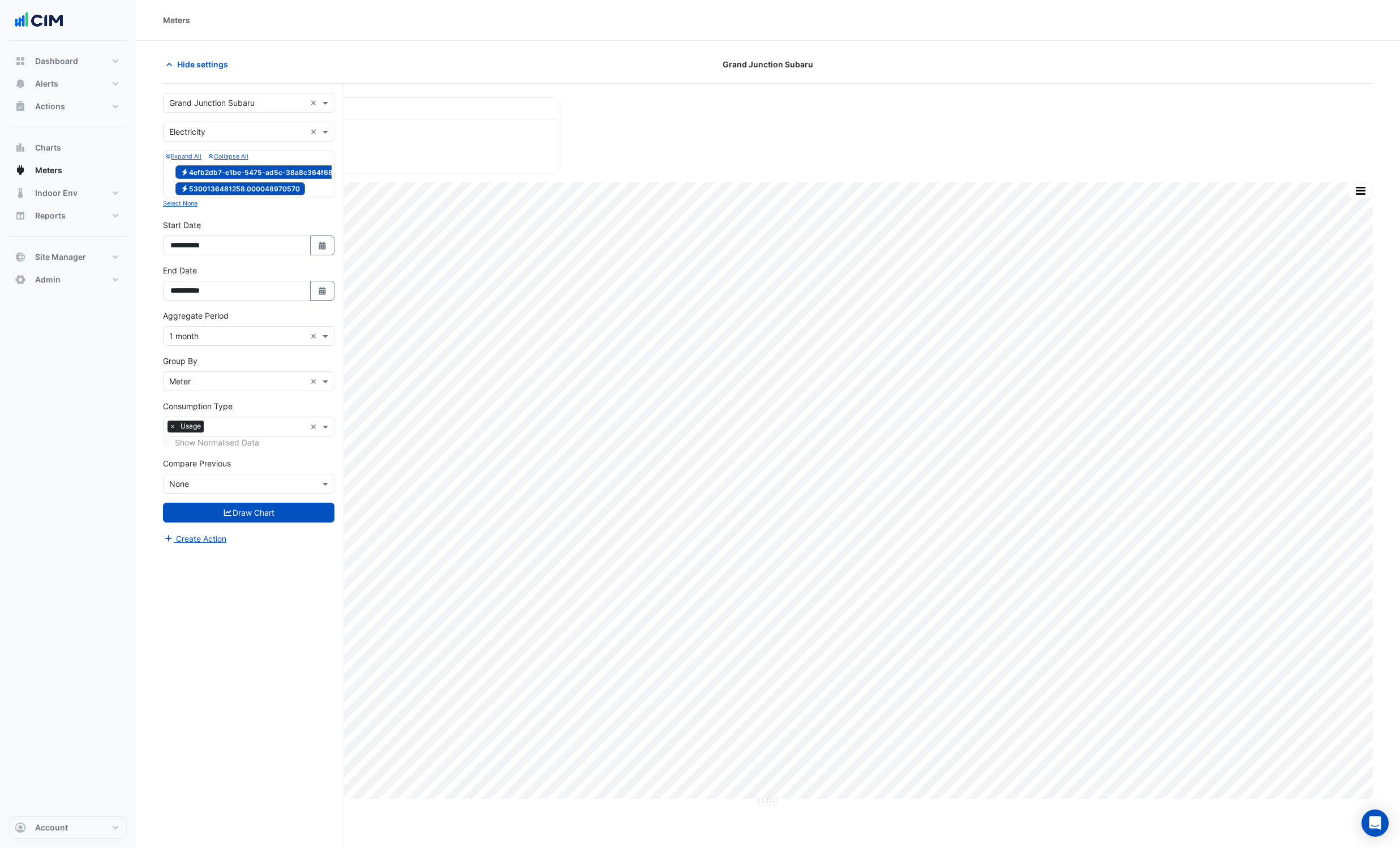
click at [203, 189] on span "Electricity 5300136481258.000048970570" at bounding box center [240, 189] width 129 height 14
click at [253, 520] on button "Draw Chart" at bounding box center [248, 513] width 171 height 20
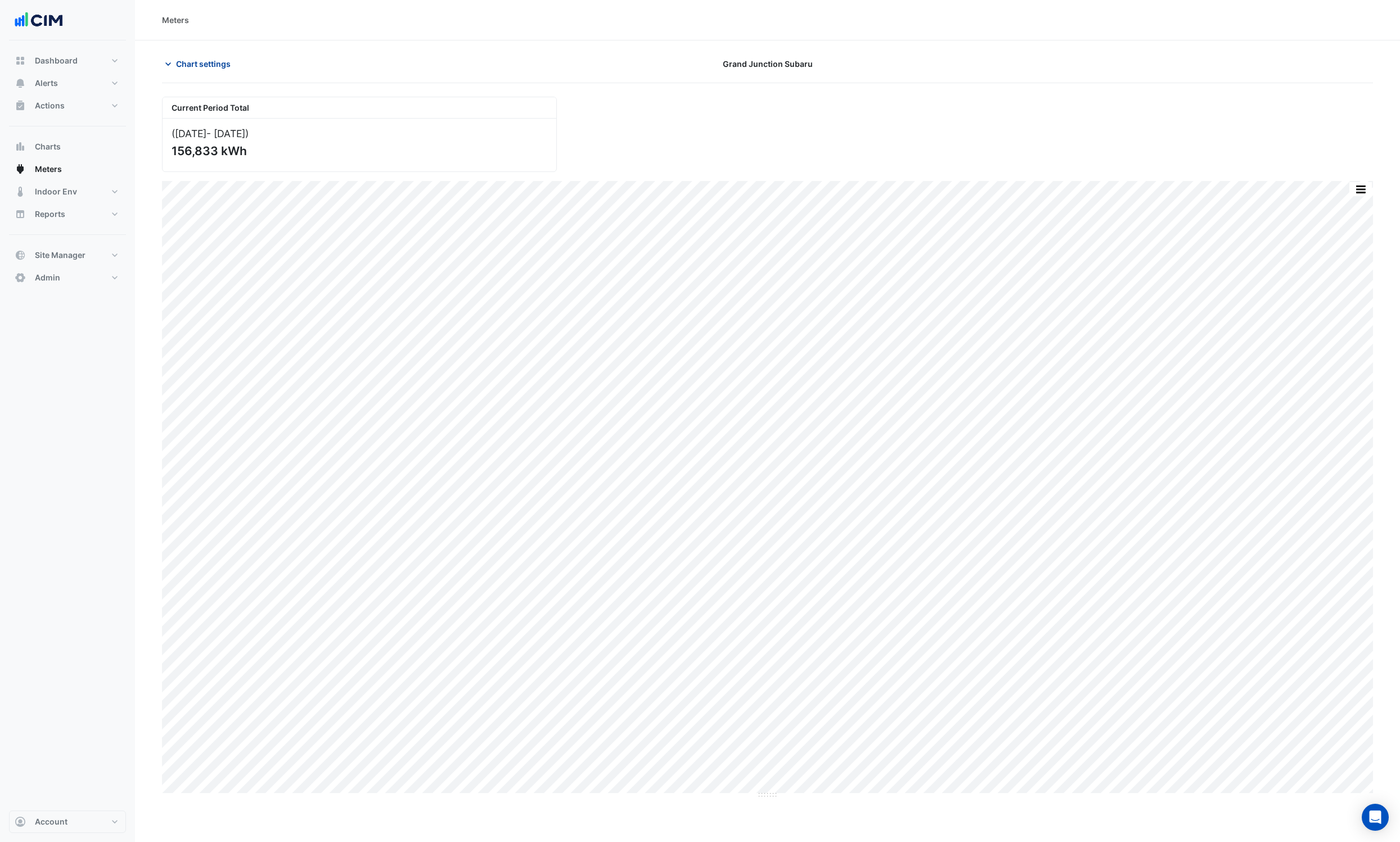
click at [196, 60] on span "Chart settings" at bounding box center [203, 64] width 54 height 12
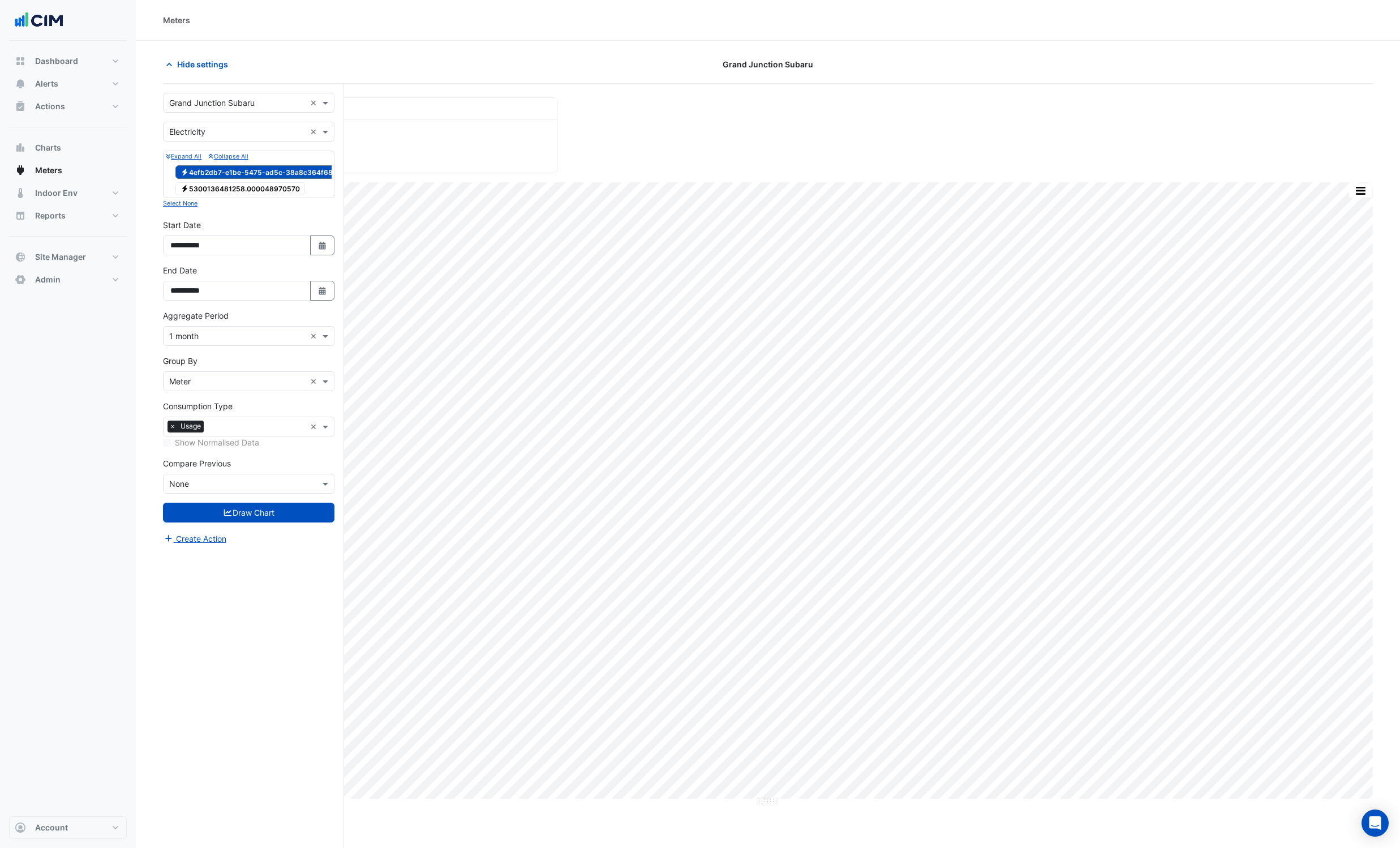
click at [218, 188] on span "Electricity 5300136481258.000048970570" at bounding box center [240, 189] width 129 height 14
click at [218, 168] on span "Electricity 4efb2db7-e1be-5475-ad5c-38a8c364f688" at bounding box center [259, 171] width 167 height 14
click at [230, 523] on button "Draw Chart" at bounding box center [248, 513] width 171 height 20
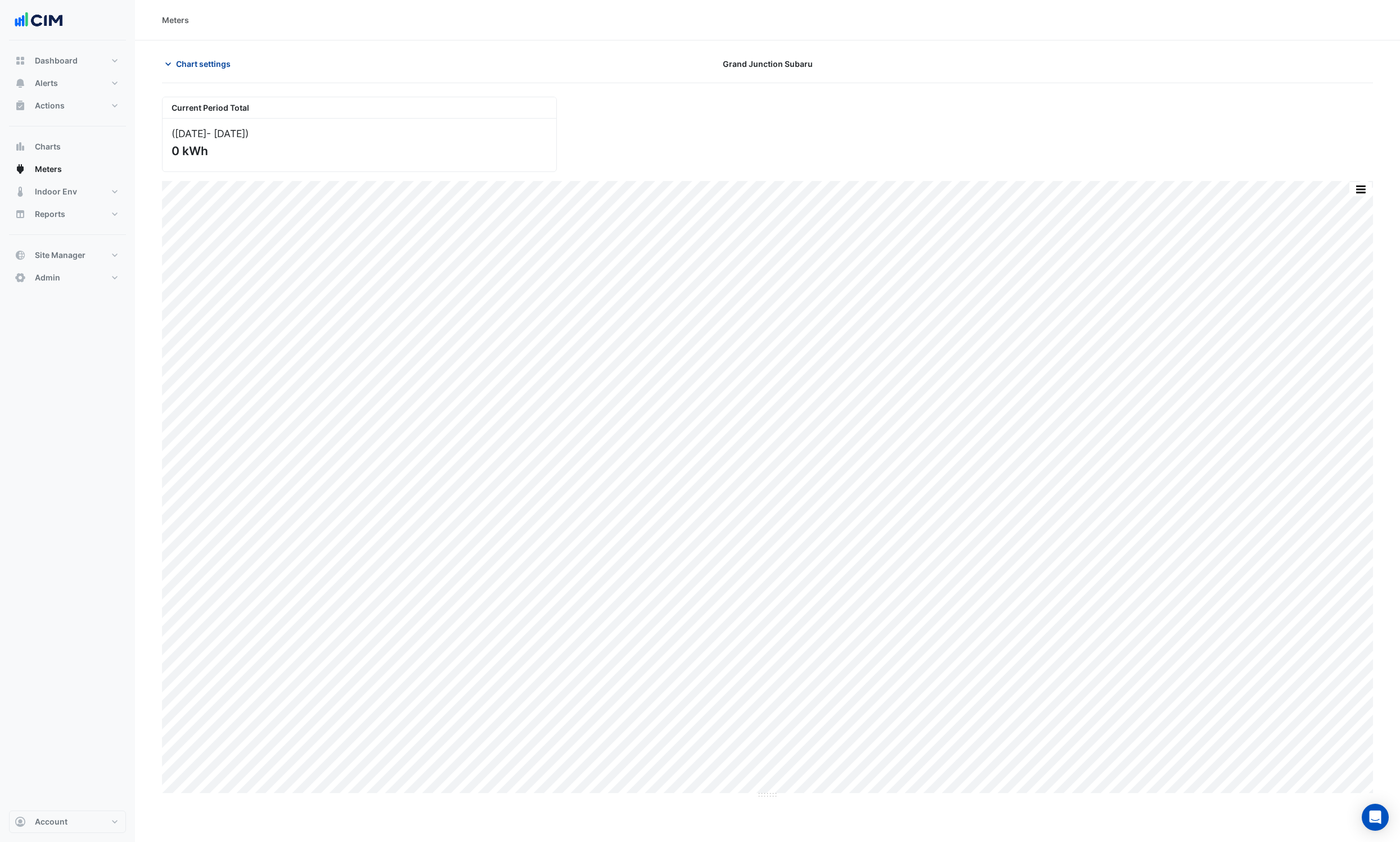
click at [200, 61] on span "Chart settings" at bounding box center [203, 64] width 54 height 12
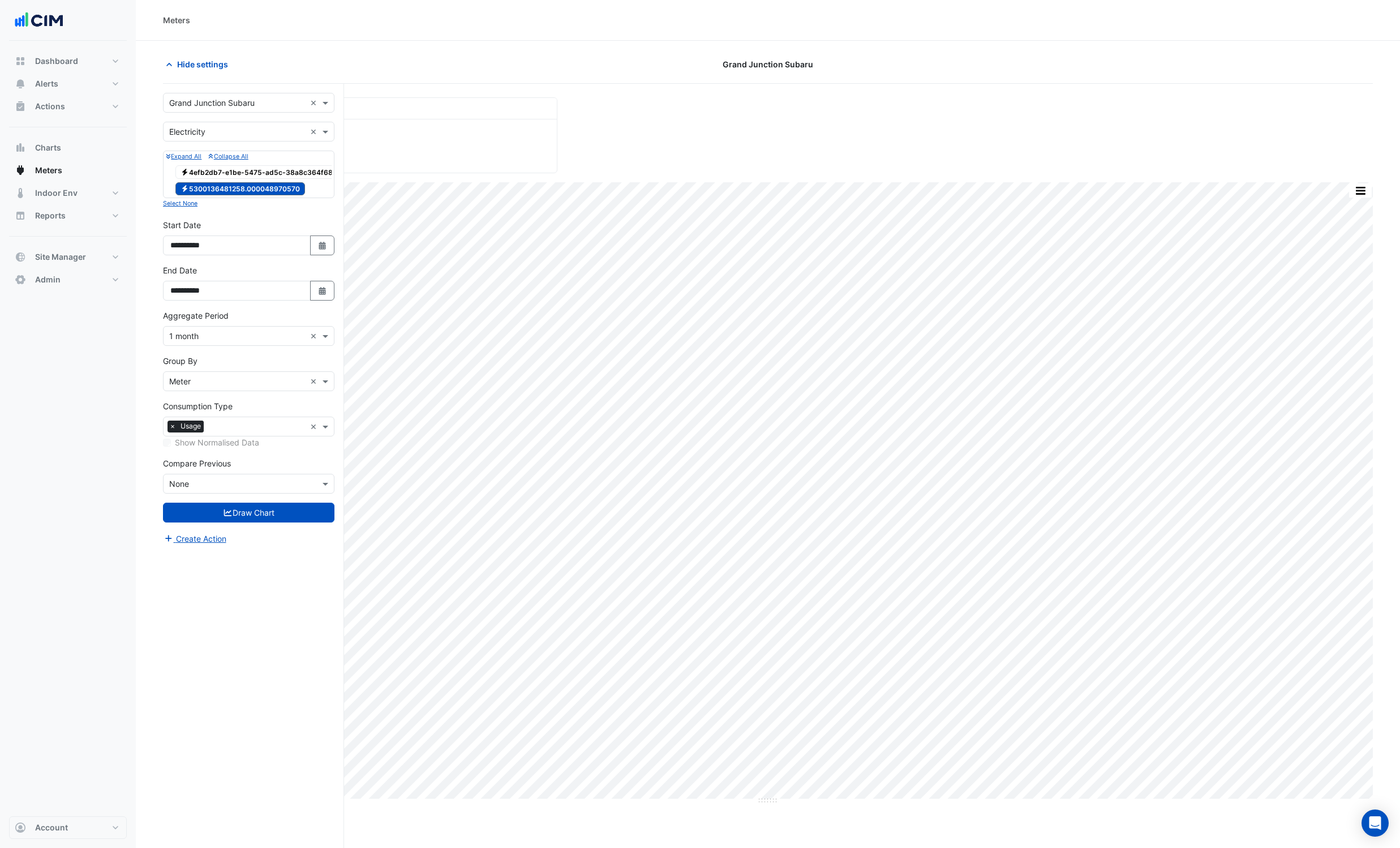
click at [229, 171] on span "Electricity 4efb2db7-e1be-5475-ad5c-38a8c364f688" at bounding box center [259, 171] width 167 height 14
click at [228, 193] on span "Electricity 5300136481258.000048970570" at bounding box center [240, 189] width 129 height 14
click at [264, 521] on button "Draw Chart" at bounding box center [248, 513] width 171 height 20
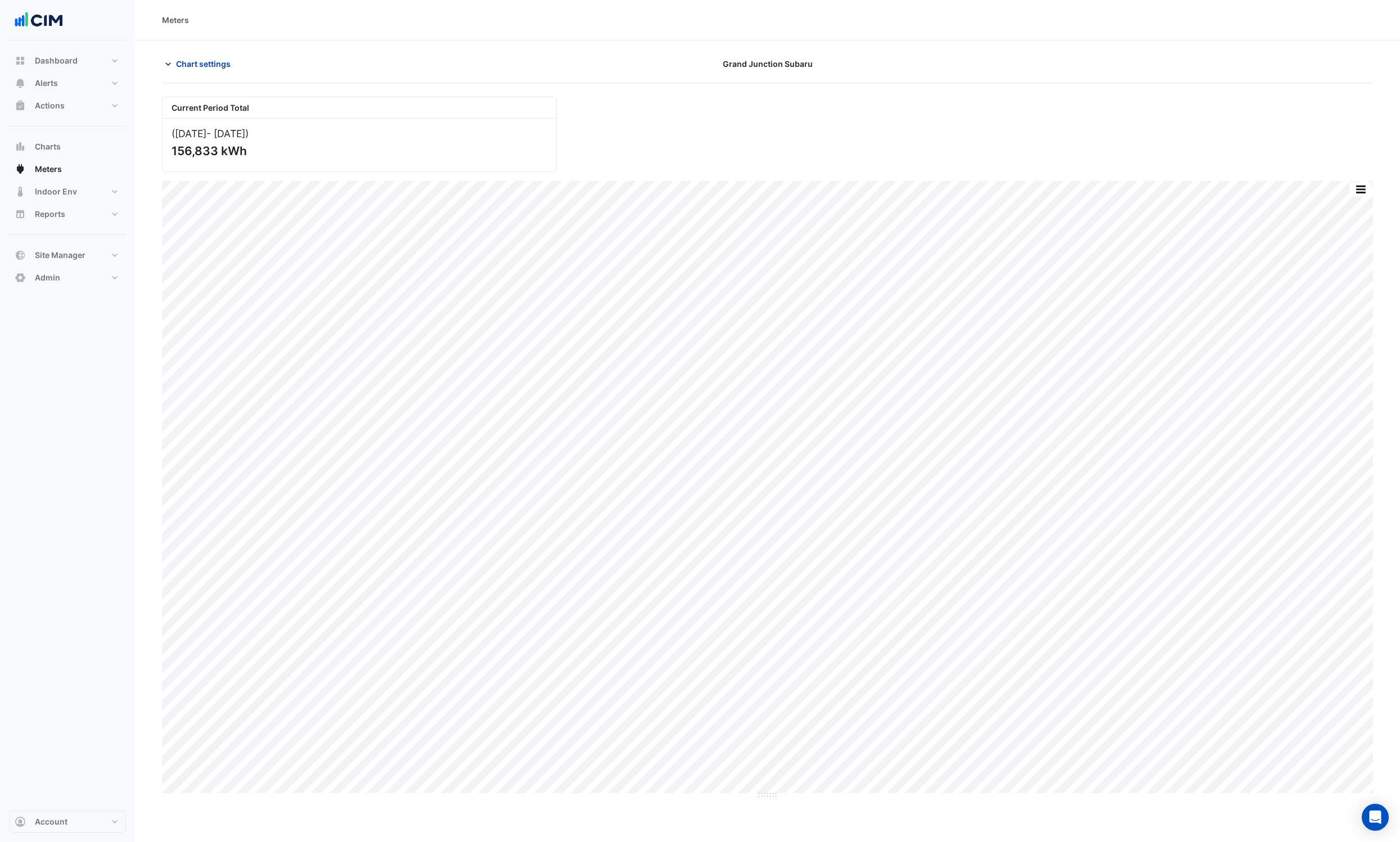
click at [205, 61] on span "Chart settings" at bounding box center [203, 64] width 54 height 12
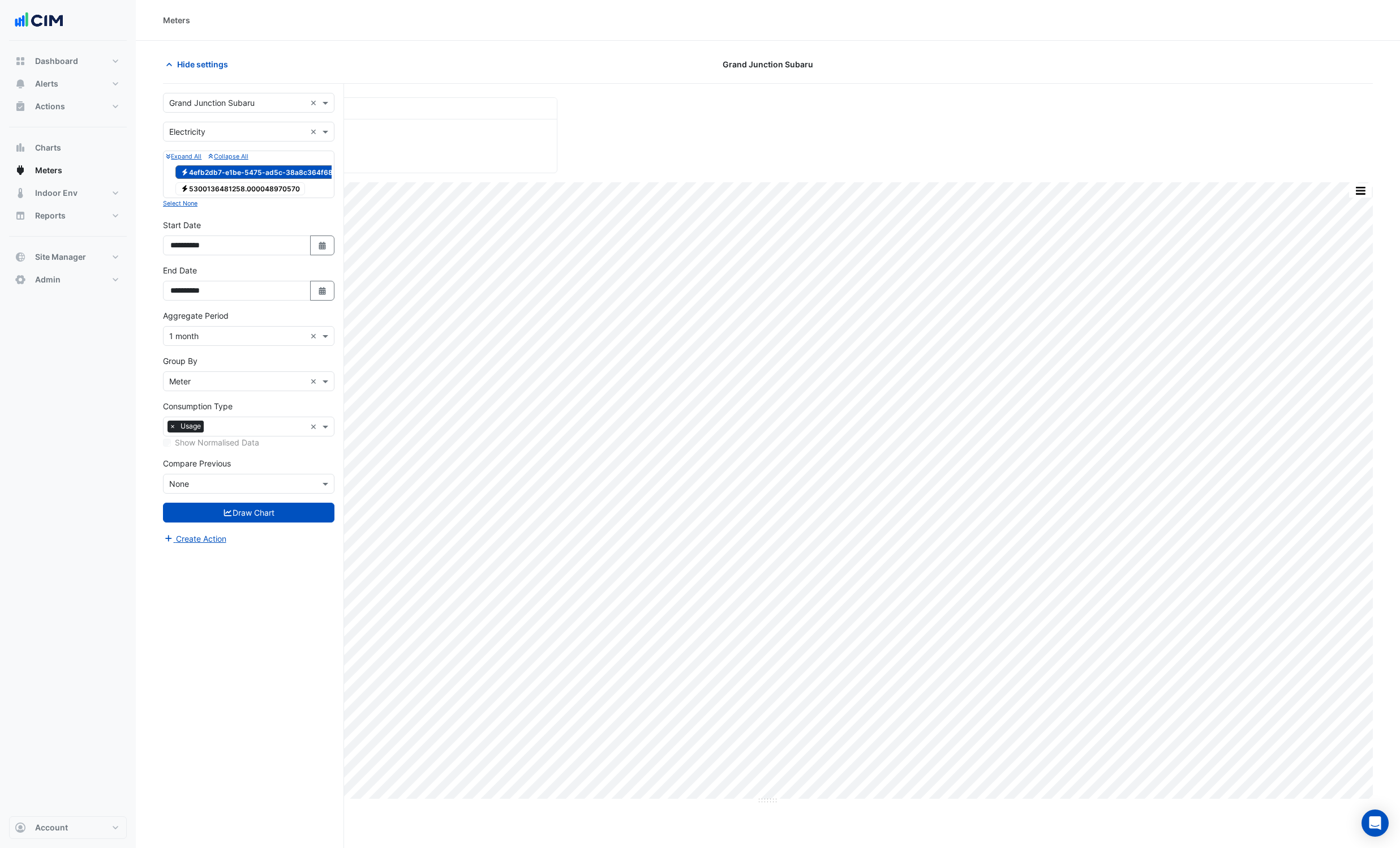
click at [206, 102] on input "text" at bounding box center [237, 103] width 137 height 12
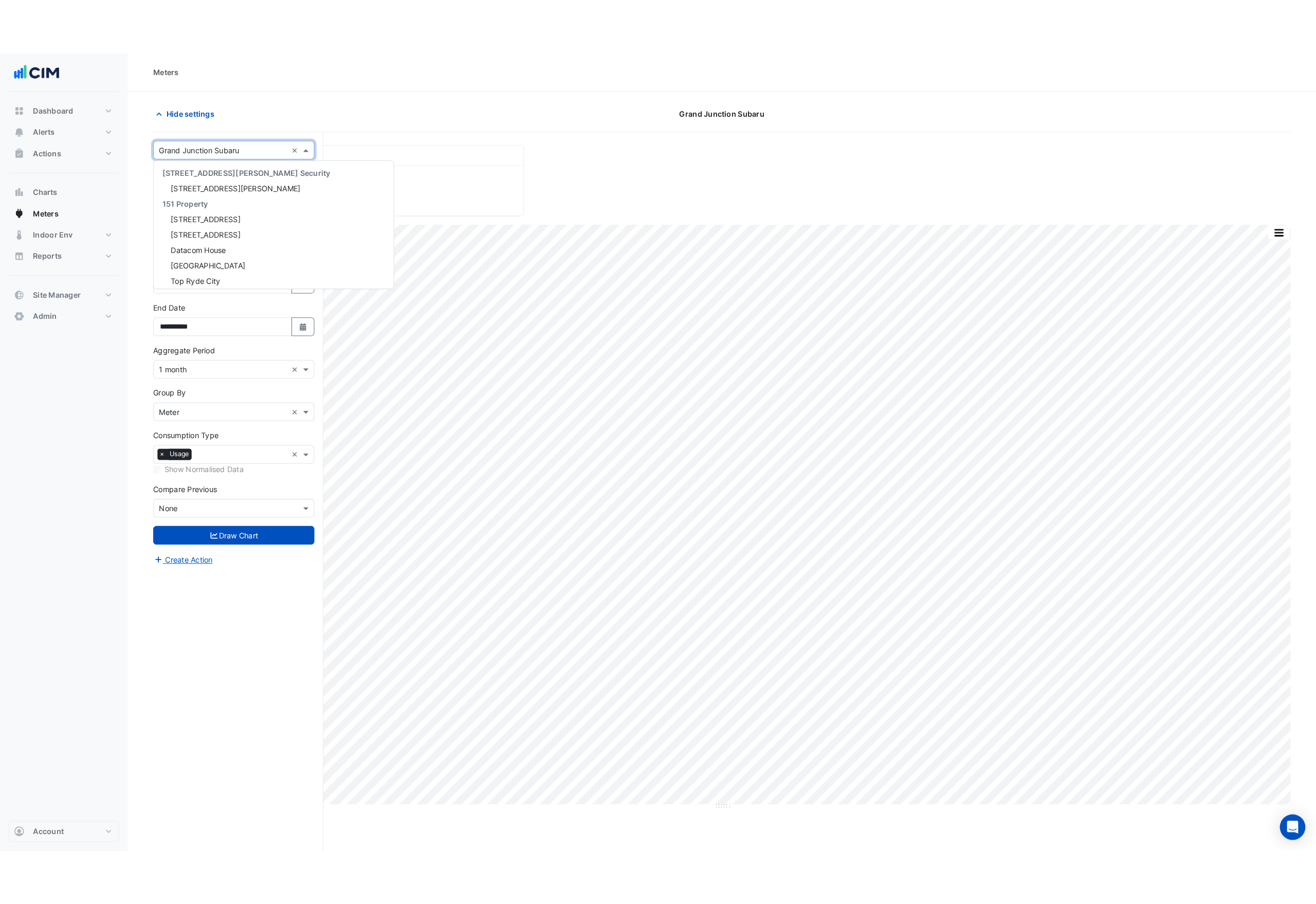
scroll to position [15752, 0]
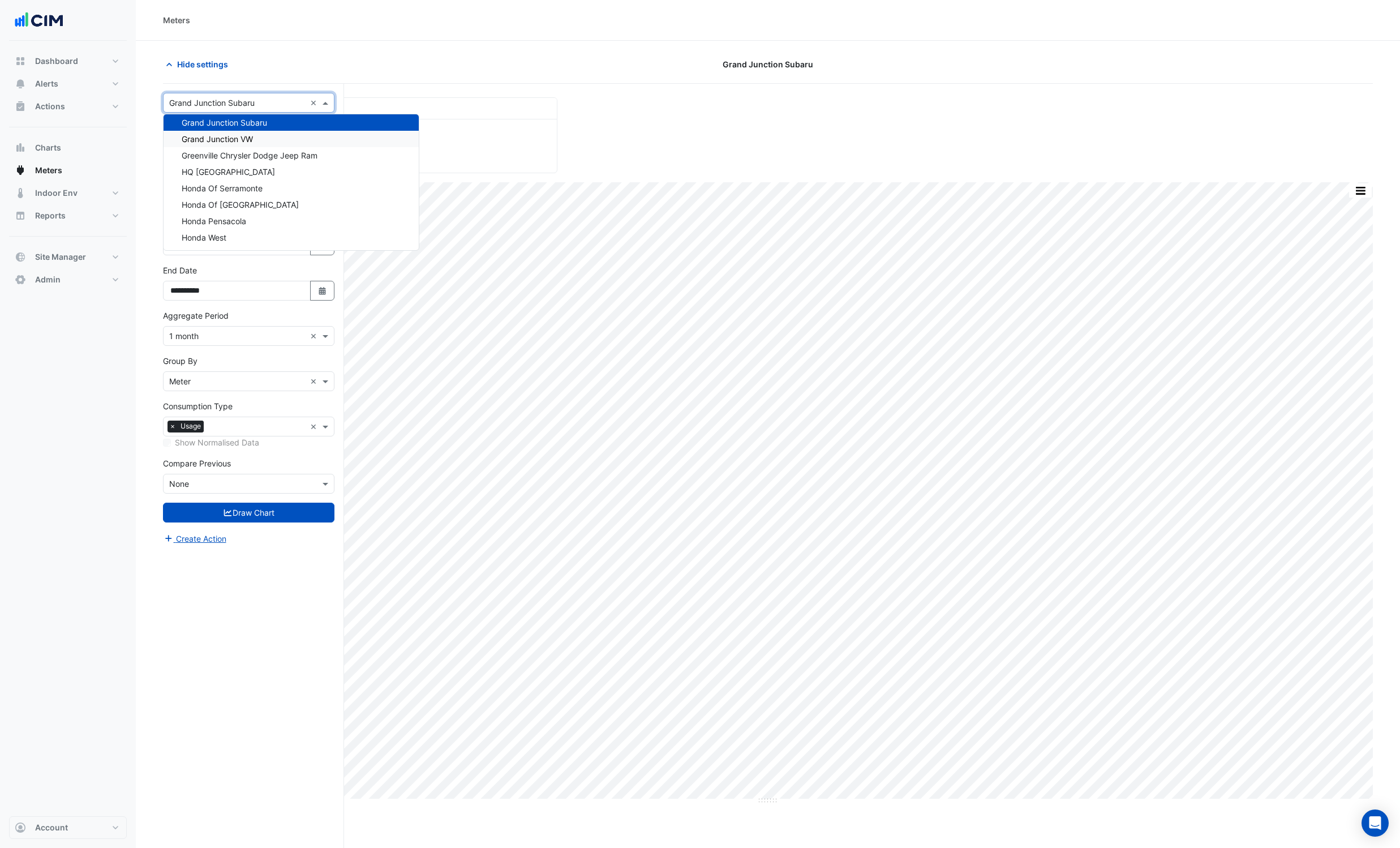
click at [209, 137] on span "Grand Junction VW" at bounding box center [217, 139] width 71 height 10
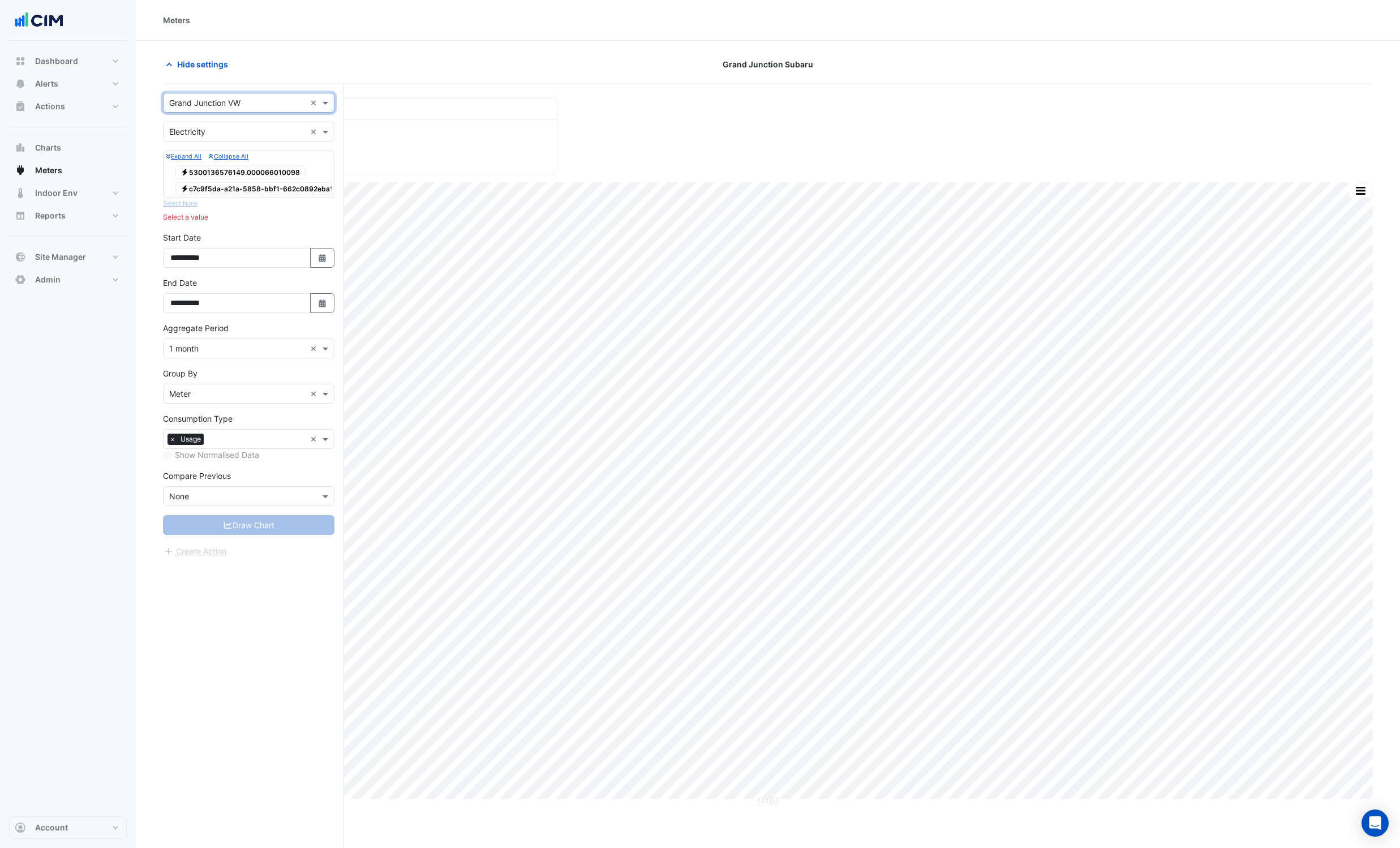
click at [229, 174] on span "Electricity 5300136576149.000066010098" at bounding box center [240, 171] width 129 height 14
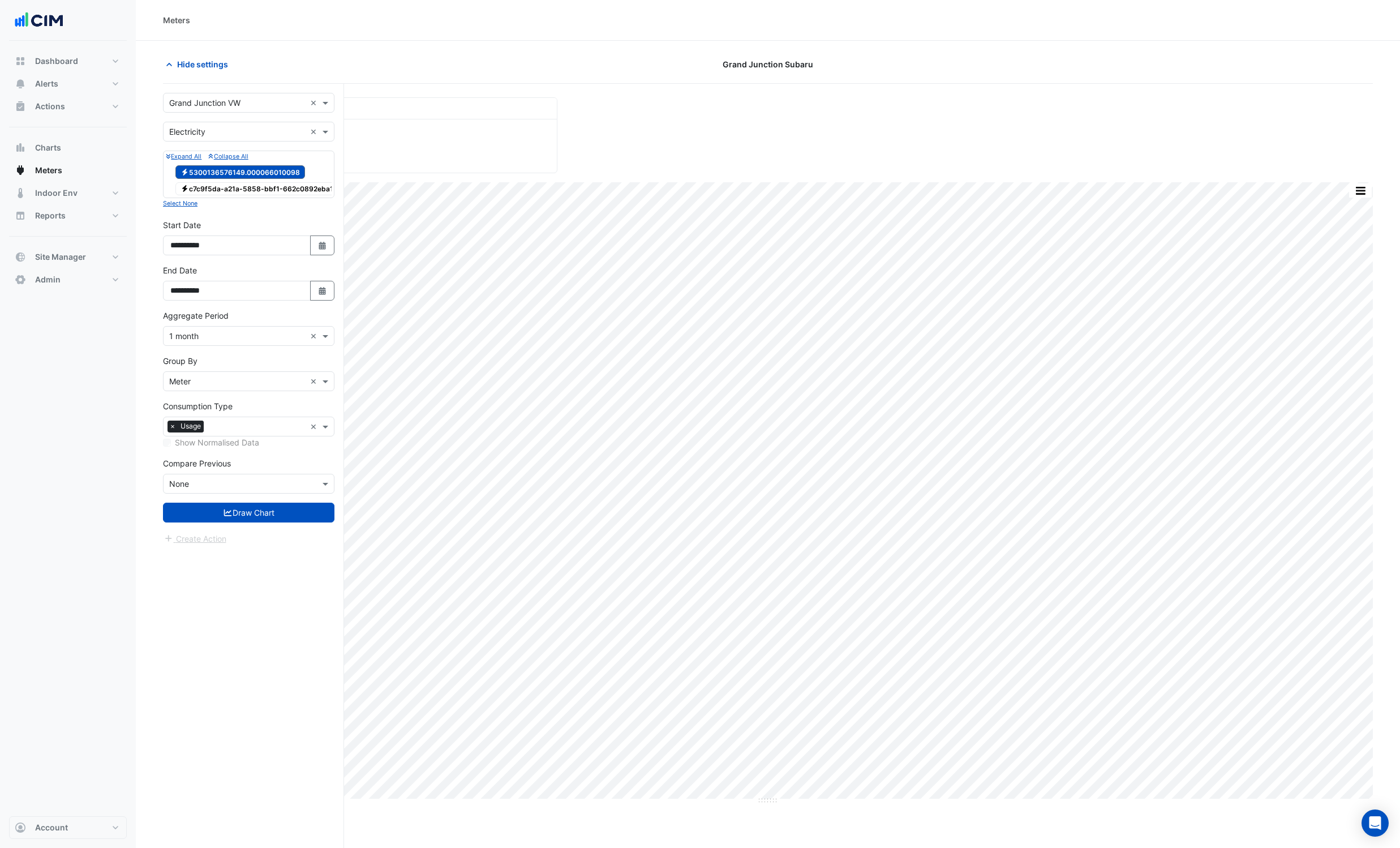
click at [206, 188] on span "Electricity c7c9f5da-a21a-5858-bbf1-662c0892eba1" at bounding box center [257, 189] width 163 height 14
click at [247, 517] on button "Draw Chart" at bounding box center [248, 513] width 171 height 20
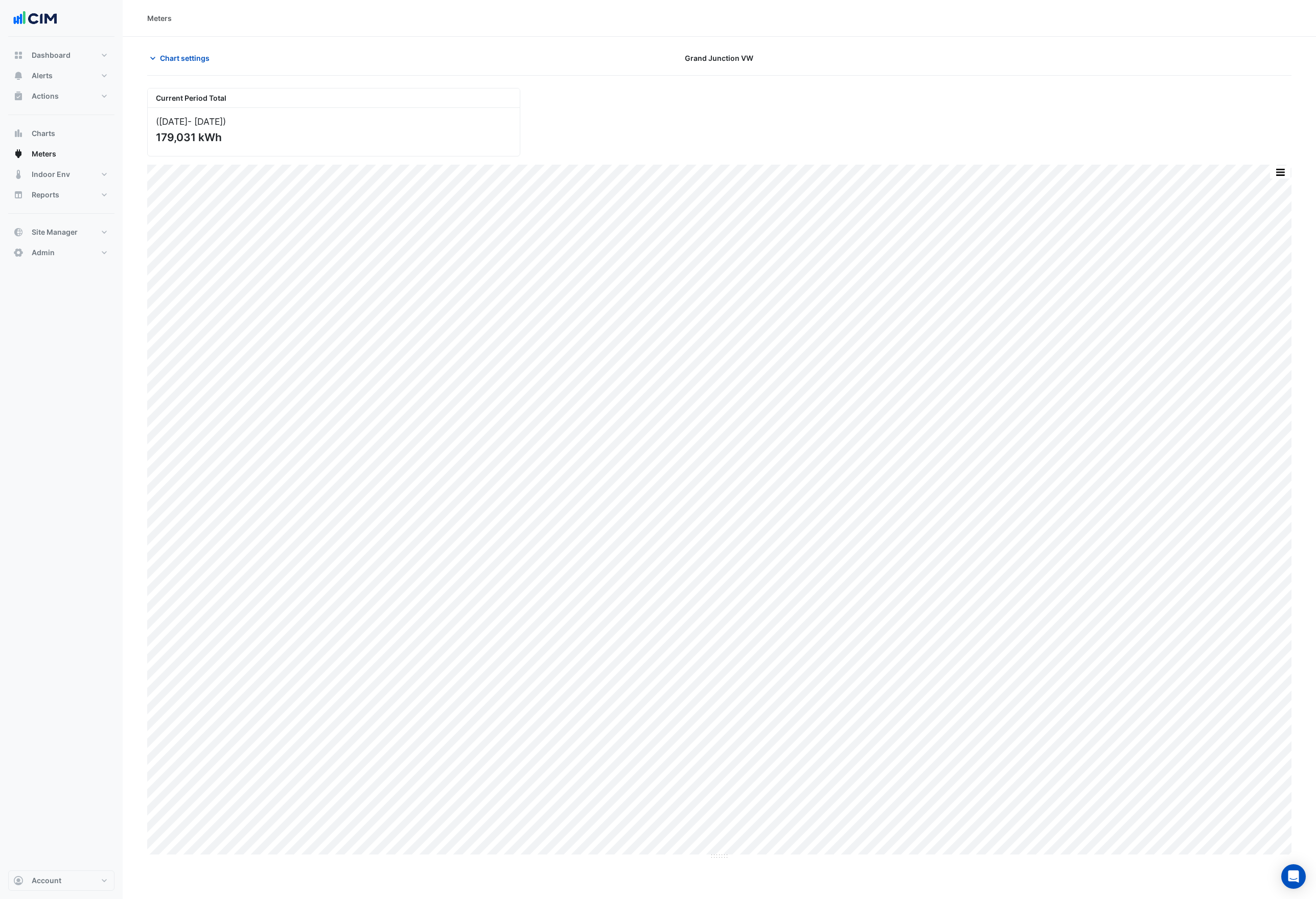
drag, startPoint x: 164, startPoint y: 56, endPoint x: 168, endPoint y: 72, distance: 16.5
click at [164, 56] on span "Chart settings" at bounding box center [184, 58] width 49 height 11
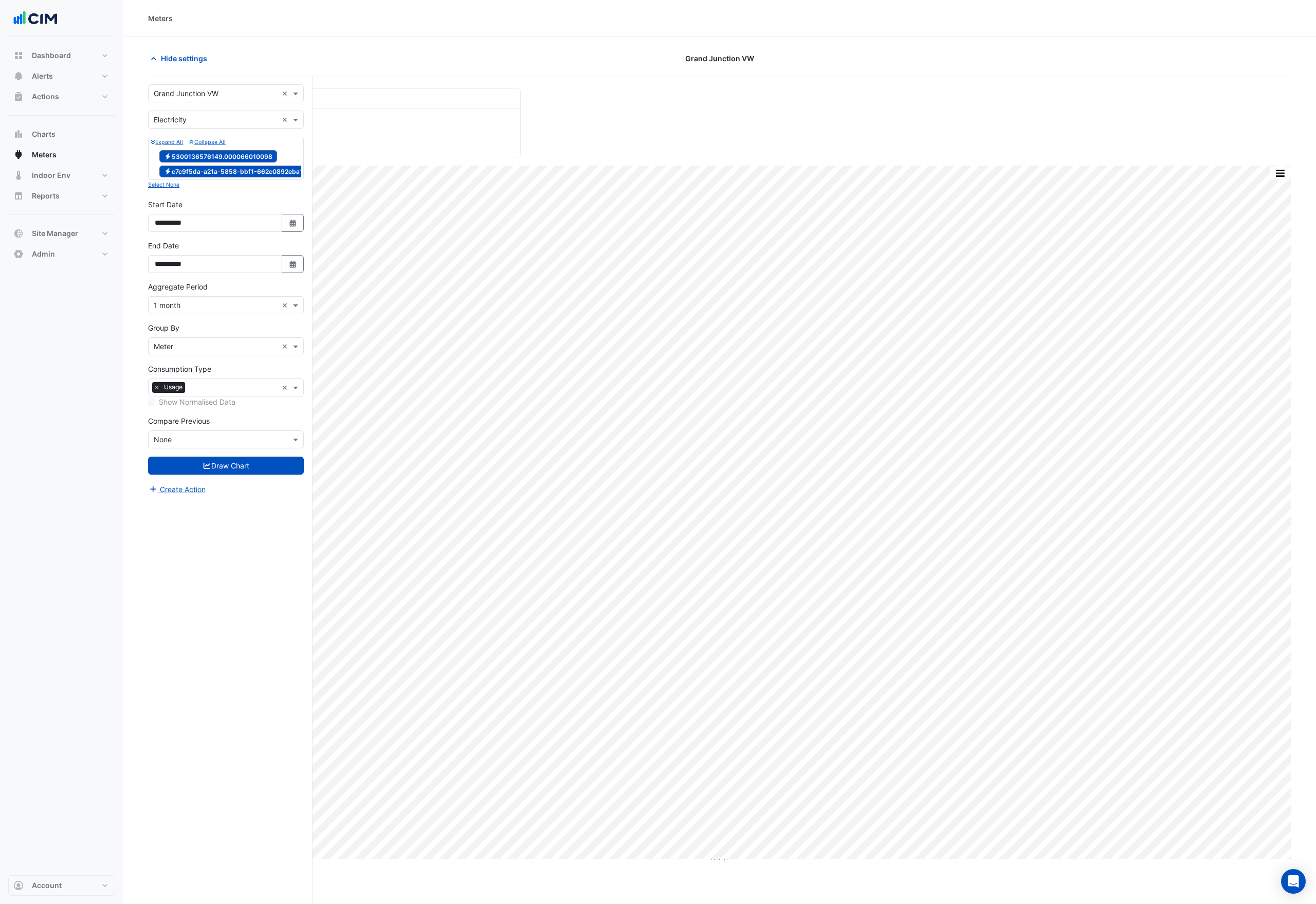
click at [204, 157] on span "Electricity 5300136576149.000066010098" at bounding box center [218, 156] width 118 height 12
drag, startPoint x: 204, startPoint y: 159, endPoint x: 209, endPoint y: 167, distance: 9.4
click at [204, 159] on span "Electricity 5300136576149.000066010098" at bounding box center [218, 156] width 118 height 12
click at [209, 169] on span "Electricity c7c9f5da-a21a-5858-bbf1-662c0892eba1" at bounding box center [233, 171] width 148 height 12
click at [218, 474] on button "Draw Chart" at bounding box center [225, 466] width 156 height 18
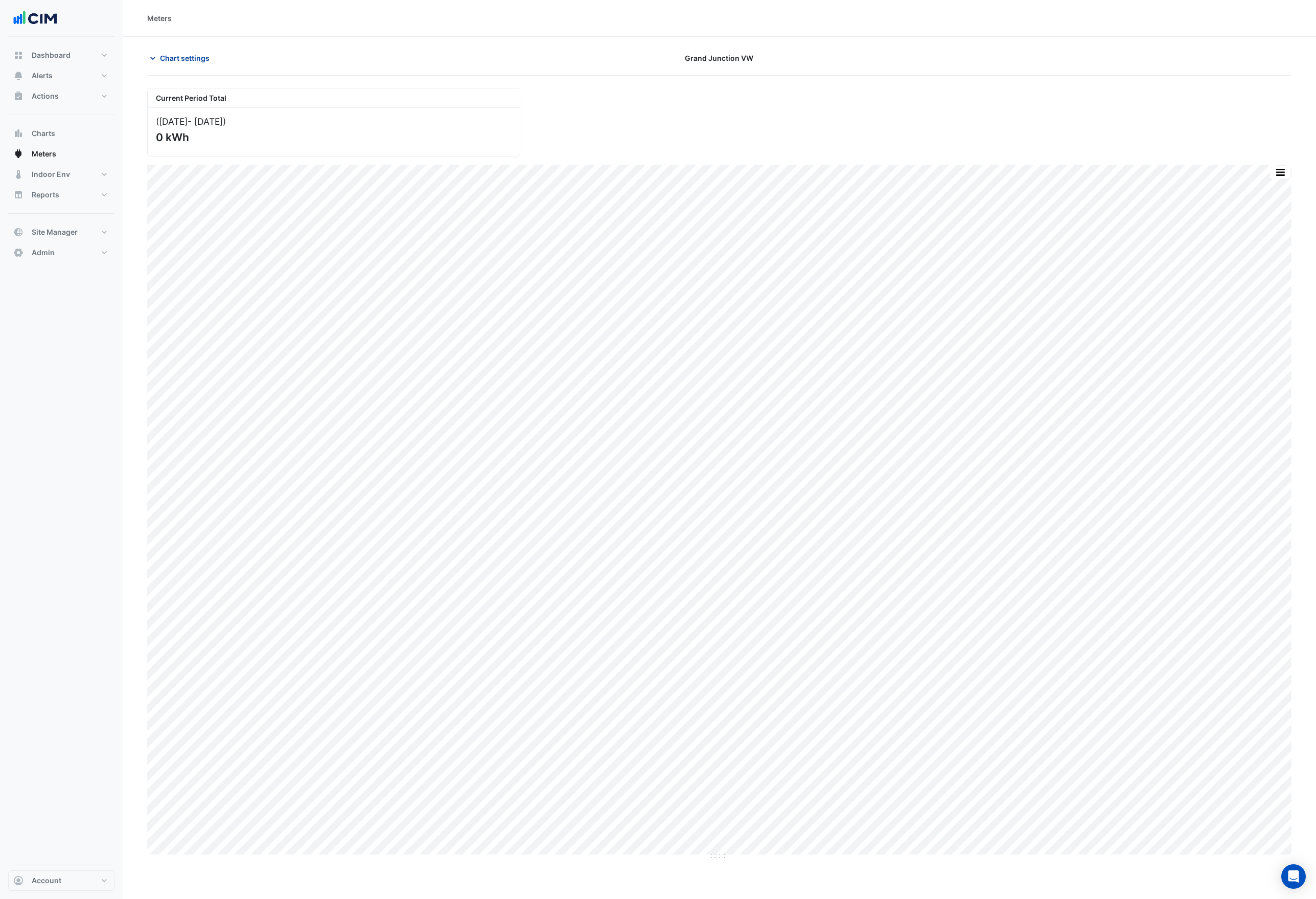
click at [197, 58] on span "Chart settings" at bounding box center [184, 58] width 49 height 11
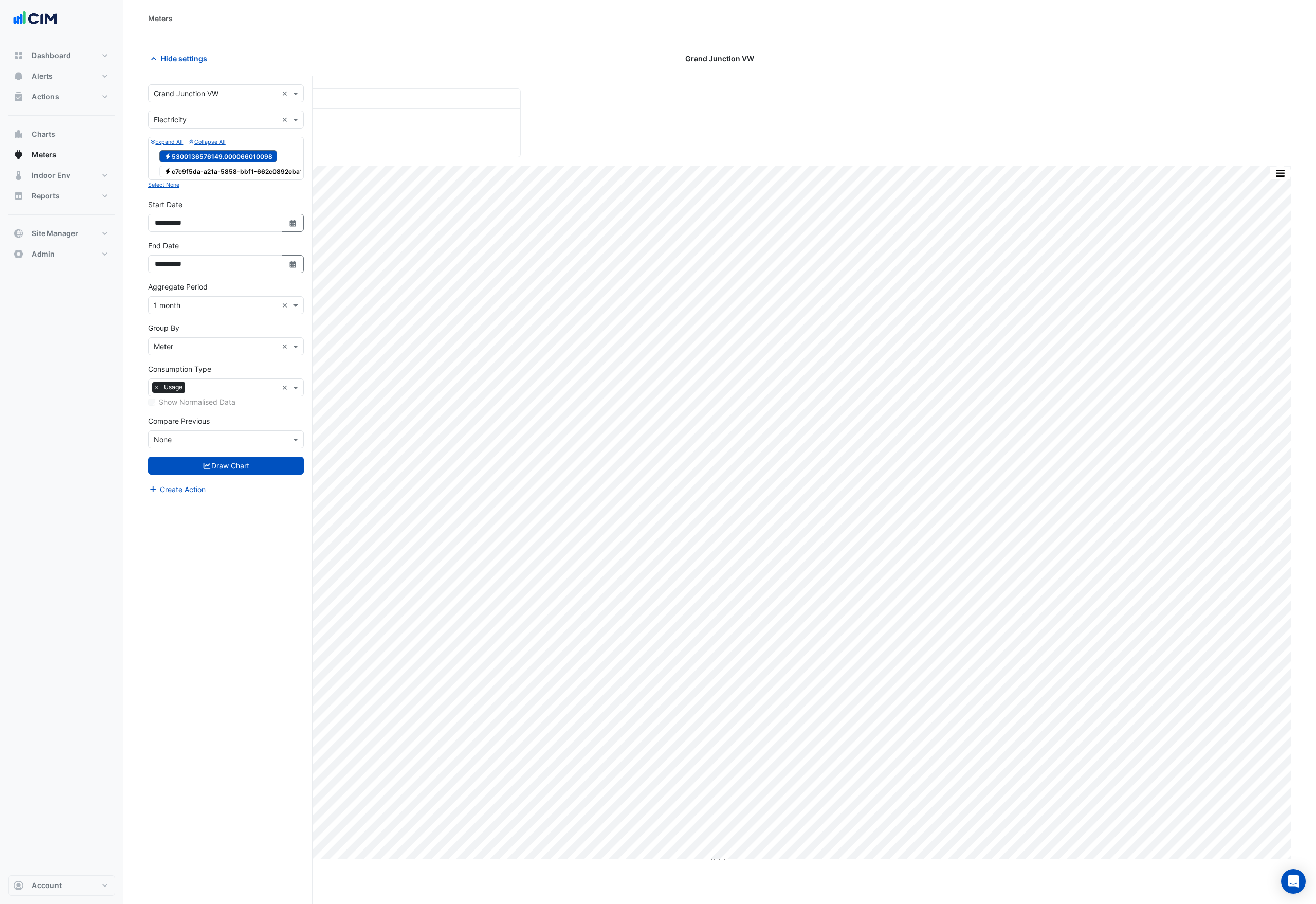
click at [196, 169] on span "Electricity c7c9f5da-a21a-5858-bbf1-662c0892eba1" at bounding box center [233, 171] width 148 height 12
click at [200, 156] on span "Electricity 5300136576149.000066010098" at bounding box center [218, 156] width 118 height 12
click at [212, 468] on button "Draw Chart" at bounding box center [225, 466] width 156 height 18
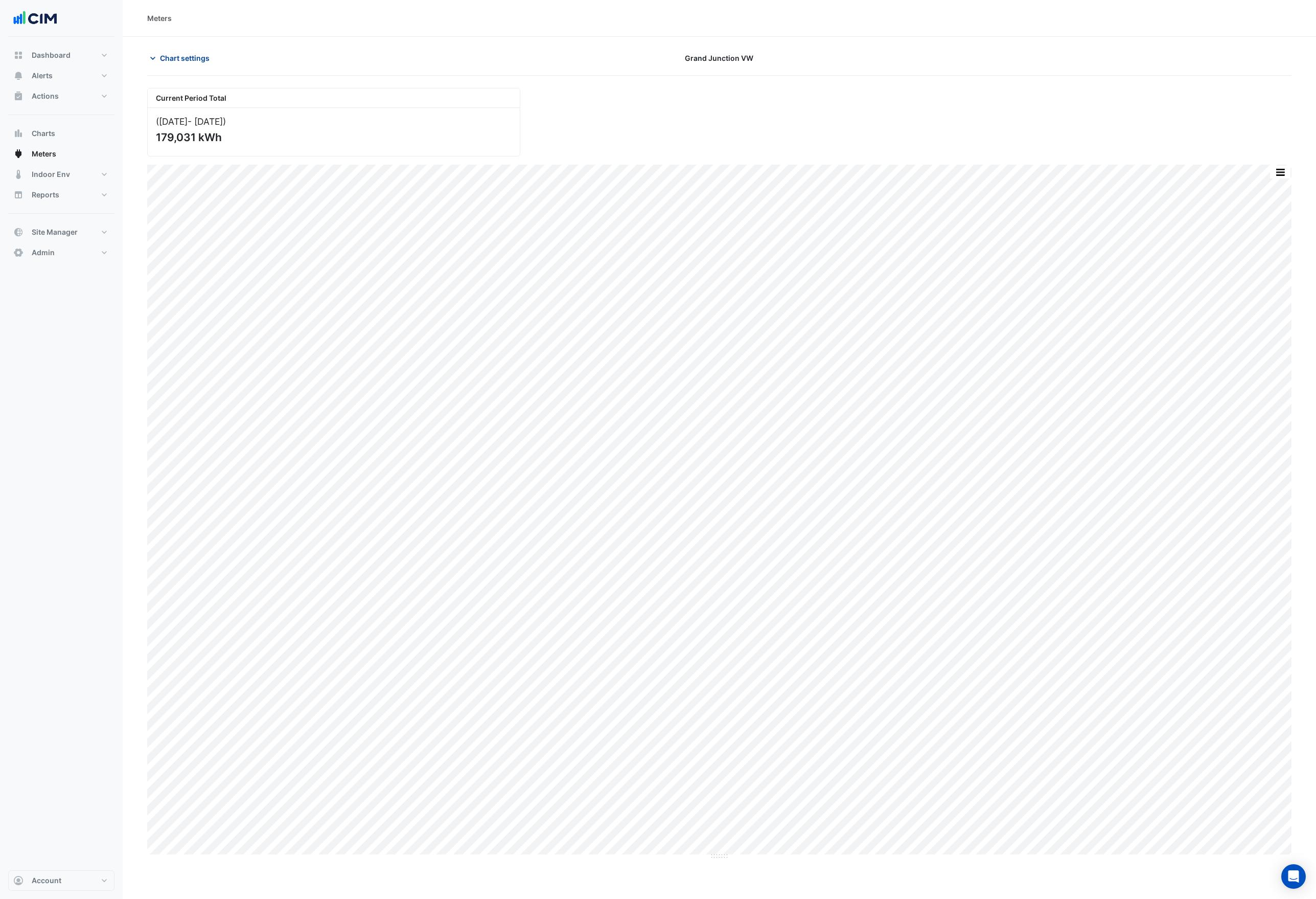
click at [191, 59] on span "Chart settings" at bounding box center [184, 58] width 49 height 11
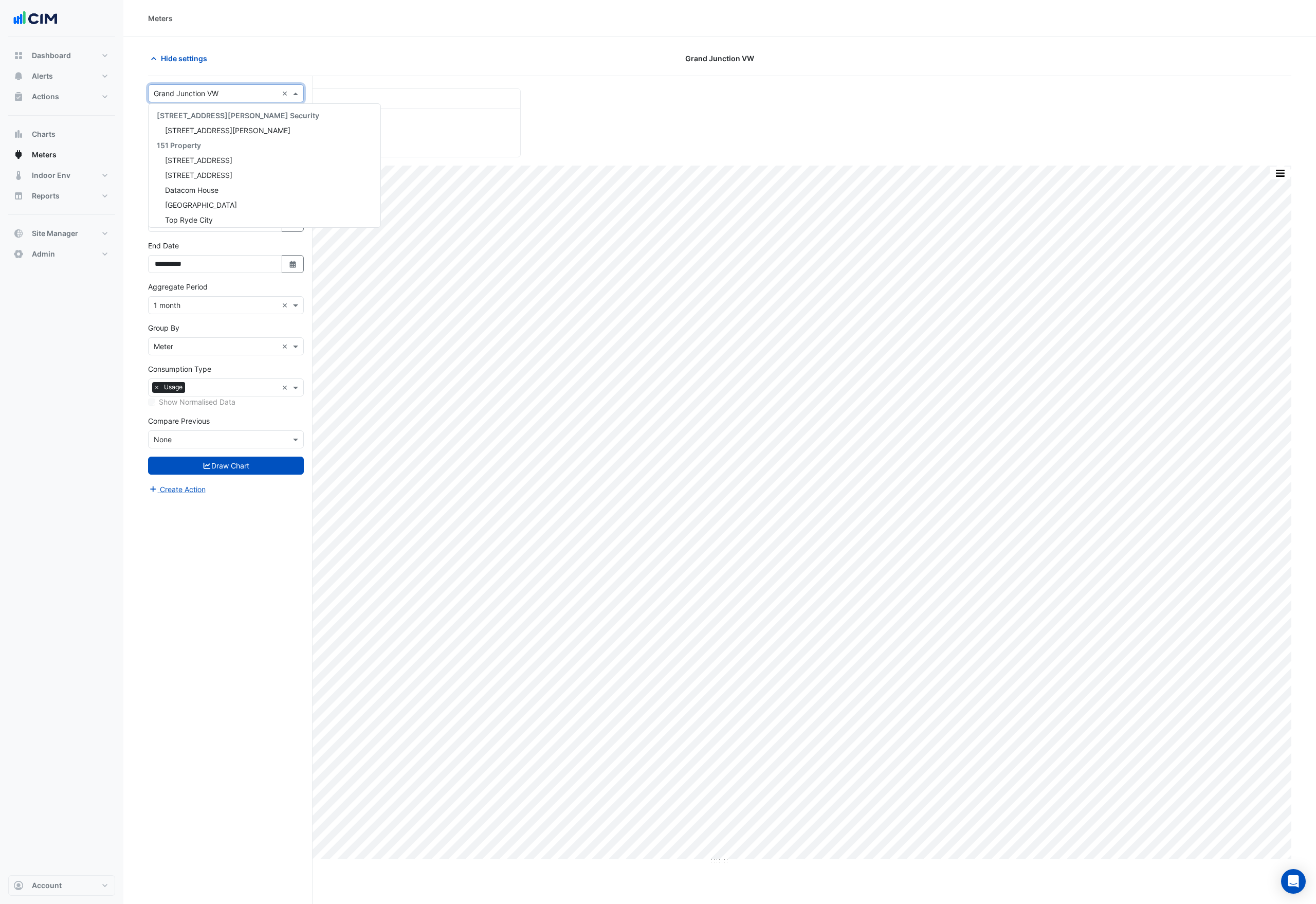
click at [197, 95] on input "text" at bounding box center [216, 94] width 124 height 11
click at [213, 165] on span "EP Centennial [GEOGRAPHIC_DATA]" at bounding box center [225, 167] width 120 height 9
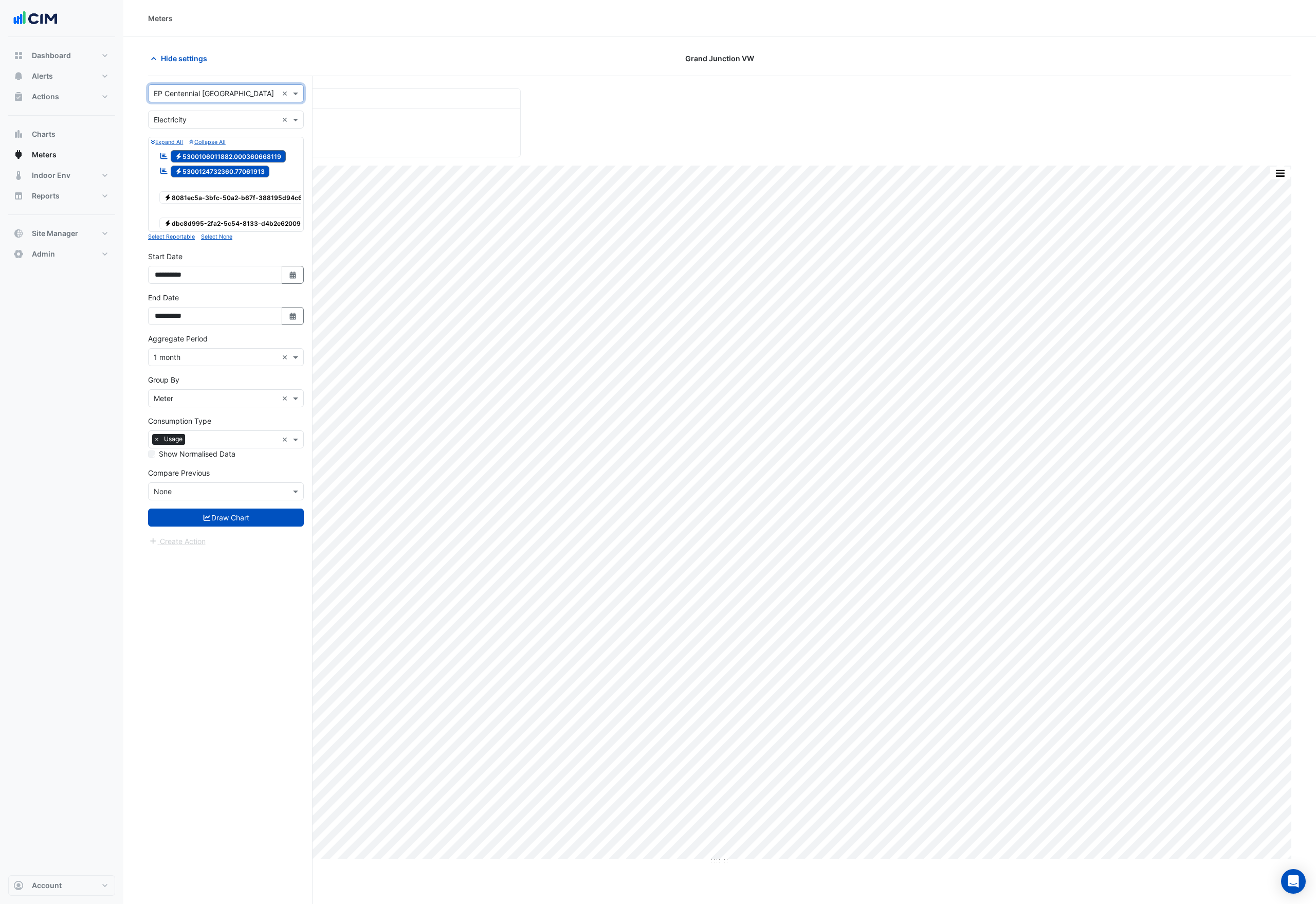
click at [213, 198] on span "Electricity 8081ec5a-3bfc-50a2-b67f-388195d94c6d" at bounding box center [235, 197] width 152 height 12
click at [213, 168] on span "Electricity 5300124732360.77061913" at bounding box center [220, 171] width 99 height 12
click at [227, 526] on button "Draw Chart" at bounding box center [225, 518] width 156 height 18
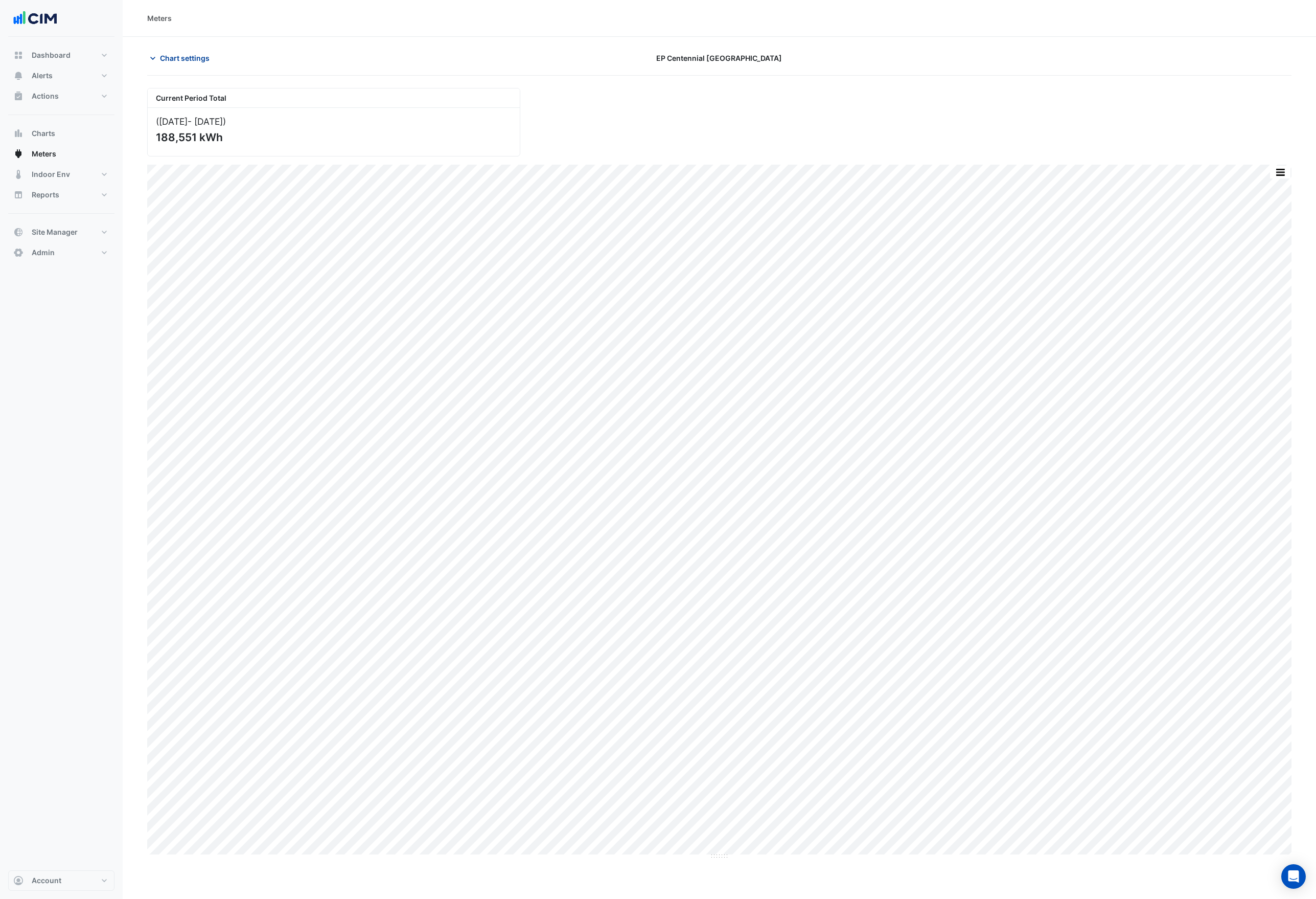
drag, startPoint x: 191, startPoint y: 54, endPoint x: 190, endPoint y: 70, distance: 16.0
click at [190, 55] on span "Chart settings" at bounding box center [184, 58] width 49 height 11
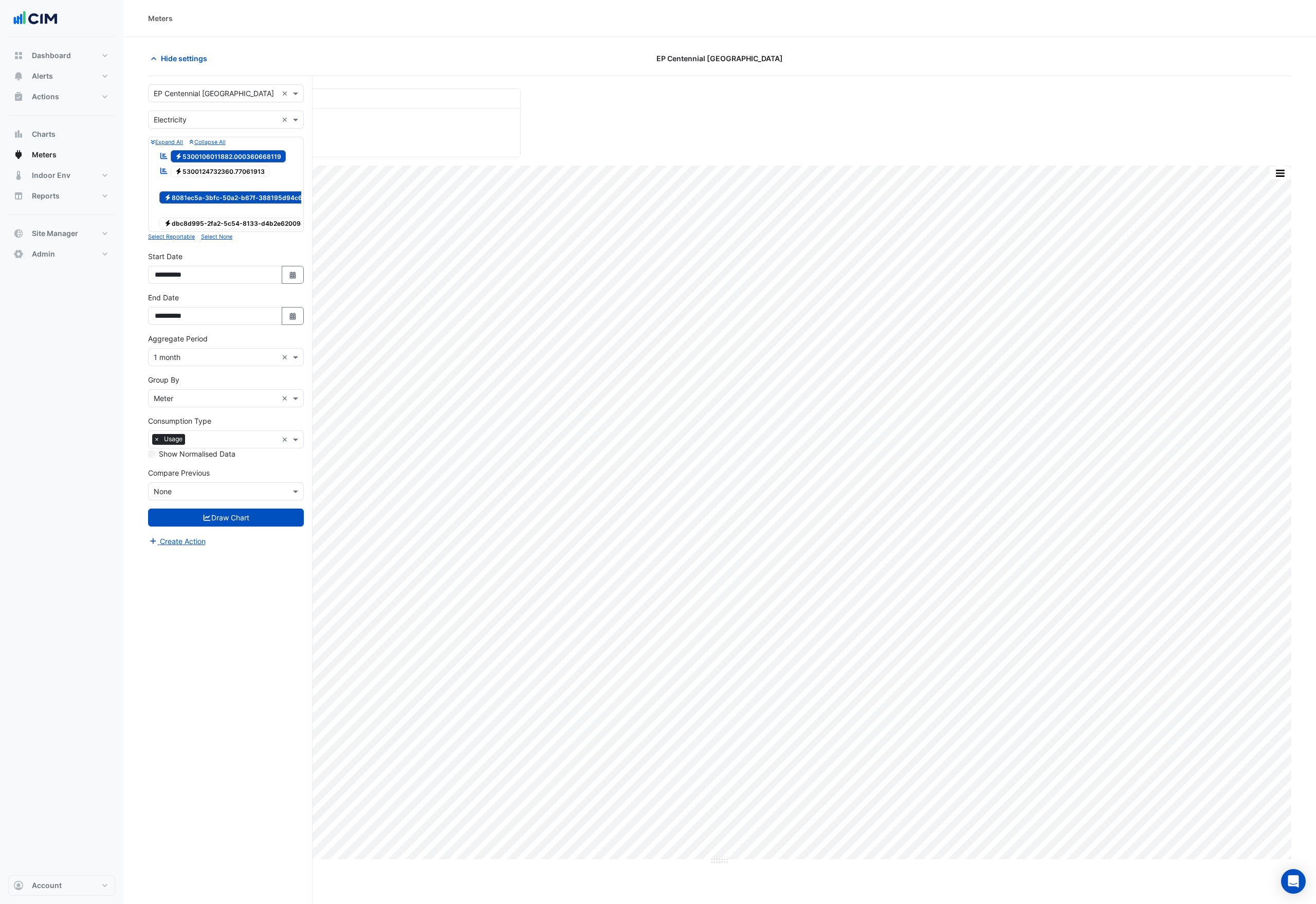
click at [203, 170] on span "Electricity 5300124732360.77061913" at bounding box center [220, 171] width 99 height 12
click at [237, 527] on button "Draw Chart" at bounding box center [225, 518] width 156 height 18
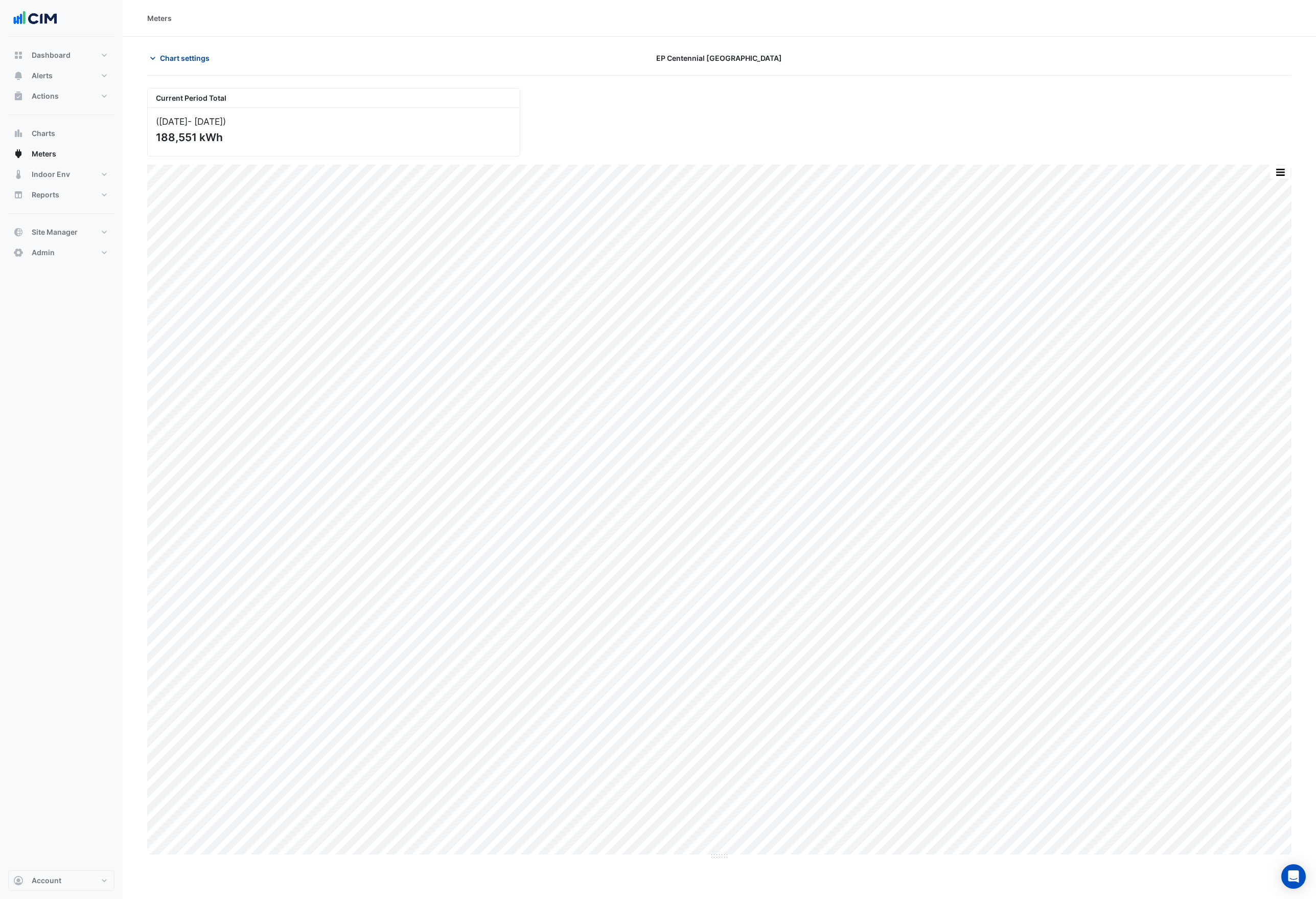
click at [192, 60] on span "Chart settings" at bounding box center [184, 58] width 49 height 11
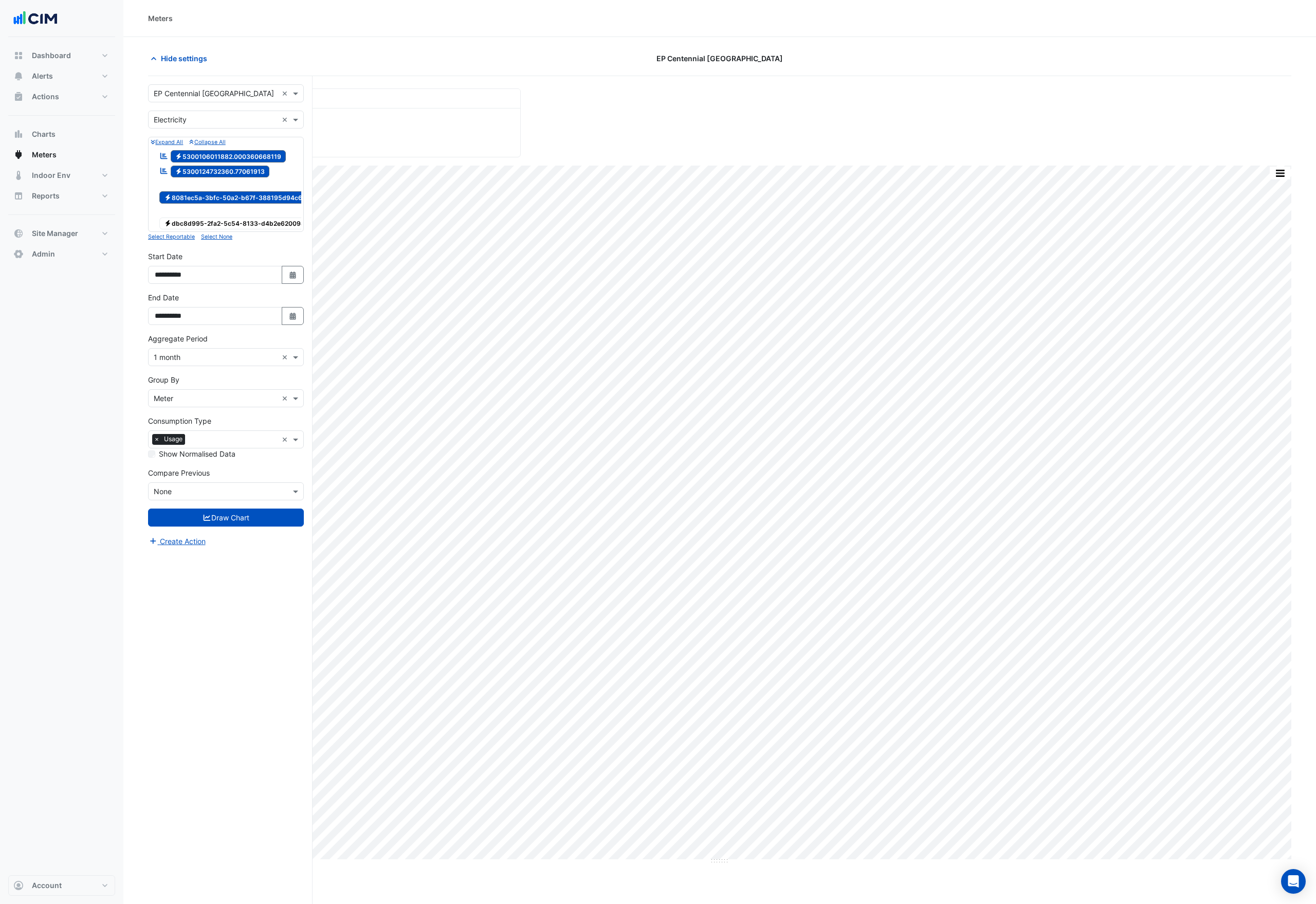
click at [198, 154] on span "Electricity 5300106011882.000360668119" at bounding box center [228, 156] width 116 height 12
click at [203, 165] on span "Electricity 5300124732360.77061913" at bounding box center [220, 171] width 99 height 12
click at [203, 203] on span "Electricity 8081ec5a-3bfc-50a2-b67f-388195d94c6d" at bounding box center [235, 197] width 152 height 12
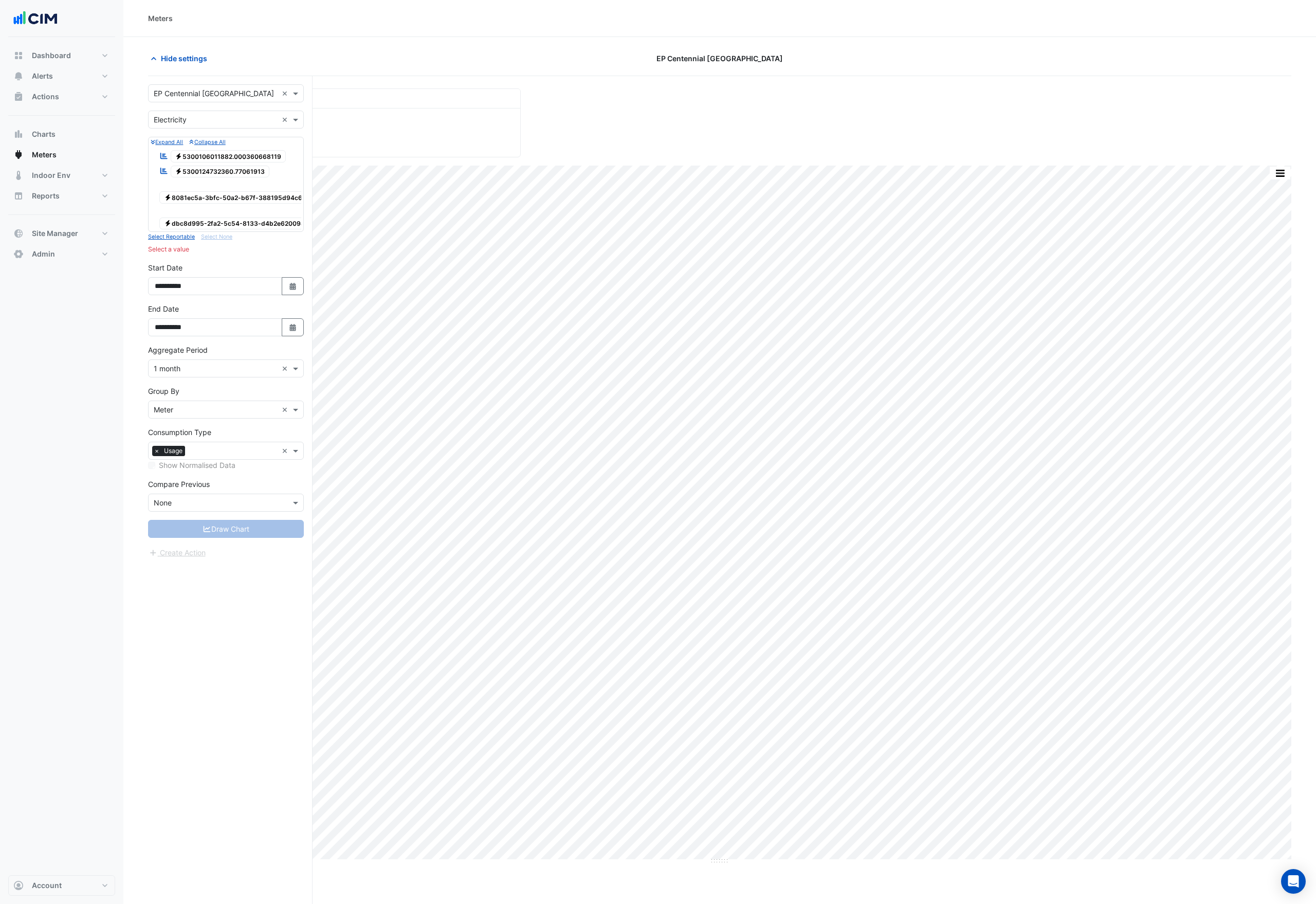
click at [199, 160] on span "Electricity 5300106011882.000360668119" at bounding box center [228, 156] width 116 height 12
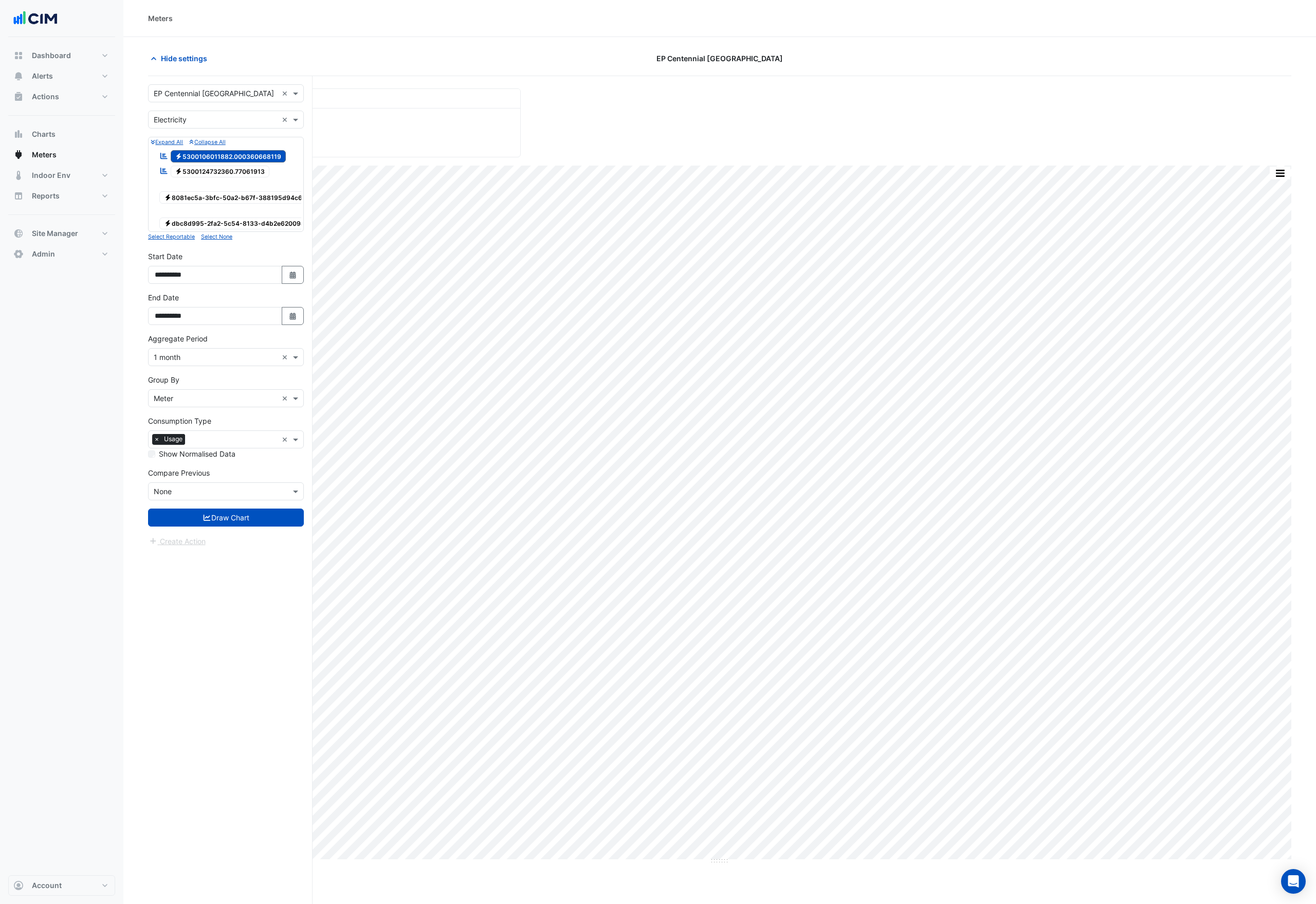
click at [202, 168] on span "Electricity 5300124732360.77061913" at bounding box center [220, 171] width 99 height 12
click at [222, 527] on button "Draw Chart" at bounding box center [225, 518] width 156 height 18
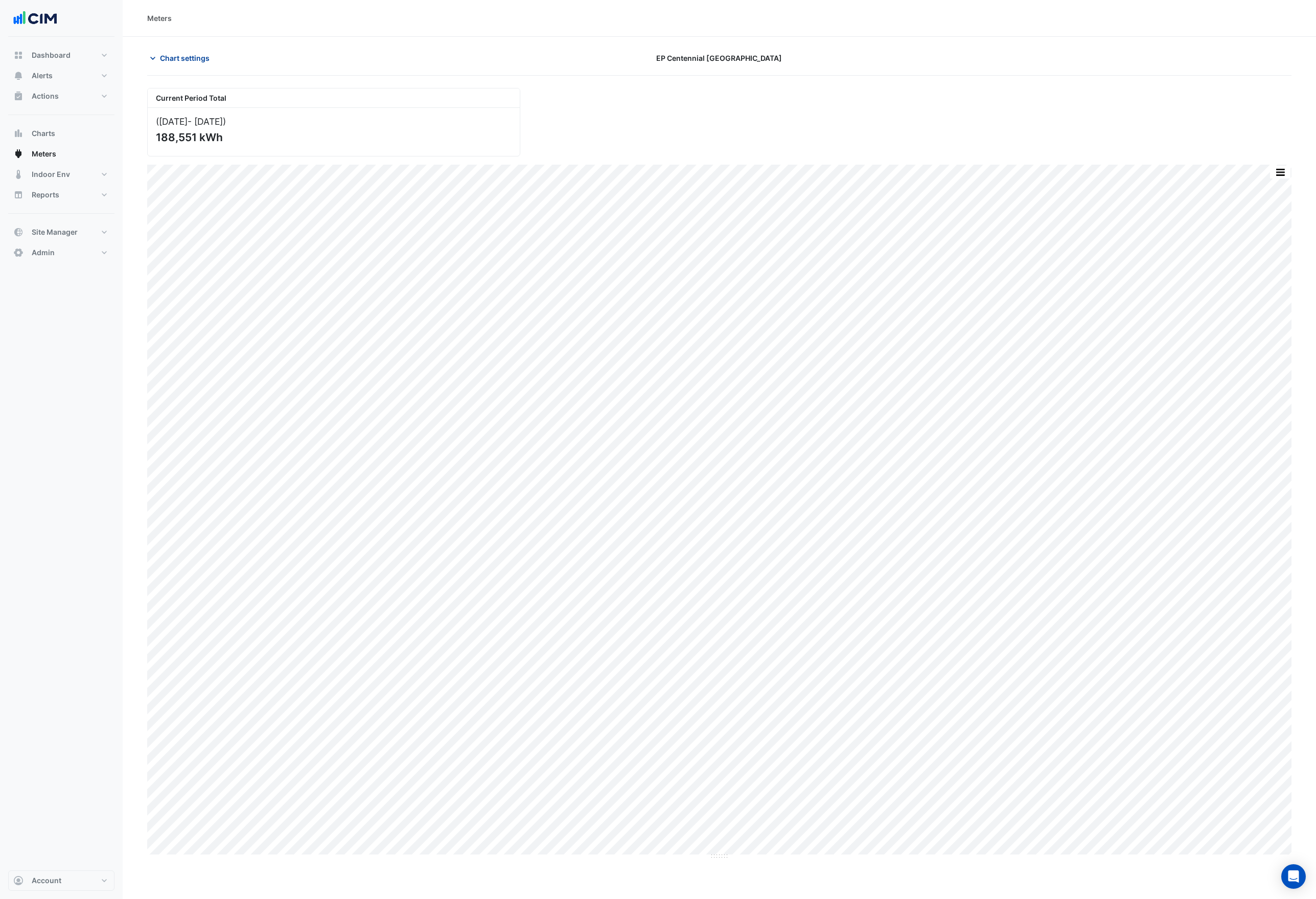
click at [189, 57] on span "Chart settings" at bounding box center [184, 58] width 49 height 11
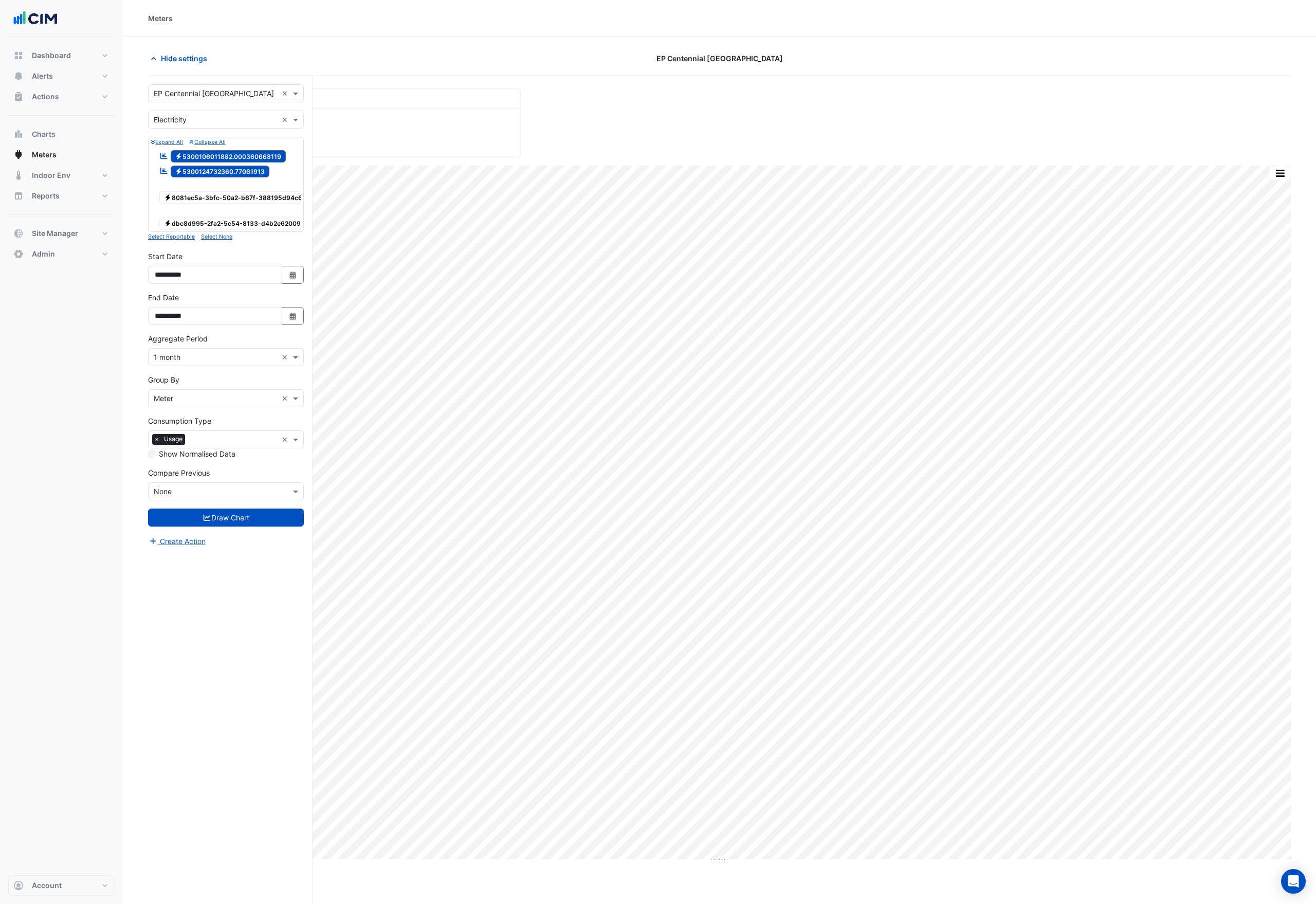
click at [197, 226] on span "Electricity dbc8d995-2fa2-5c54-8133-d4b2e620094d" at bounding box center [236, 224] width 154 height 12
click at [221, 527] on button "Draw Chart" at bounding box center [225, 518] width 156 height 18
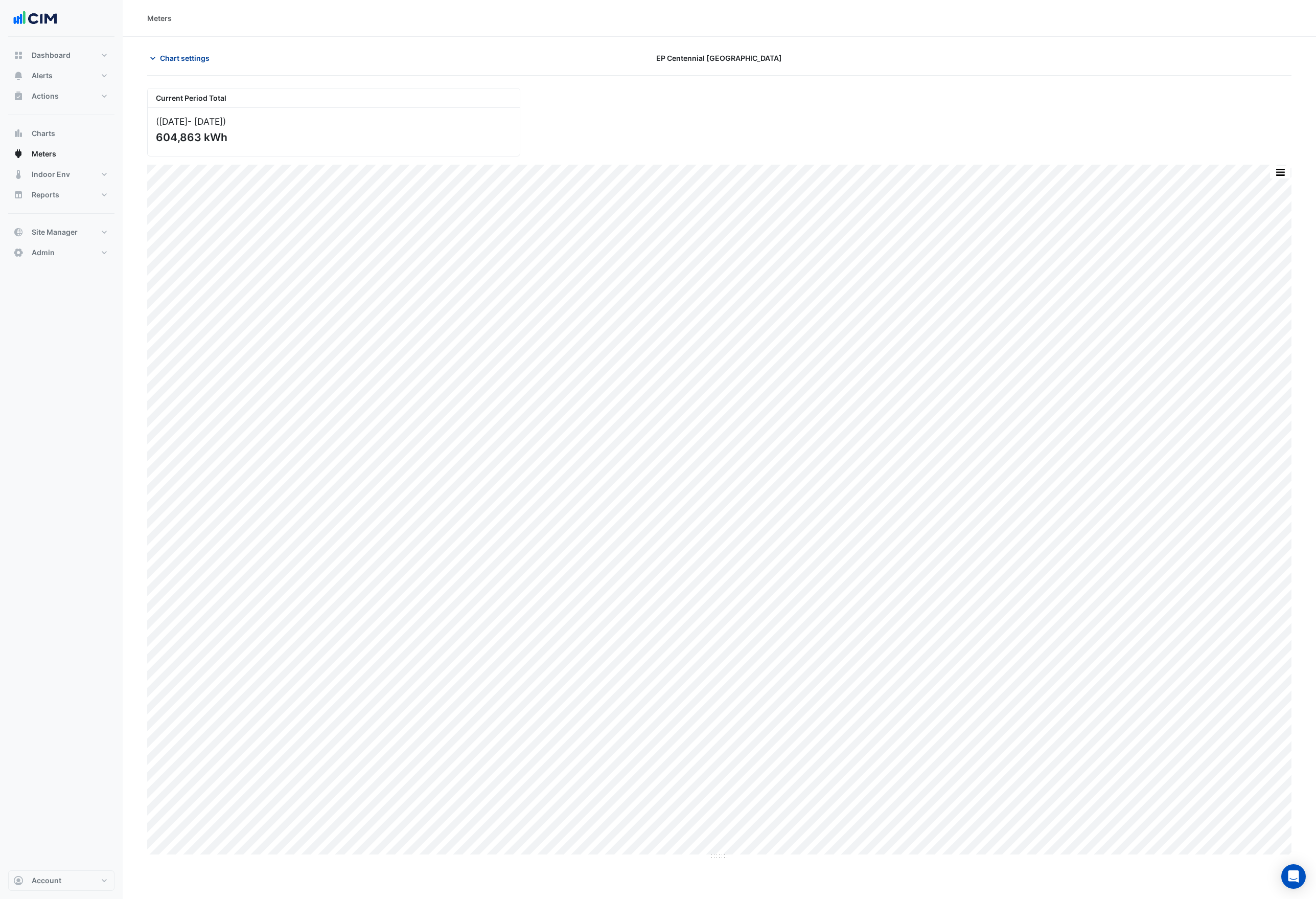
click at [192, 60] on span "Chart settings" at bounding box center [184, 58] width 49 height 11
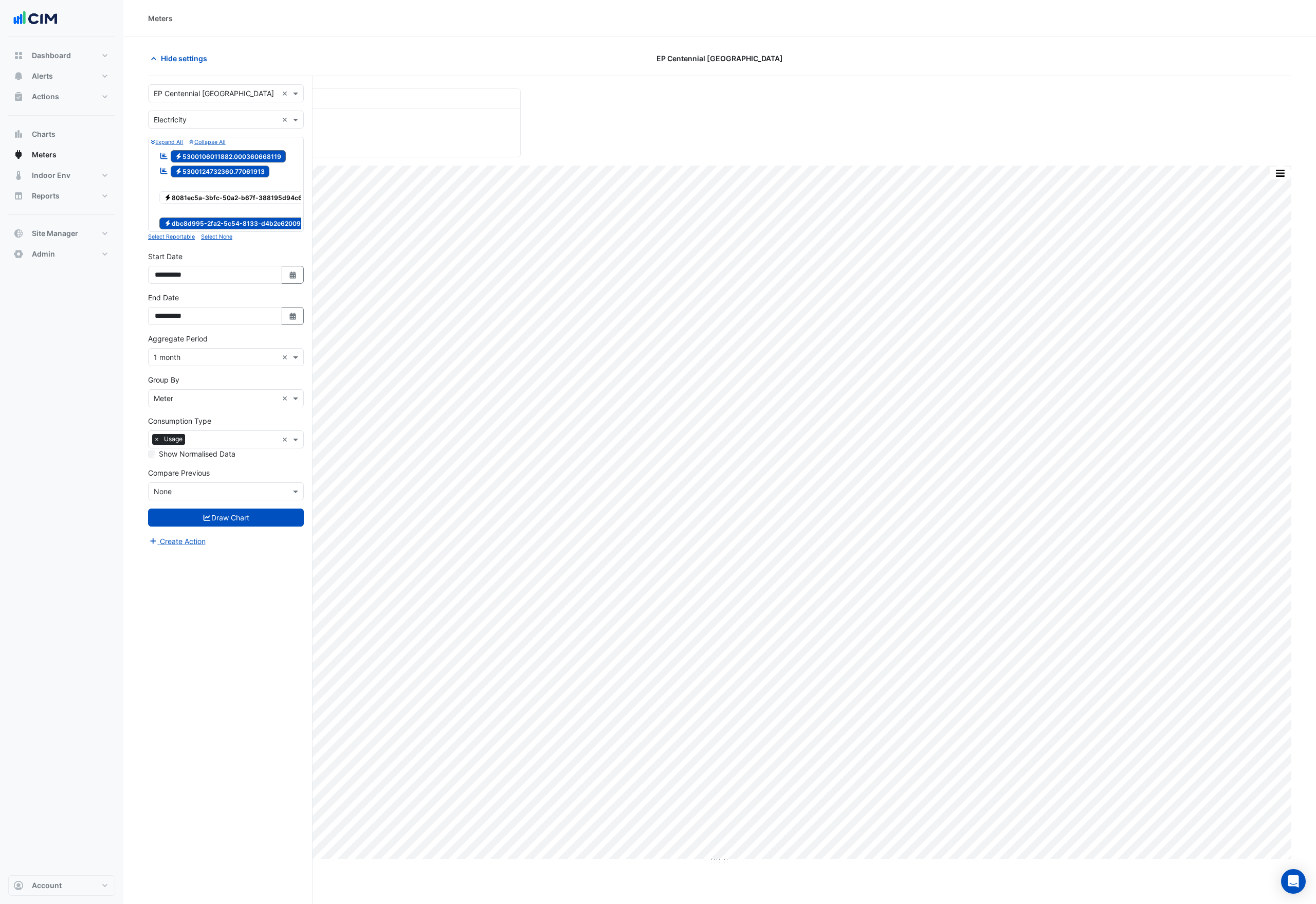
click at [225, 171] on span "Electricity 5300124732360.77061913" at bounding box center [220, 171] width 99 height 12
click at [220, 523] on button "Draw Chart" at bounding box center [225, 518] width 156 height 18
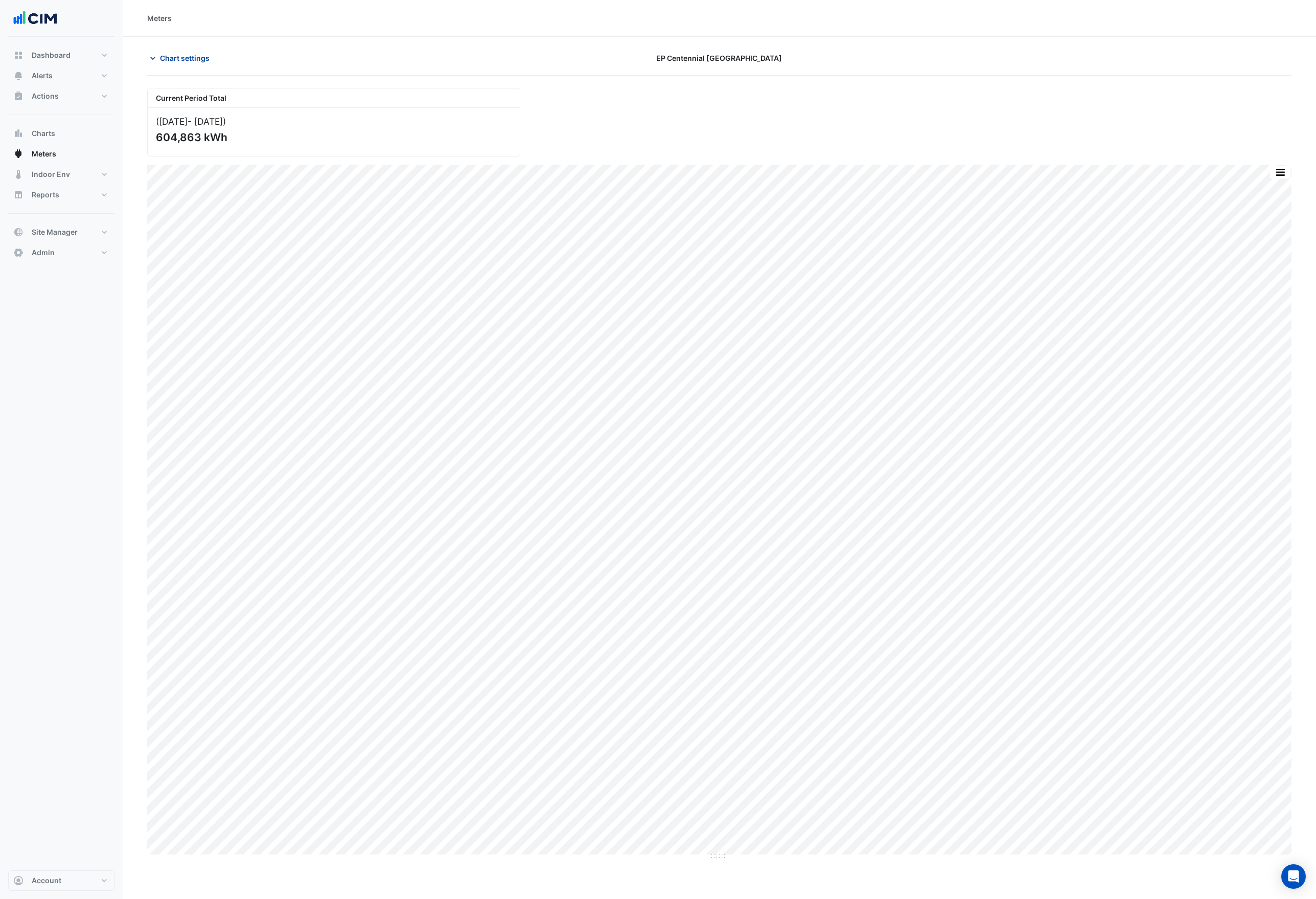
click at [204, 57] on span "Chart settings" at bounding box center [184, 58] width 49 height 11
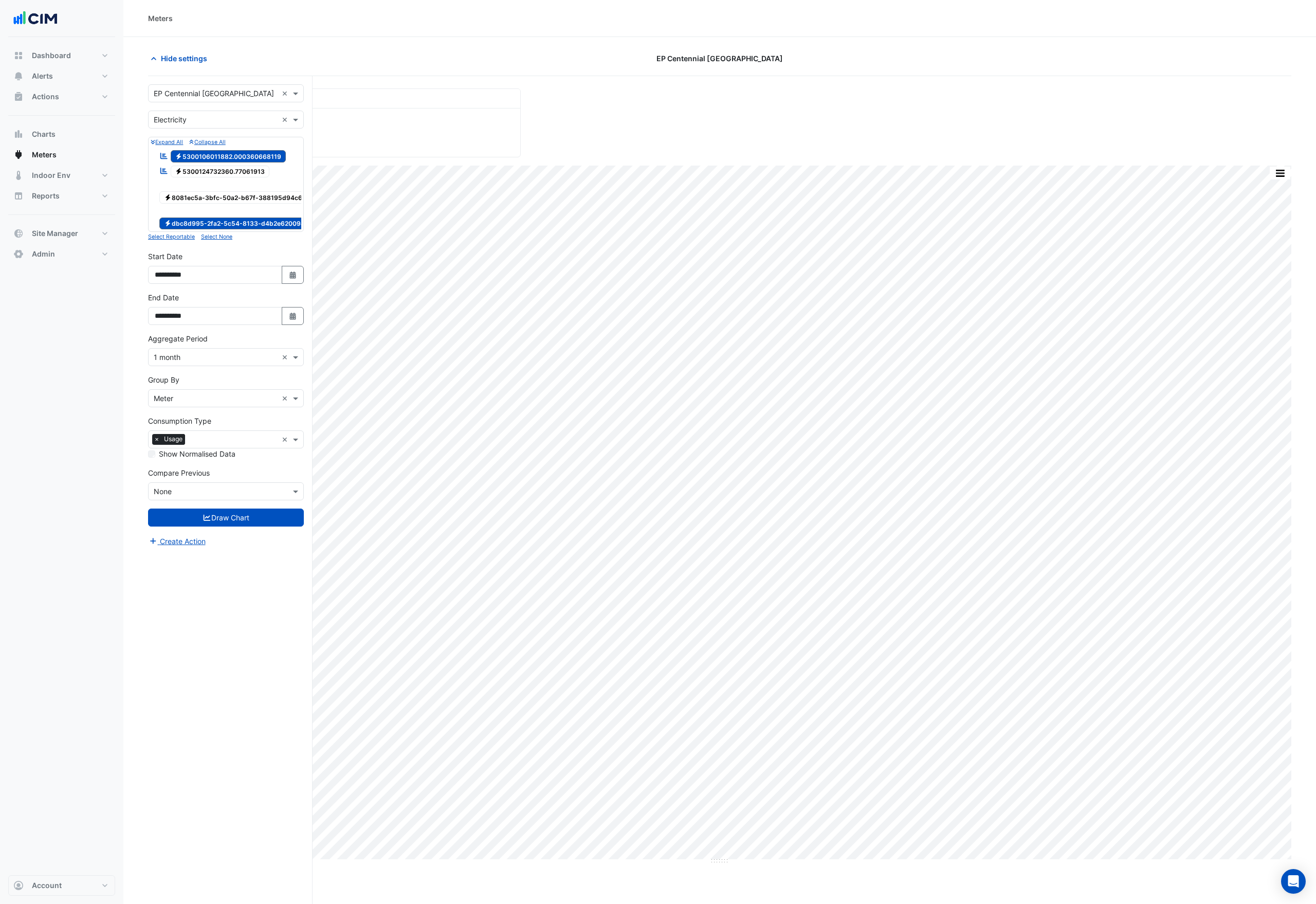
click at [205, 158] on span "Electricity 5300106011882.000360668119" at bounding box center [228, 156] width 116 height 12
click at [205, 171] on span "Electricity 5300124732360.77061913" at bounding box center [220, 171] width 99 height 12
click at [218, 522] on button "Draw Chart" at bounding box center [225, 518] width 156 height 18
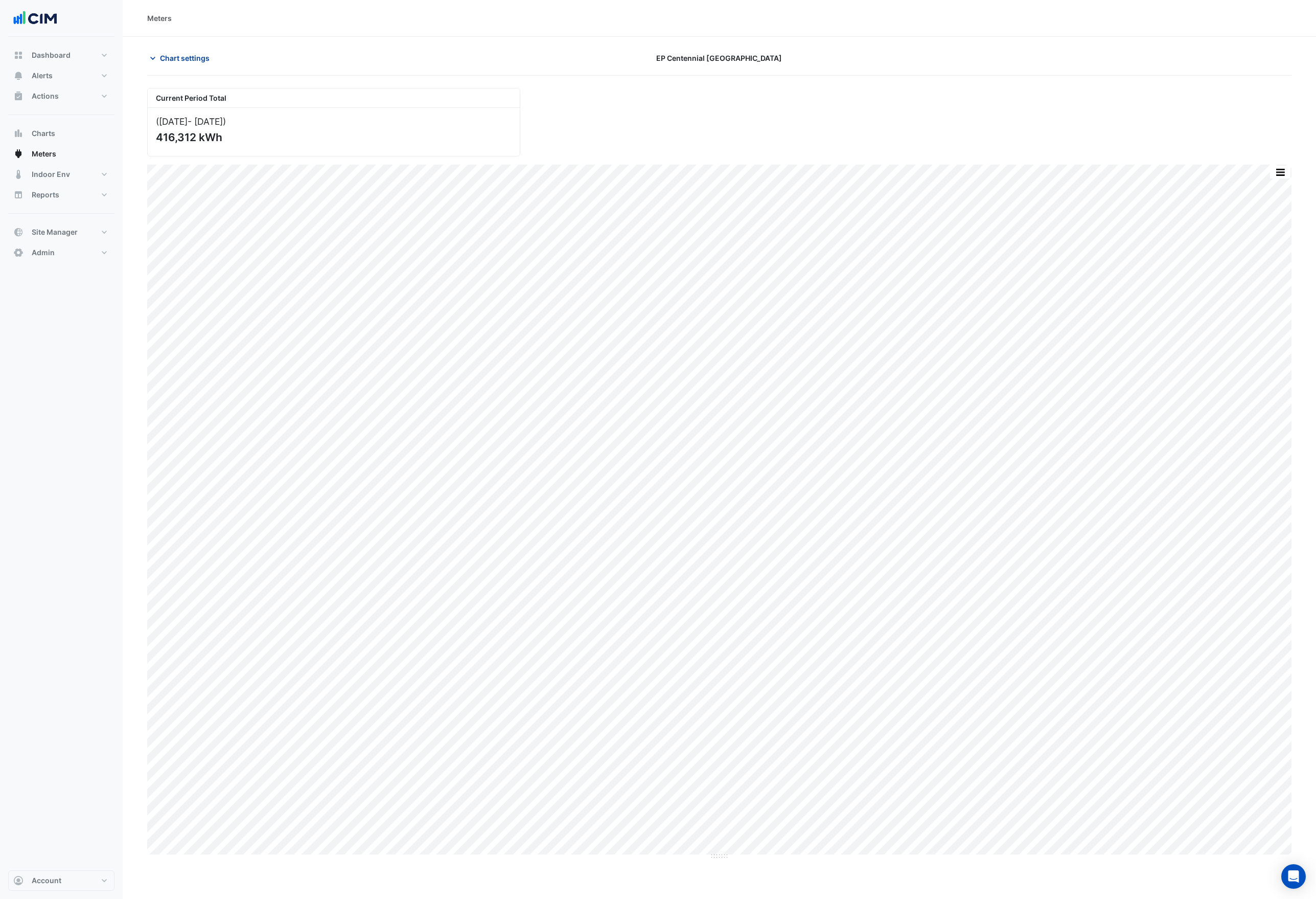
click at [196, 56] on span "Chart settings" at bounding box center [184, 58] width 49 height 11
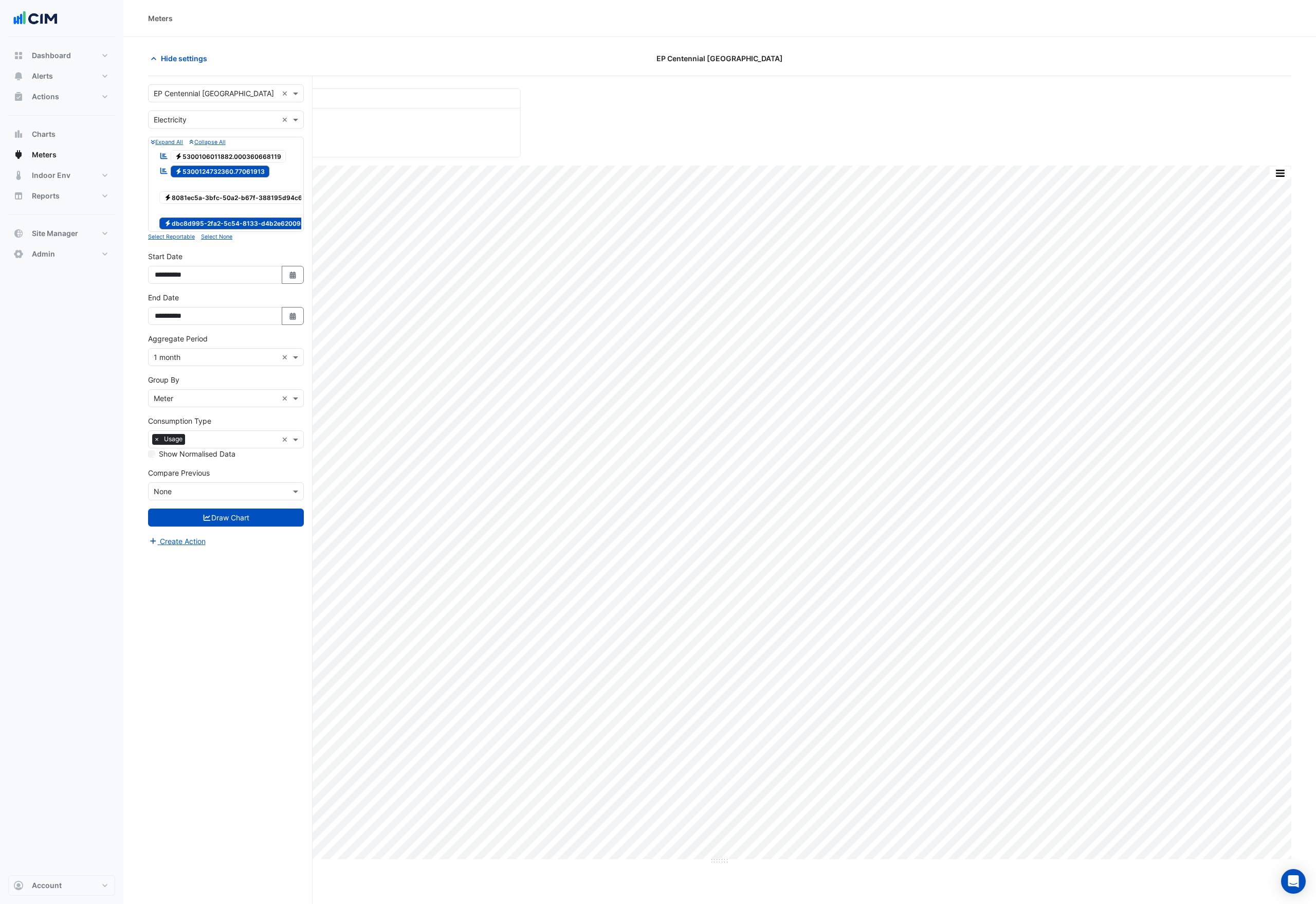
click at [198, 403] on input "text" at bounding box center [216, 399] width 124 height 11
click at [196, 430] on div "Stream" at bounding box center [226, 428] width 155 height 15
click at [211, 155] on span "Electricity 5300106011882.000360668119" at bounding box center [228, 156] width 116 height 12
click at [264, 525] on button "Draw Chart" at bounding box center [225, 518] width 156 height 18
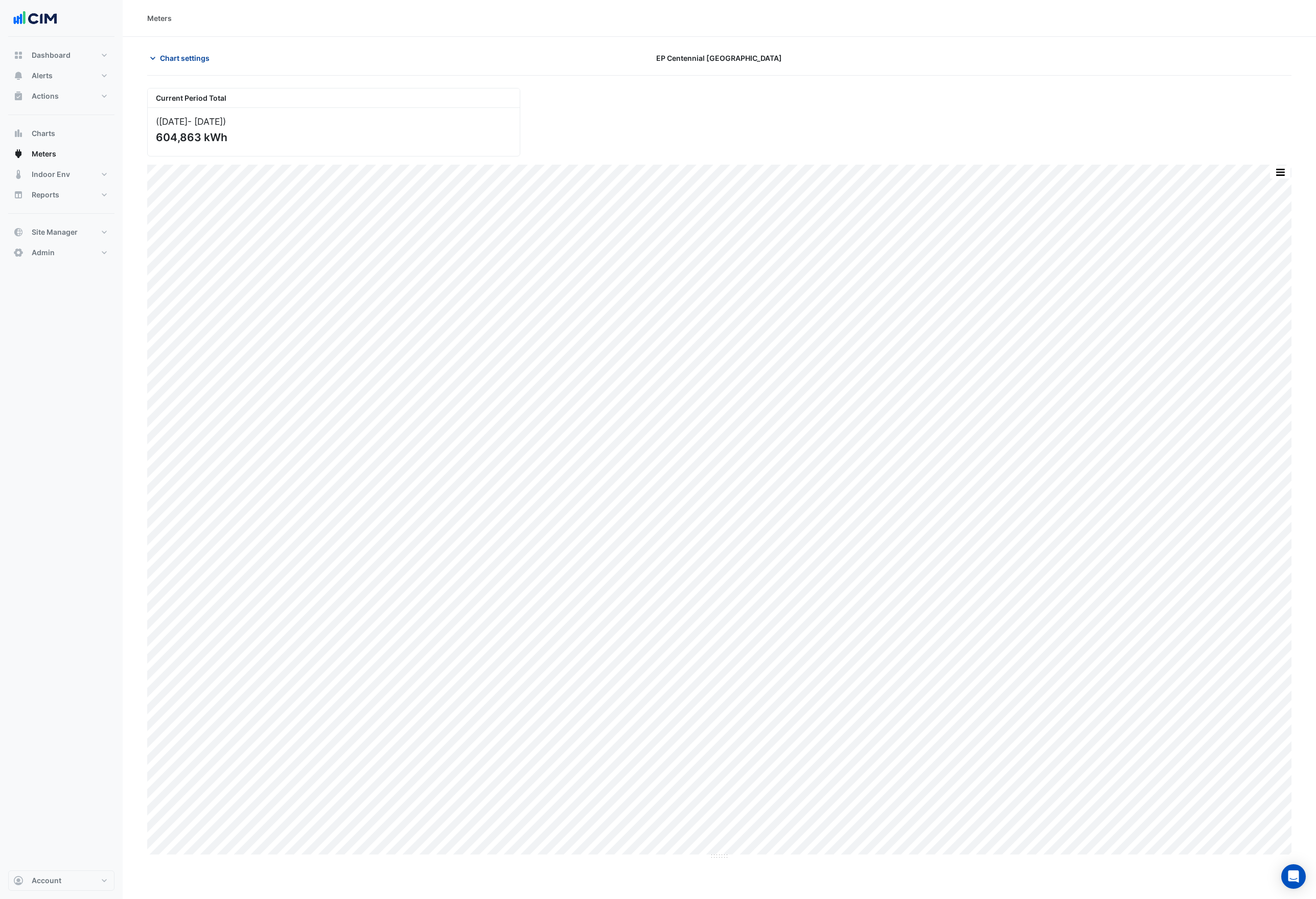
click at [195, 54] on span "Chart settings" at bounding box center [184, 58] width 49 height 11
